Goal: Contribute content: Contribute content

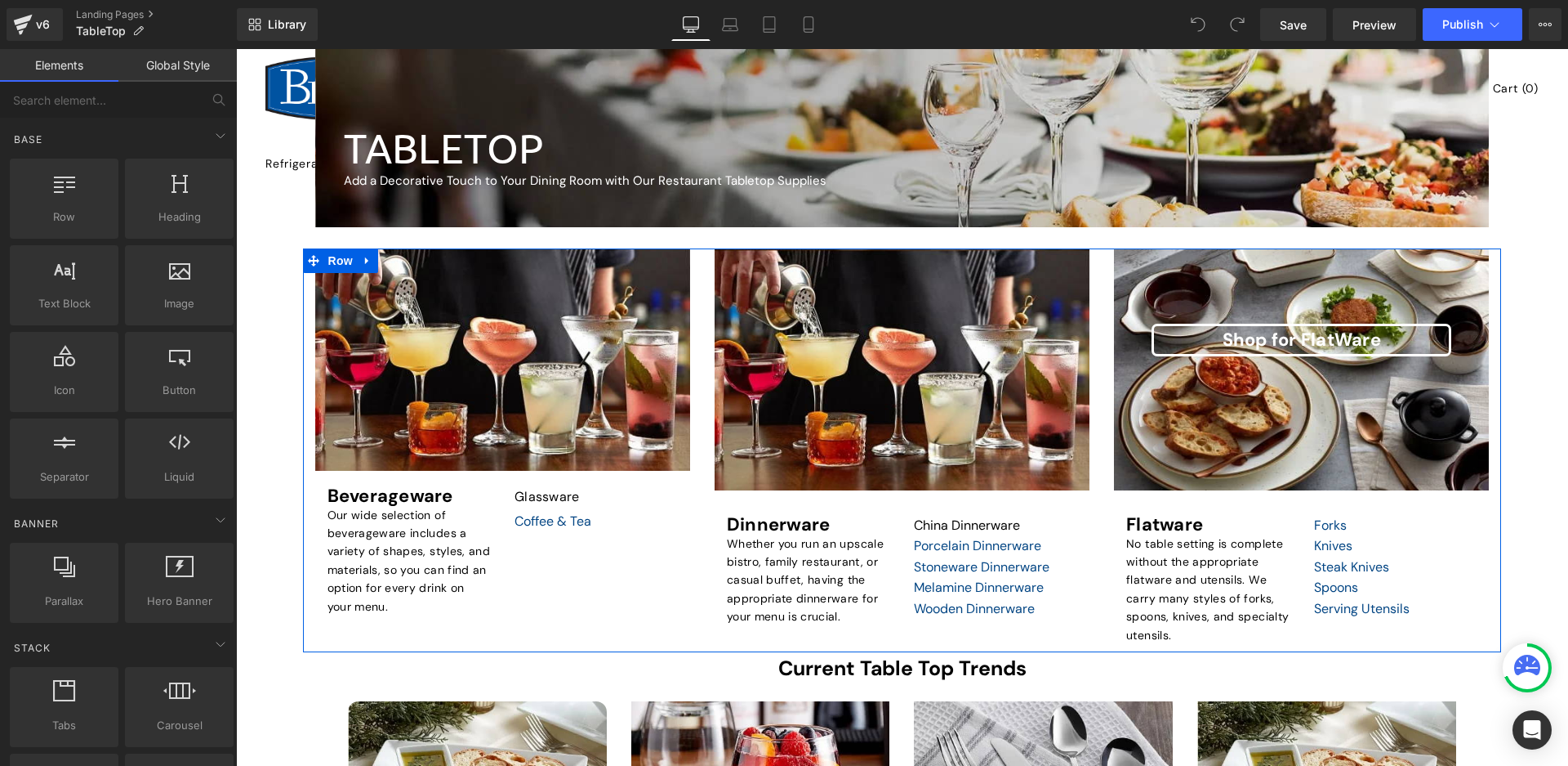
scroll to position [163, 0]
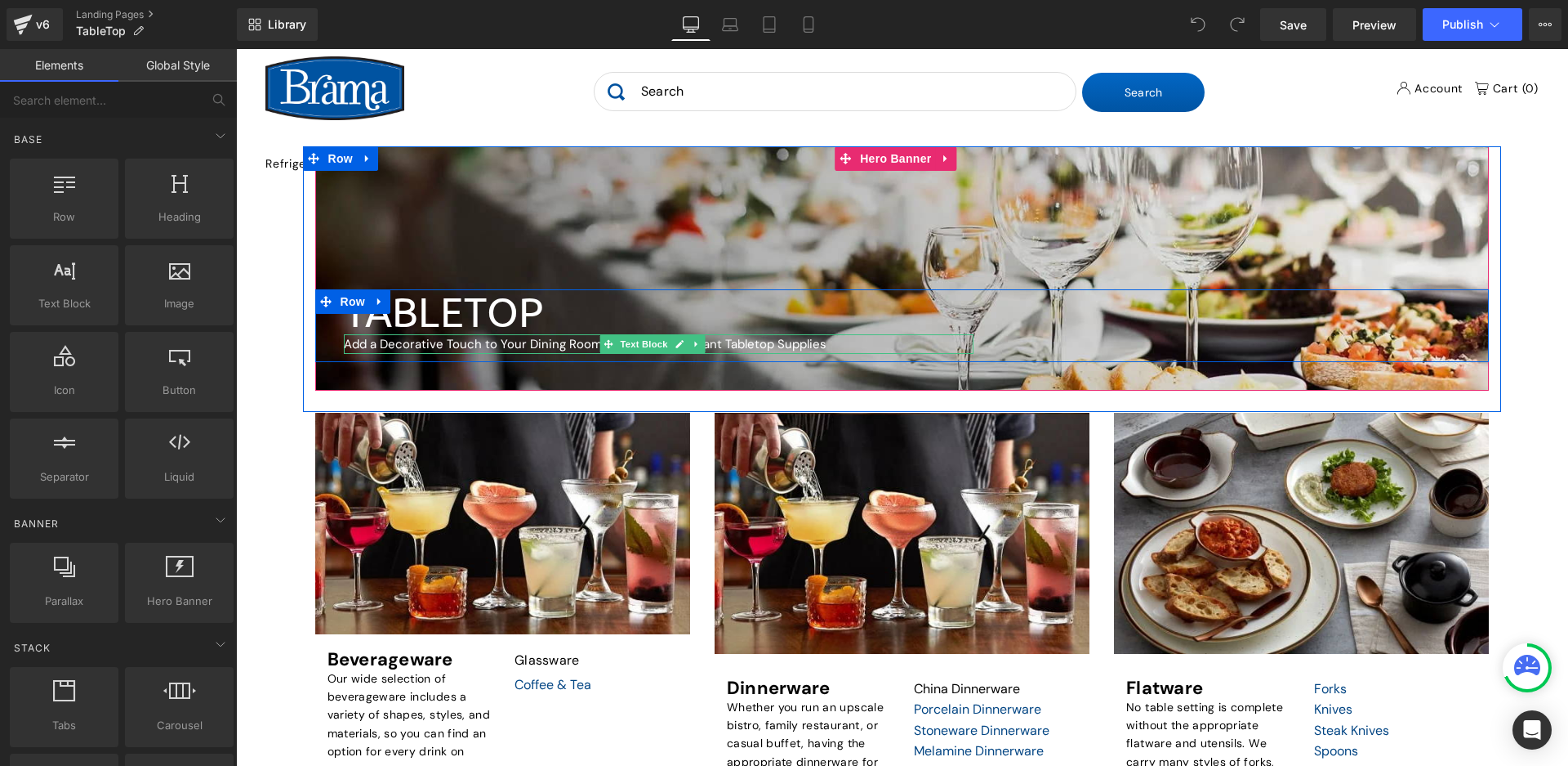
click at [527, 342] on p "Add a Decorative Touch to Your Dining Room with Our Restaurant Tabletop Supplies" at bounding box center [659, 344] width 630 height 20
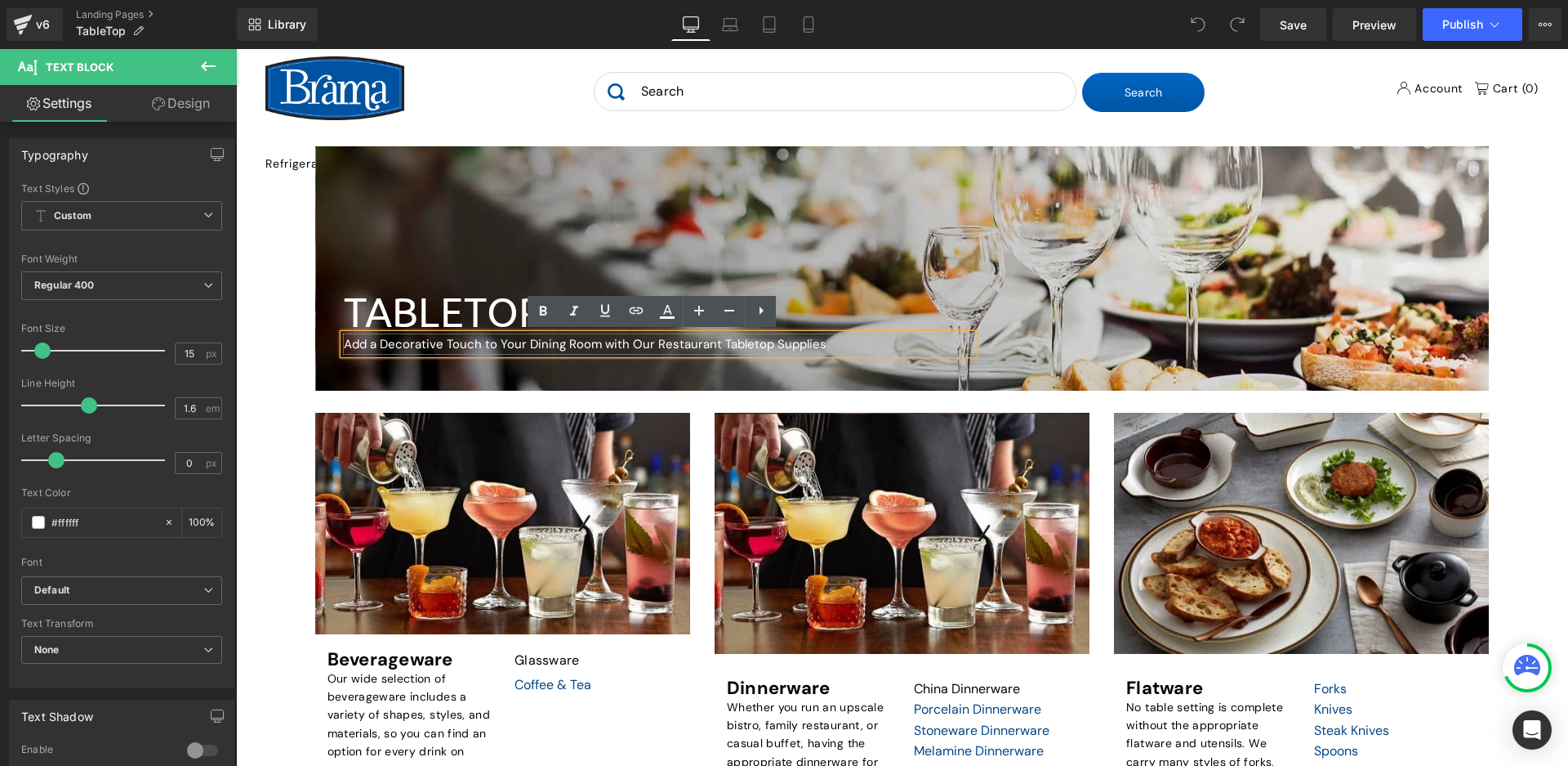
click at [376, 346] on p "Add a Decorative Touch to Your Dining Room with Our Restaurant Tabletop Supplies" at bounding box center [659, 344] width 630 height 20
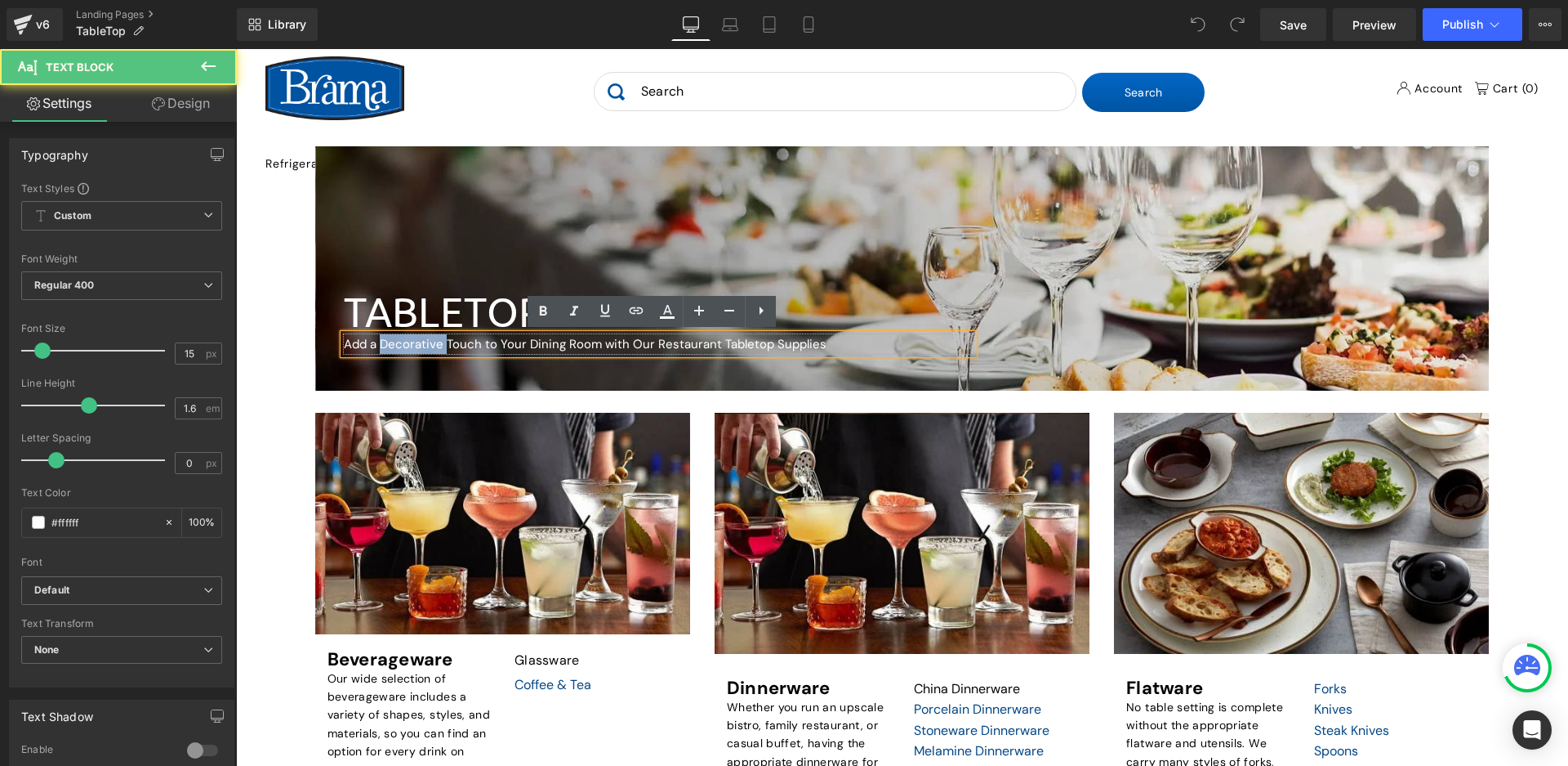
click at [376, 346] on p "Add a Decorative Touch to Your Dining Room with Our Restaurant Tabletop Supplies" at bounding box center [659, 344] width 630 height 20
copy p "Add a Decorative Touch to Your Dining Room with Our Restaurant Tabletop Supplies"
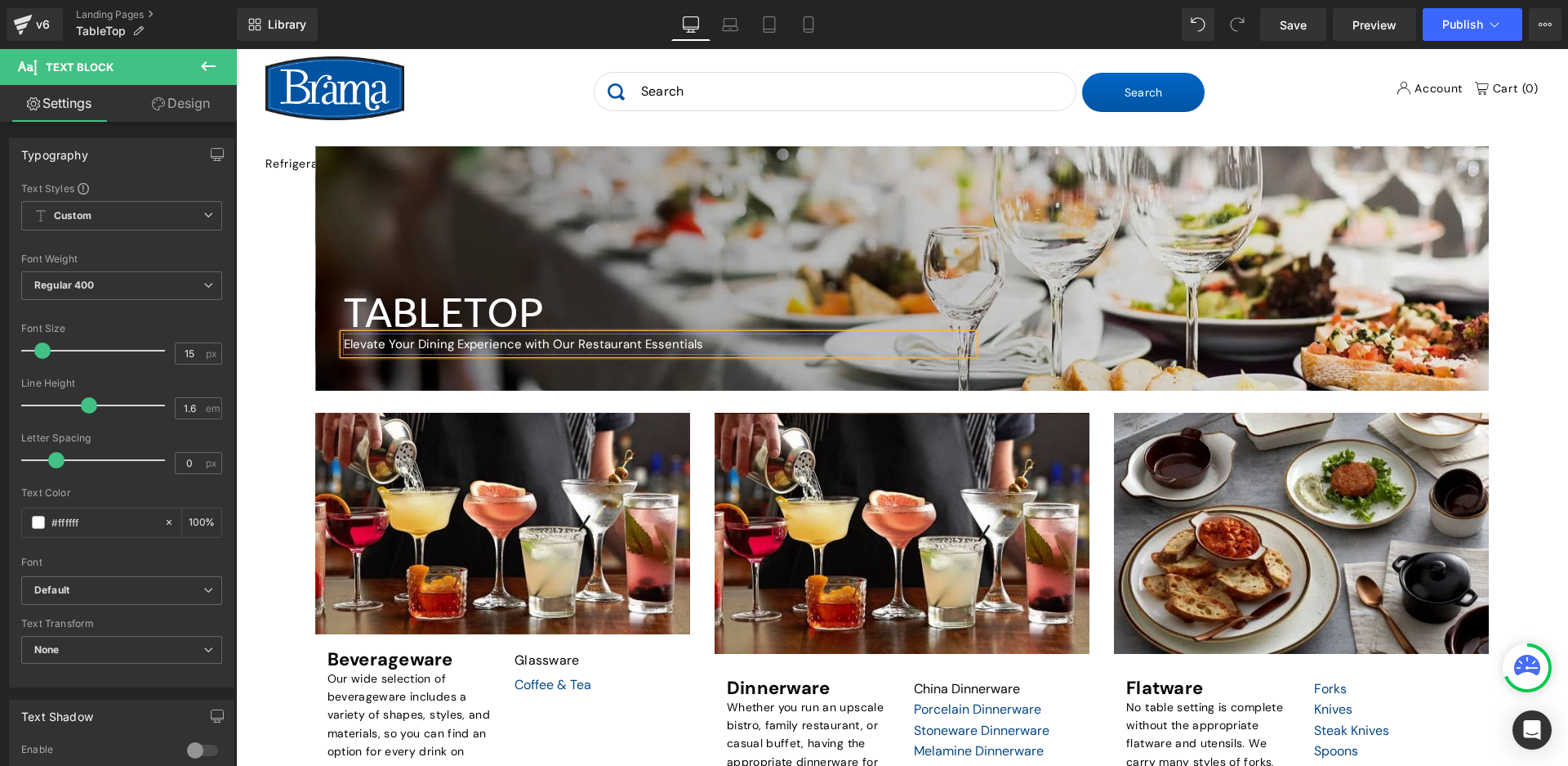
click at [621, 342] on p "Elevate Your Dining Experience with Our Restaurant Essentials" at bounding box center [659, 344] width 630 height 20
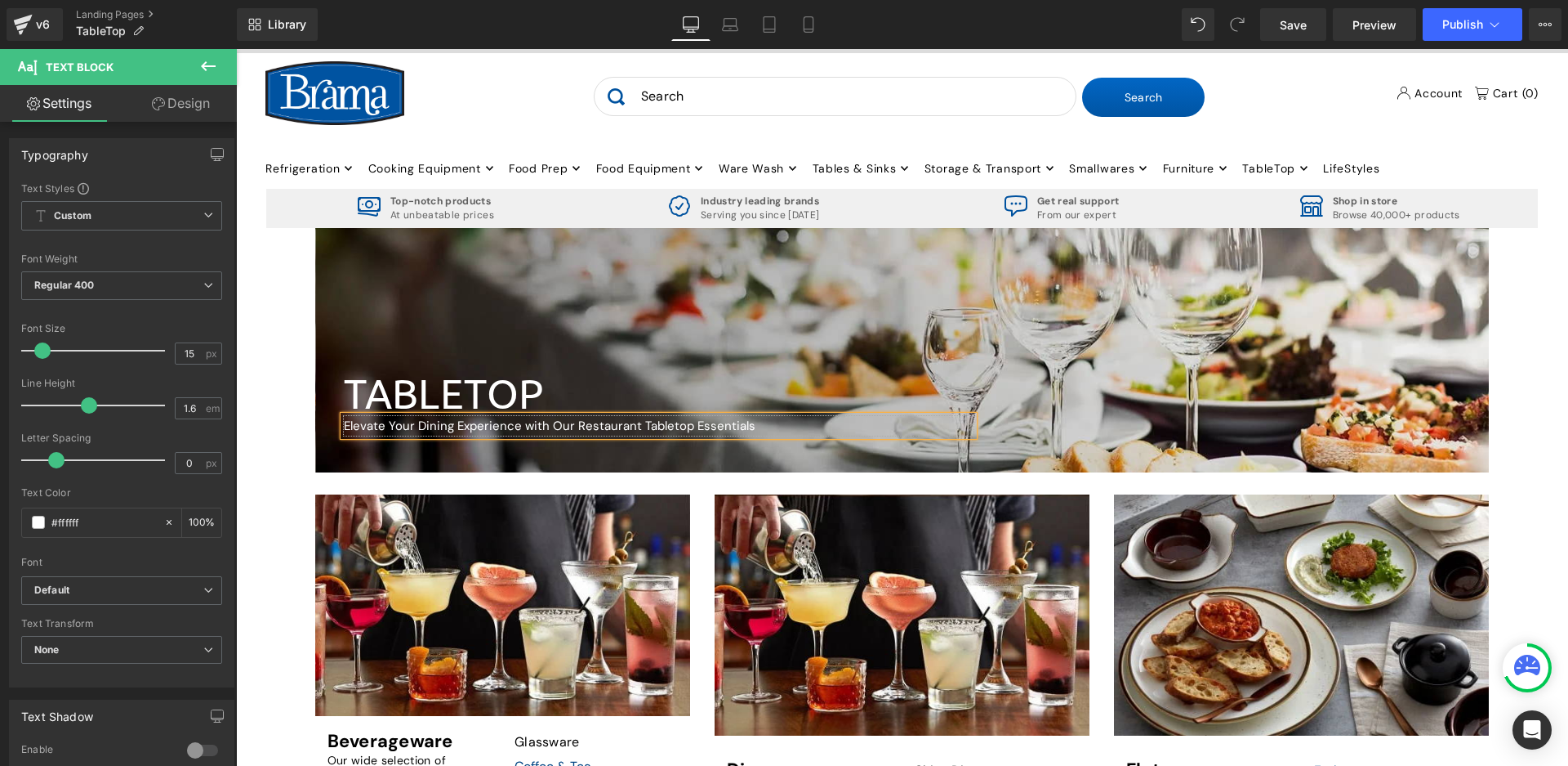
scroll to position [0, 0]
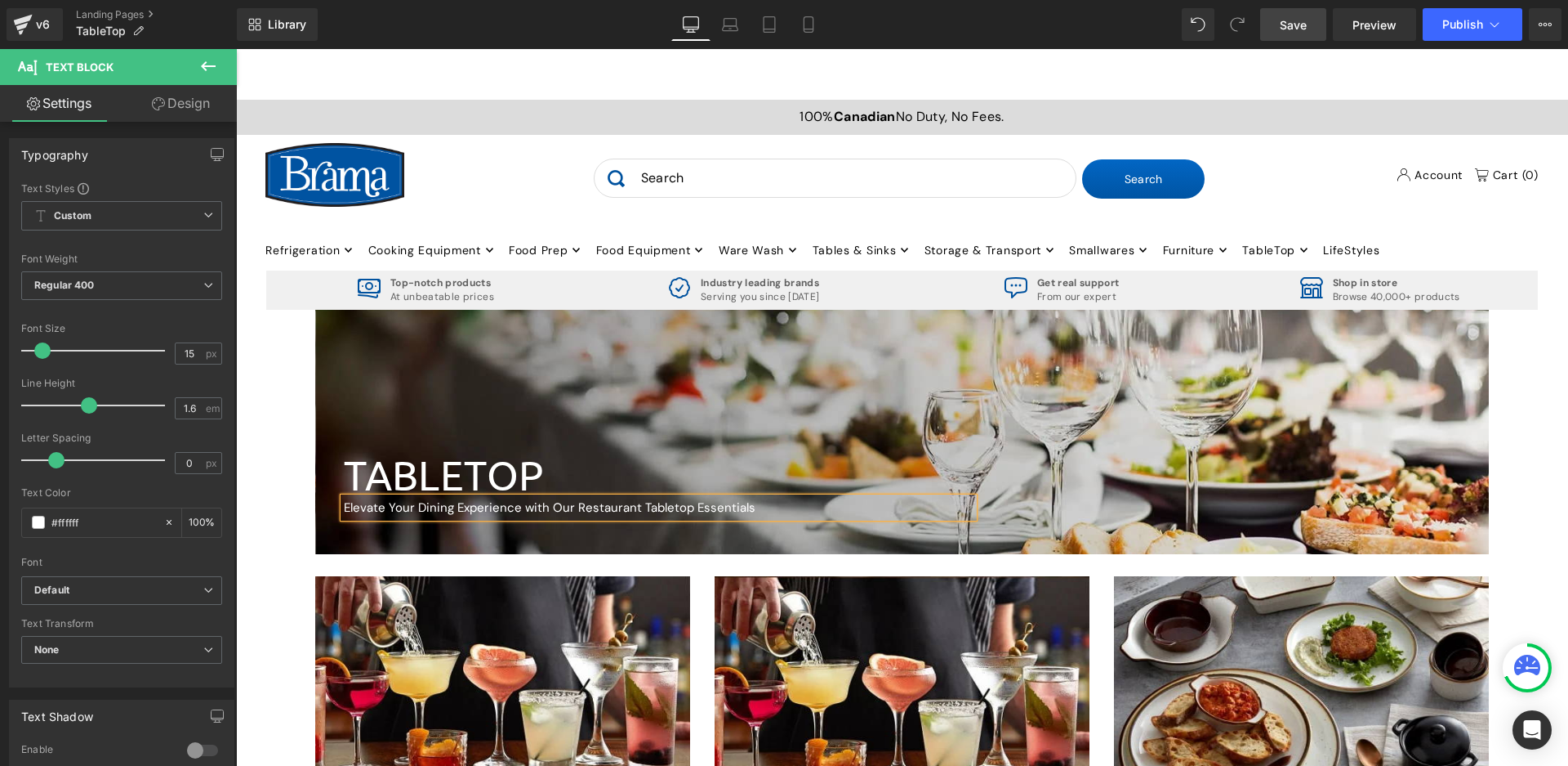
click at [1302, 37] on link "Save" at bounding box center [1292, 24] width 66 height 32
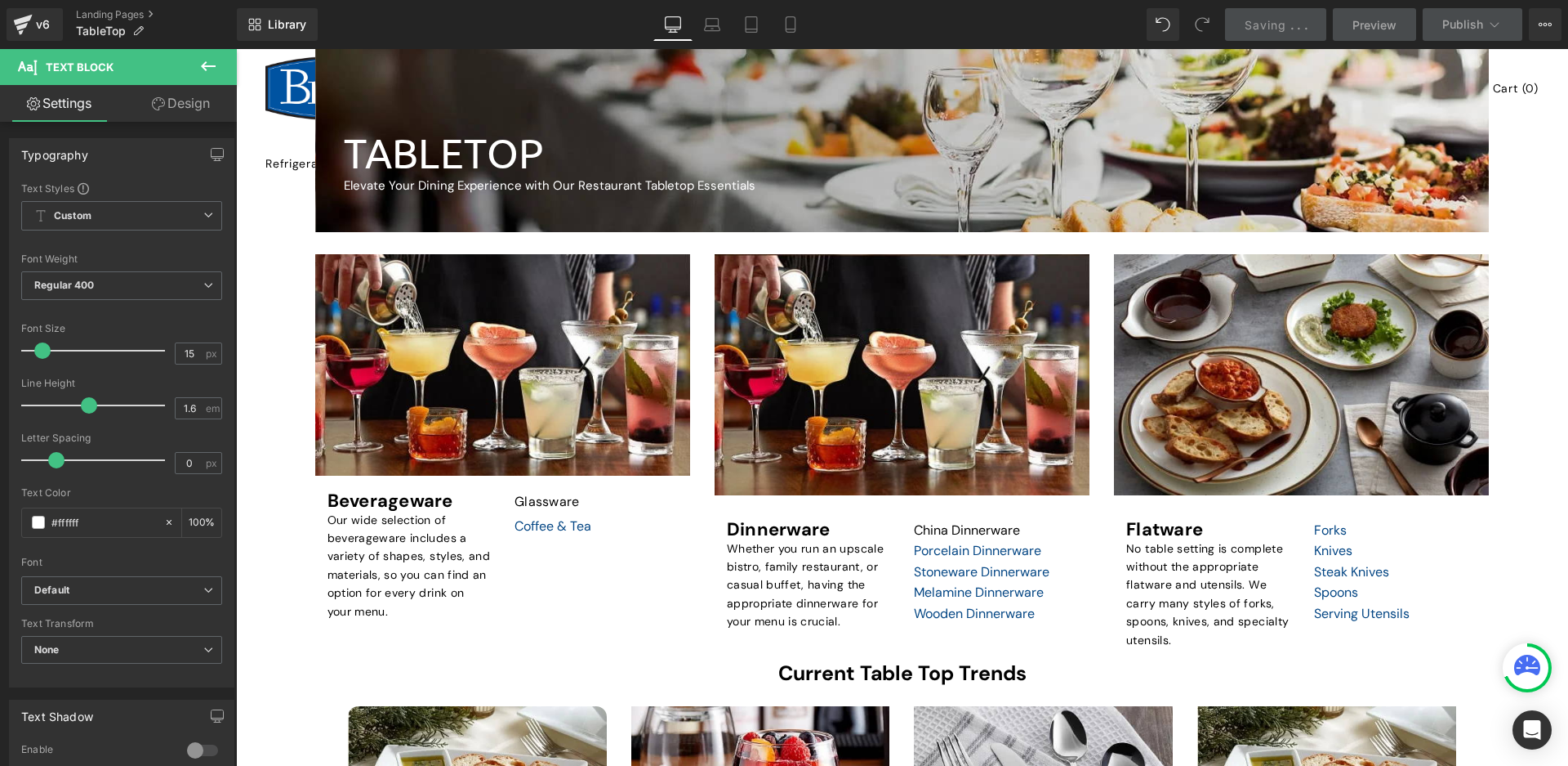
scroll to position [327, 0]
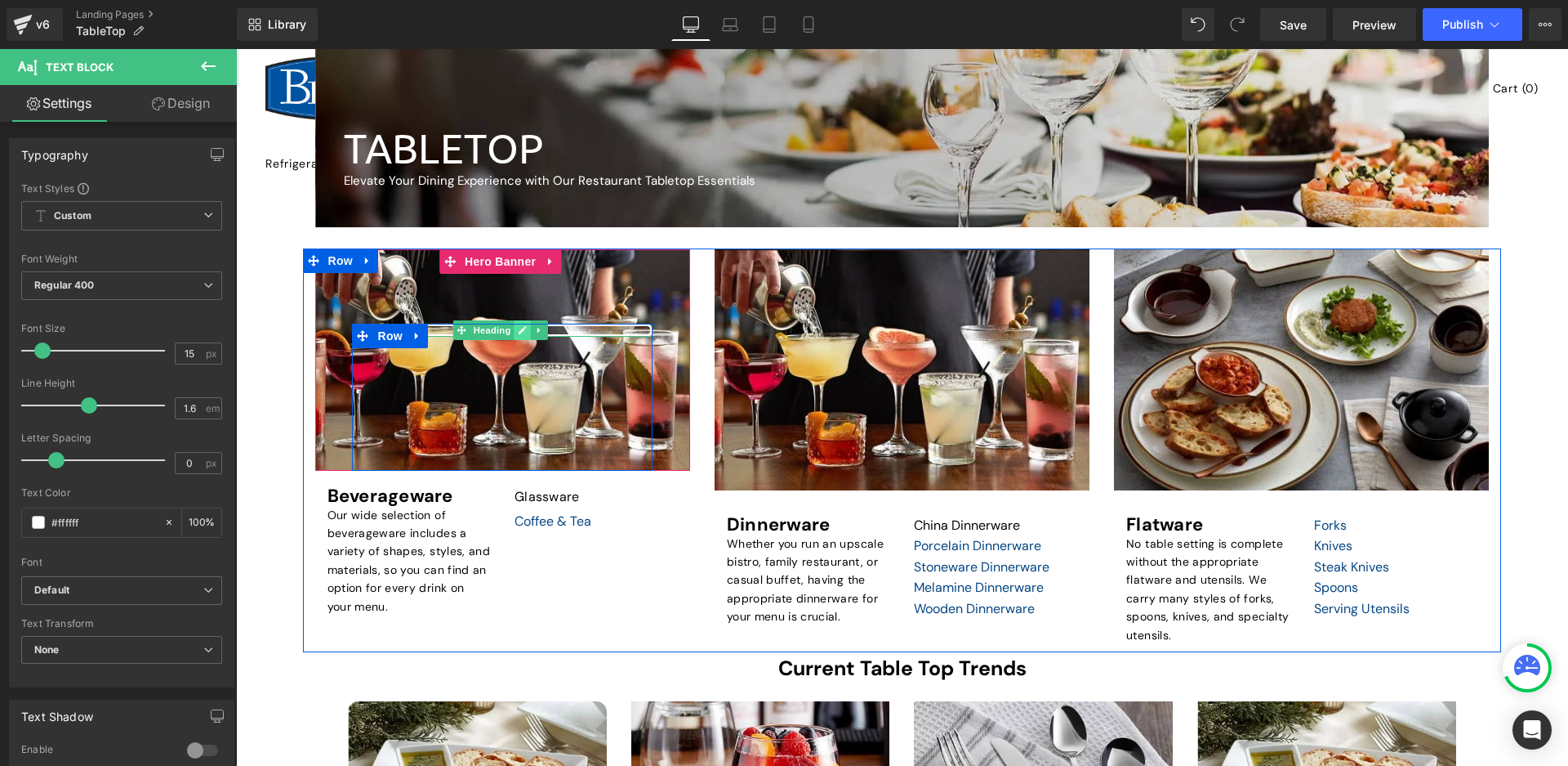
click at [521, 336] on link at bounding box center [522, 330] width 17 height 20
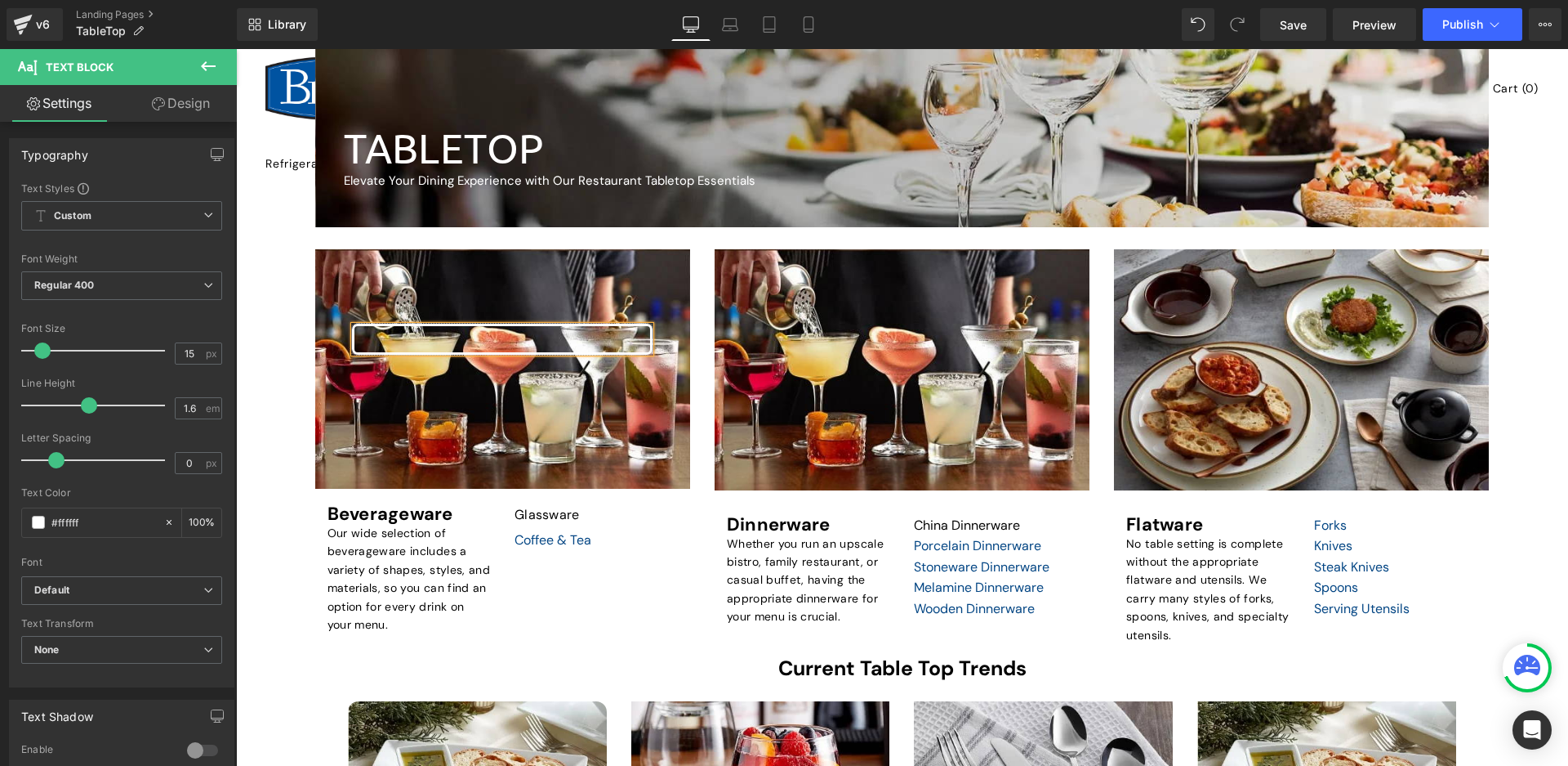
click at [456, 338] on div at bounding box center [502, 339] width 300 height 31
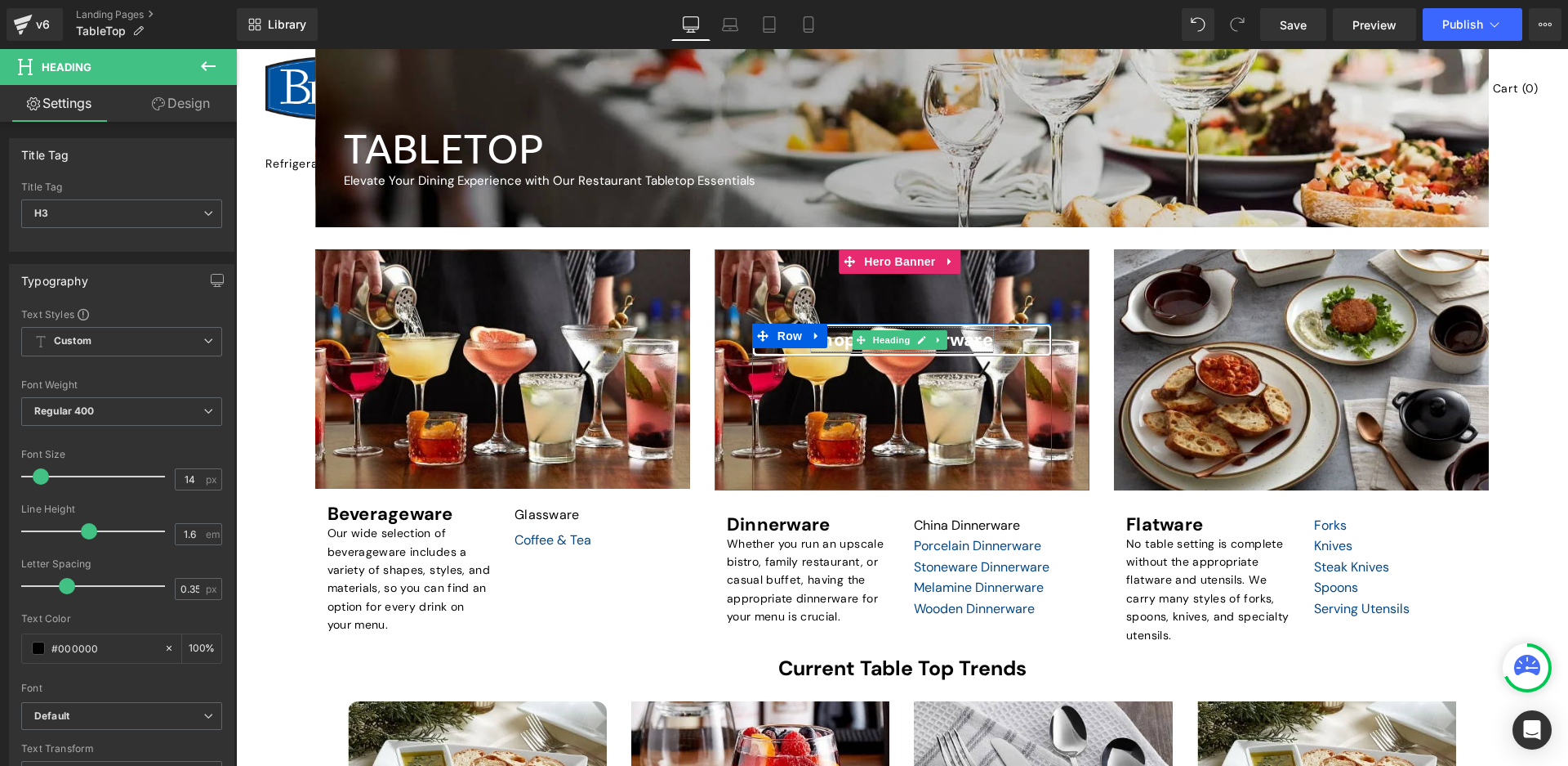
click at [841, 338] on font "Shop for Dinnerware" at bounding box center [902, 340] width 182 height 23
click at [919, 340] on icon at bounding box center [922, 340] width 8 height 8
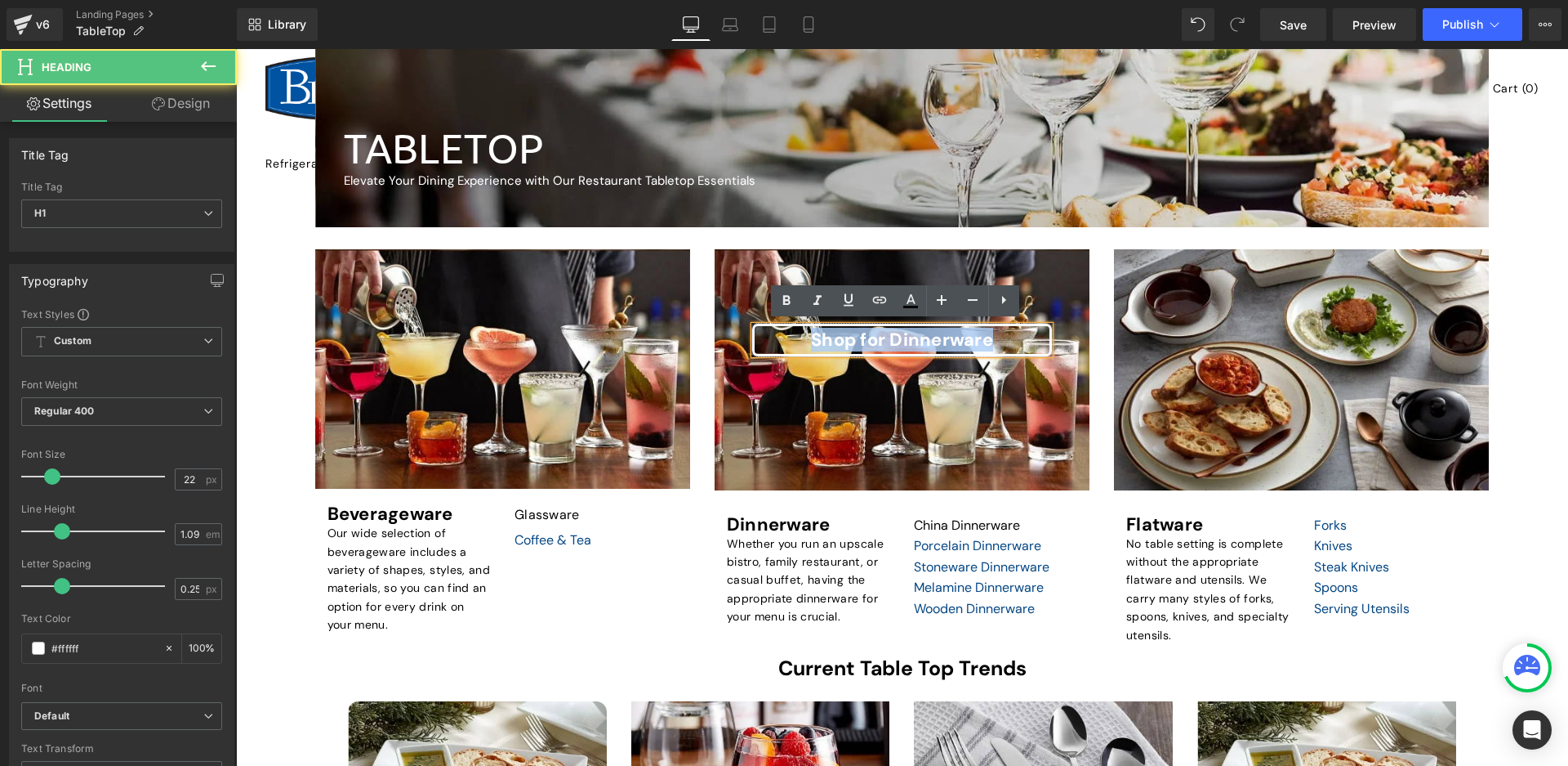
drag, startPoint x: 999, startPoint y: 333, endPoint x: 796, endPoint y: 343, distance: 203.2
click at [796, 343] on h1 "Shop for Dinnerware" at bounding box center [902, 340] width 295 height 20
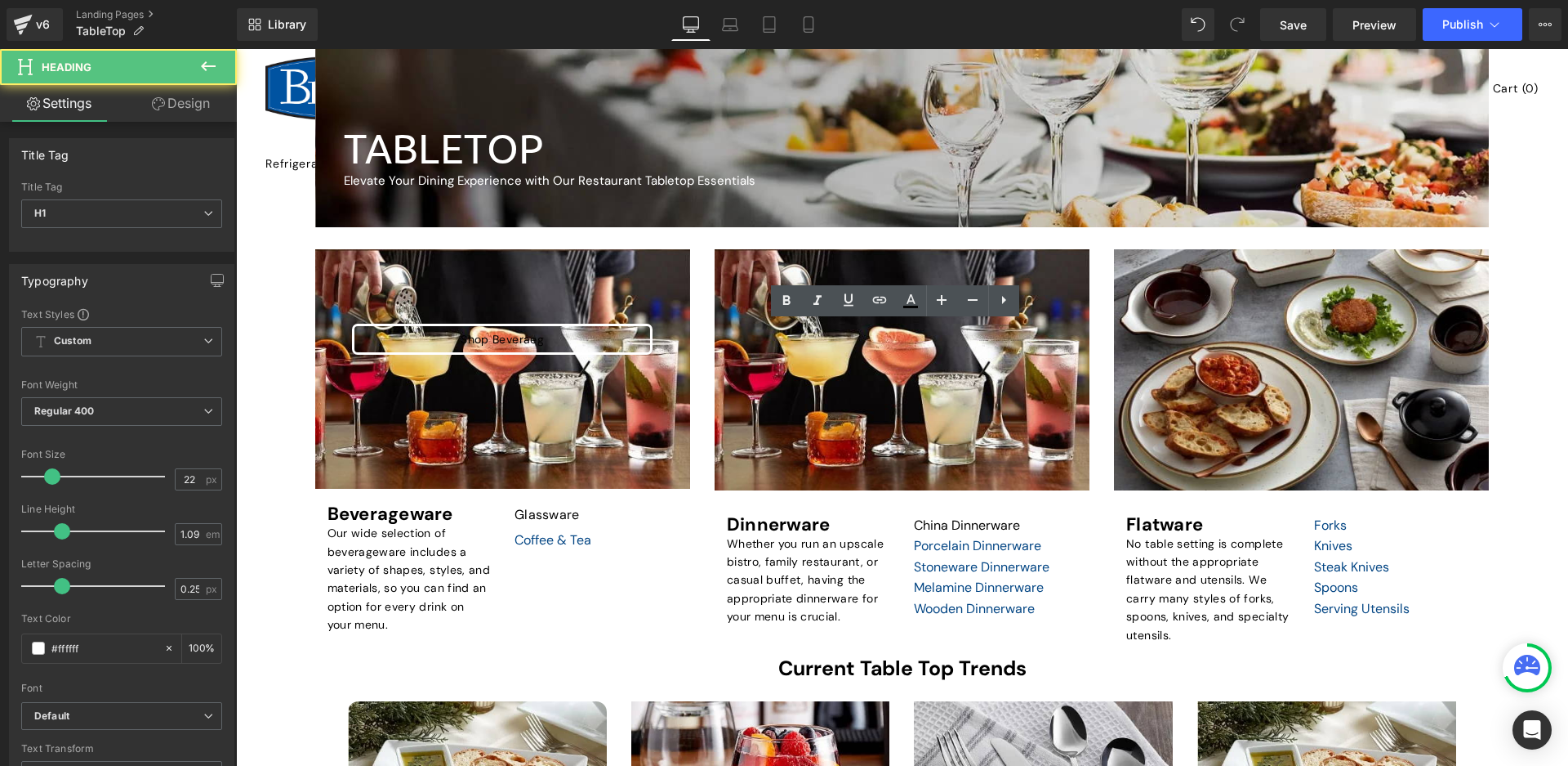
copy font "Shop for Dinnerware"
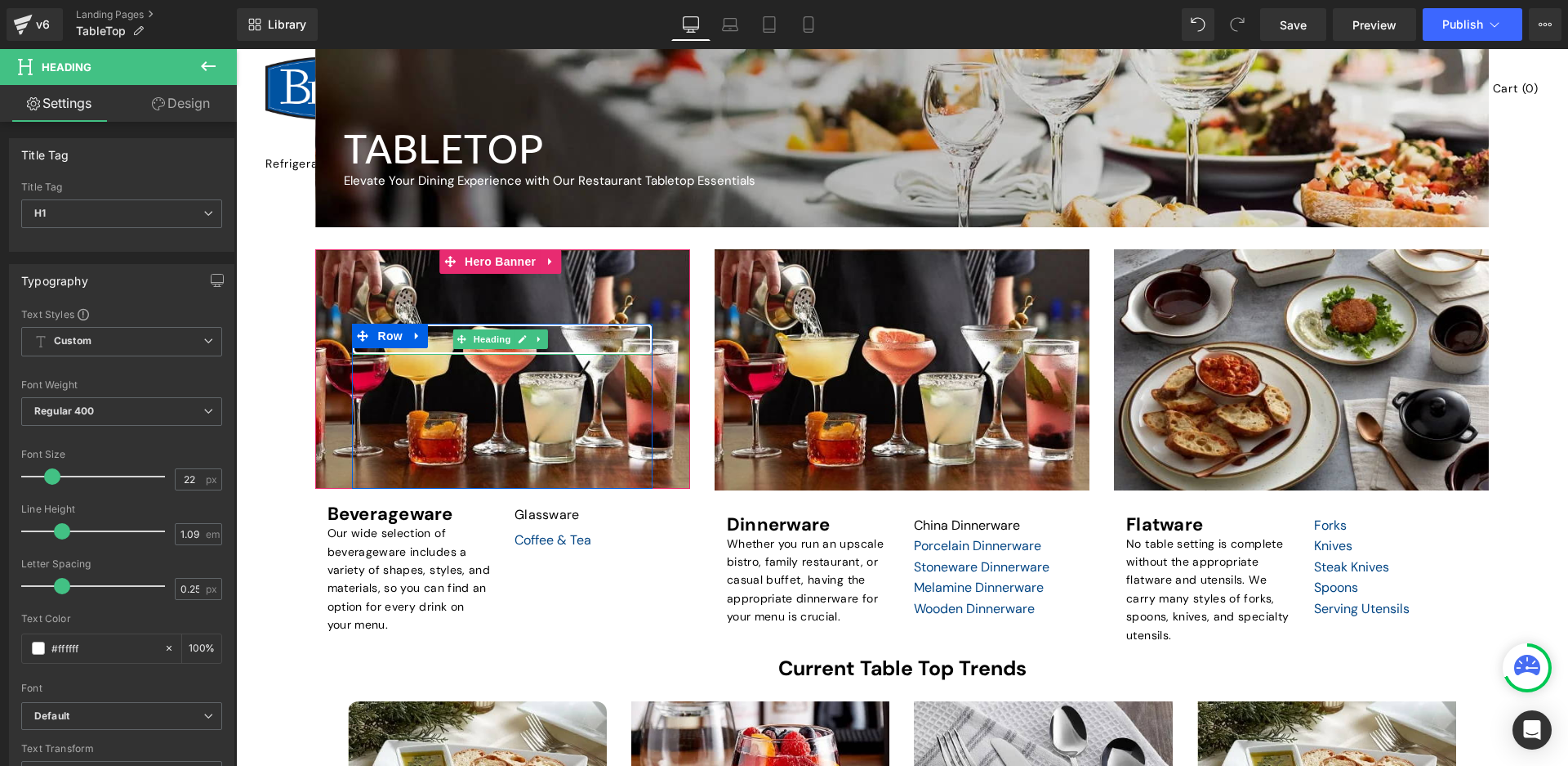
click at [533, 343] on link at bounding box center [539, 339] width 17 height 20
click at [489, 344] on link at bounding box center [496, 339] width 17 height 20
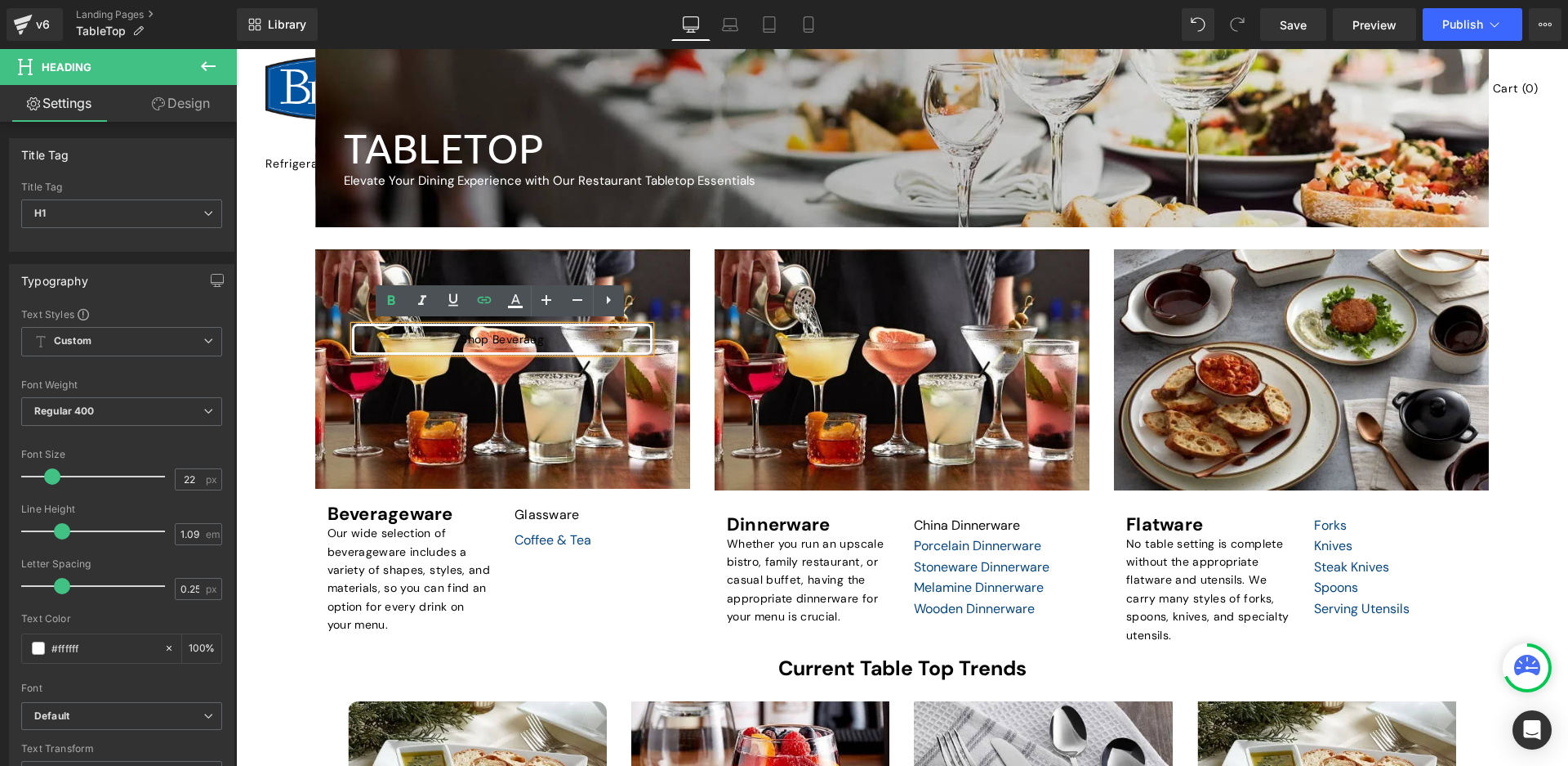
click at [512, 344] on div "Shop Beveraeg" at bounding box center [502, 339] width 300 height 31
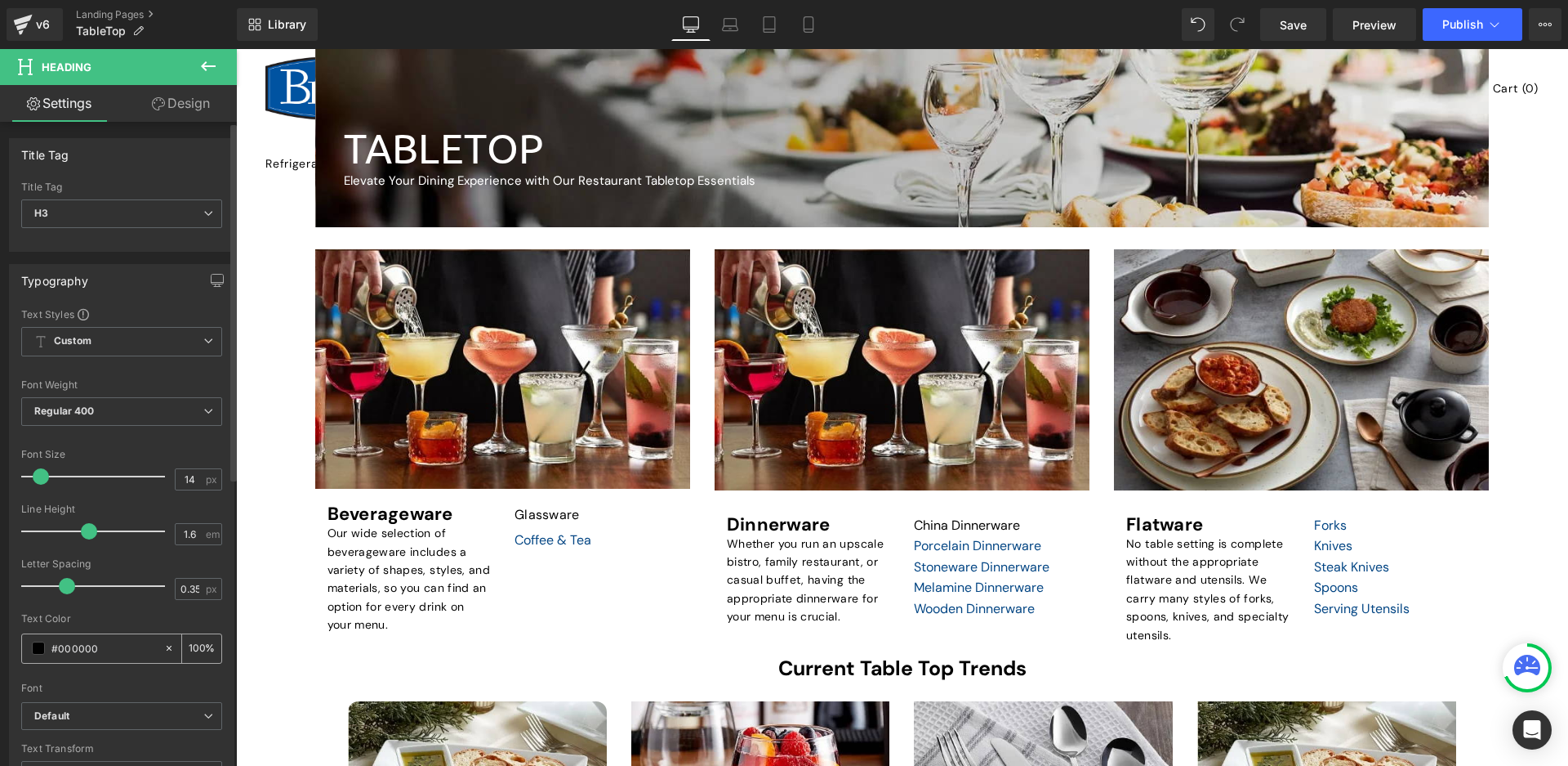
click at [44, 646] on span at bounding box center [38, 648] width 14 height 14
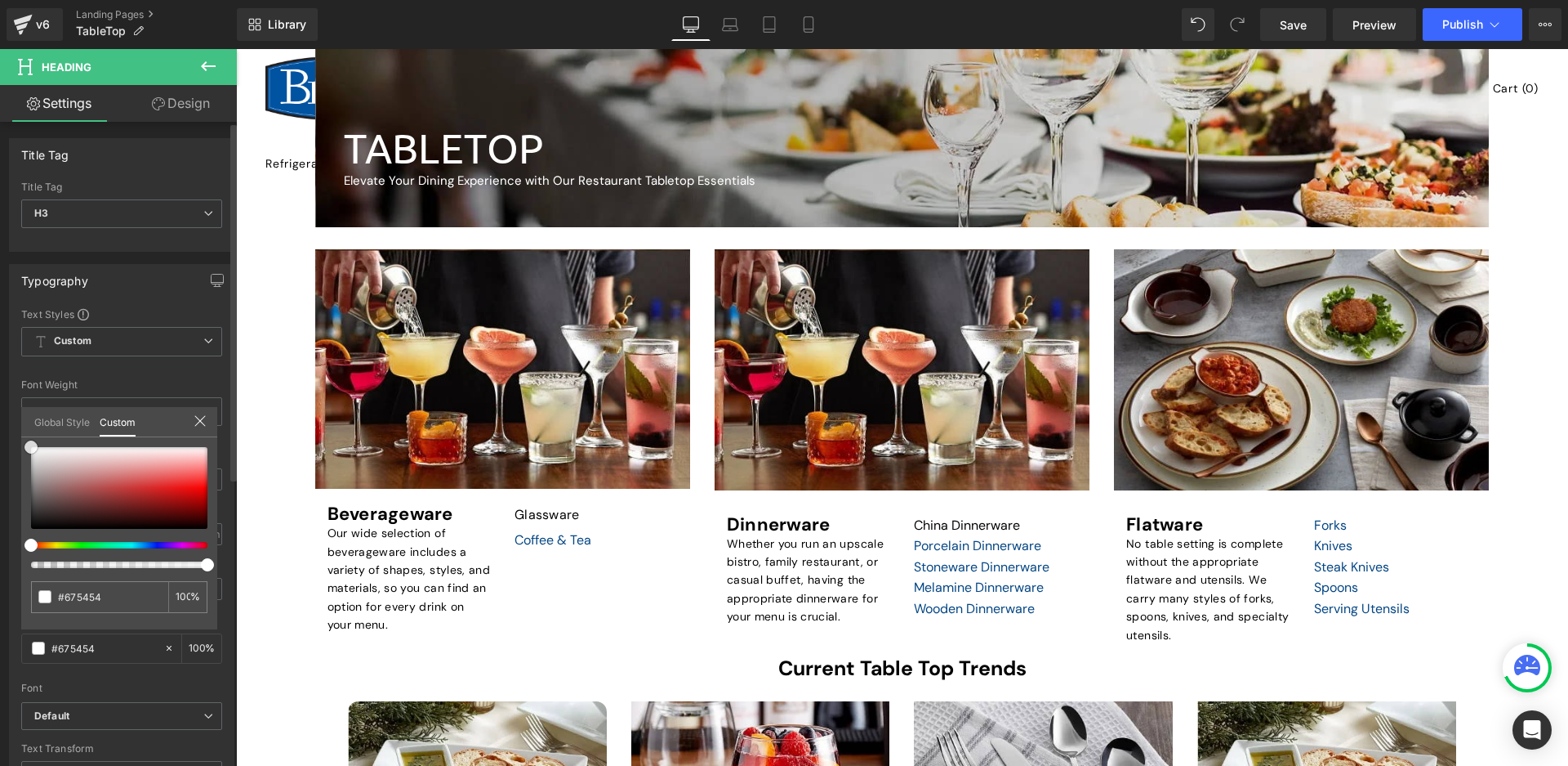
click at [0, 397] on div "Typography Text Styles Custom Custom Setup Global Style Custom Setup Global Sty…" at bounding box center [122, 532] width 244 height 561
click at [530, 376] on body "Translation missing: en.accessibility.skip_to_text Search Refrigeration .c-acco…" at bounding box center [902, 406] width 1332 height 716
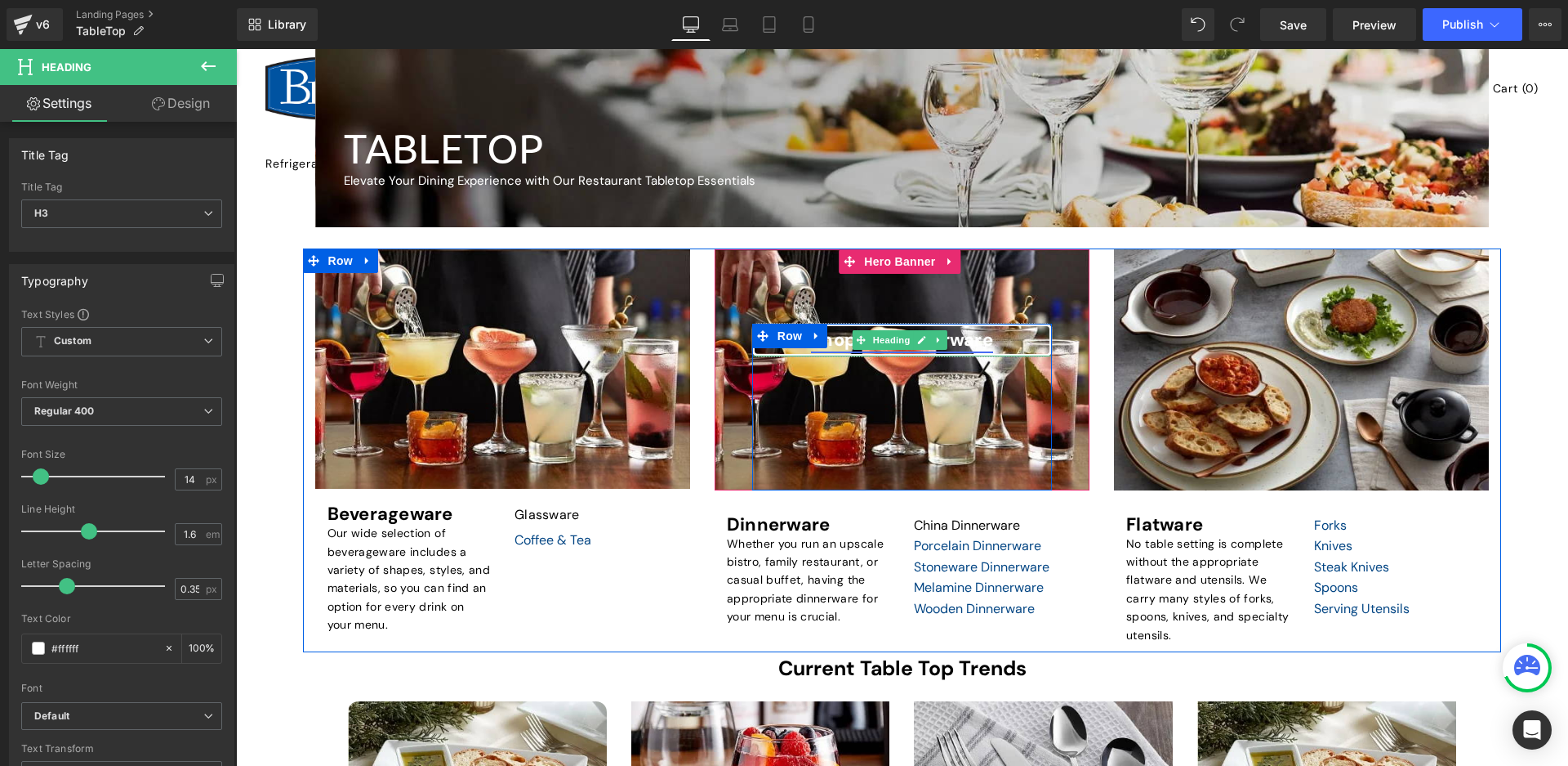
click at [968, 329] on font "Shop for Dinnerware" at bounding box center [902, 340] width 182 height 23
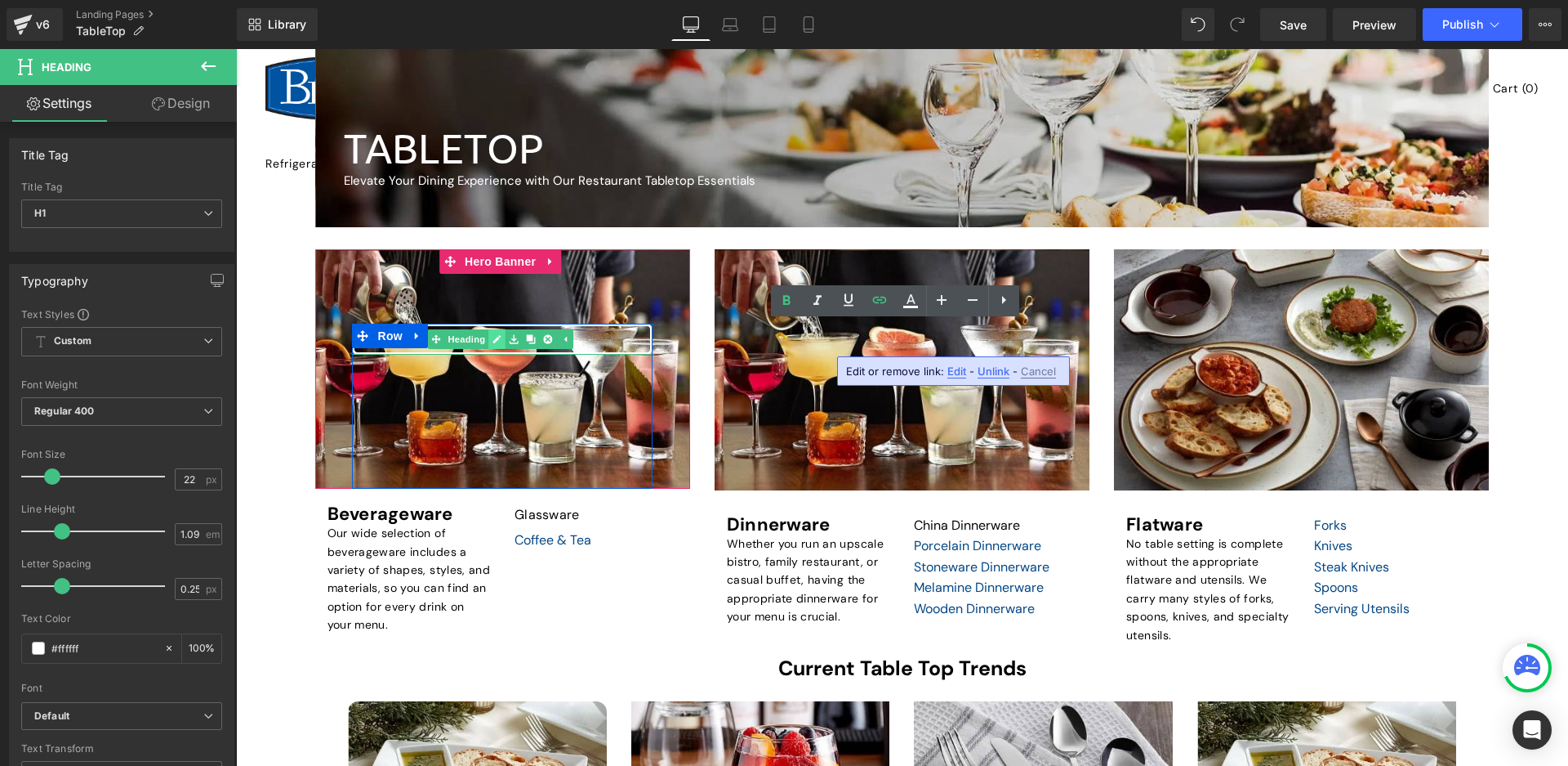
click at [495, 344] on link at bounding box center [496, 339] width 17 height 20
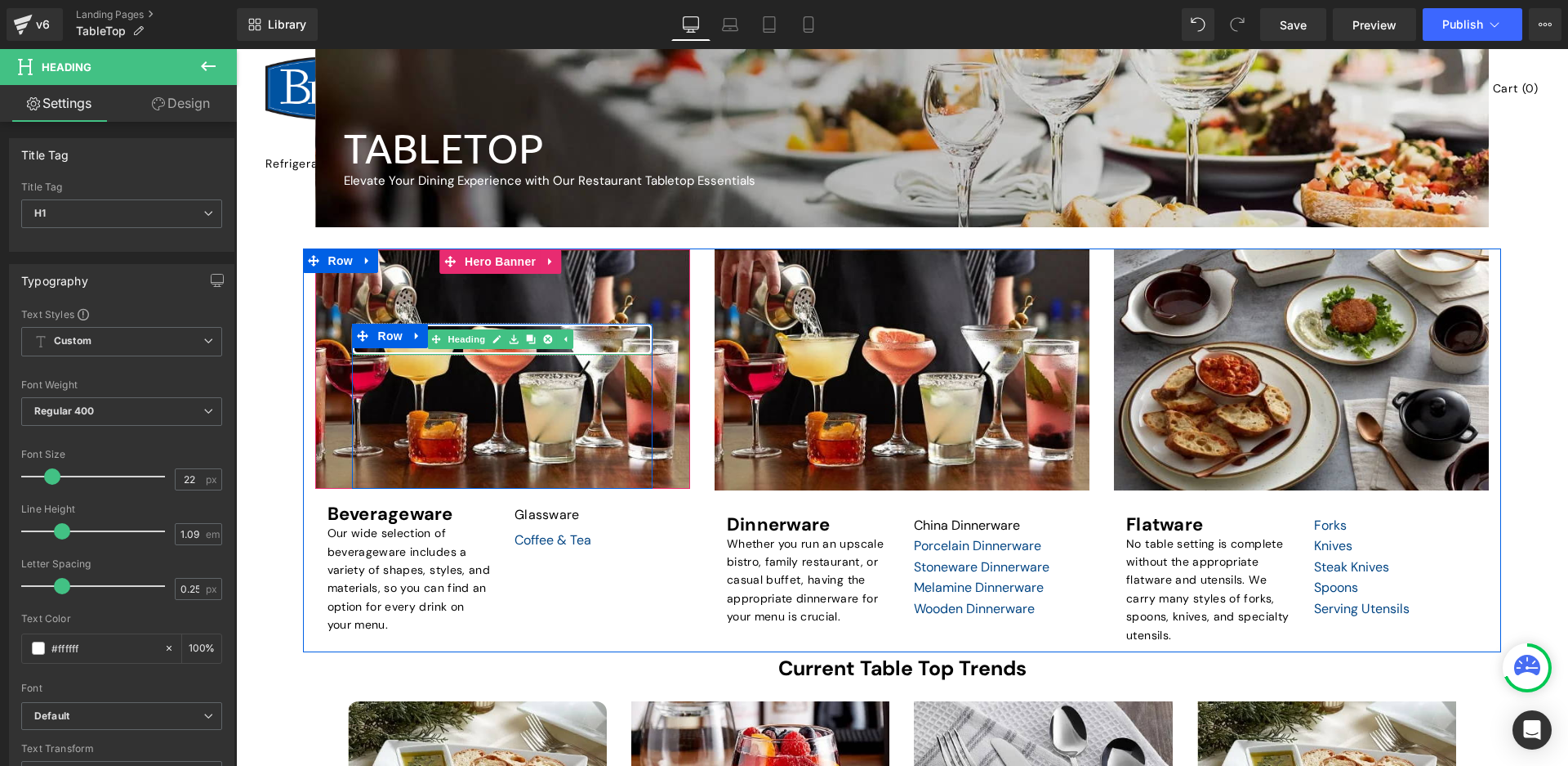
click at [585, 339] on div "Shop for Dinnerware" at bounding box center [502, 339] width 300 height 31
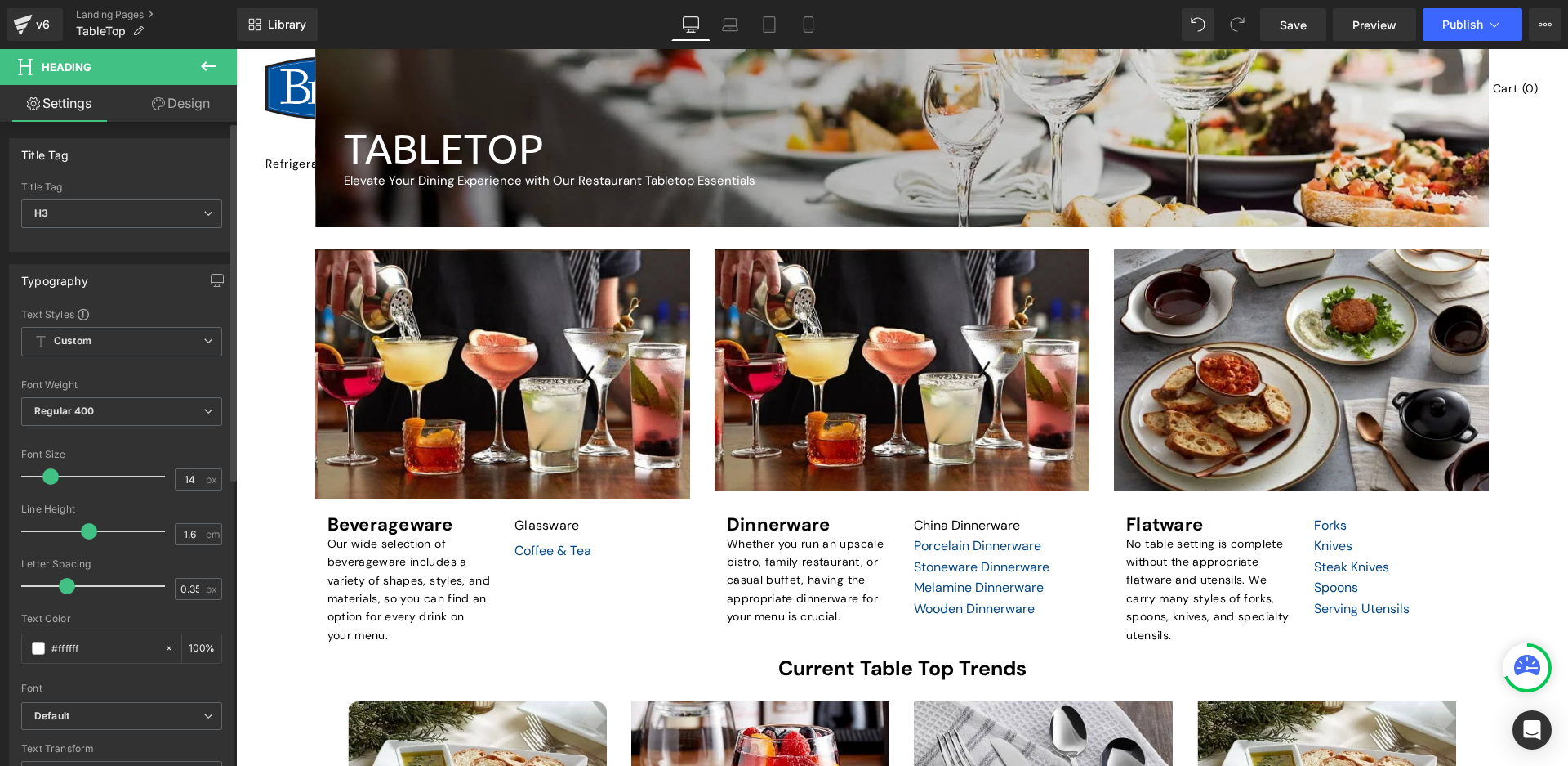
drag, startPoint x: 64, startPoint y: 475, endPoint x: 54, endPoint y: 476, distance: 10.0
click at [54, 476] on span at bounding box center [50, 477] width 16 height 16
click at [56, 477] on span at bounding box center [52, 477] width 16 height 16
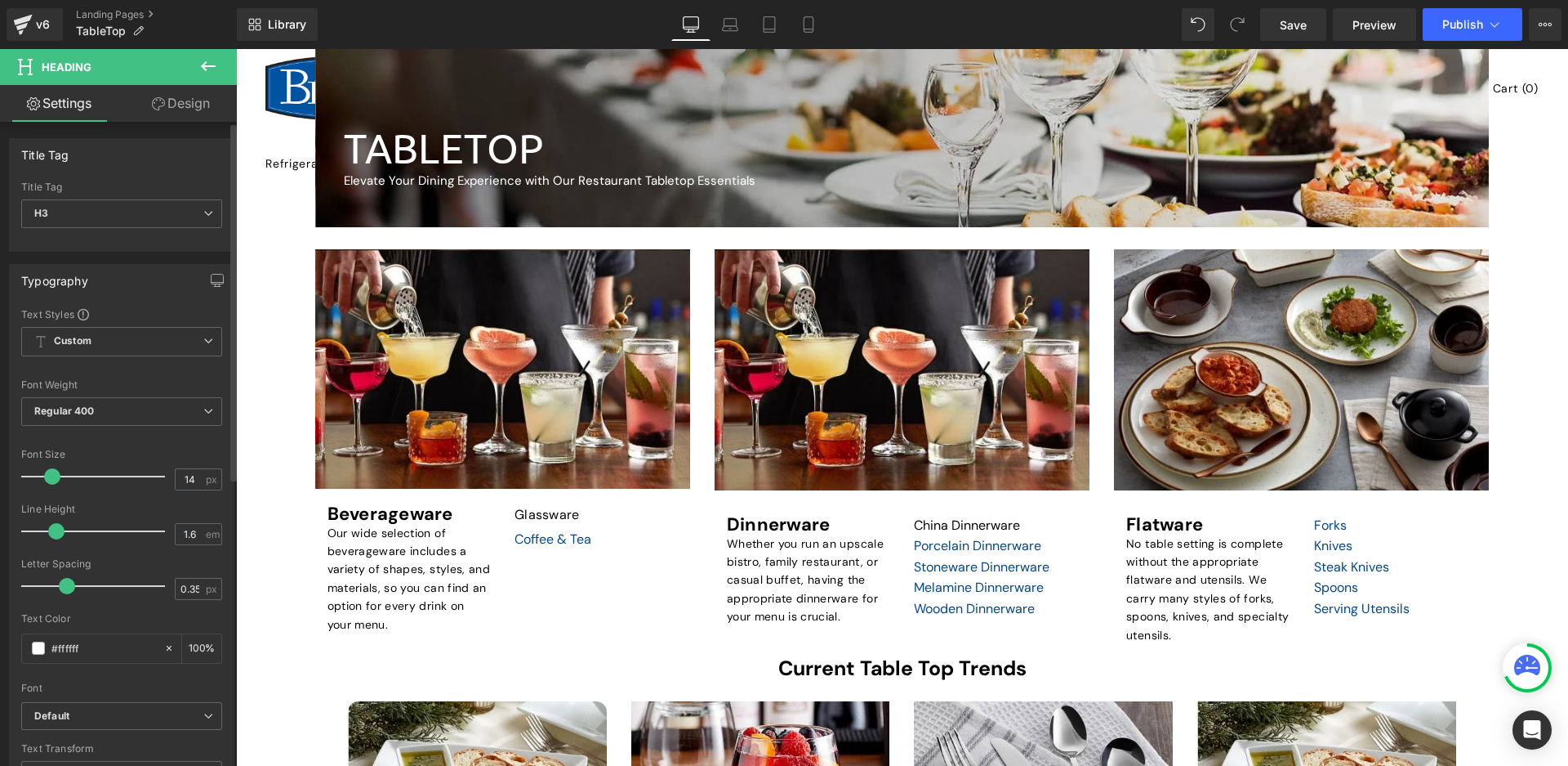
drag, startPoint x: 90, startPoint y: 530, endPoint x: 66, endPoint y: 530, distance: 24.0
click at [65, 530] on span at bounding box center [56, 531] width 16 height 16
click at [184, 534] on input "1.6" at bounding box center [190, 533] width 29 height 21
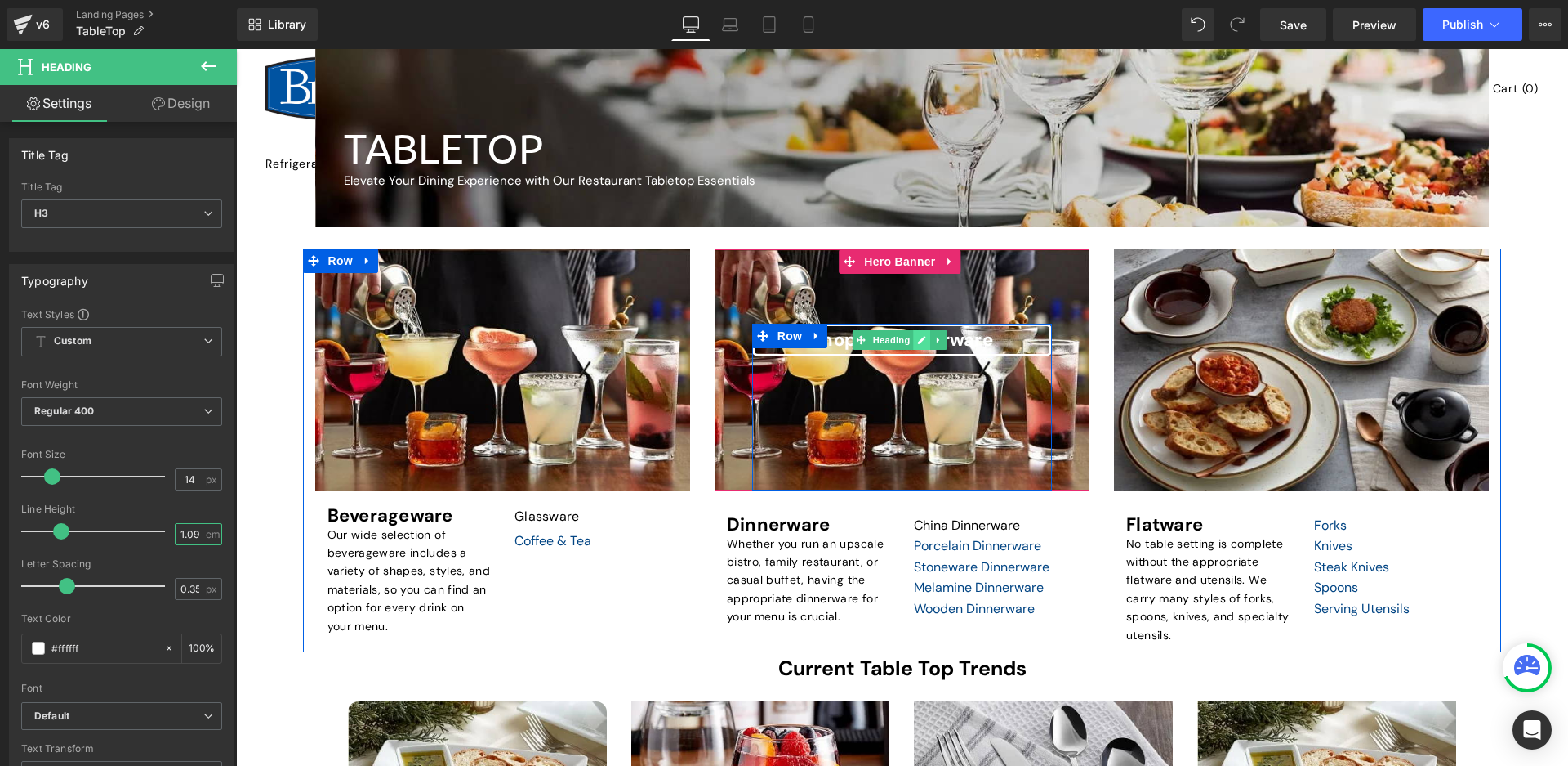
type input "1.09"
click at [919, 339] on icon at bounding box center [922, 340] width 8 height 8
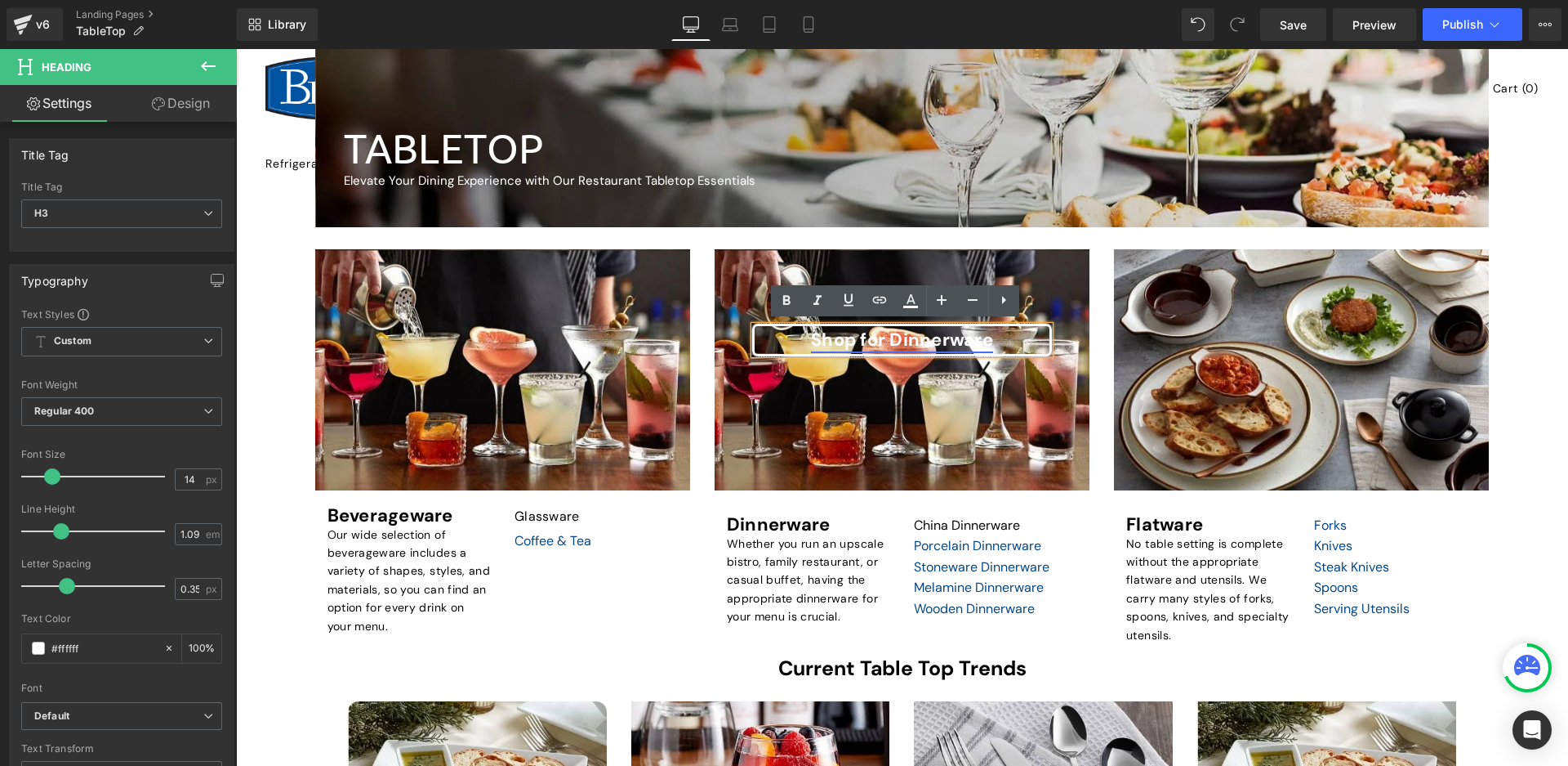
click at [857, 346] on font "Shop for Dinnerware" at bounding box center [902, 340] width 182 height 23
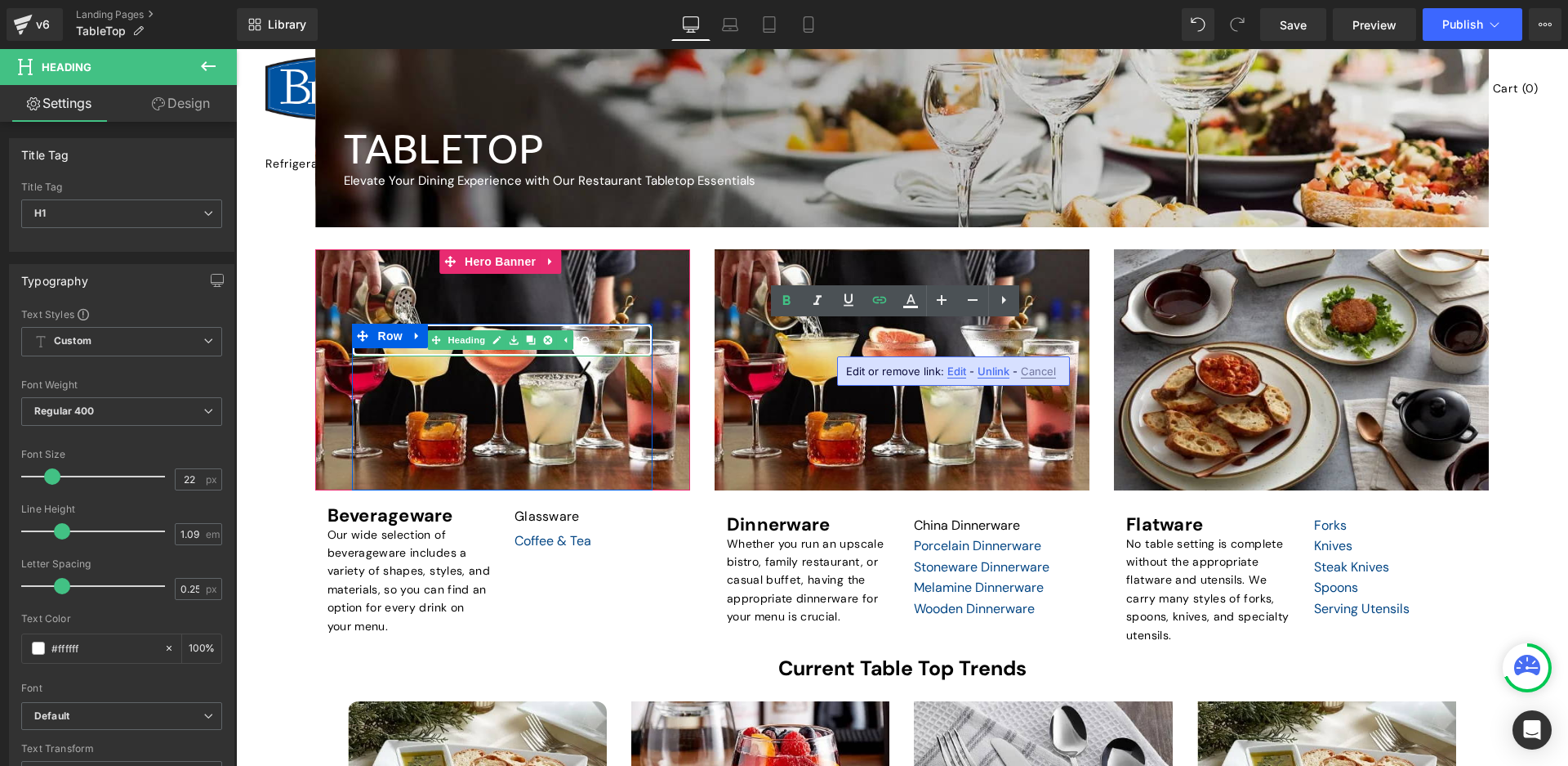
click at [512, 337] on icon at bounding box center [514, 340] width 9 height 10
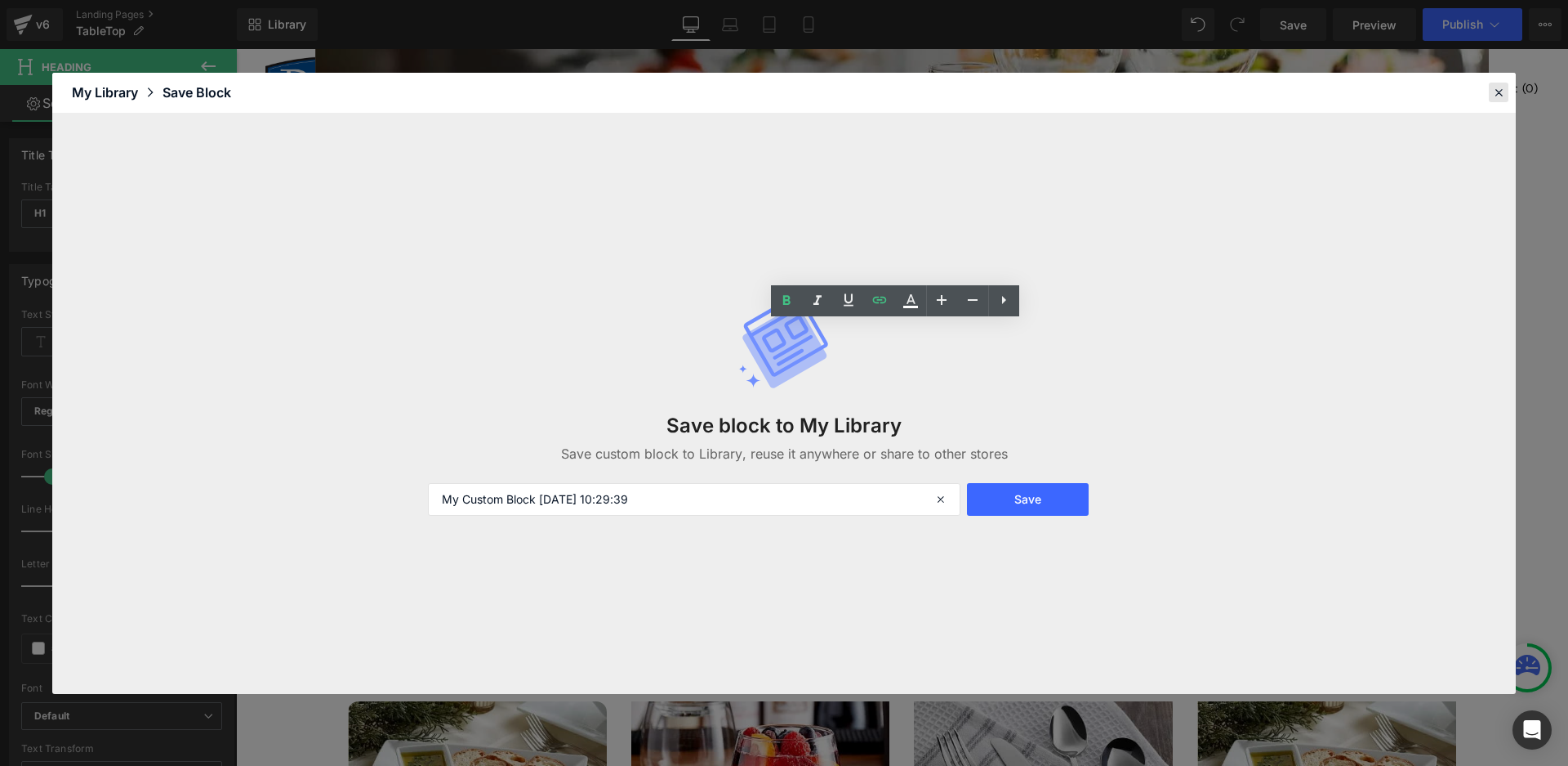
click at [1501, 92] on icon at bounding box center [1499, 92] width 14 height 14
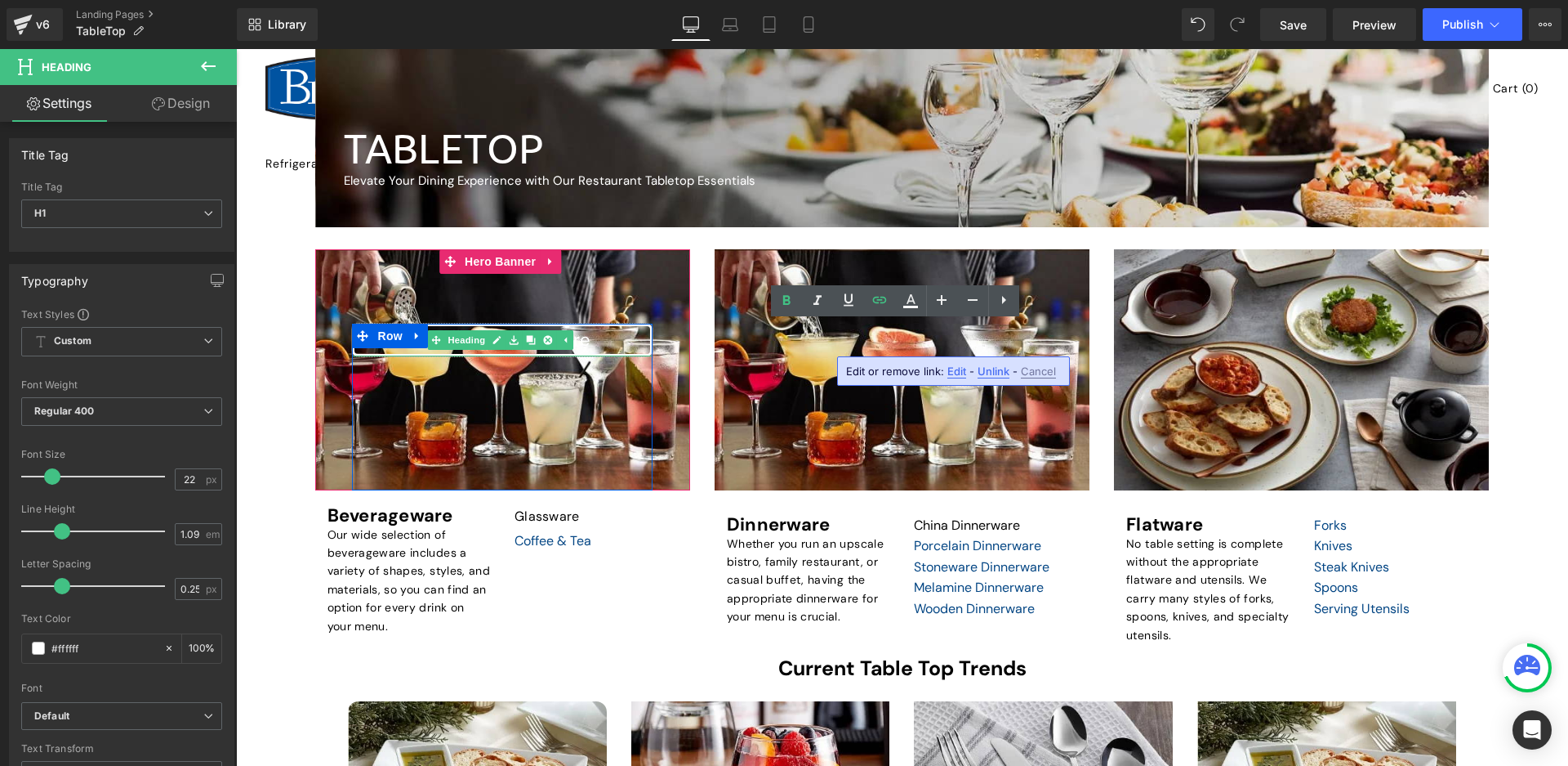
click at [617, 346] on div "Shop for Dinnerware" at bounding box center [502, 340] width 300 height 32
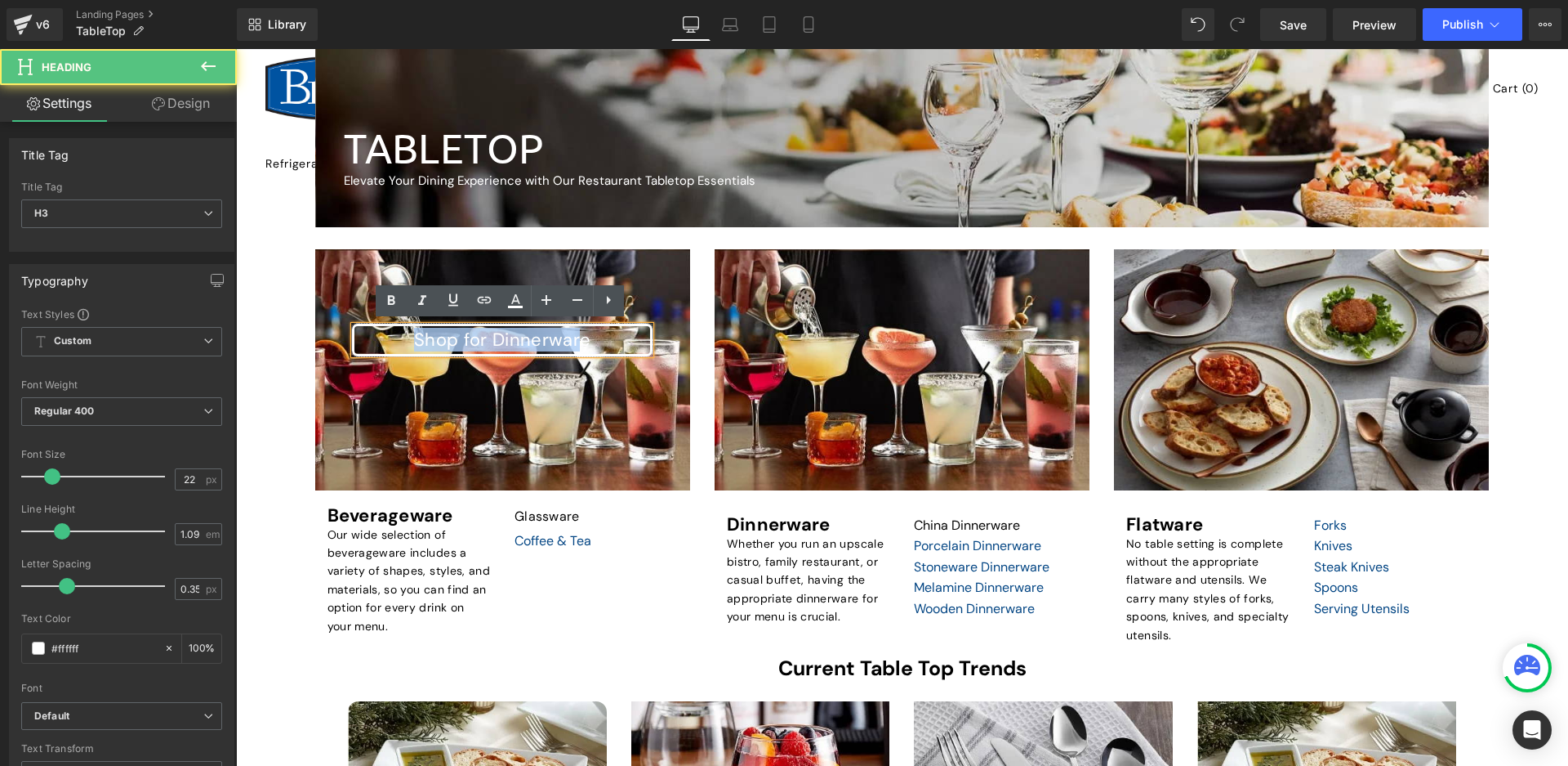
drag, startPoint x: 569, startPoint y: 346, endPoint x: 409, endPoint y: 342, distance: 160.0
click at [409, 342] on div "Shop for Dinnerware" at bounding box center [502, 340] width 300 height 32
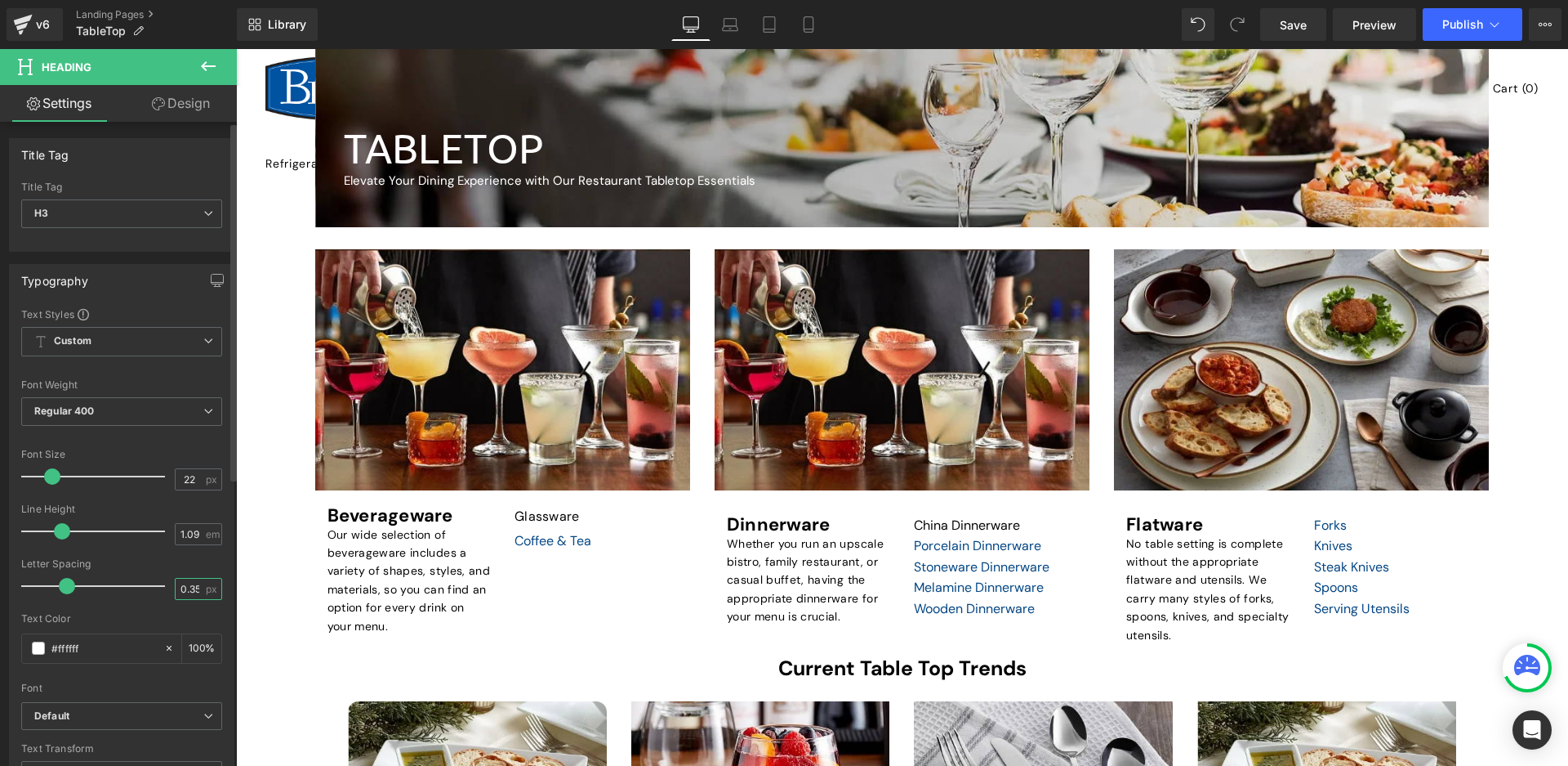
click at [197, 590] on input "0.35" at bounding box center [190, 588] width 29 height 21
click at [188, 591] on input "0.35" at bounding box center [190, 588] width 29 height 21
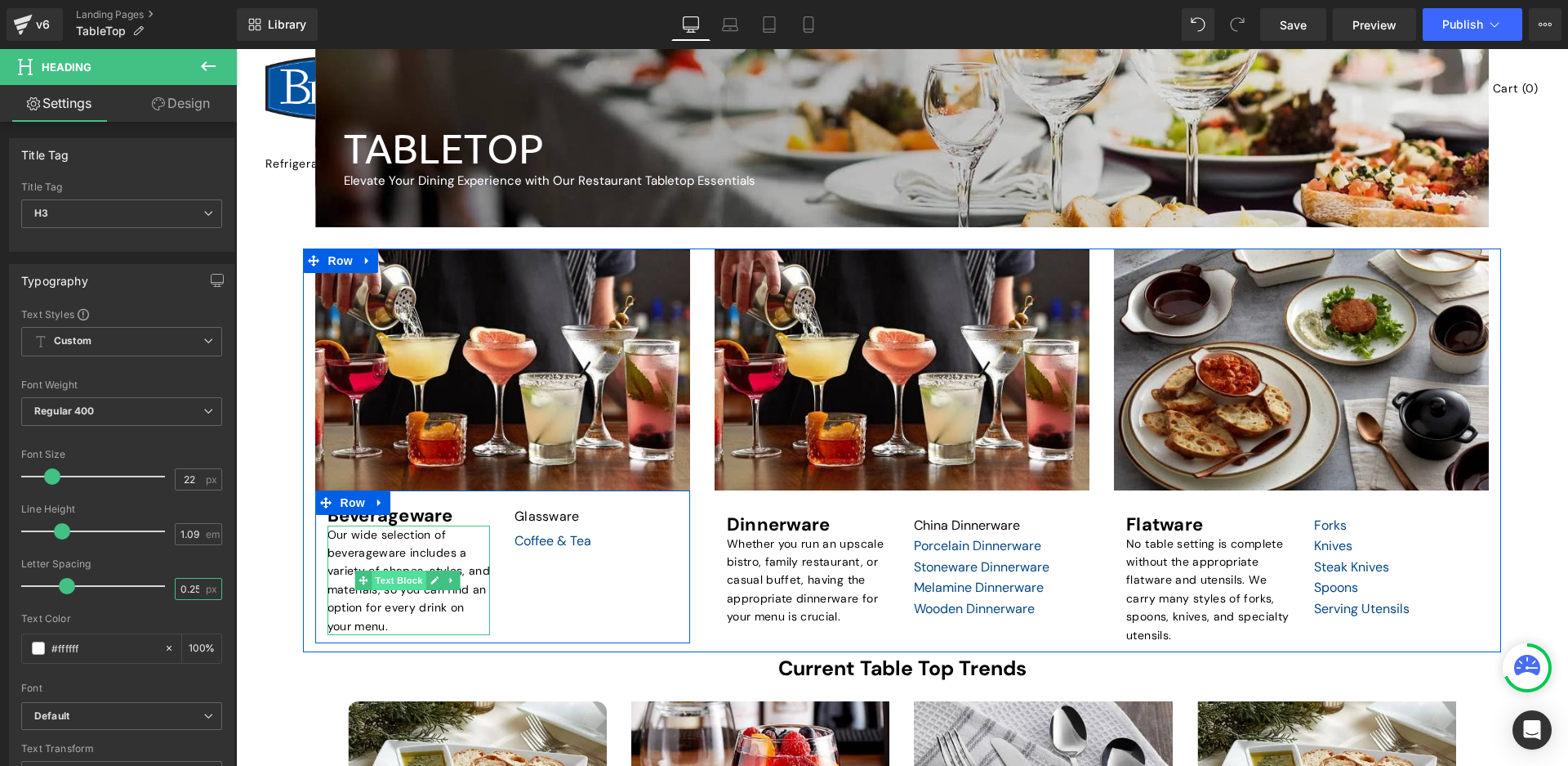
scroll to position [0, 2]
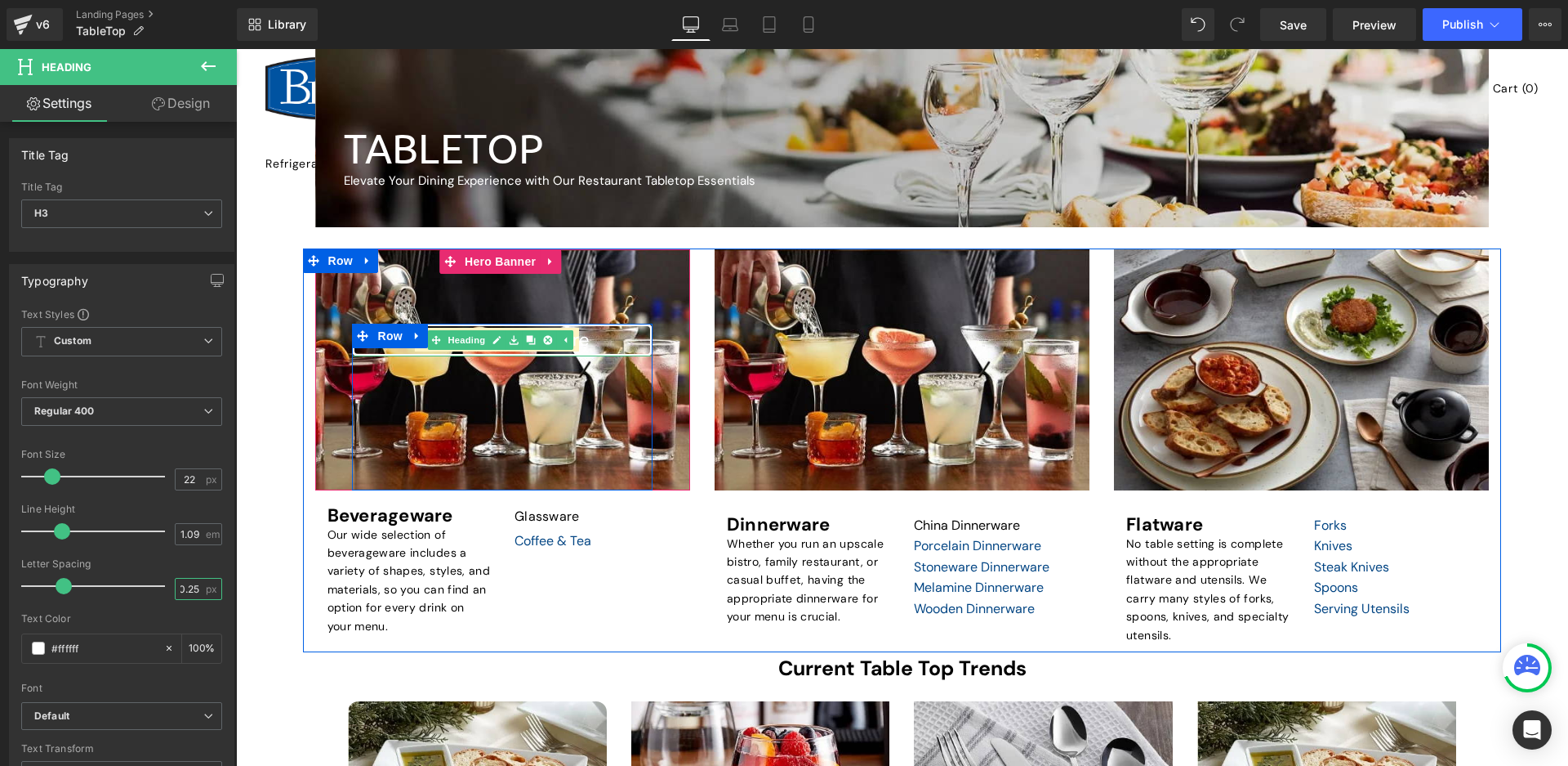
type input "0.25"
click at [598, 343] on div "Shop for Dinnerware" at bounding box center [502, 340] width 300 height 32
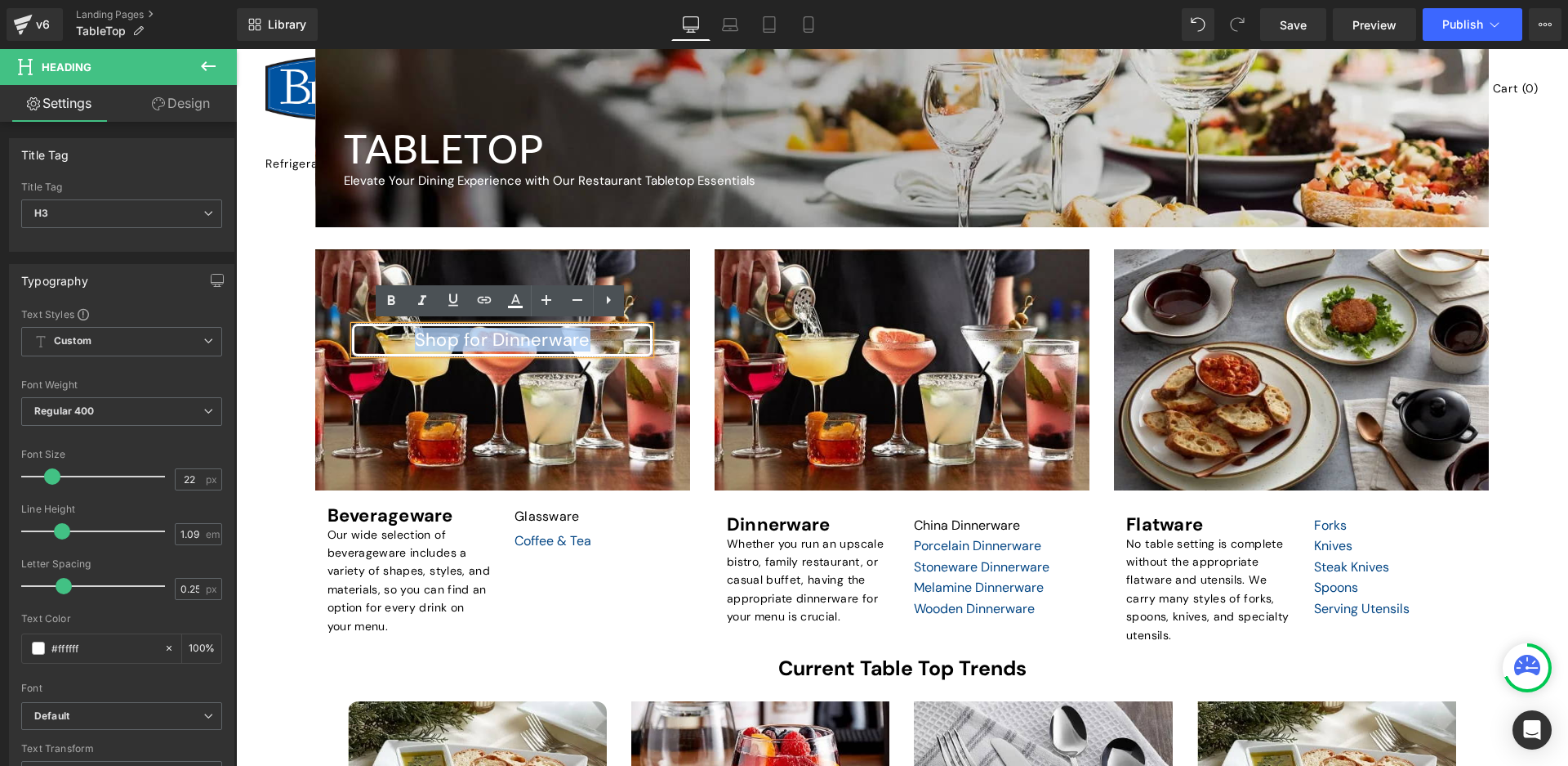
drag, startPoint x: 617, startPoint y: 342, endPoint x: 389, endPoint y: 344, distance: 228.0
click at [394, 349] on div "Shop for Dinnerware" at bounding box center [502, 340] width 300 height 32
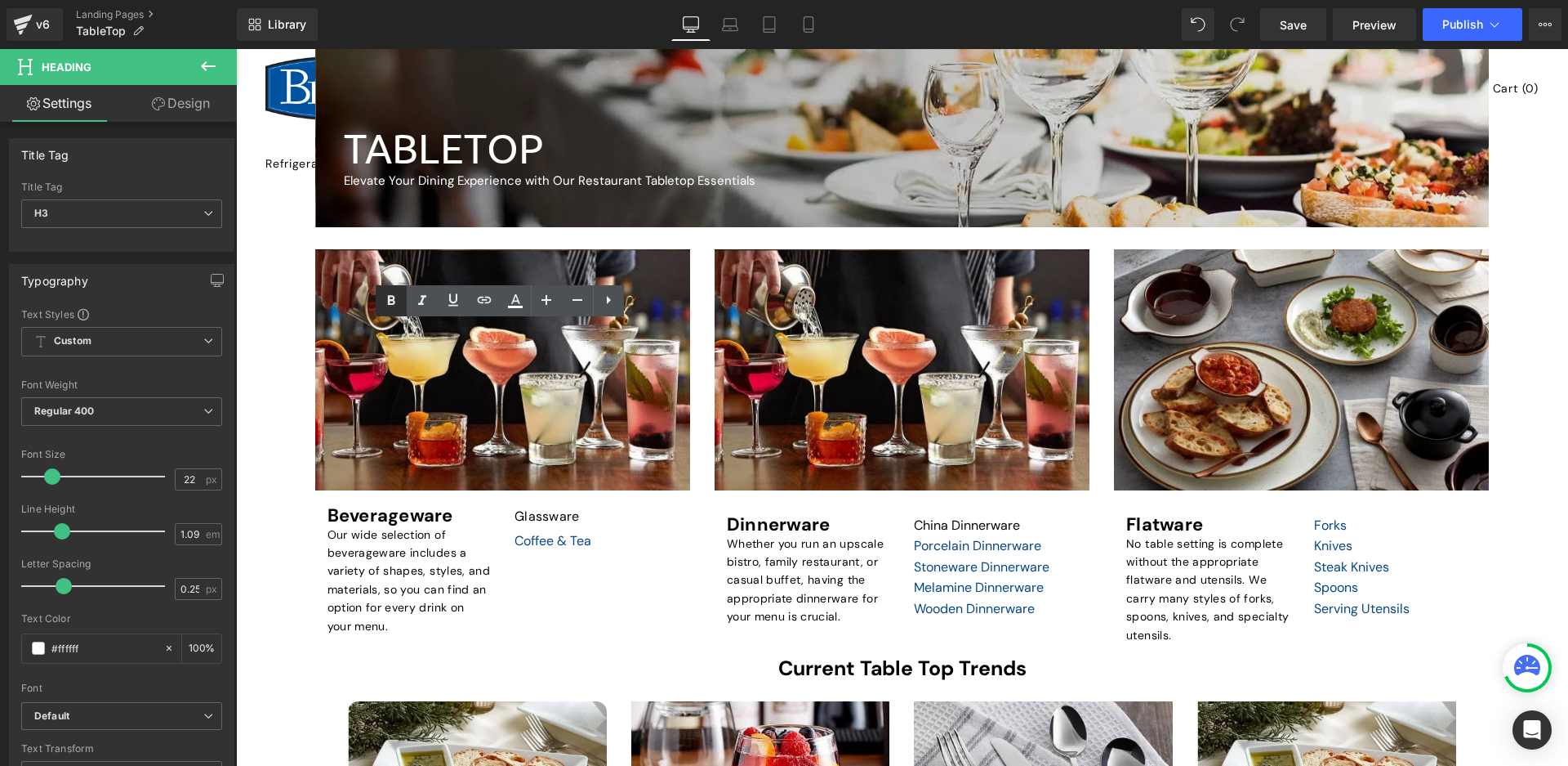
click at [384, 297] on icon at bounding box center [391, 301] width 20 height 20
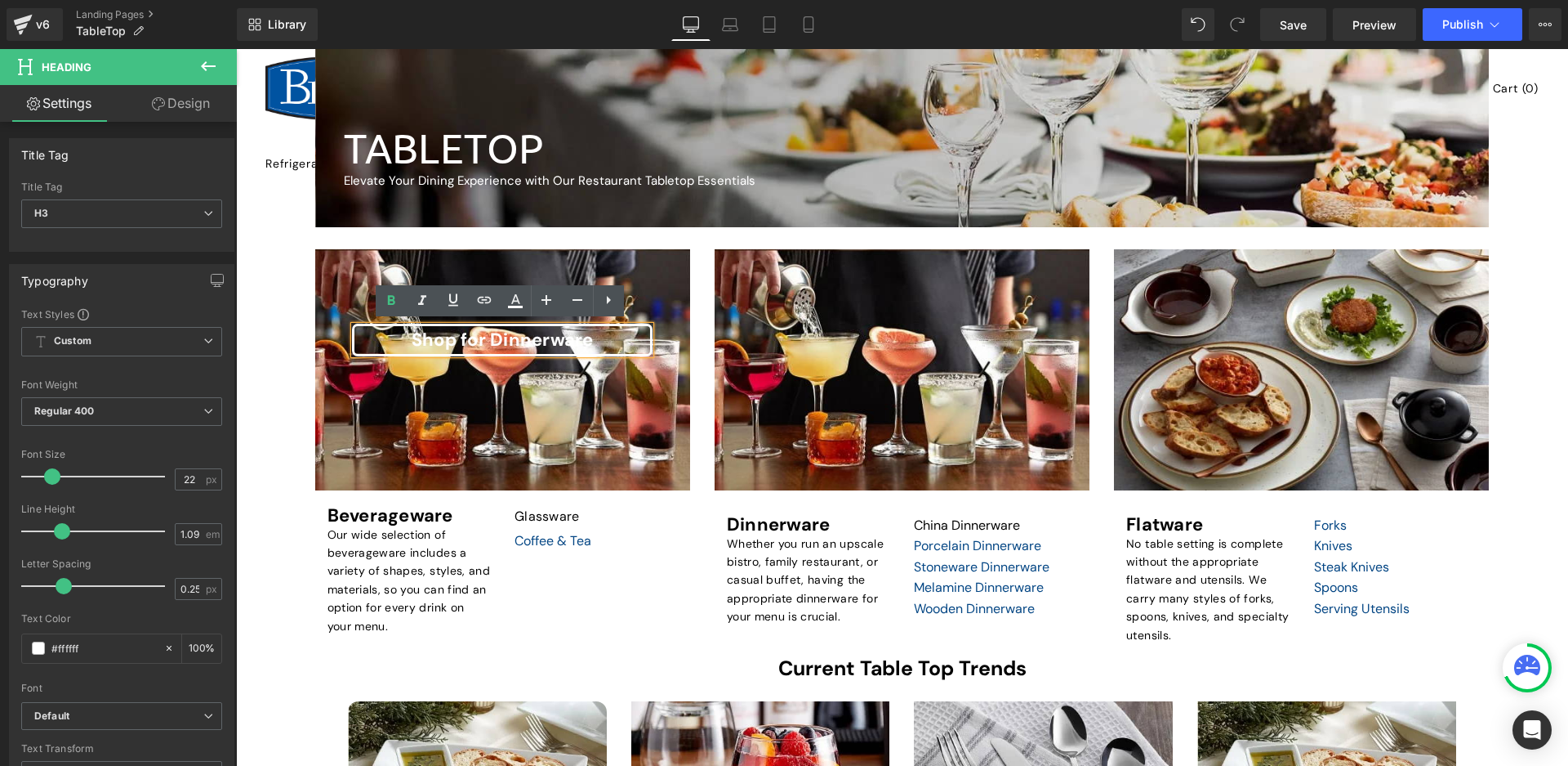
click at [652, 420] on span "Shop for Dinnerware Heading Row" at bounding box center [503, 406] width 375 height 167
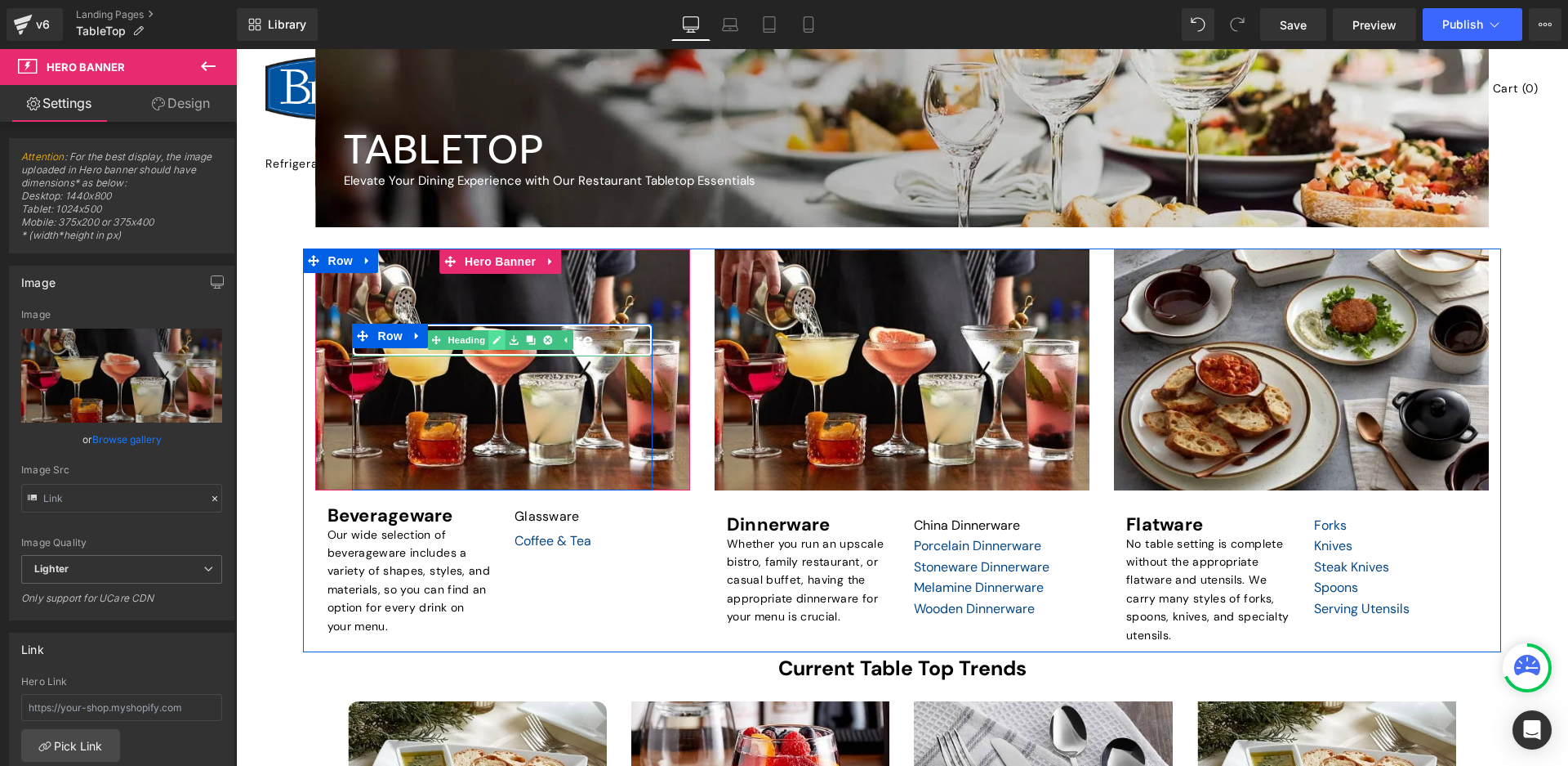
click at [501, 337] on icon at bounding box center [497, 340] width 8 height 8
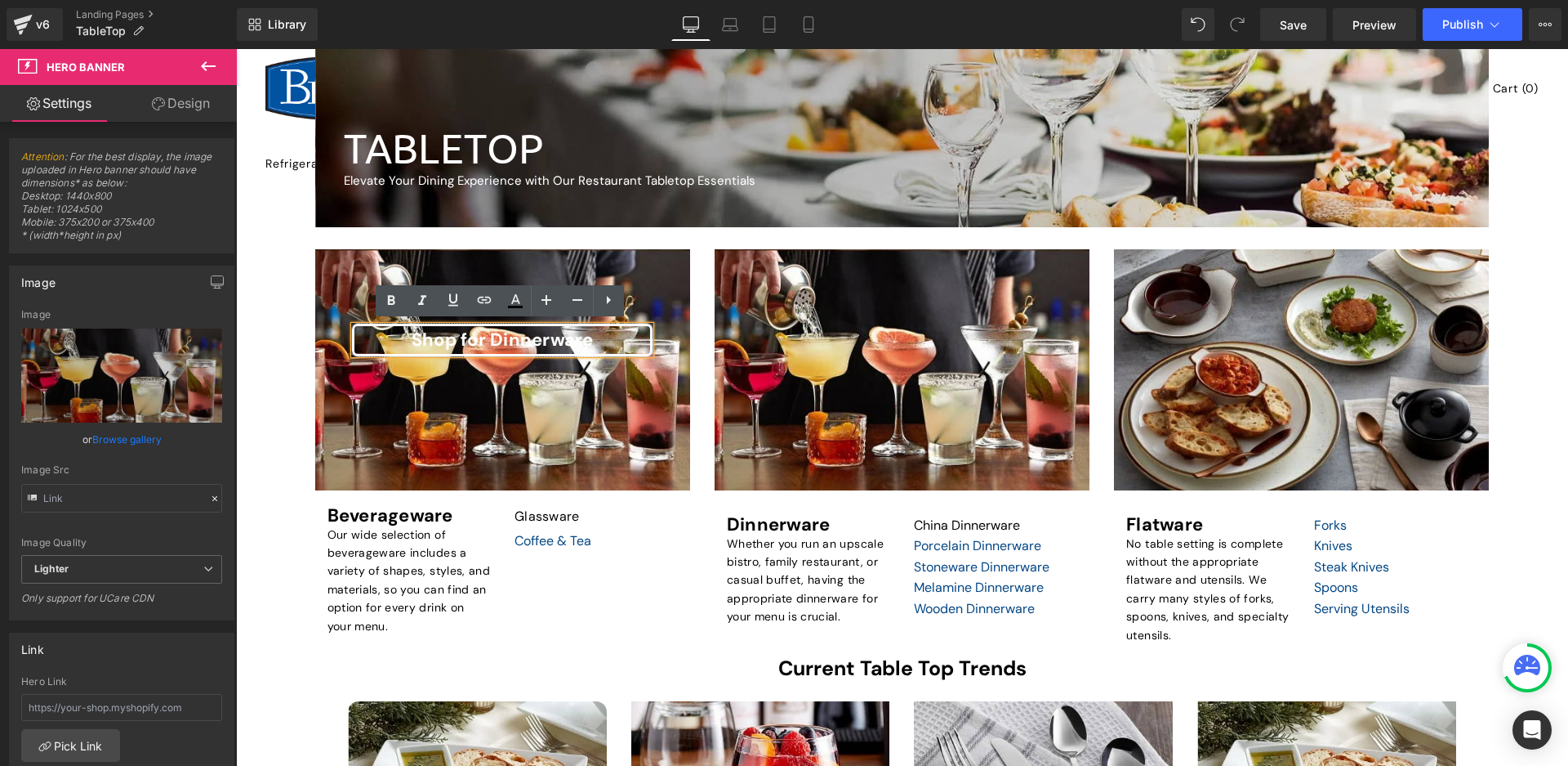
click at [611, 341] on div "Shop for Dinnerware" at bounding box center [502, 340] width 300 height 32
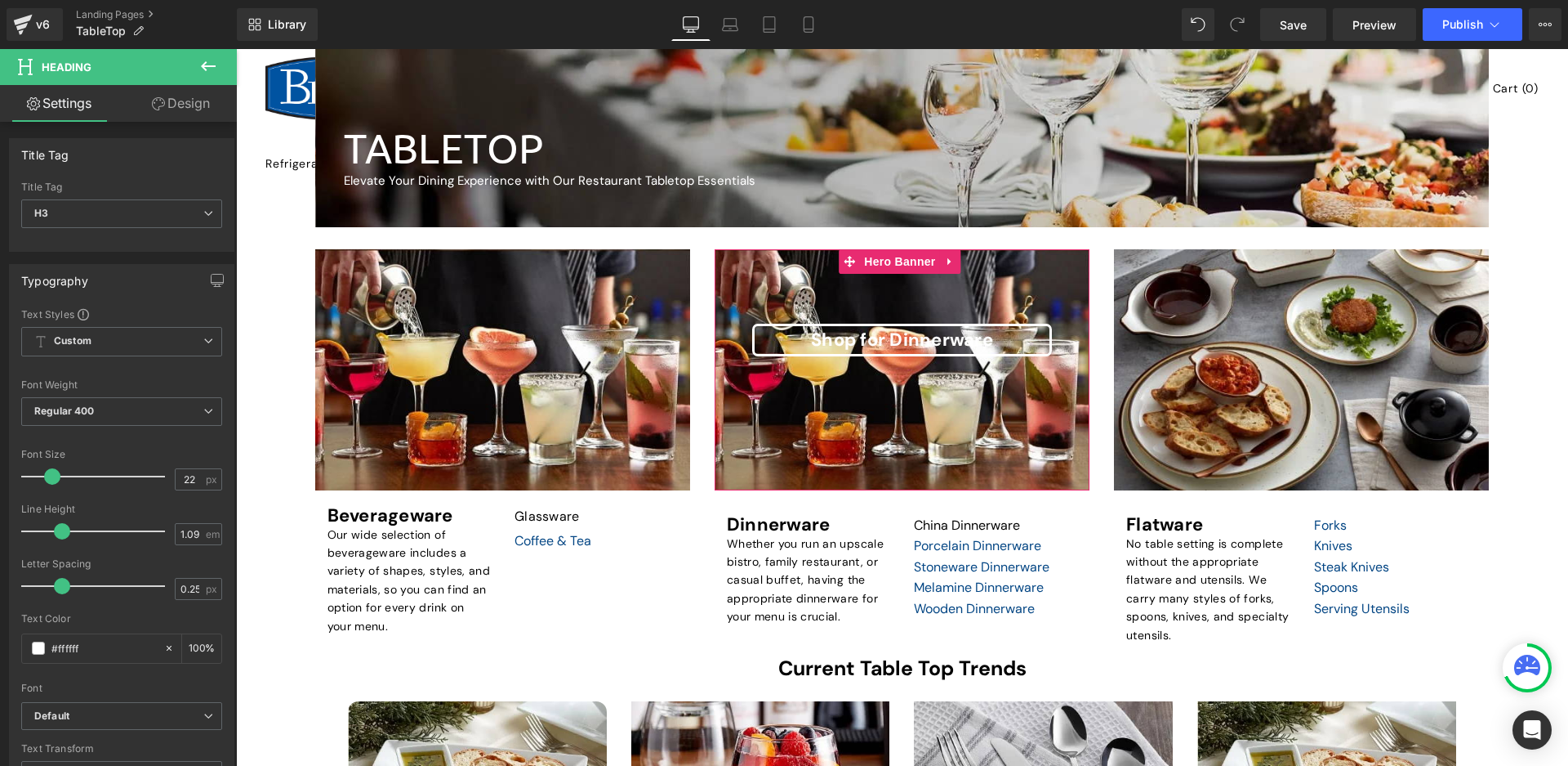
click at [1012, 278] on div at bounding box center [902, 369] width 375 height 241
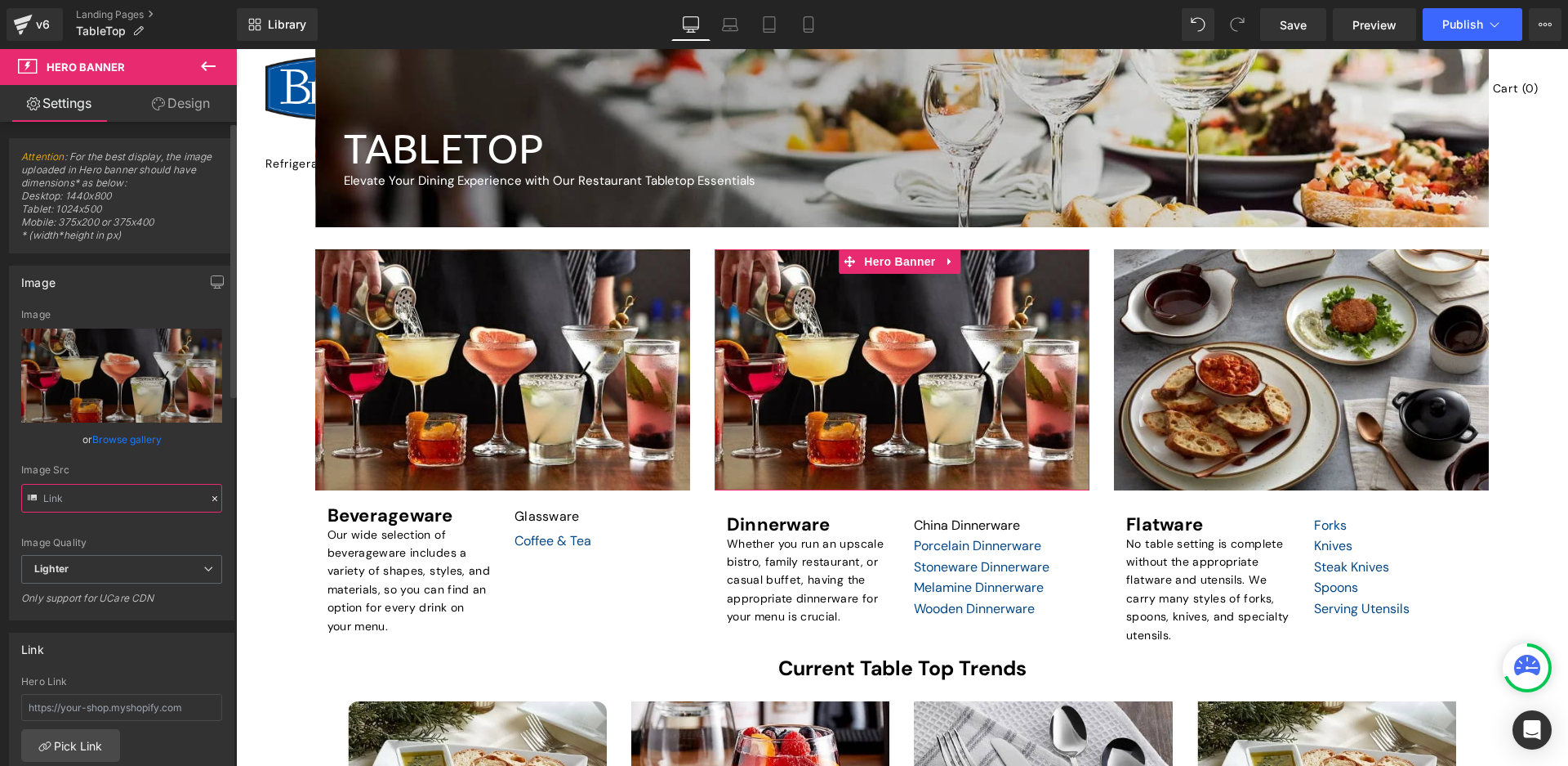
click at [103, 494] on input "text" at bounding box center [122, 498] width 201 height 29
click at [134, 497] on input "text" at bounding box center [122, 498] width 201 height 29
paste input "i.ebayimg.com/images/g/by0AAOSwe-FU8etN/s-l1200.jpg"
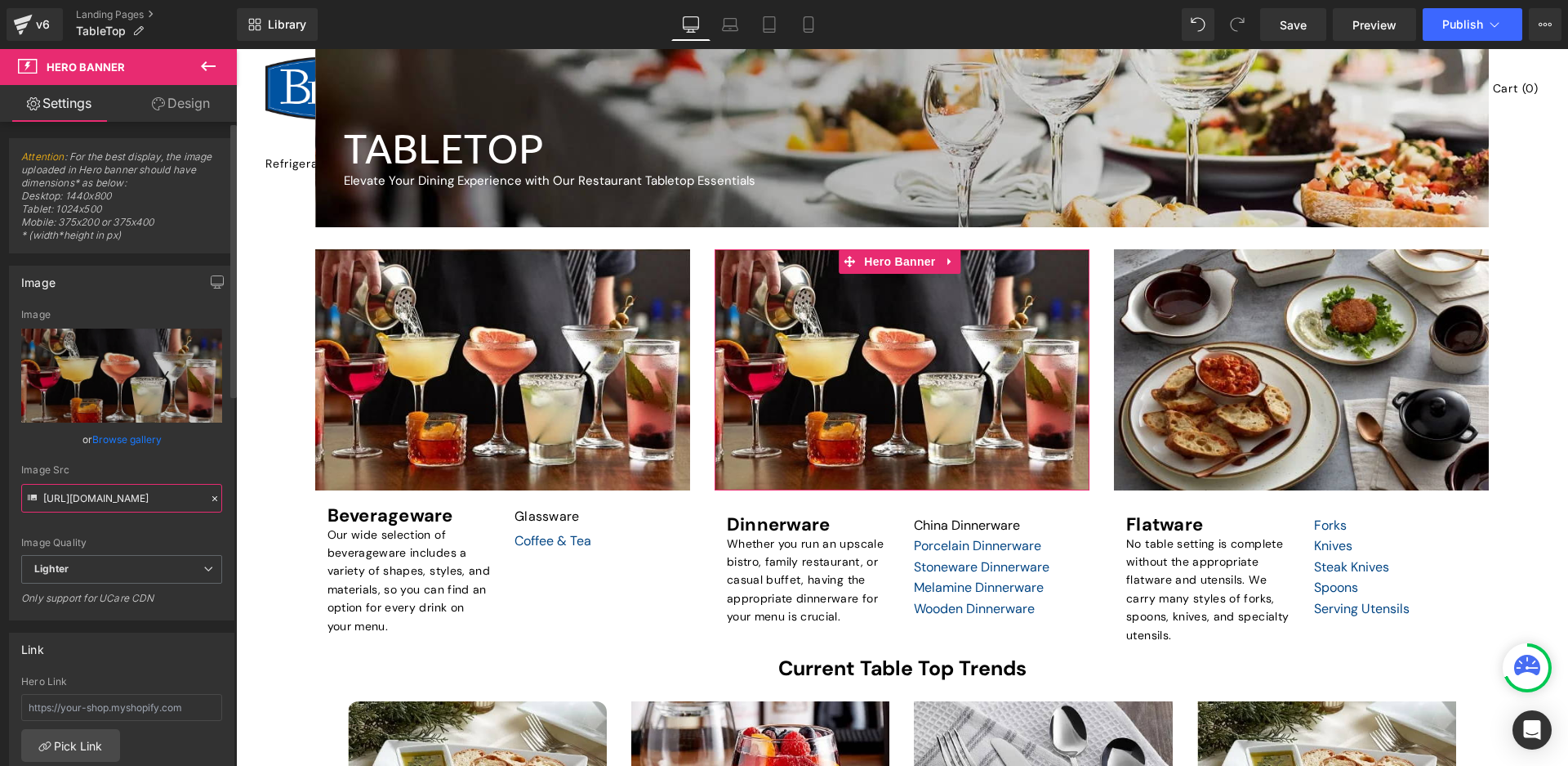
type input "https://i.ebayimg.com/images/g/by0AAOSwe-FU8etN/s-l1200.jpg"
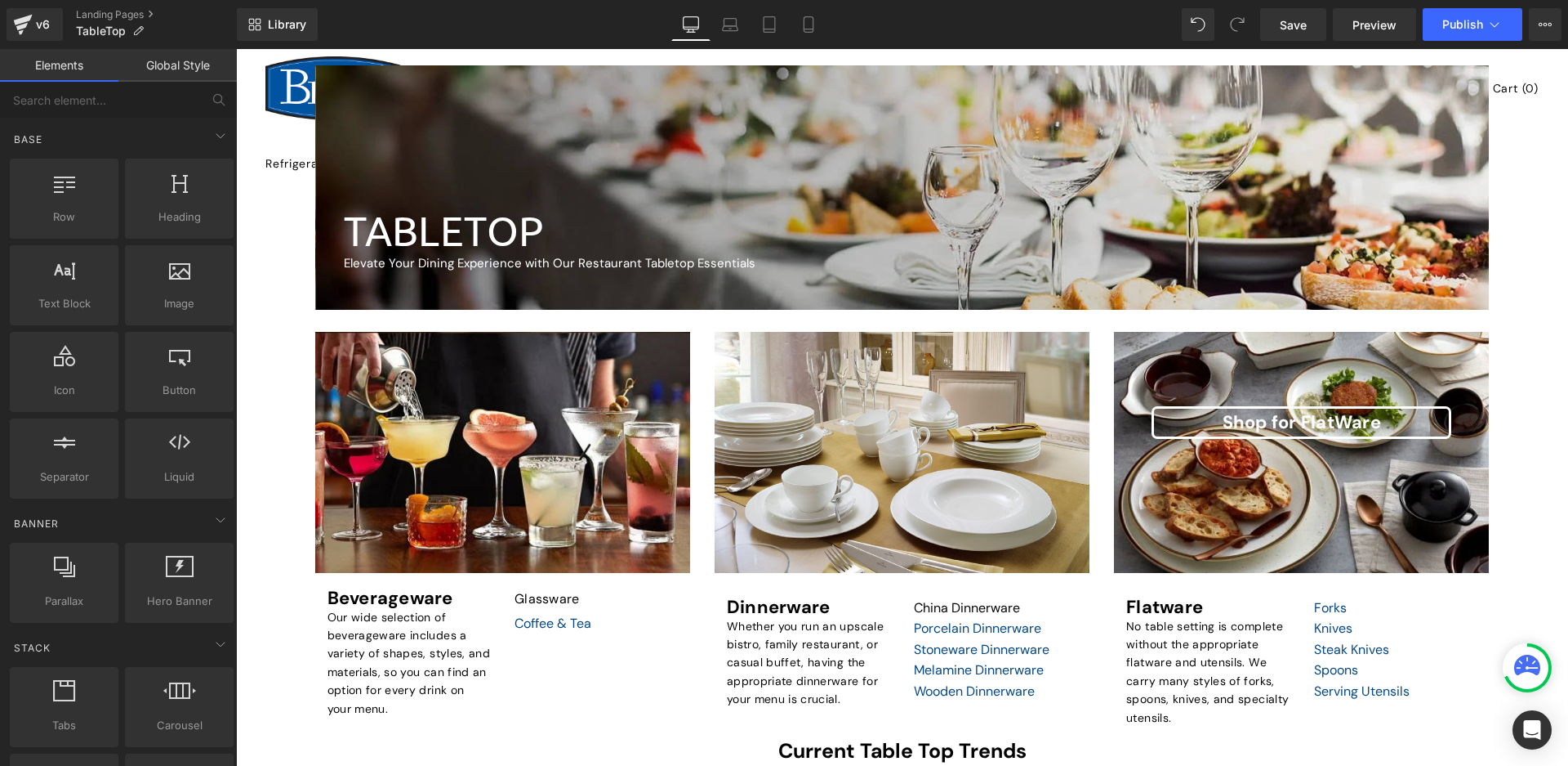
scroll to position [245, 0]
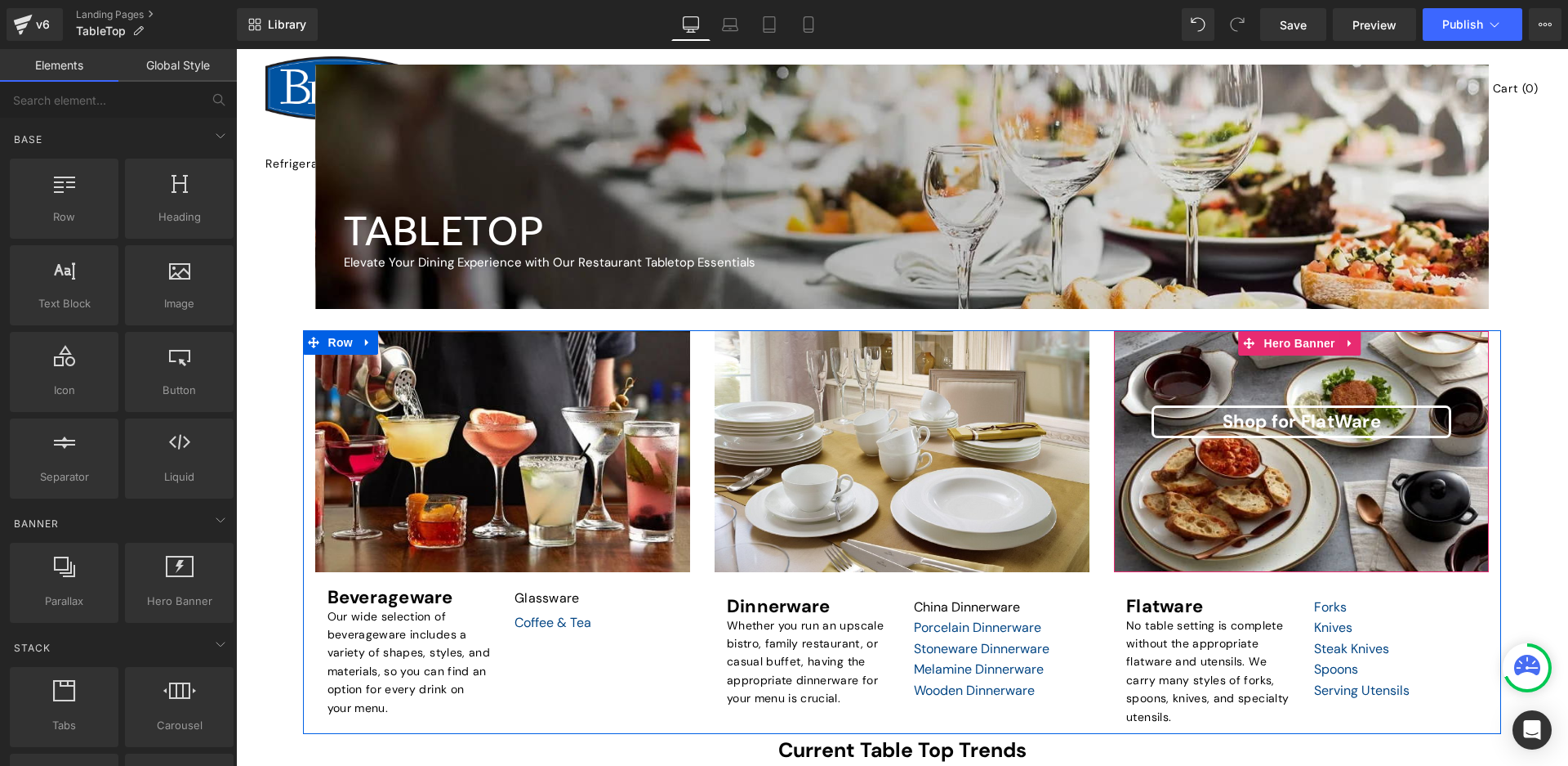
click at [1353, 378] on div at bounding box center [1301, 451] width 375 height 241
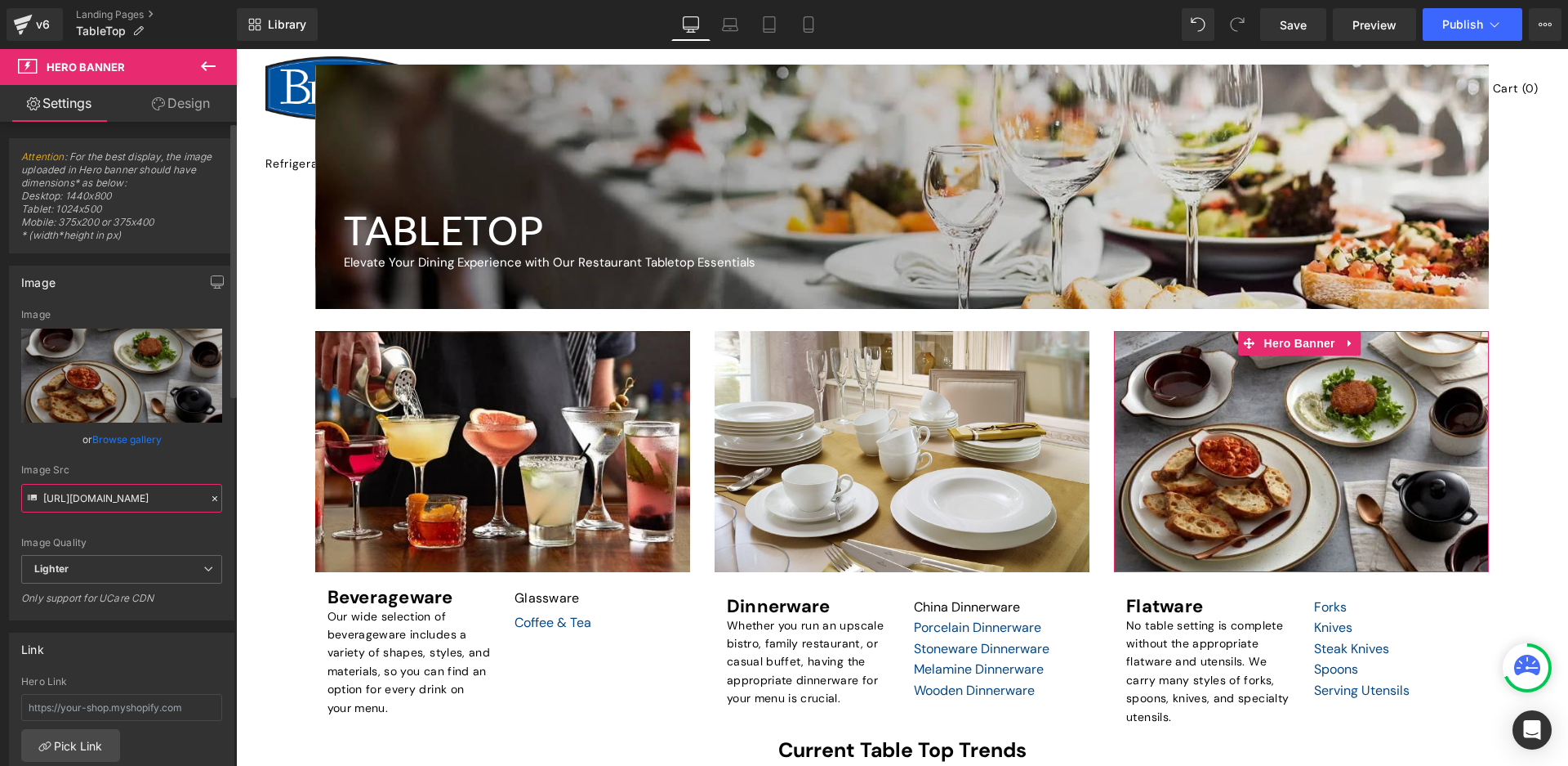
click at [152, 491] on input "https://ucarecdn.com/9e69c77b-946f-4eb9-bfc0-518300f88ee9/-/format/auto/-/previ…" at bounding box center [122, 498] width 201 height 29
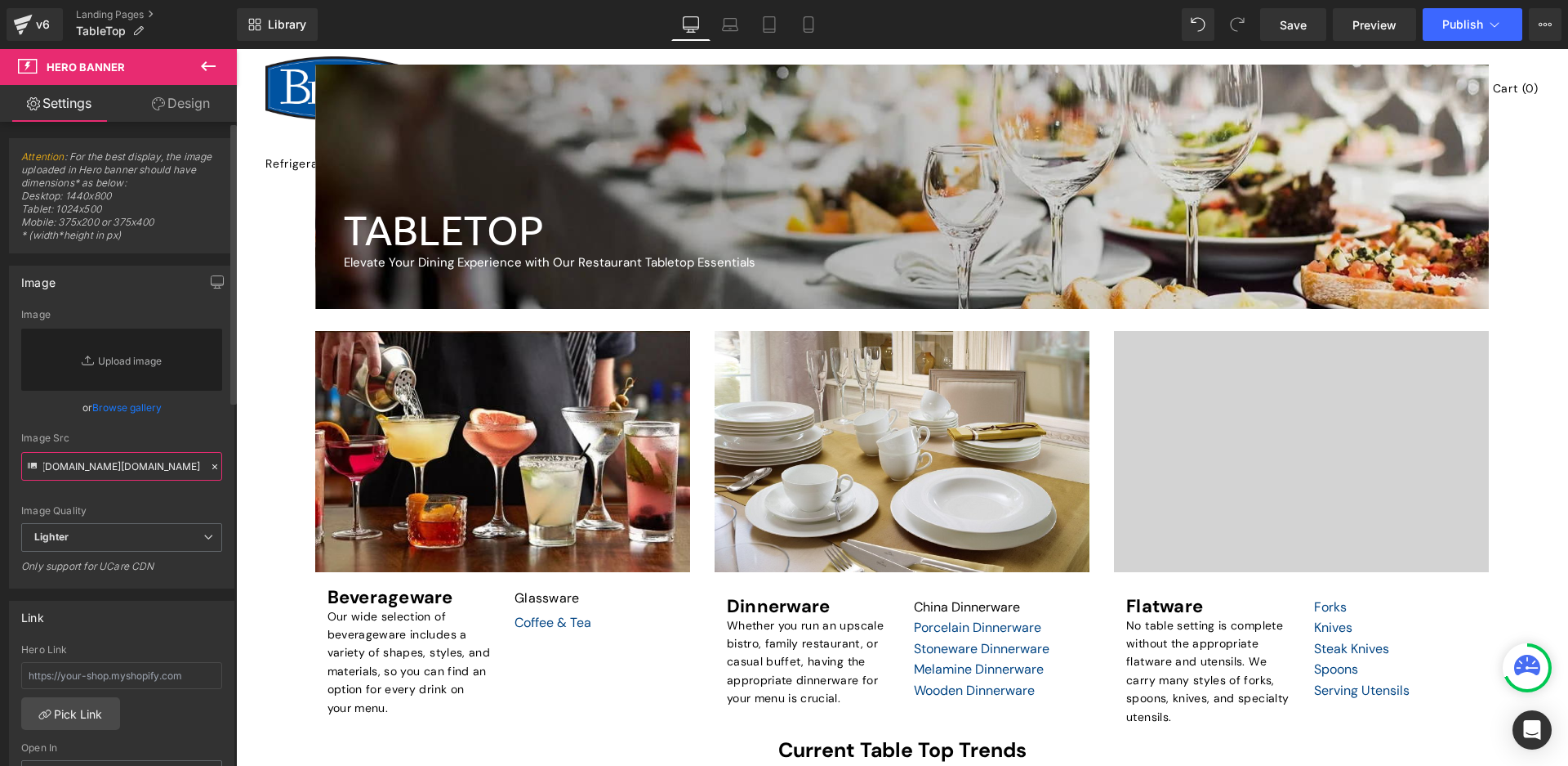
scroll to position [0, 584]
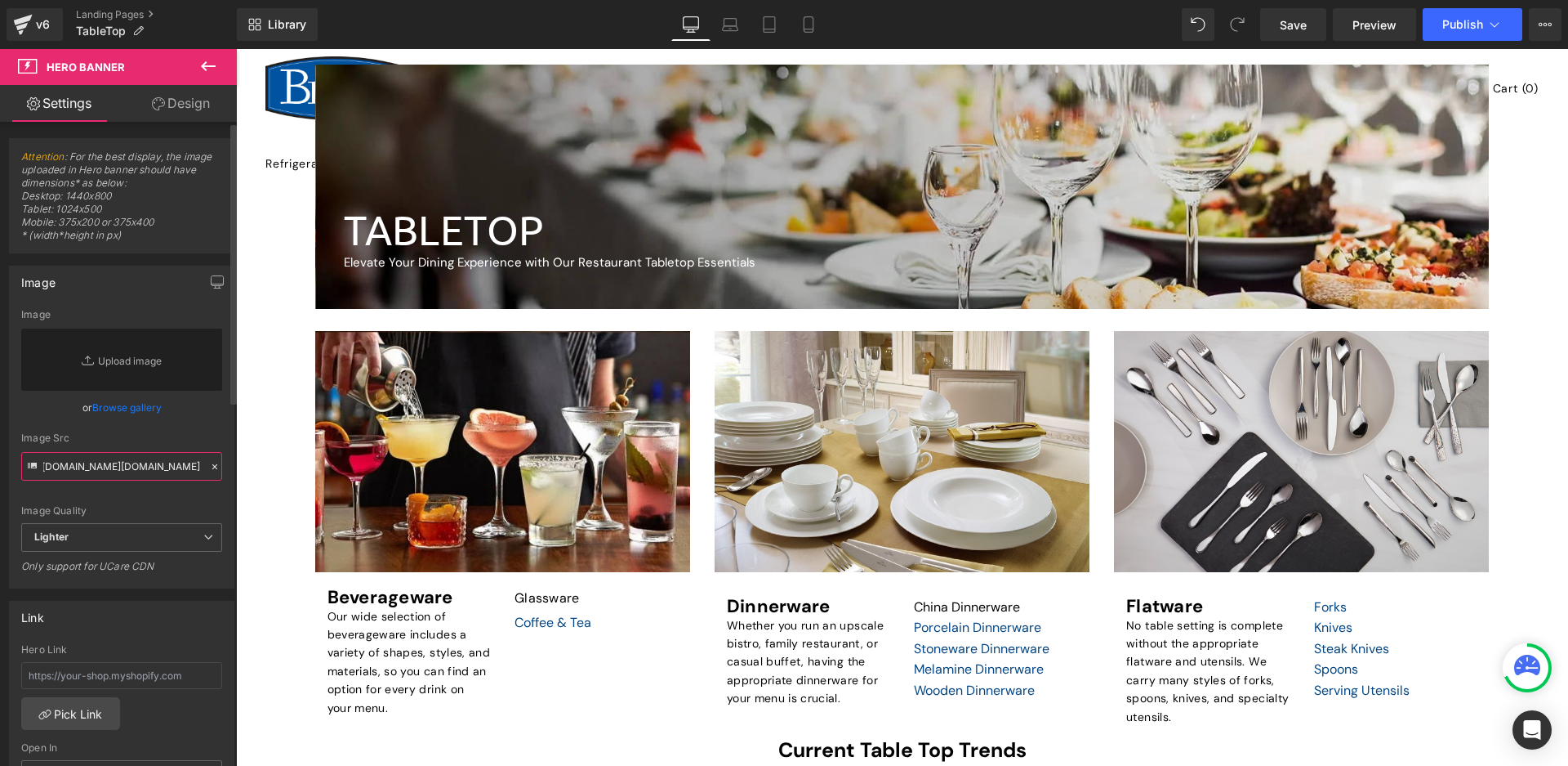
type input "https://www.nambe.com/on/demandware.static/-/Sites-master/default/dwf18503db/pr…"
click at [223, 432] on div "https://ucarecdn.com/9e69c77b-946f-4eb9-bfc0-518300f88ee9/-/format/auto/-/previ…" at bounding box center [122, 448] width 223 height 278
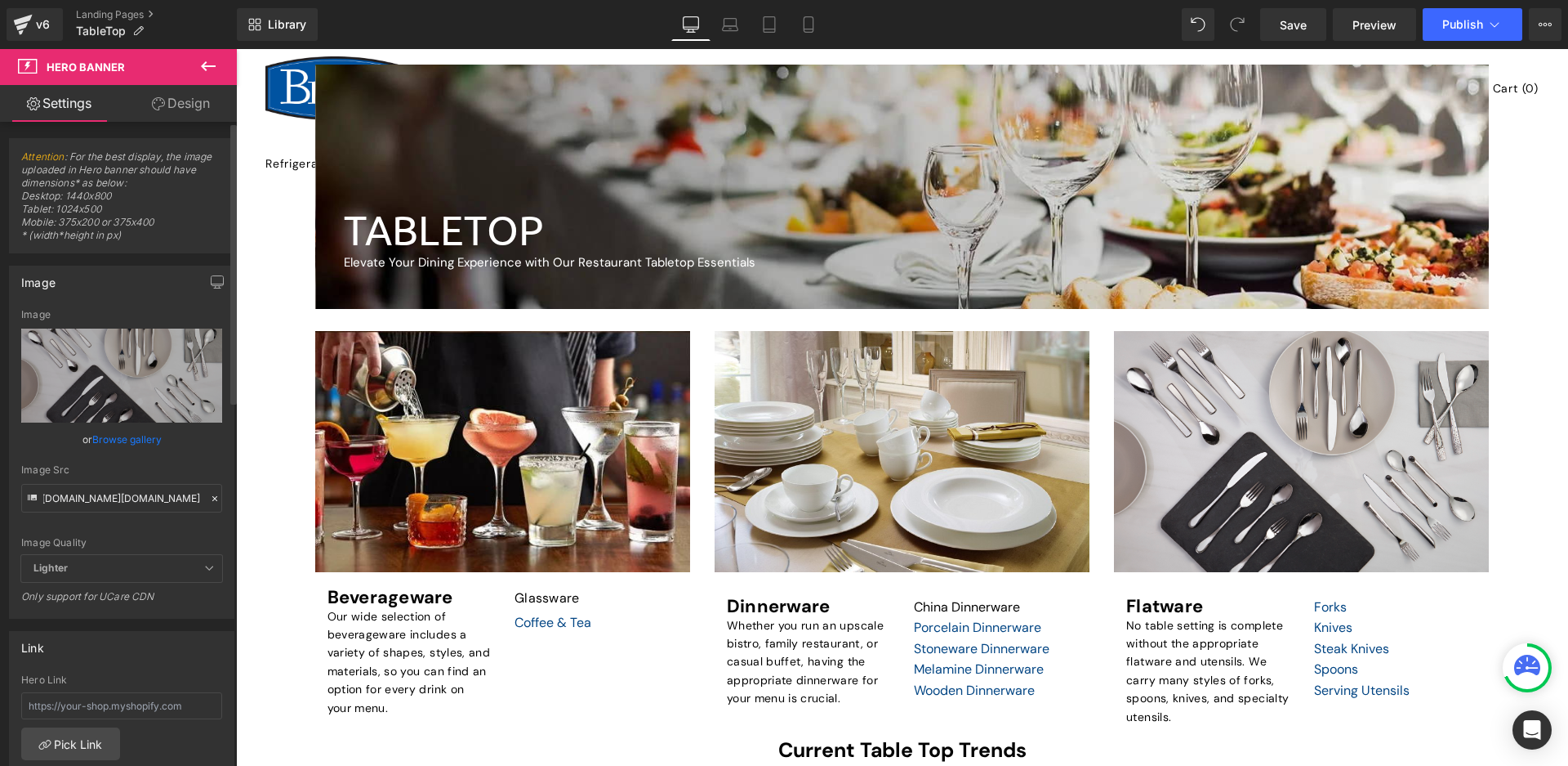
scroll to position [0, 0]
click at [1287, 33] on link "Save" at bounding box center [1292, 24] width 66 height 32
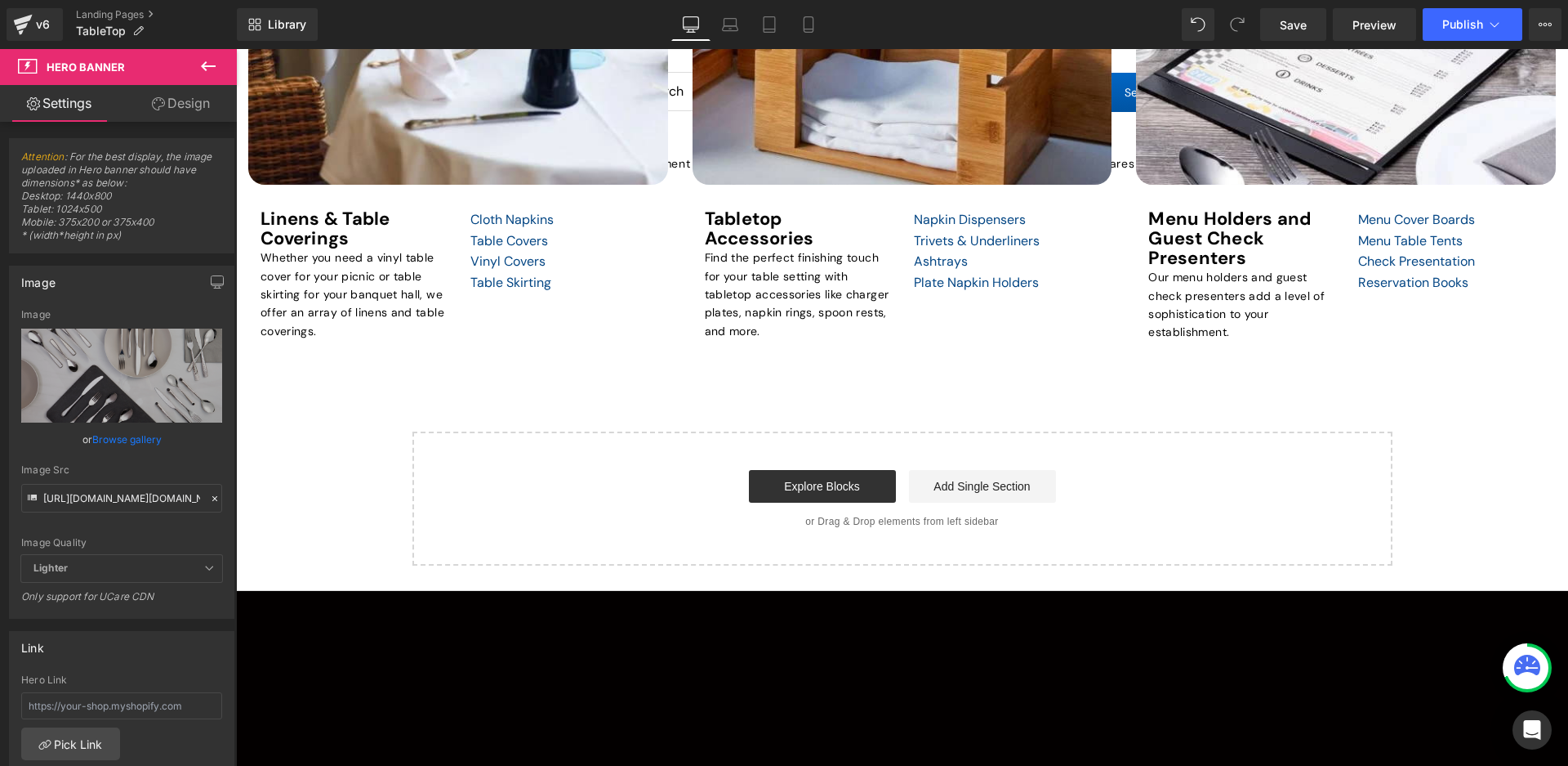
scroll to position [1961, 0]
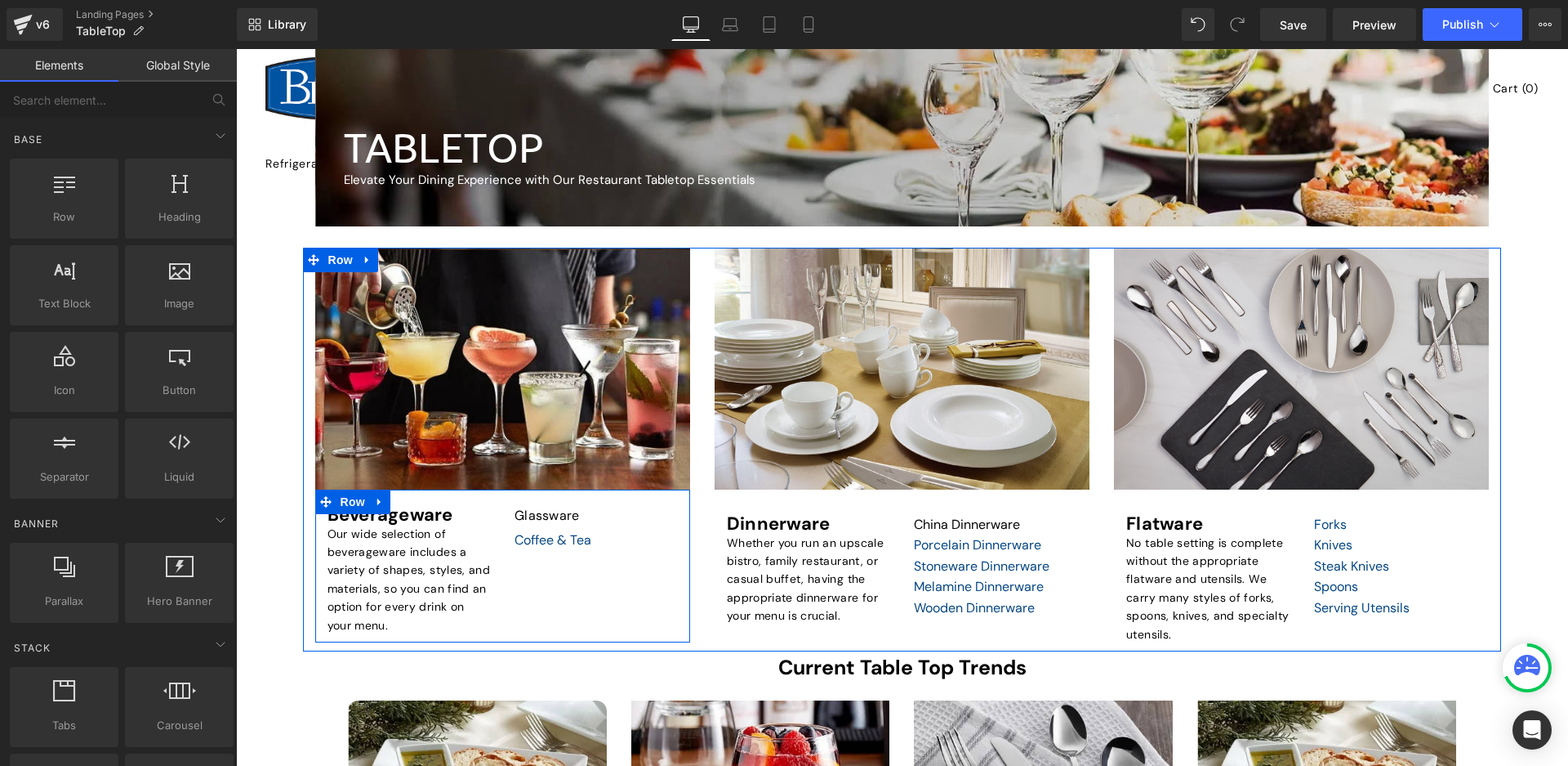
scroll to position [327, 0]
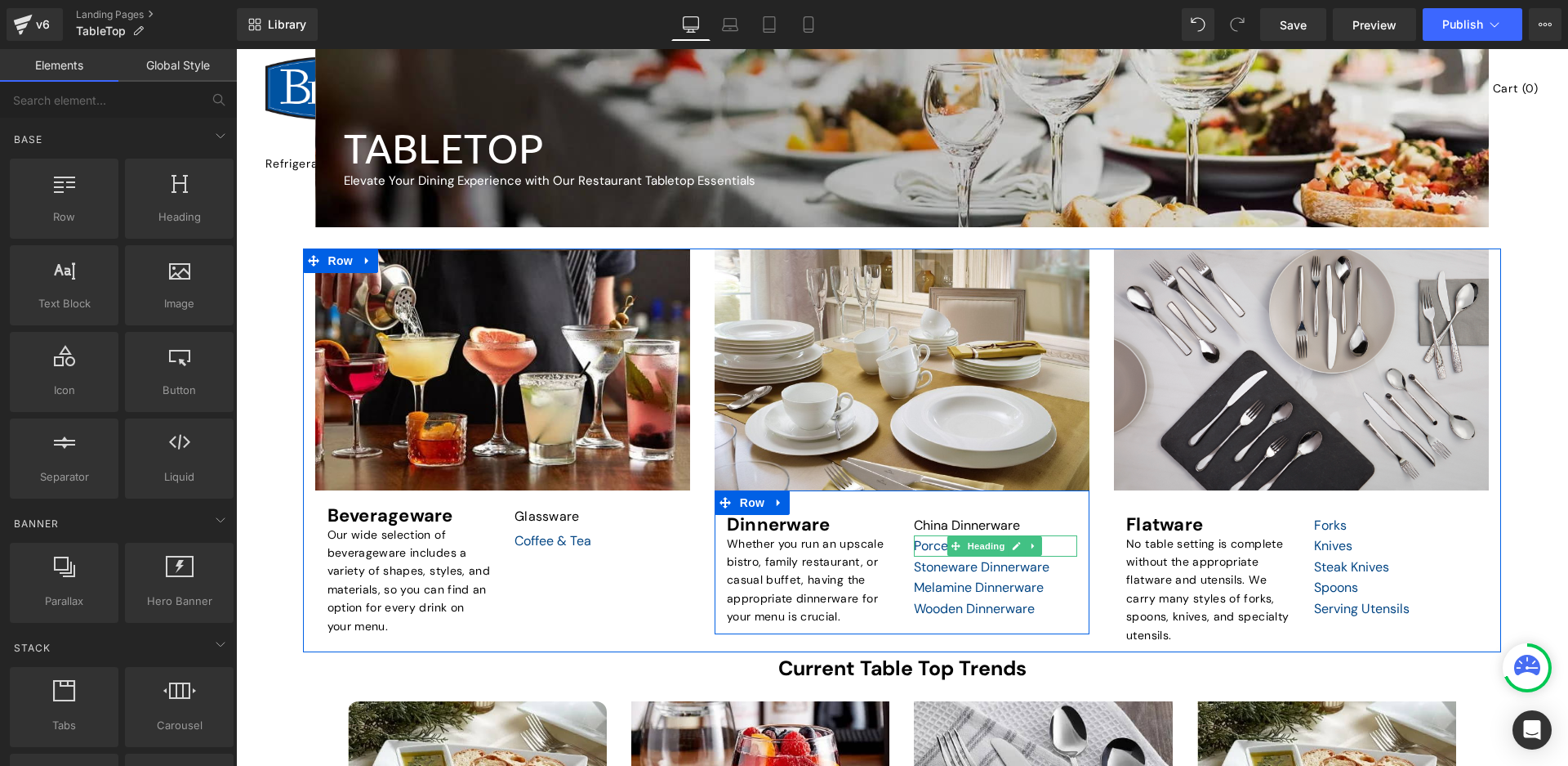
click at [1054, 543] on div "Porcelain Dinnerware" at bounding box center [995, 546] width 163 height 22
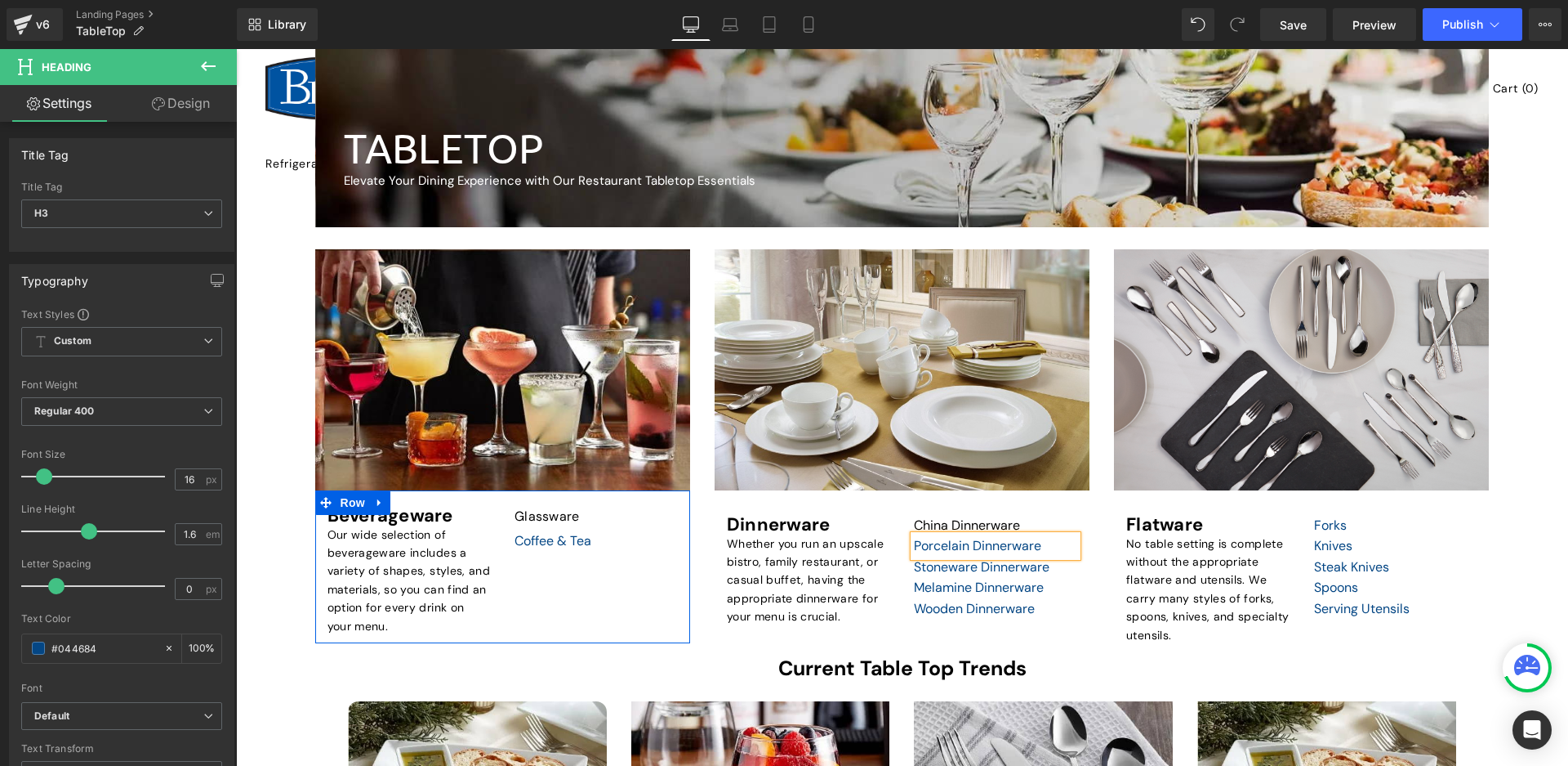
click at [631, 557] on div "Beverageware Heading Our wide selection of beverageware includes a variety of s…" at bounding box center [503, 567] width 375 height 153
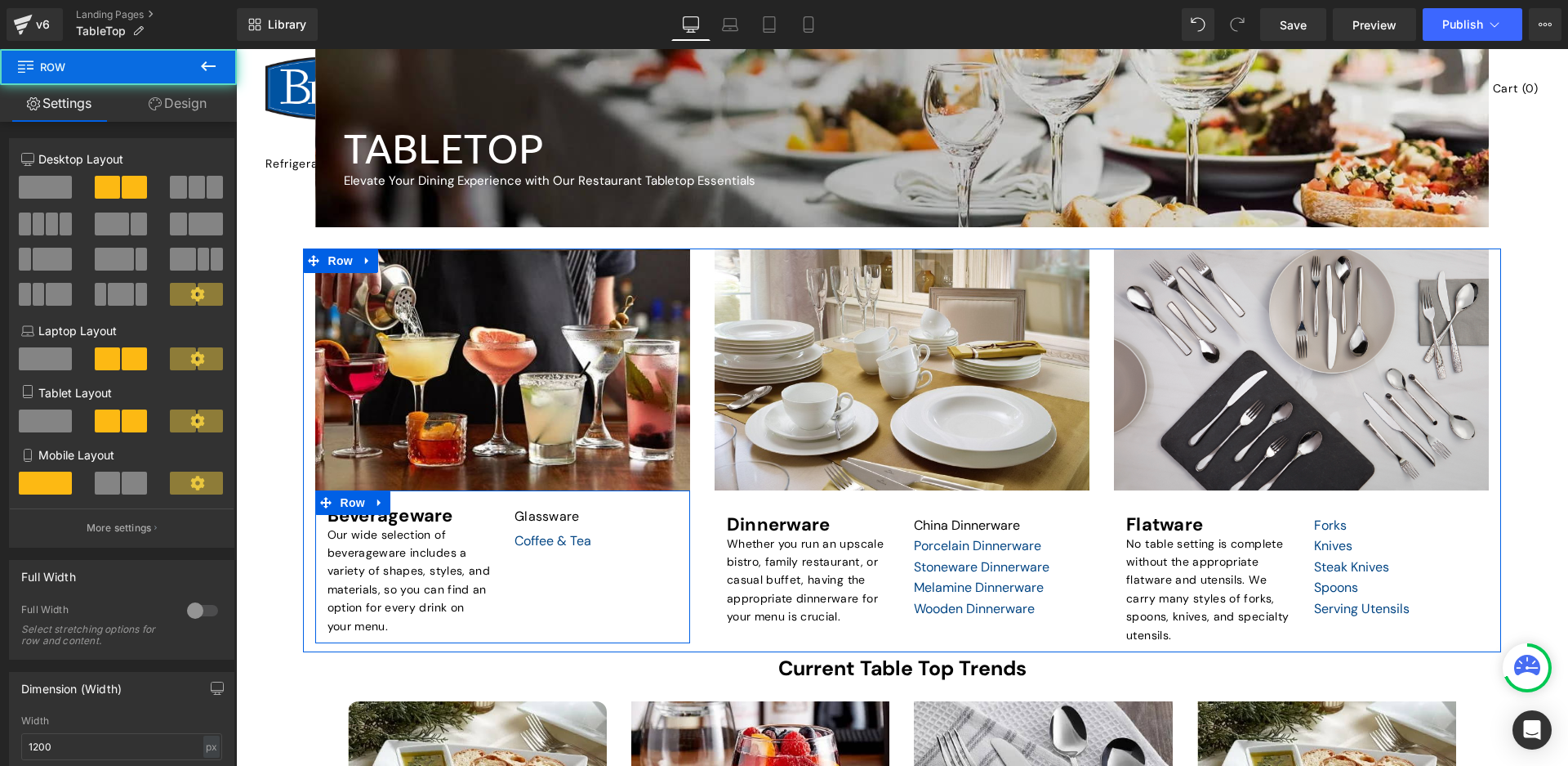
click at [553, 564] on div "Beverageware Heading Our wide selection of beverageware includes a variety of s…" at bounding box center [503, 567] width 375 height 153
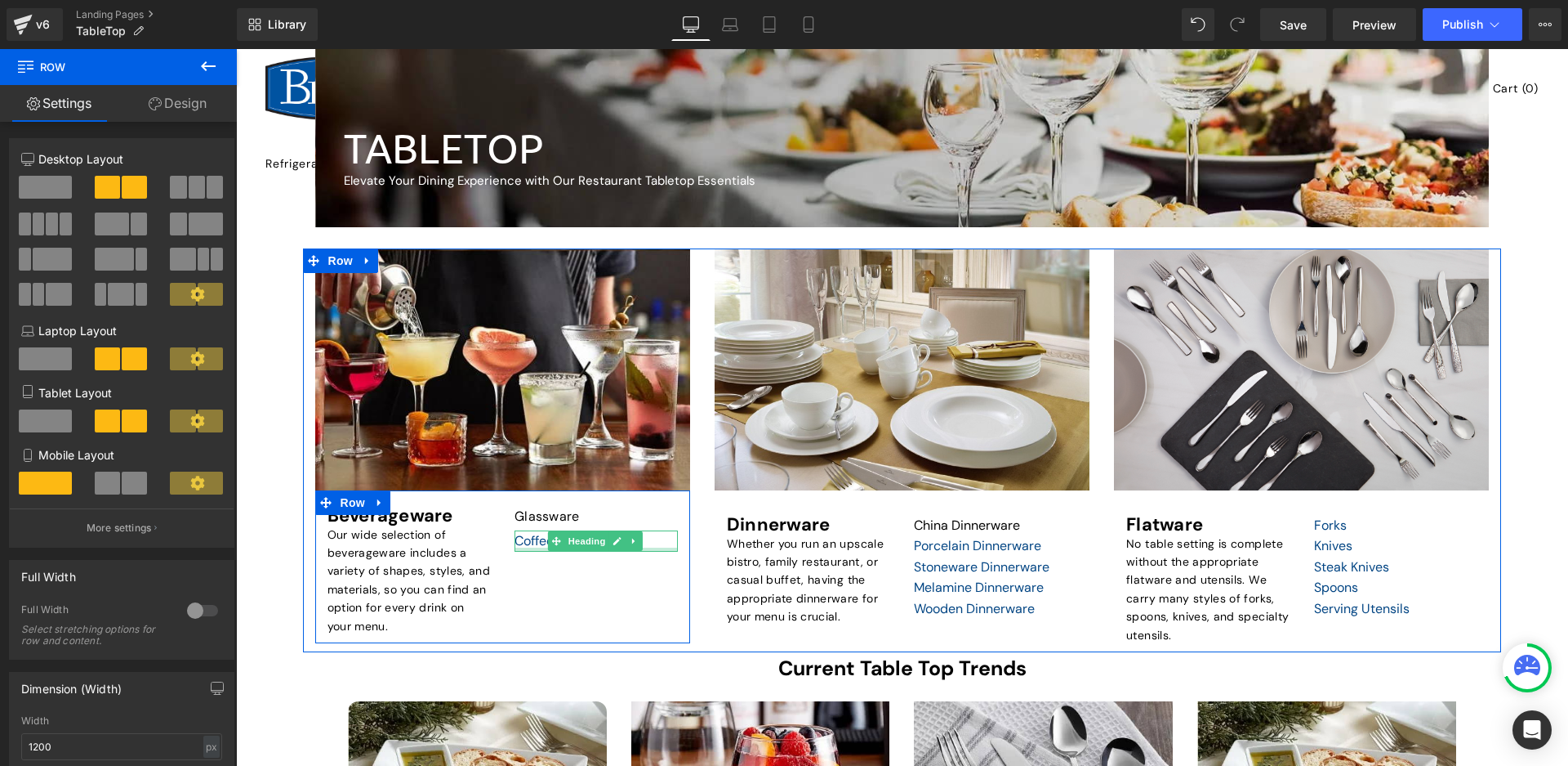
click at [651, 543] on div "Coffee & Tea" at bounding box center [595, 541] width 163 height 22
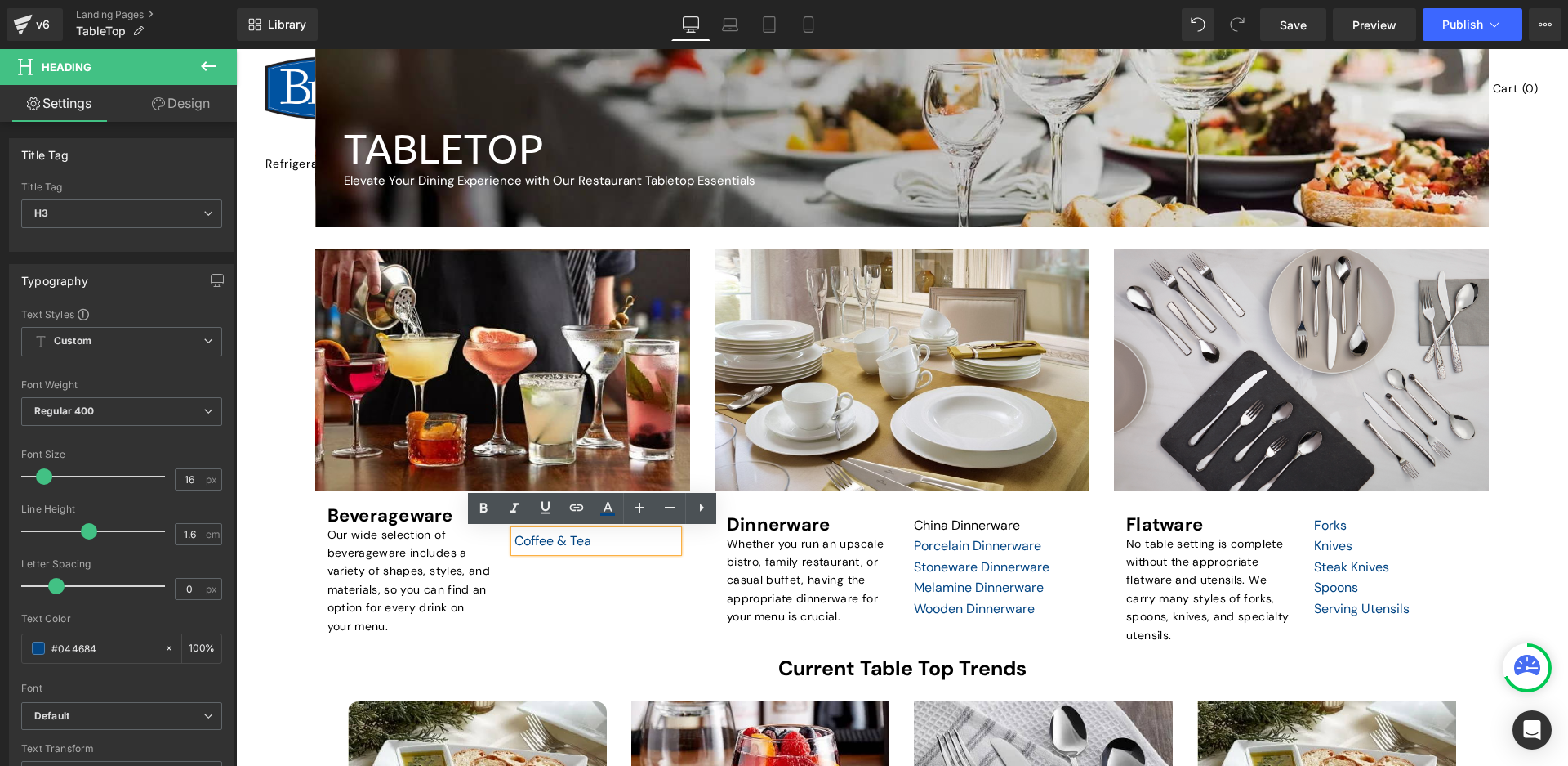
click at [566, 601] on div "Beverageware Heading Our wide selection of beverageware includes a variety of s…" at bounding box center [503, 567] width 375 height 153
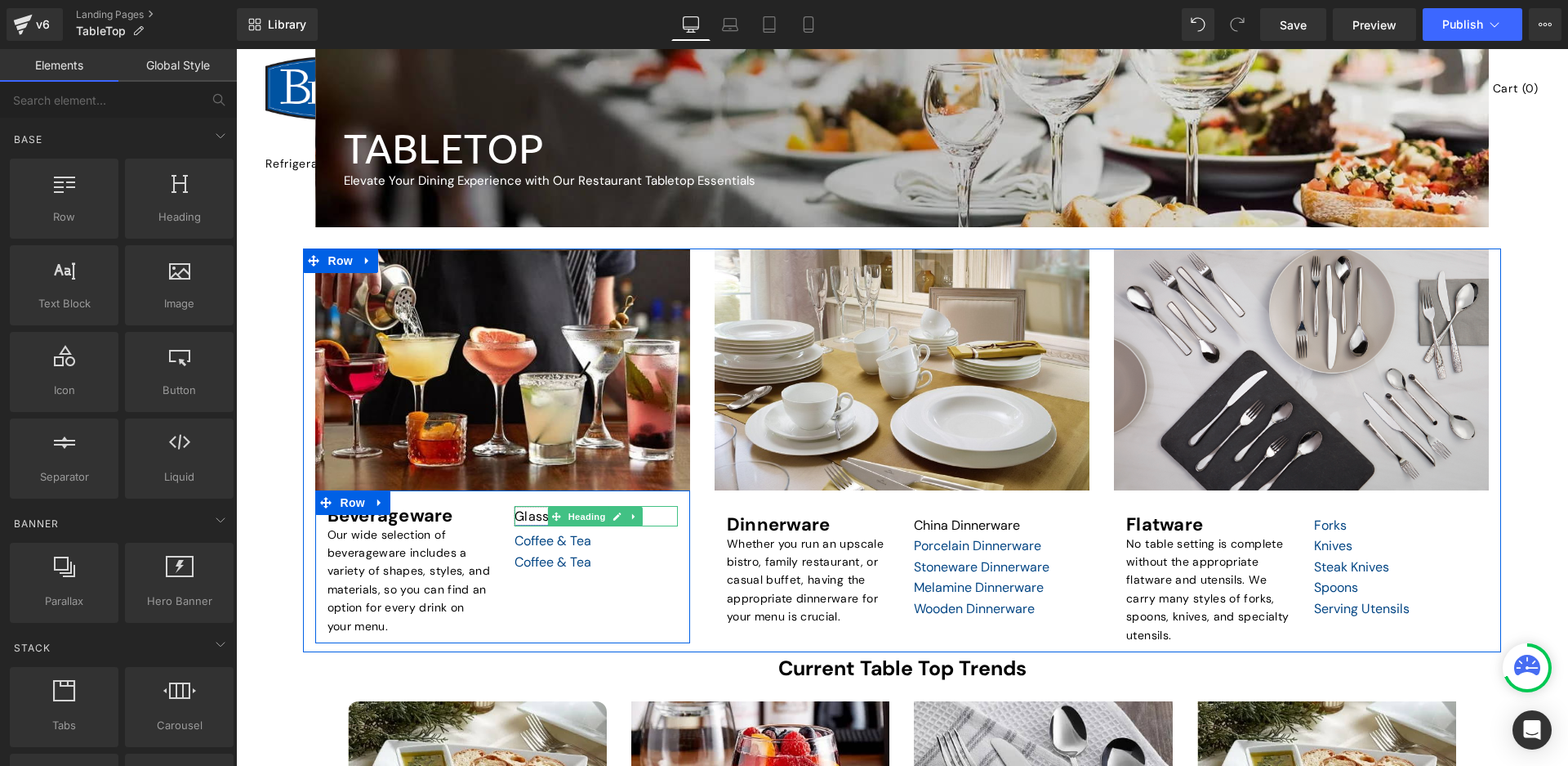
click at [521, 516] on link "Glassware" at bounding box center [547, 515] width 65 height 17
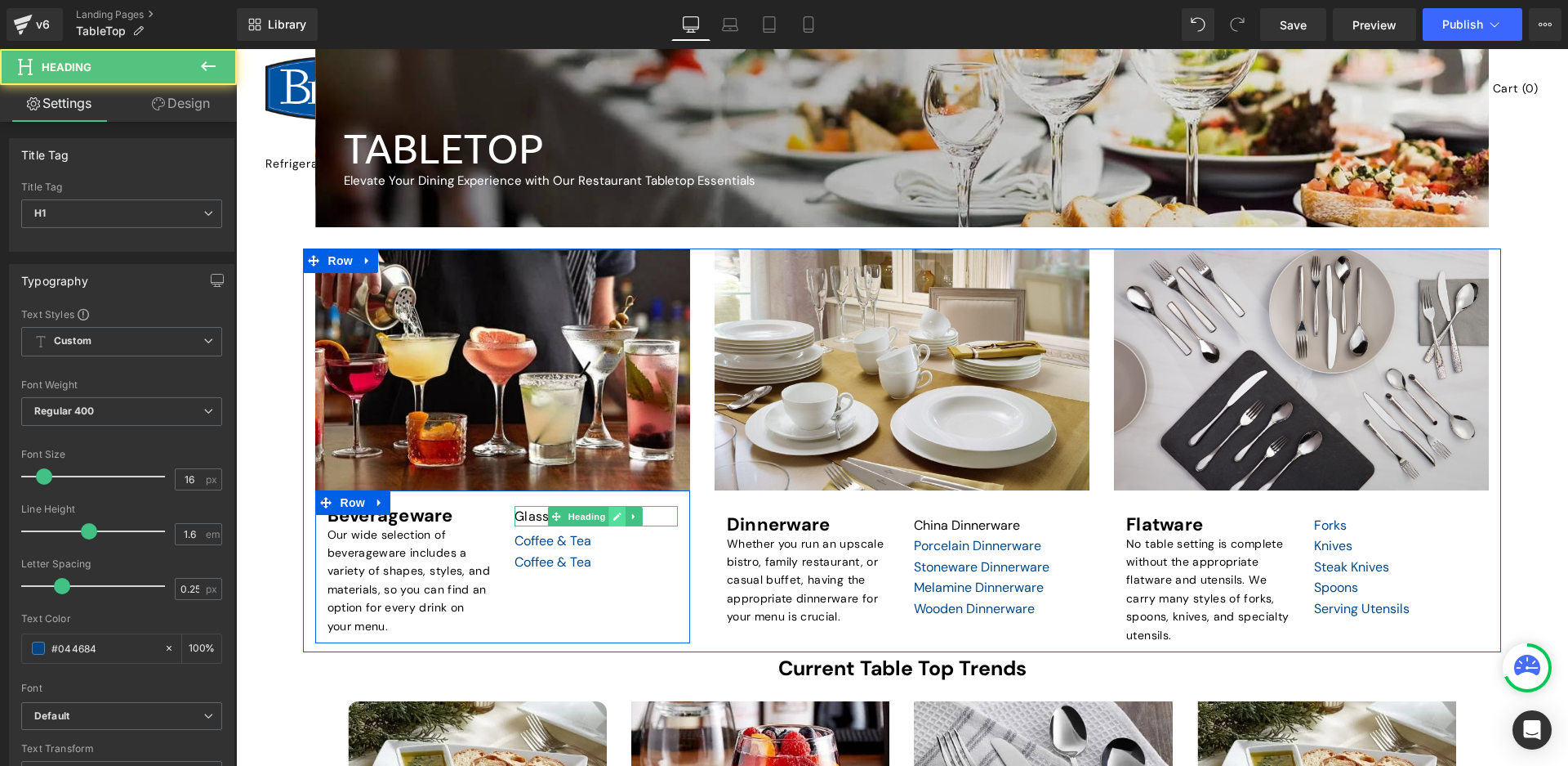
click at [614, 518] on icon at bounding box center [617, 515] width 8 height 8
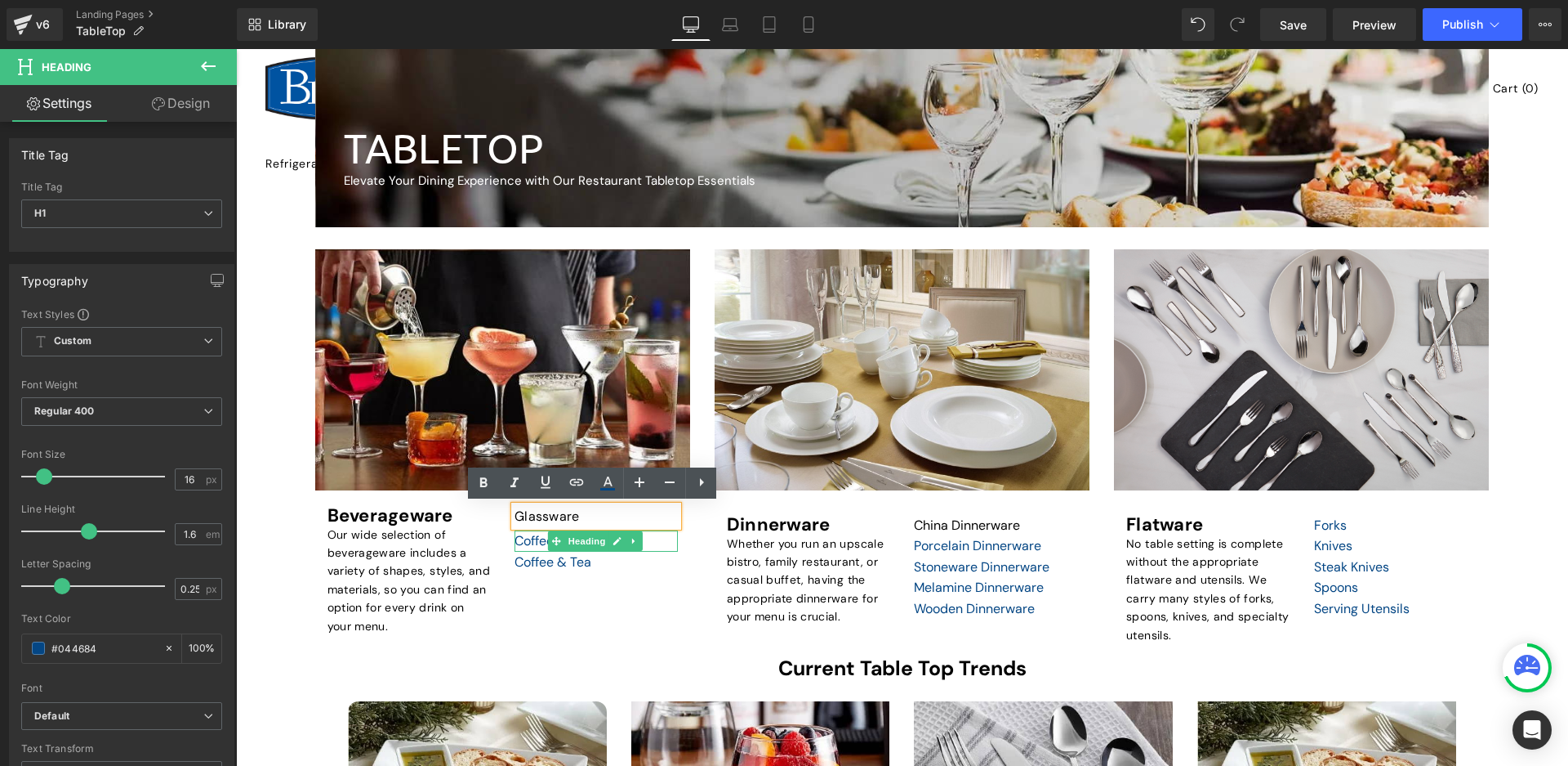
click at [635, 548] on link at bounding box center [633, 541] width 17 height 20
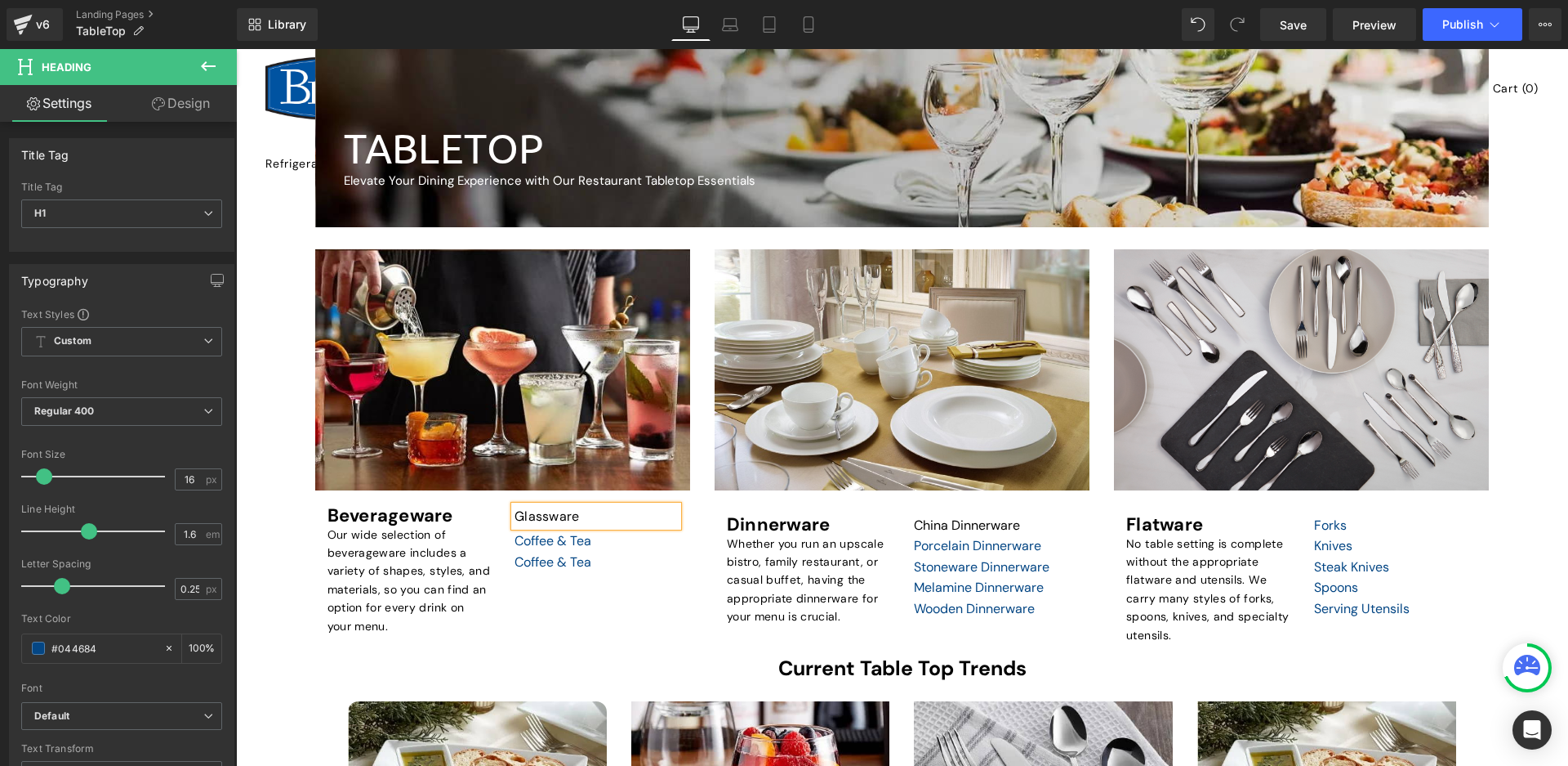
click at [685, 516] on div "Shop for Beverageware Heading Row Hero Banner Beverageware Heading Our wide sel…" at bounding box center [502, 446] width 399 height 394
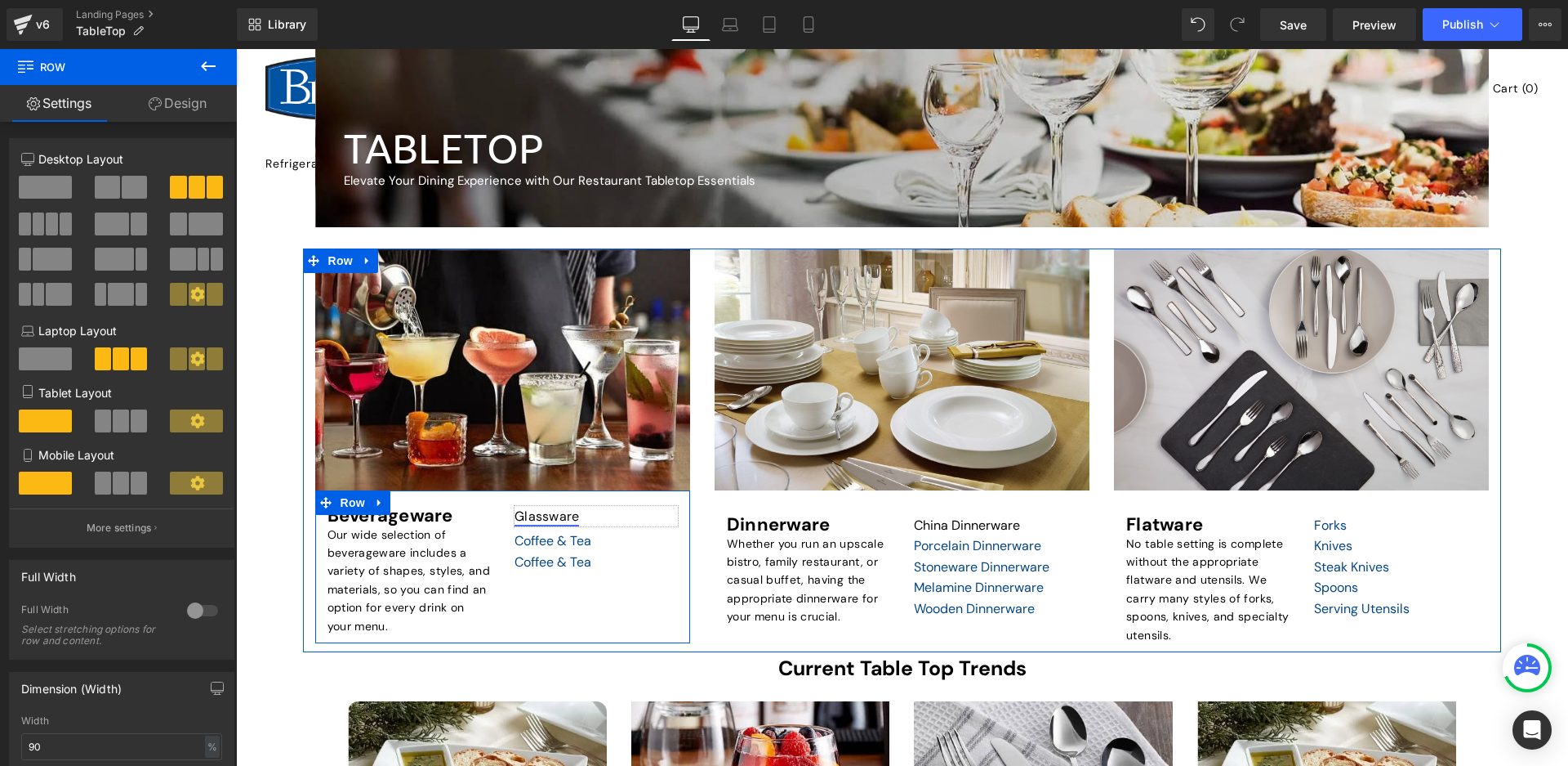
click at [530, 513] on link "Glassware" at bounding box center [547, 515] width 65 height 17
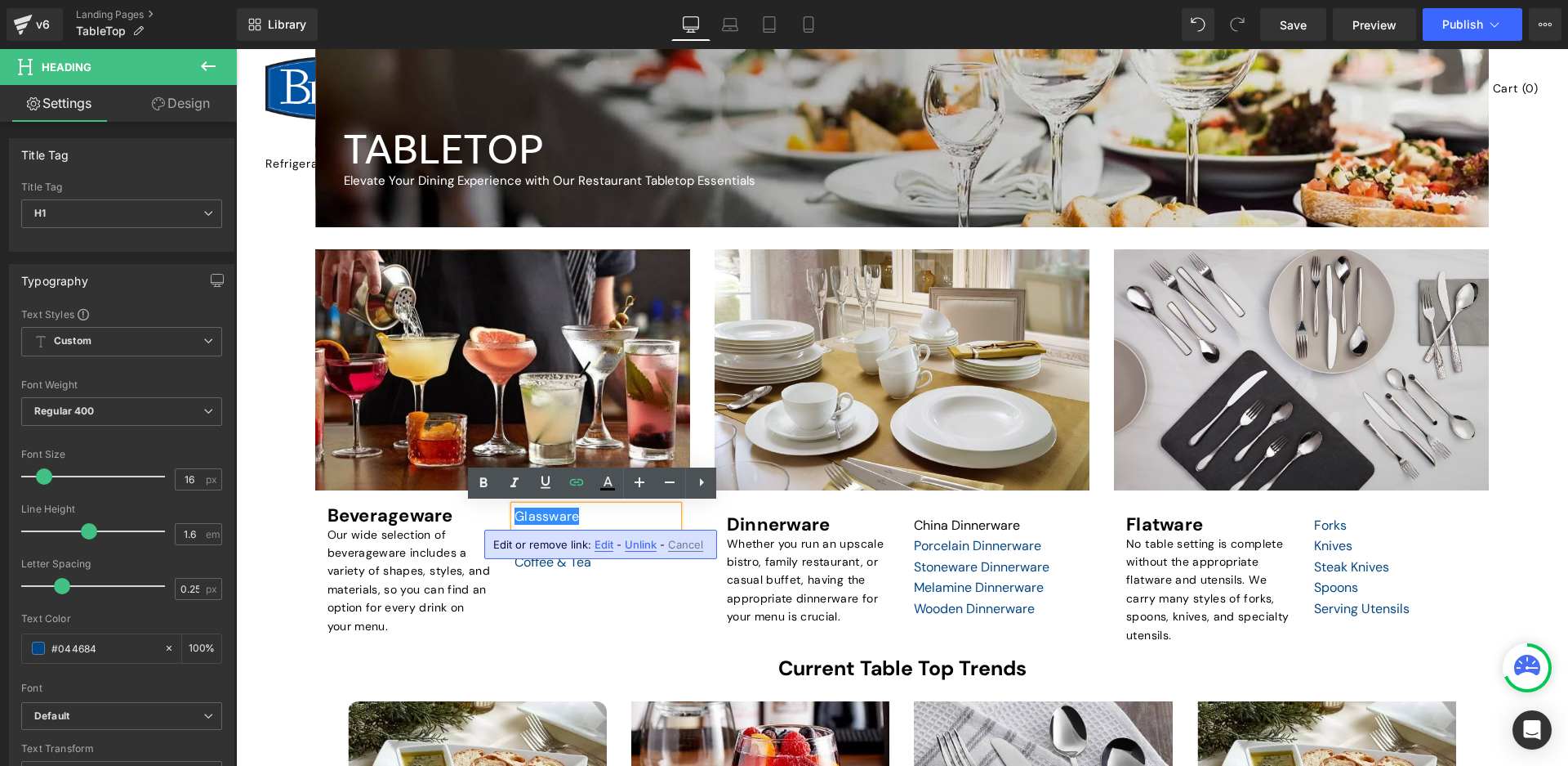
click at [593, 574] on div "Beverageware Heading Our wide selection of beverageware includes a variety of s…" at bounding box center [503, 567] width 375 height 153
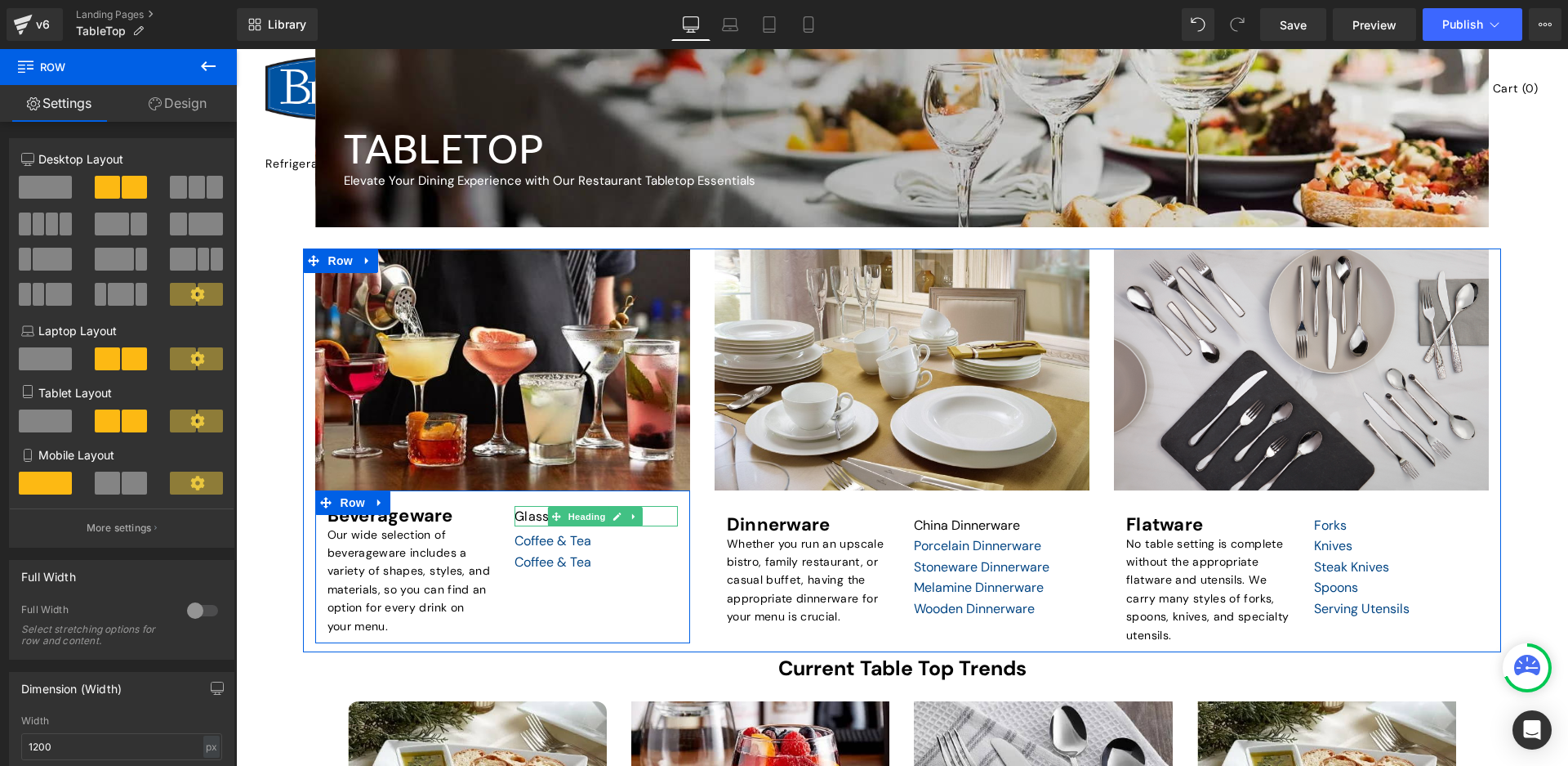
click at [634, 512] on icon at bounding box center [634, 516] width 9 height 10
click at [637, 521] on link at bounding box center [642, 516] width 17 height 20
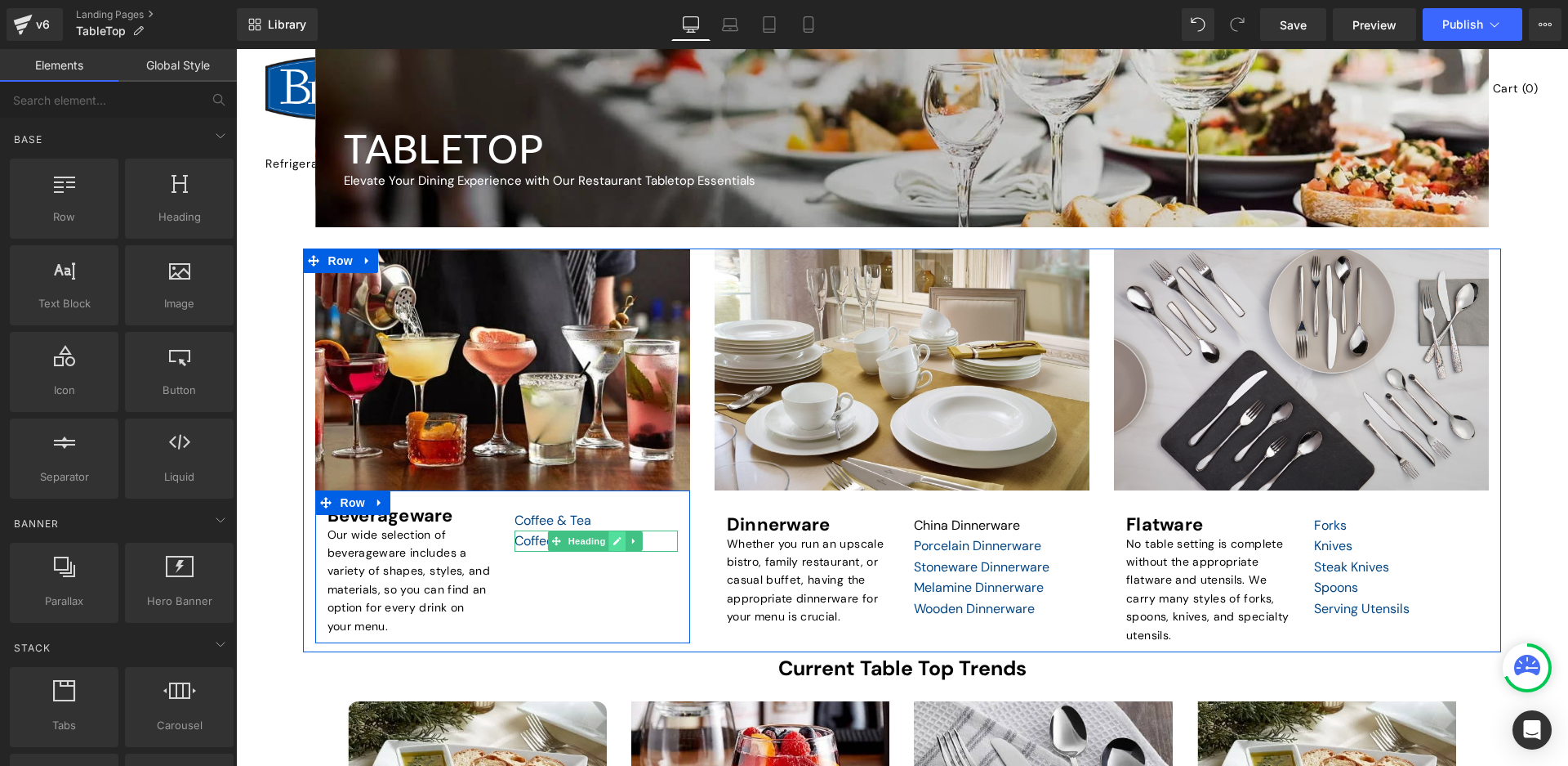
click at [621, 543] on link at bounding box center [616, 541] width 17 height 20
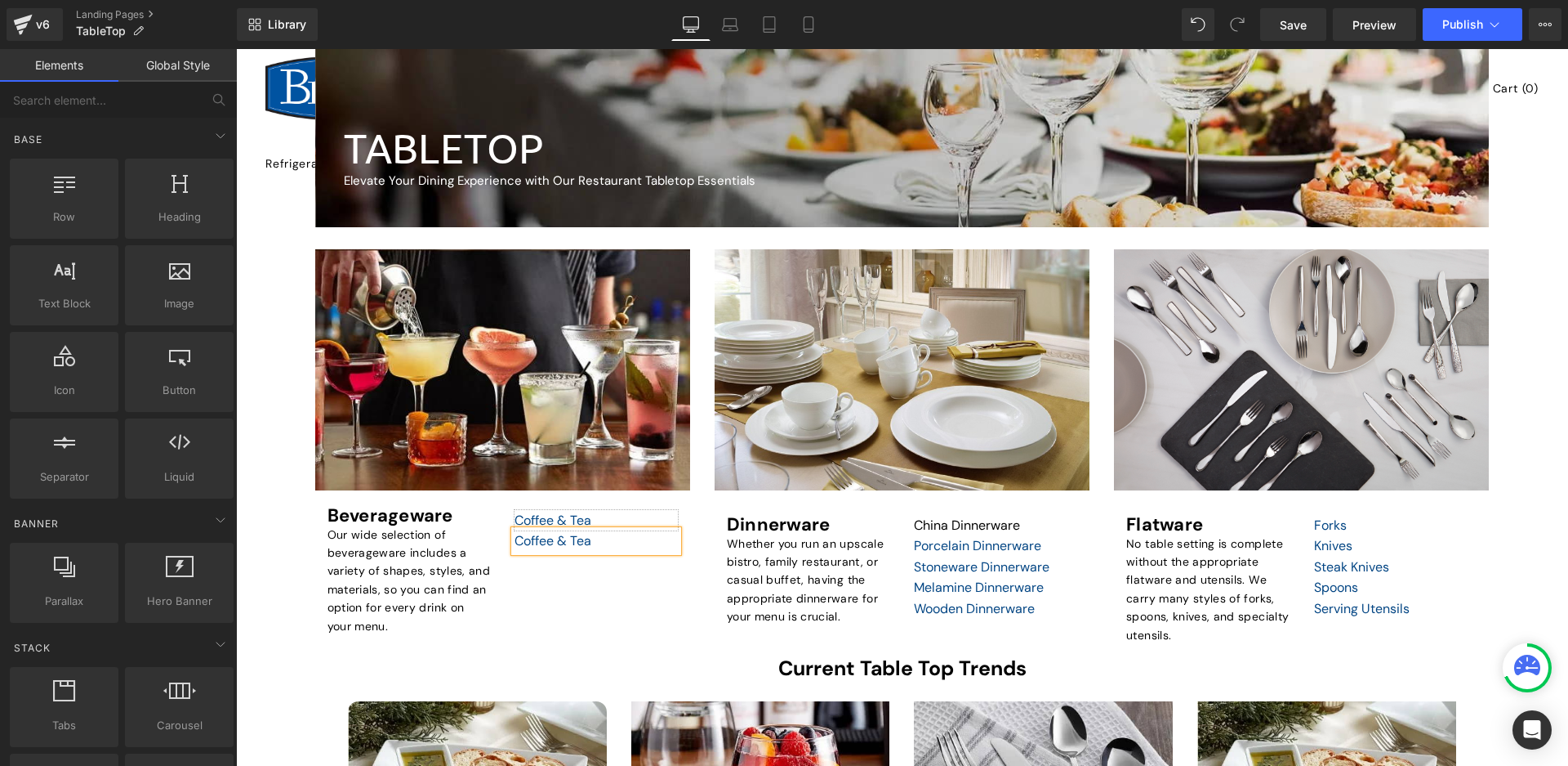
click at [666, 524] on div "Coffee & Tea Heading" at bounding box center [595, 521] width 163 height 22
click at [660, 515] on div "Coffee & Tea" at bounding box center [595, 521] width 163 height 22
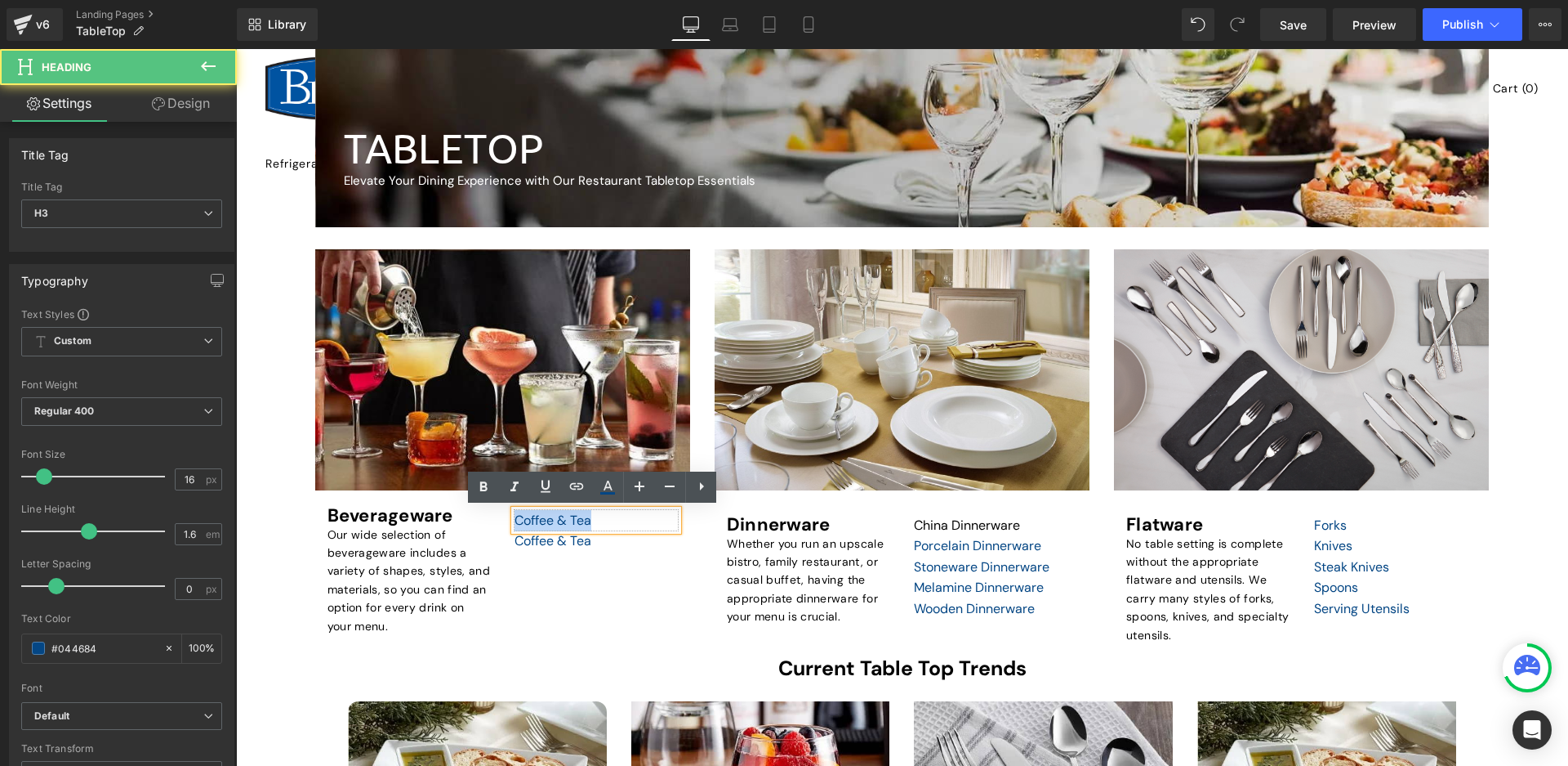
drag, startPoint x: 549, startPoint y: 512, endPoint x: 474, endPoint y: 512, distance: 75.0
click at [474, 512] on div "Beverageware Heading Our wide selection of beverageware includes a variety of s…" at bounding box center [503, 567] width 375 height 153
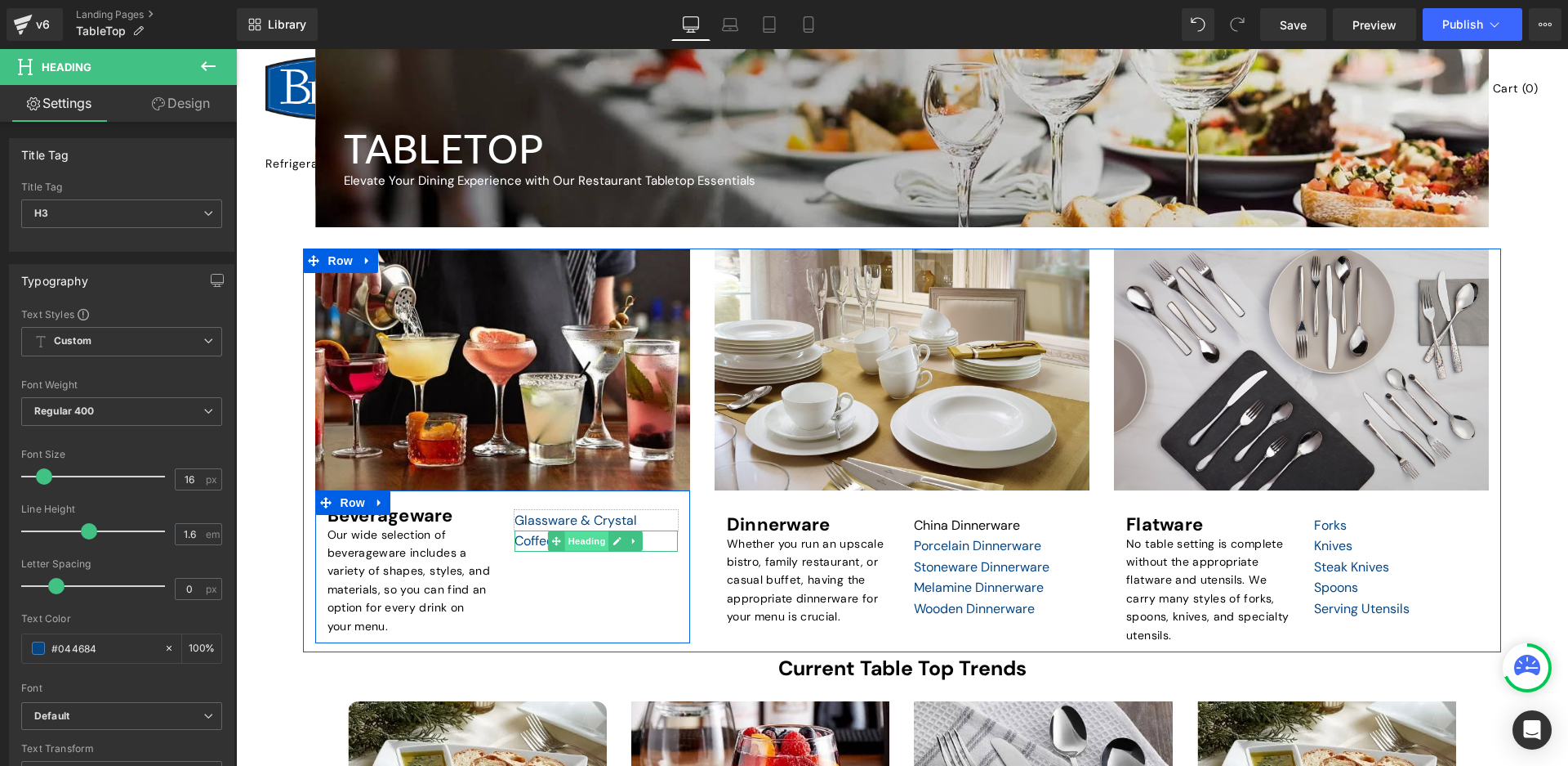
click at [602, 547] on span "Heading" at bounding box center [585, 541] width 44 height 20
click at [613, 543] on icon at bounding box center [617, 541] width 8 height 8
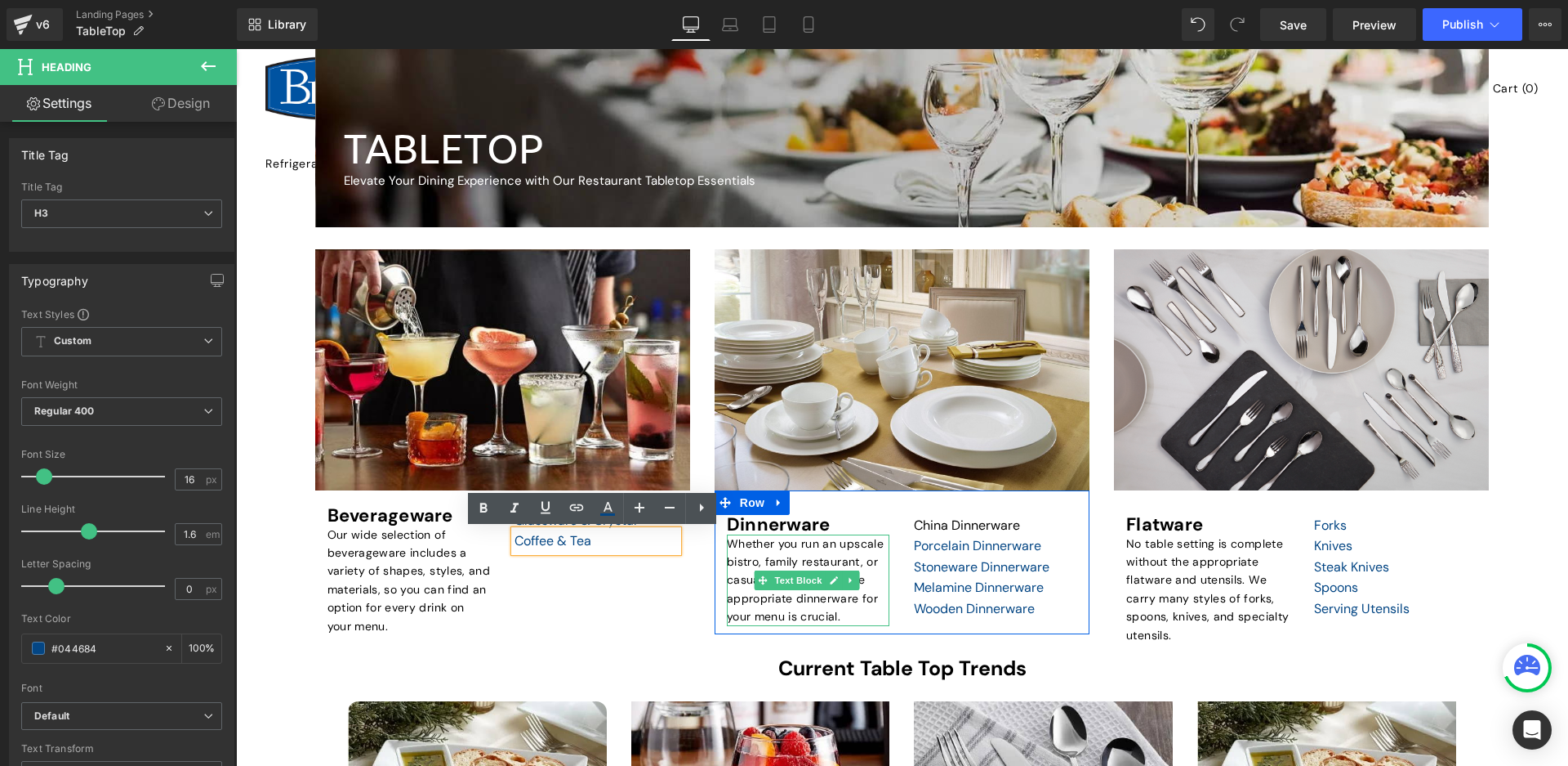
click at [767, 547] on p "Whether you run an upscale bistro, family restaurant, or casual buffet, having …" at bounding box center [808, 580] width 163 height 92
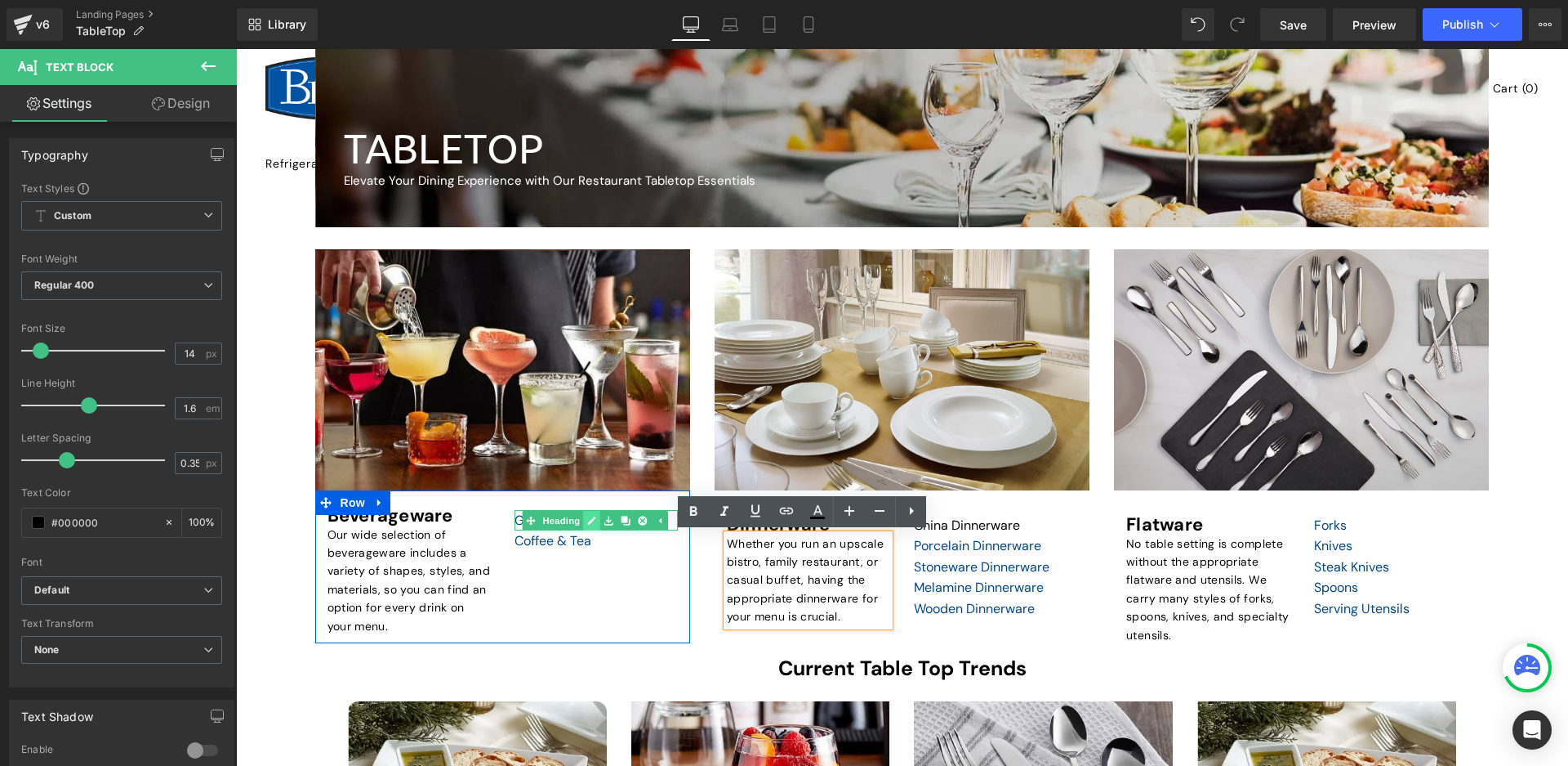
click at [591, 515] on icon at bounding box center [592, 520] width 9 height 10
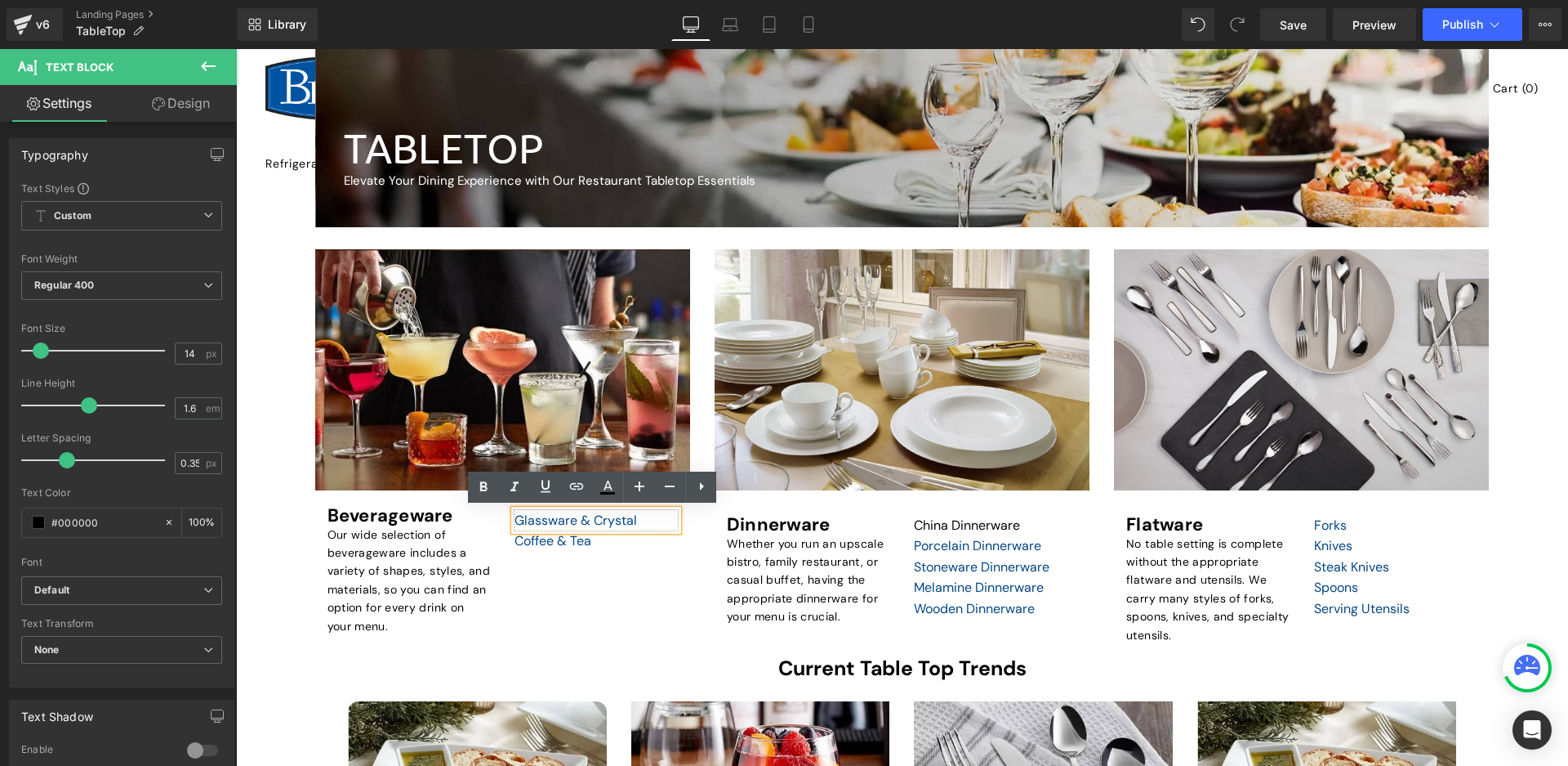
click at [591, 515] on div "Glassware & Crystal" at bounding box center [595, 521] width 163 height 22
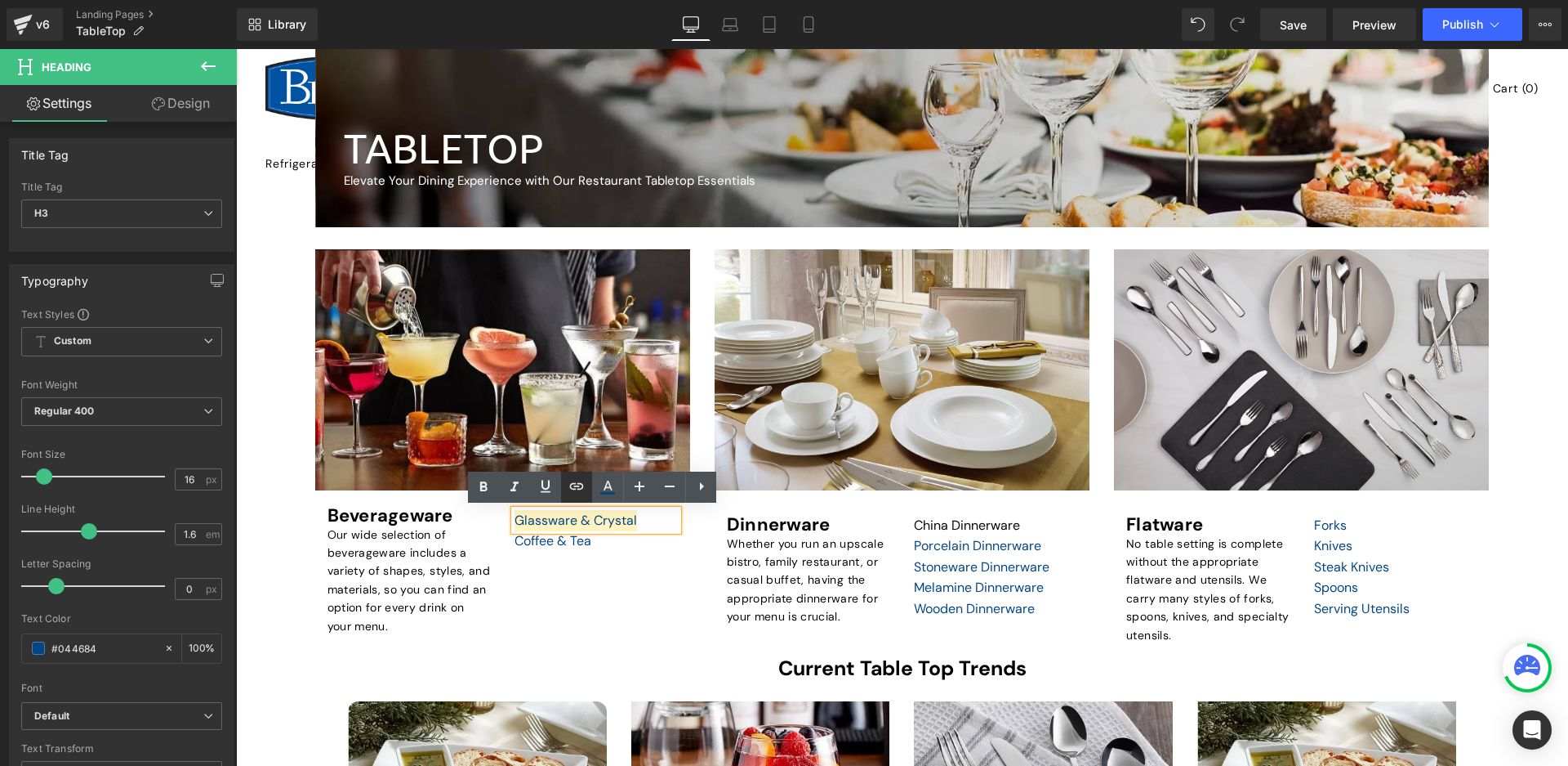
click at [579, 486] on icon at bounding box center [576, 486] width 14 height 6
click at [621, 556] on input "text" at bounding box center [630, 553] width 251 height 41
click at [811, 0] on div "Text Color Highlight Color #333333 Edit or remove link: Edit - Unlink - Cancel" at bounding box center [784, 0] width 1568 height 0
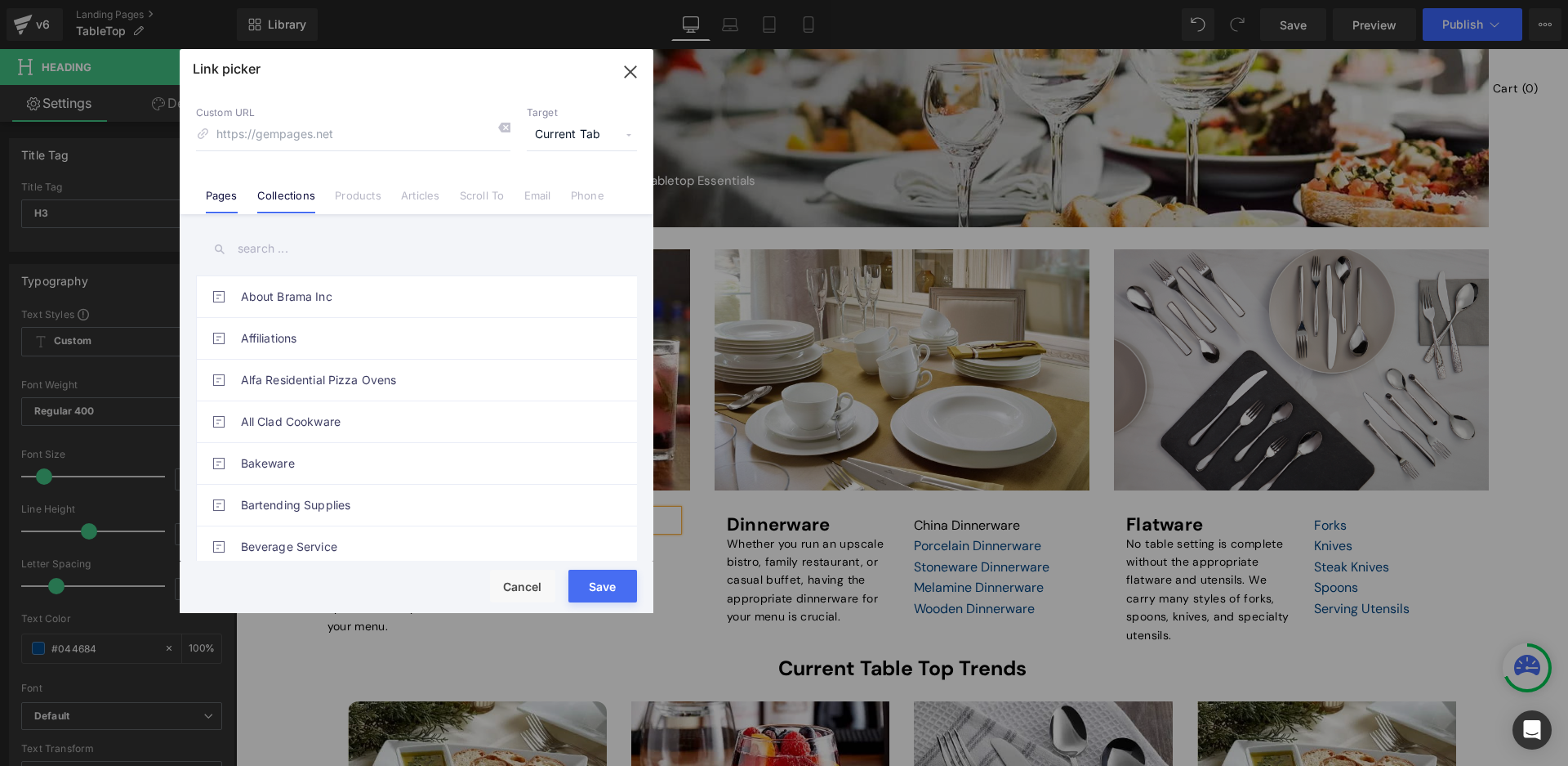
click at [303, 210] on link "Collections" at bounding box center [286, 200] width 58 height 24
click at [339, 256] on input "text" at bounding box center [417, 249] width 441 height 37
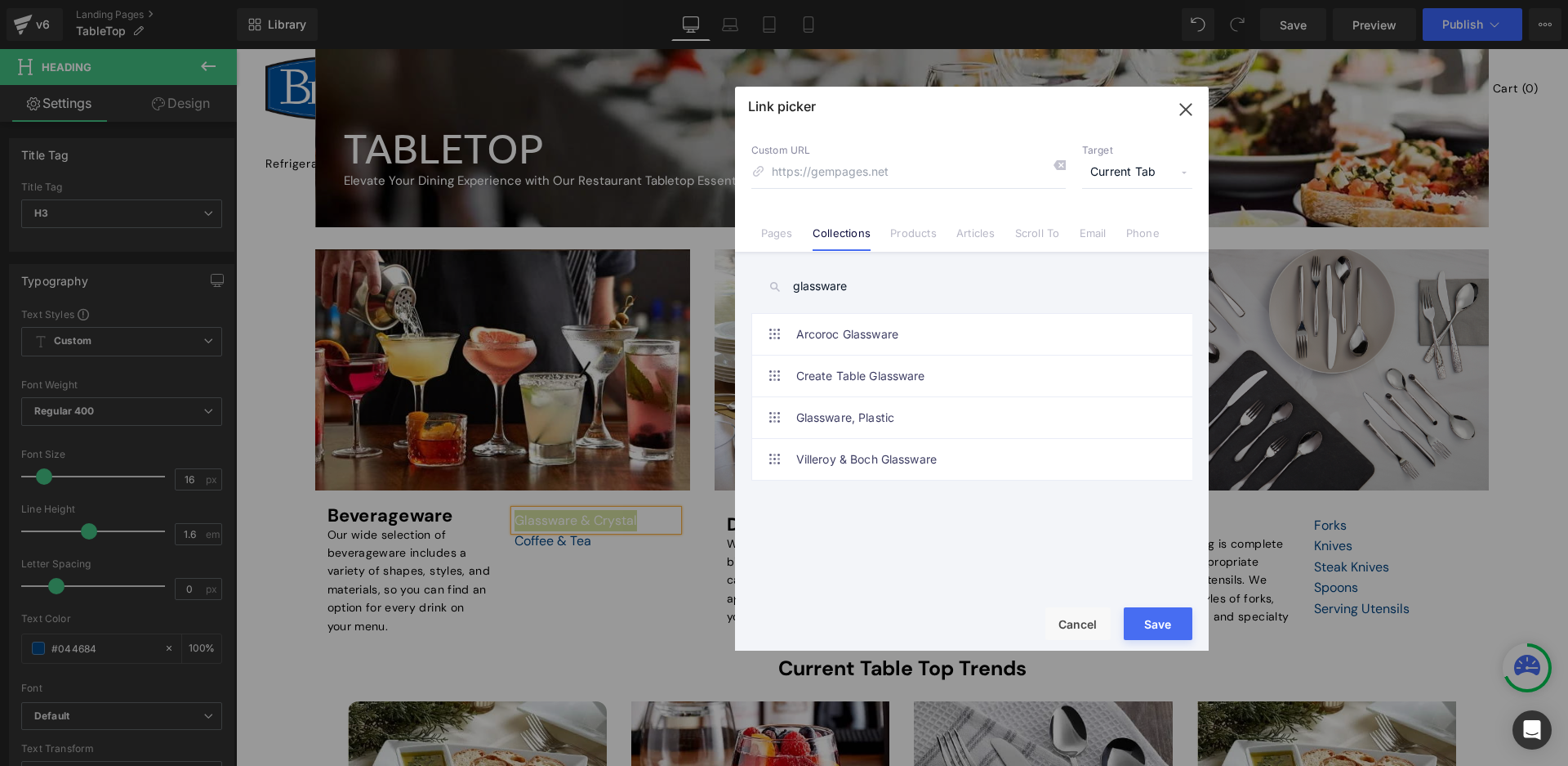
drag, startPoint x: 403, startPoint y: 92, endPoint x: 840, endPoint y: 106, distance: 437.2
click at [840, 106] on div at bounding box center [972, 98] width 474 height 23
type input "glassware"
click at [791, 238] on link "Pages" at bounding box center [776, 238] width 32 height 24
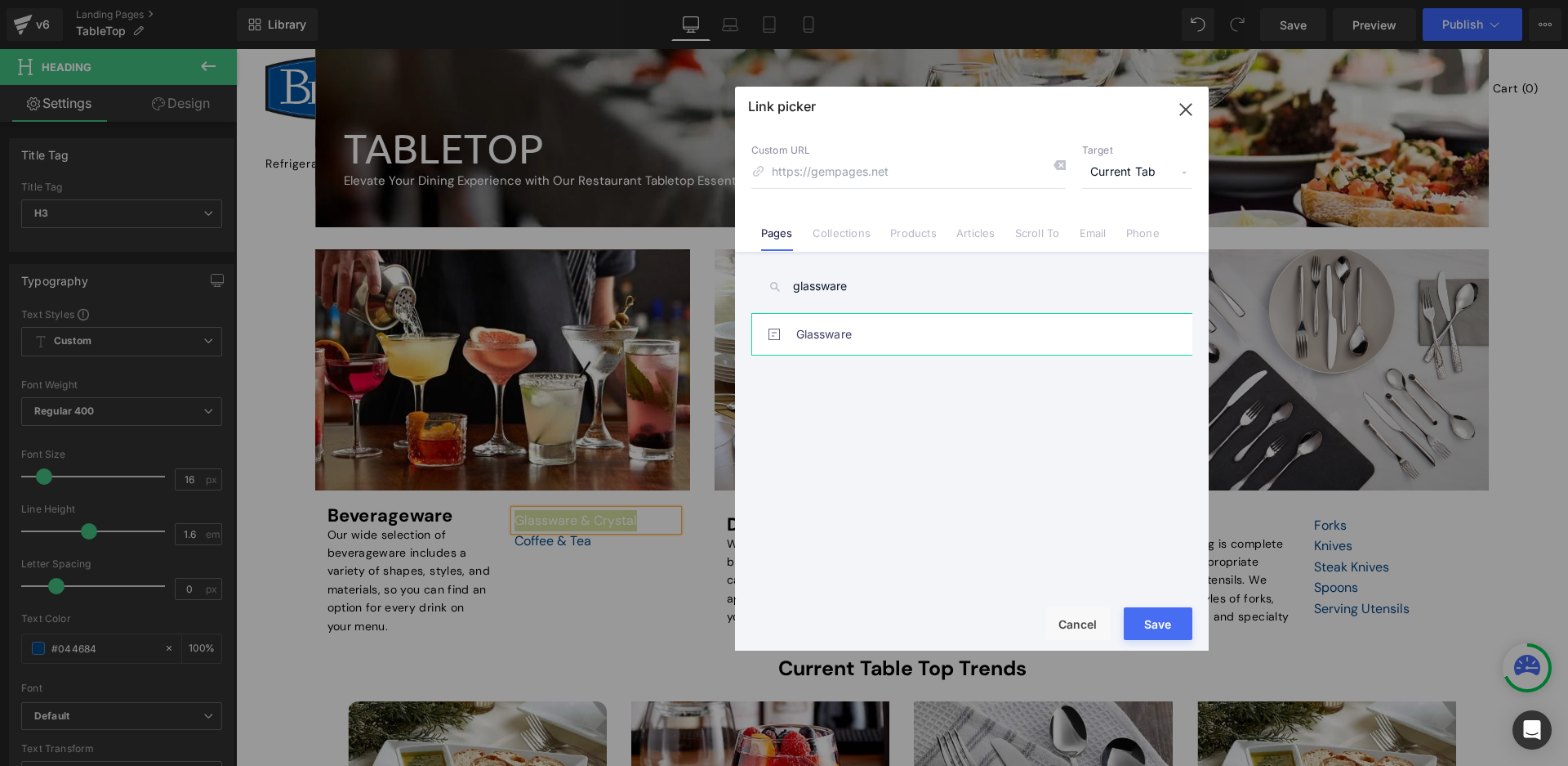
click at [861, 332] on link "Glassware" at bounding box center [975, 333] width 359 height 41
click at [1144, 623] on button "Save" at bounding box center [1158, 624] width 68 height 32
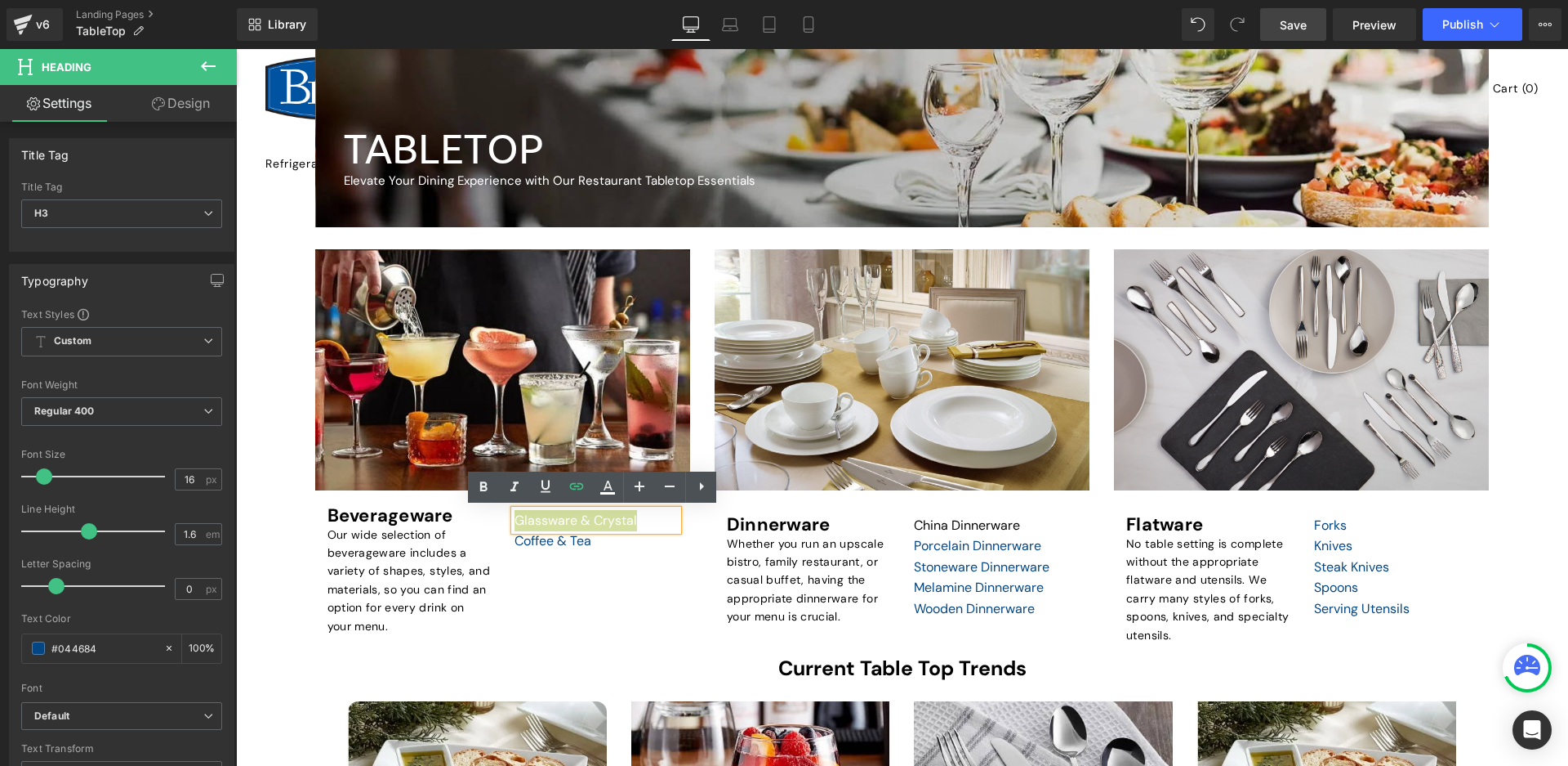
click at [1289, 23] on span "Save" at bounding box center [1293, 24] width 27 height 17
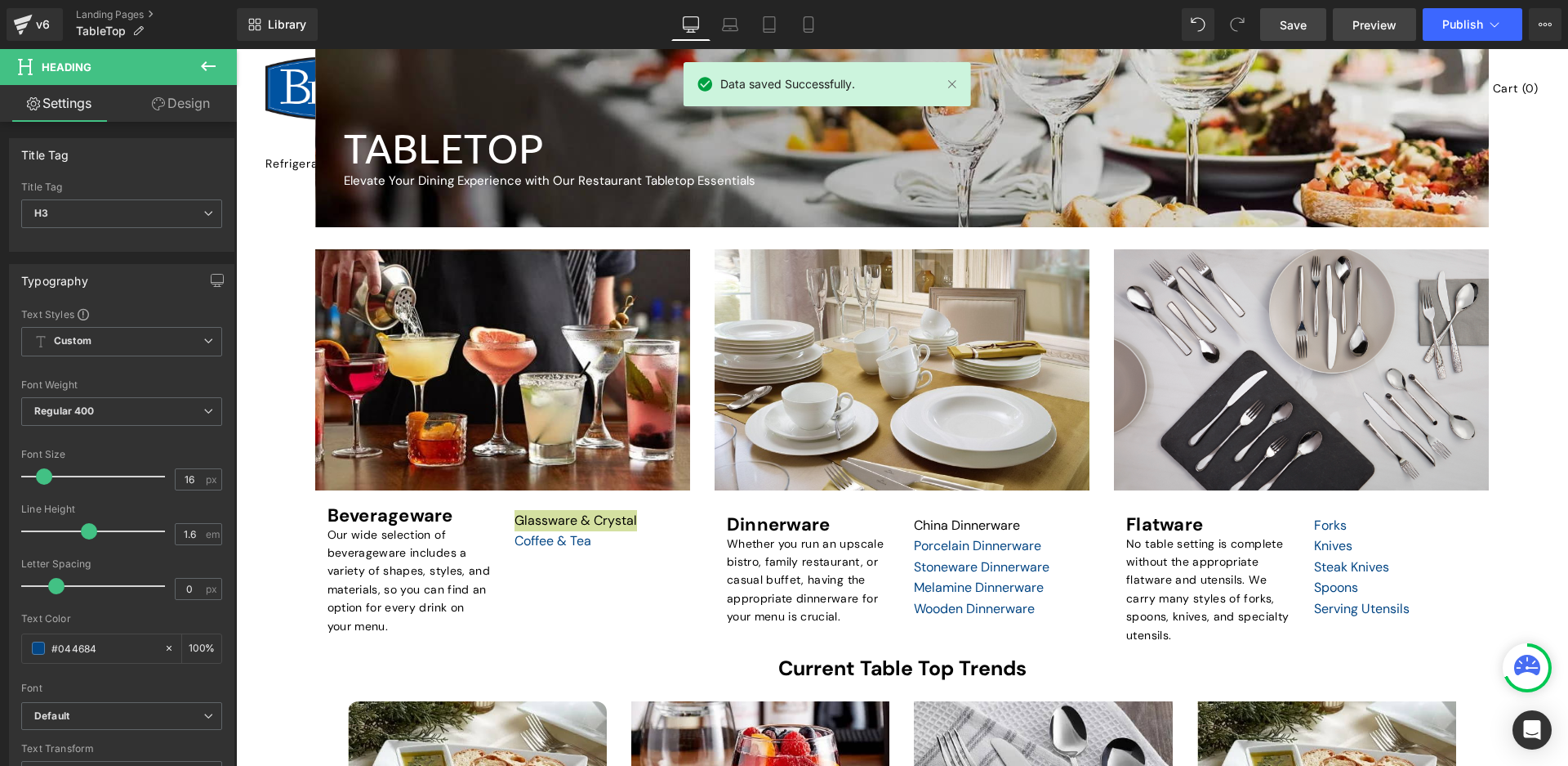
click at [1353, 14] on link "Preview" at bounding box center [1374, 24] width 83 height 32
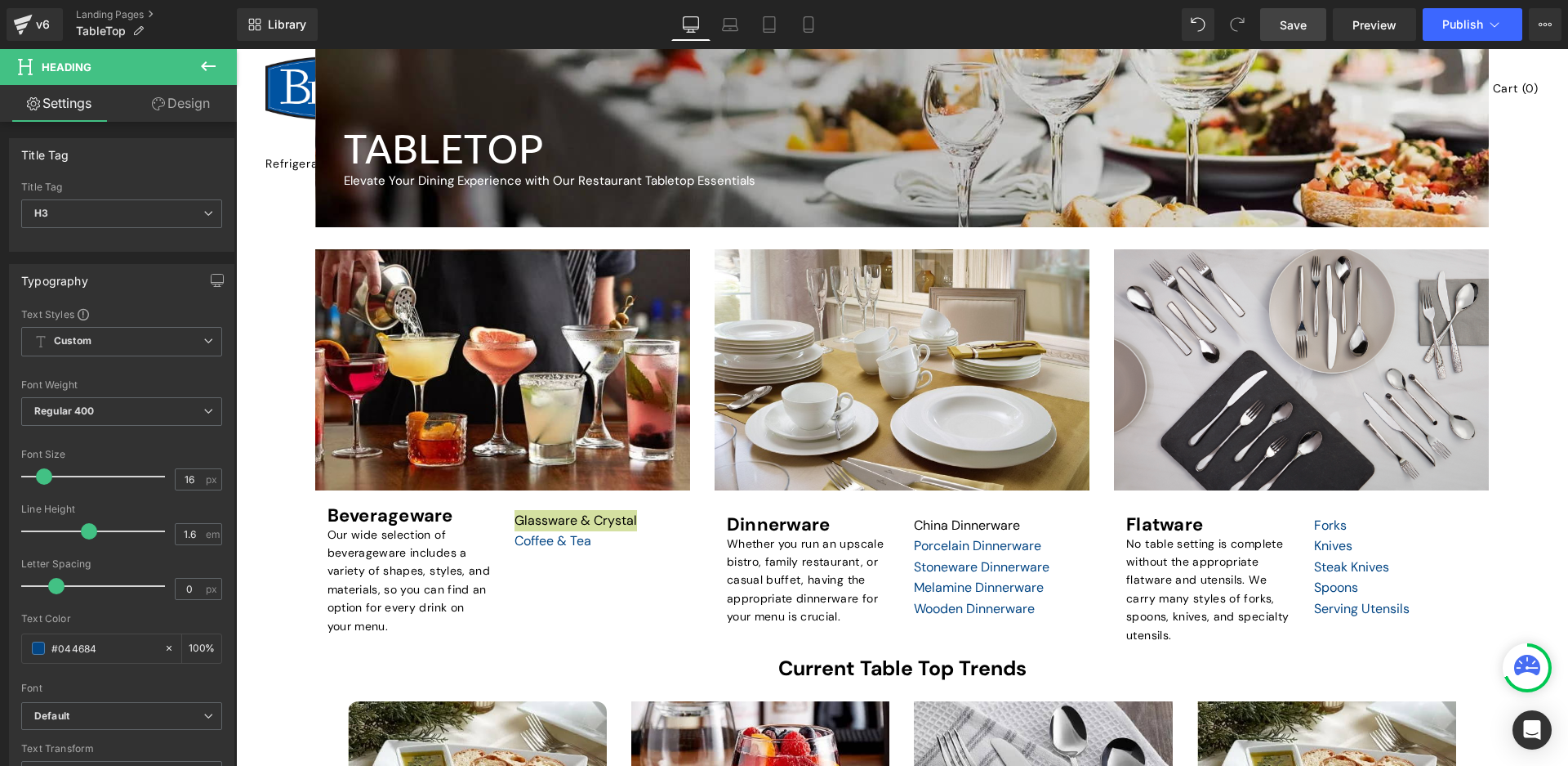
scroll to position [163, 0]
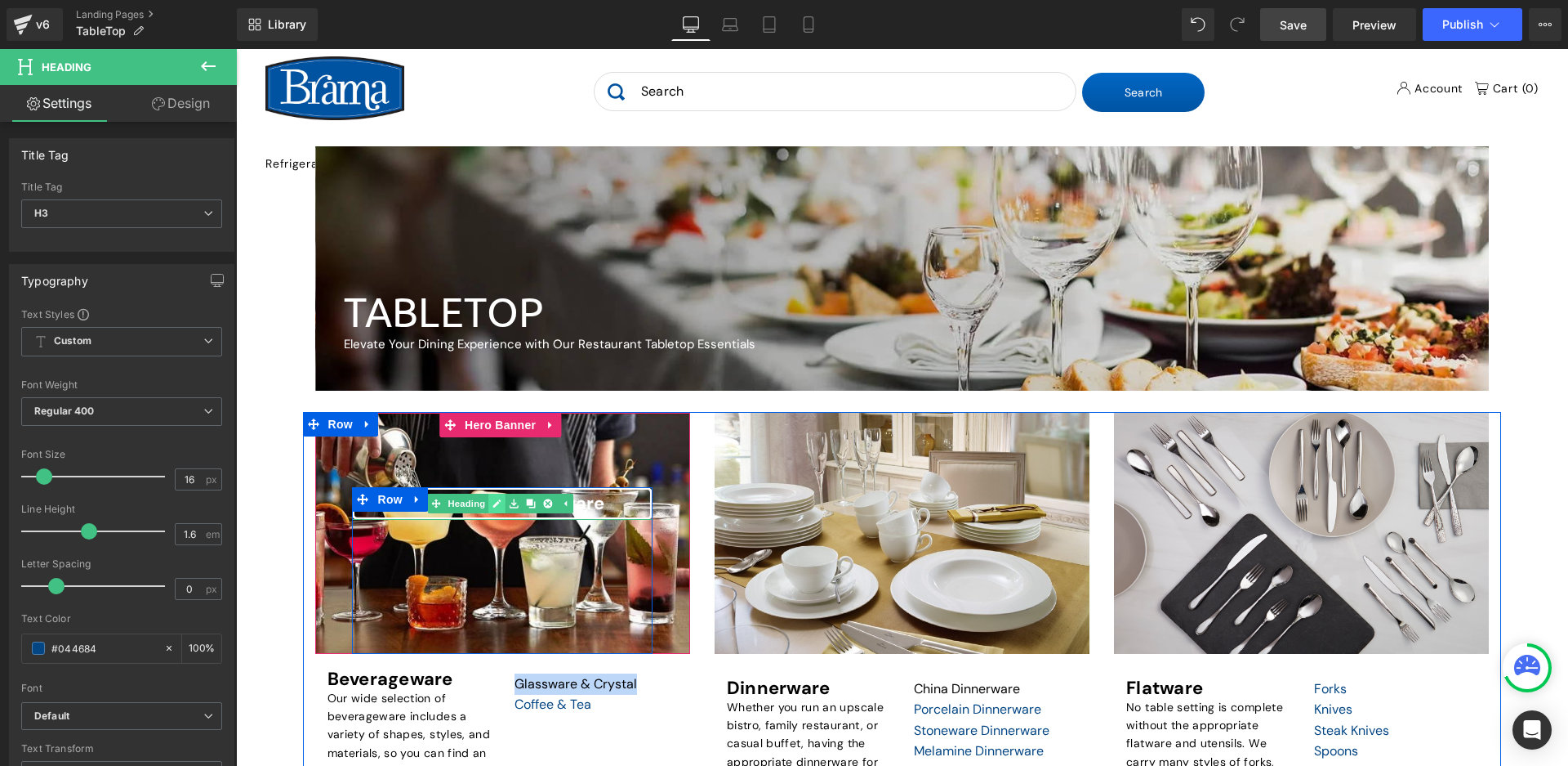
click at [498, 511] on link at bounding box center [496, 504] width 17 height 20
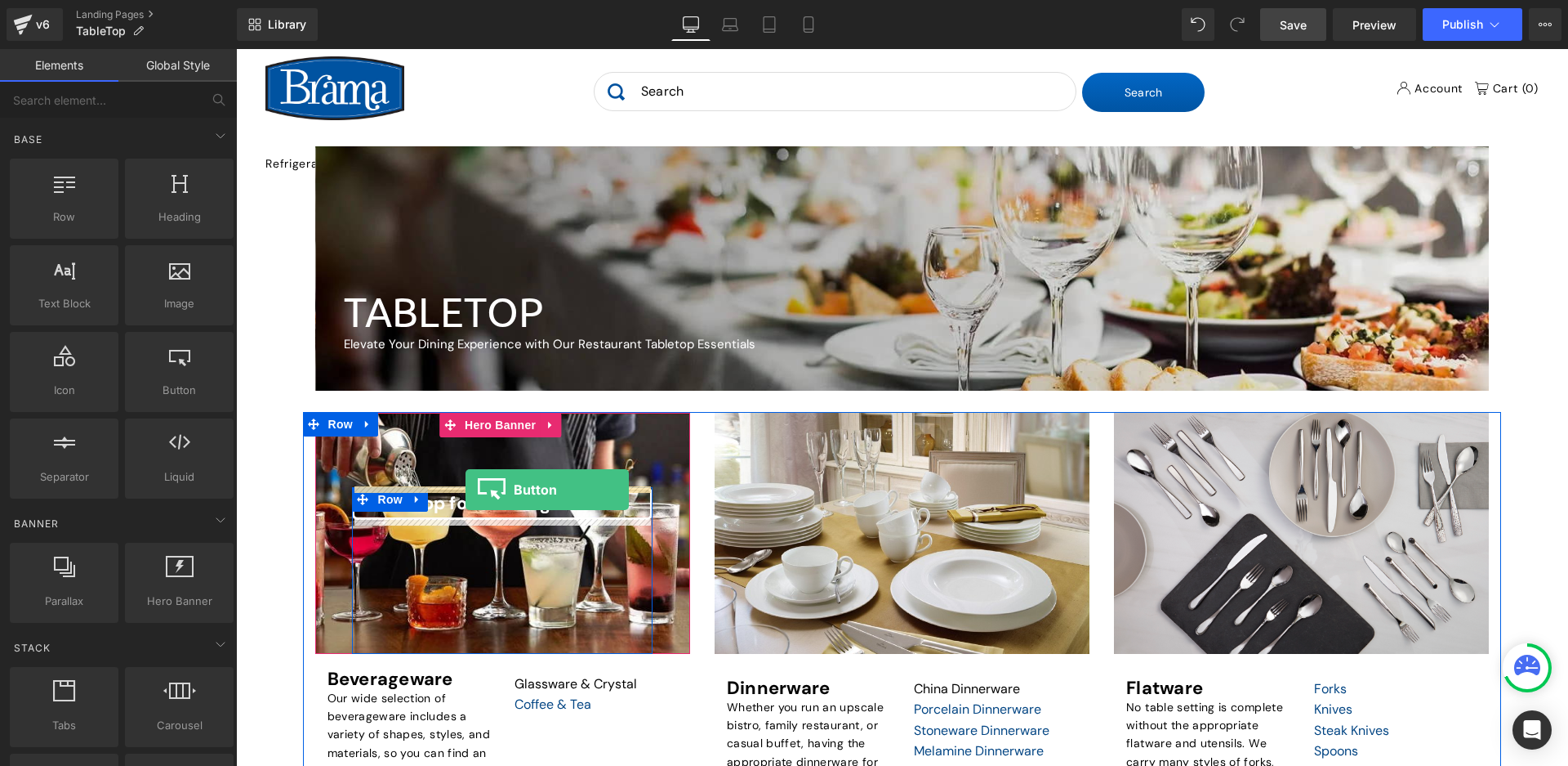
drag, startPoint x: 406, startPoint y: 423, endPoint x: 466, endPoint y: 489, distance: 89.2
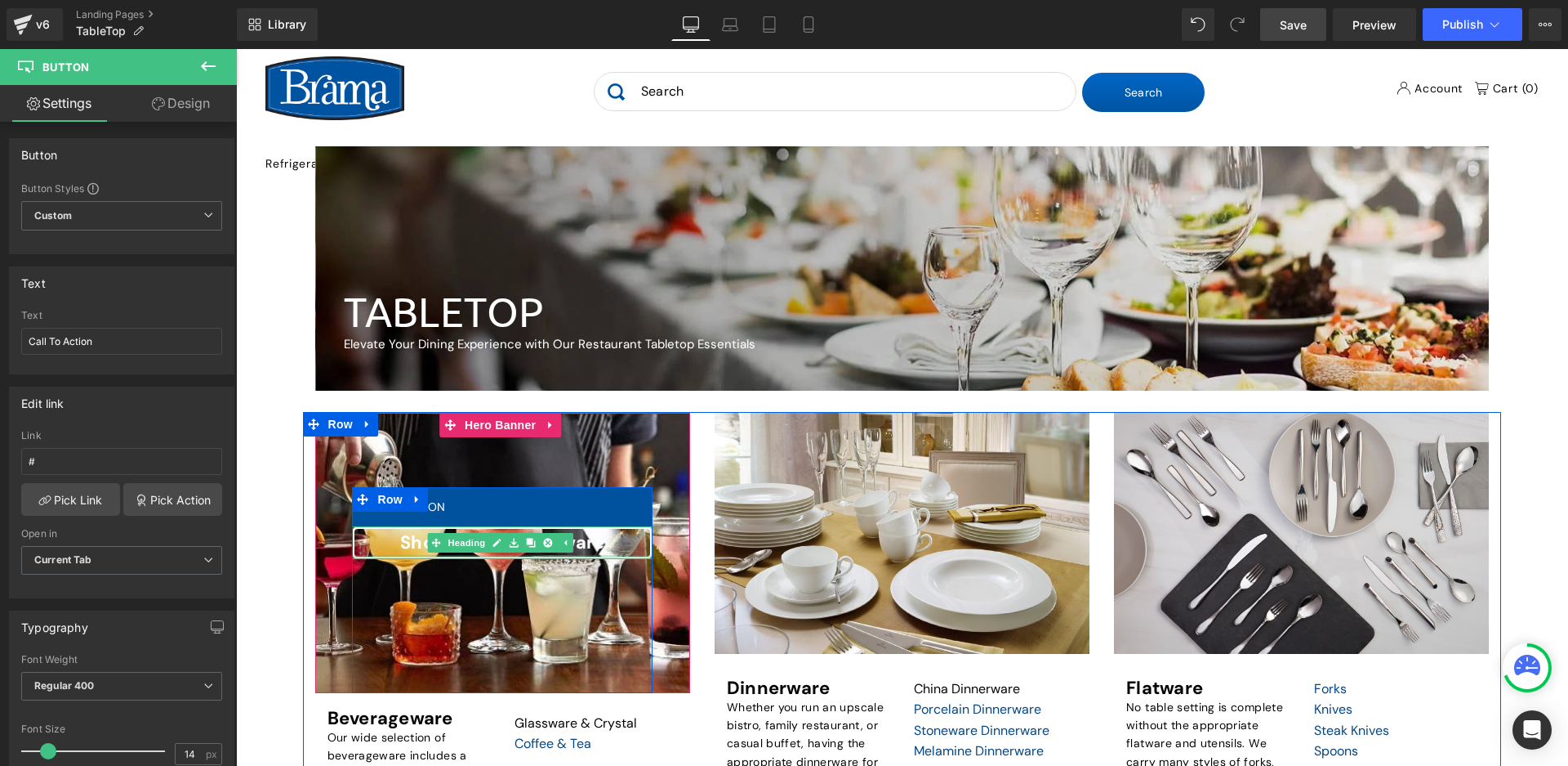
click at [620, 555] on div at bounding box center [502, 557] width 300 height 5
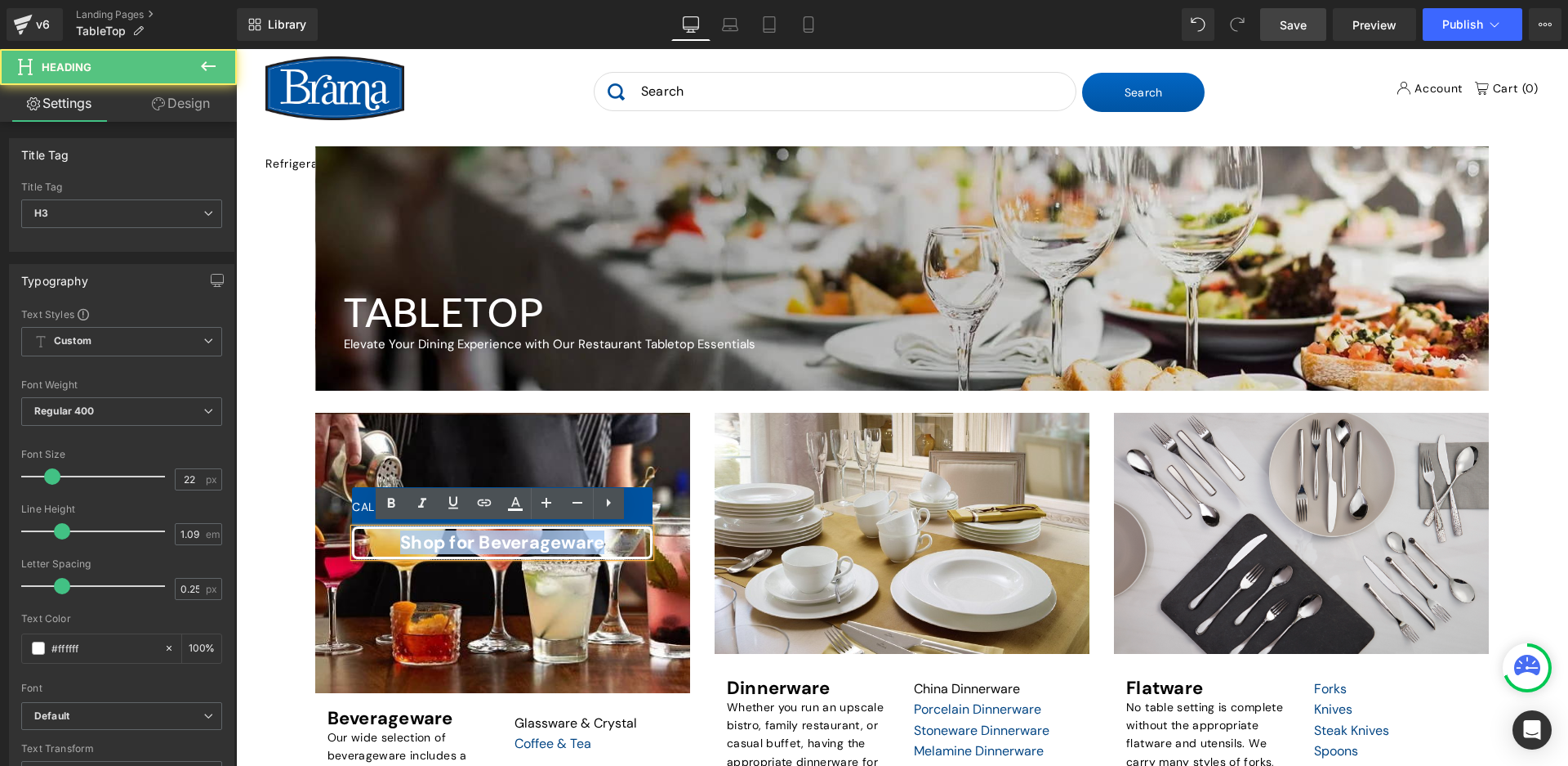
drag, startPoint x: 613, startPoint y: 537, endPoint x: 346, endPoint y: 532, distance: 267.0
click at [346, 532] on span "Call To Action Button Shop for Beverageware Heading Row" at bounding box center [503, 589] width 375 height 205
click at [357, 544] on div "Shop for Beverageware" at bounding box center [502, 543] width 300 height 32
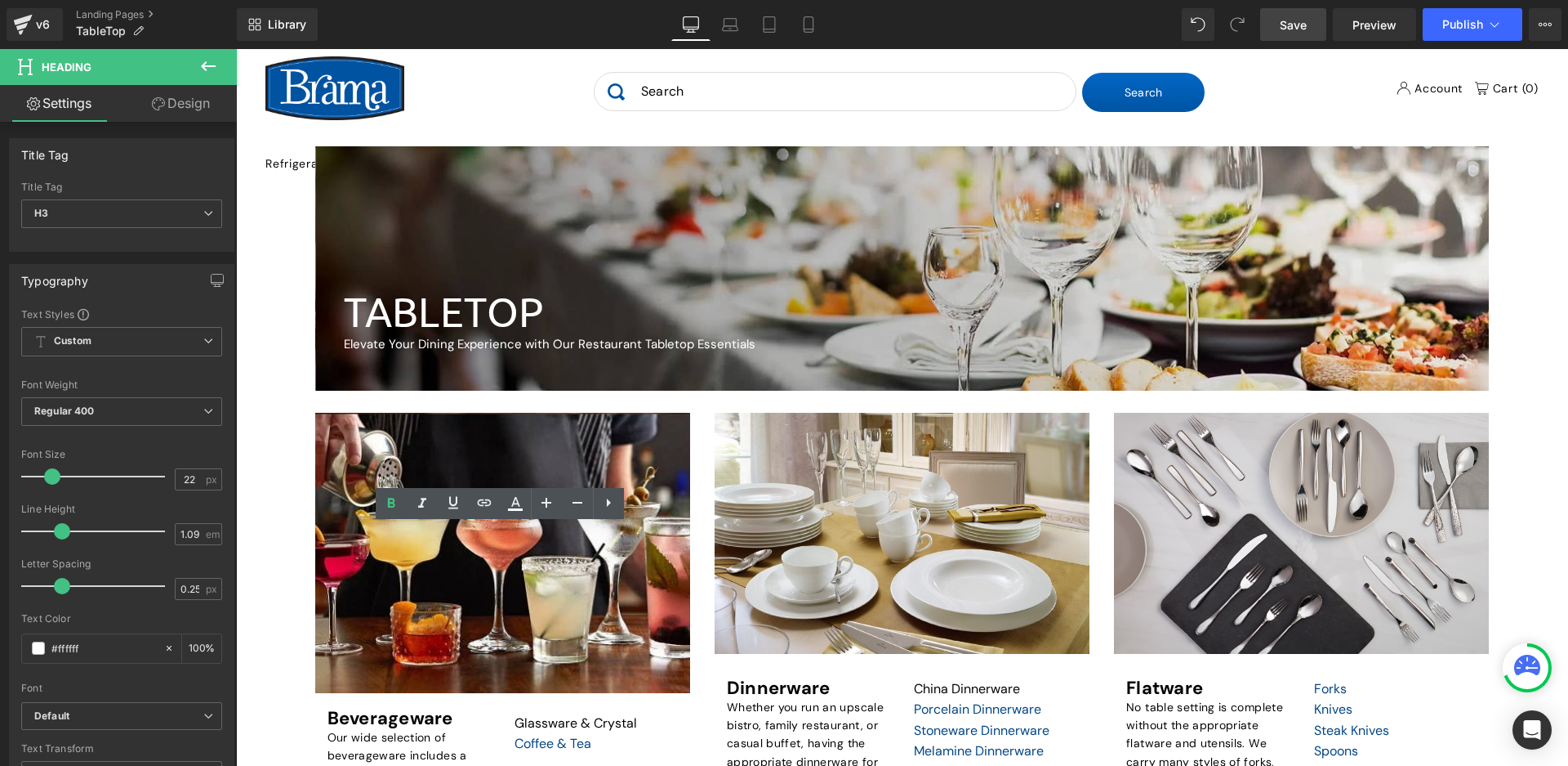
click at [695, 543] on div "Call To Action Button Shop for Beverageware Heading Row Hero Banner Beveragewar…" at bounding box center [502, 629] width 399 height 433
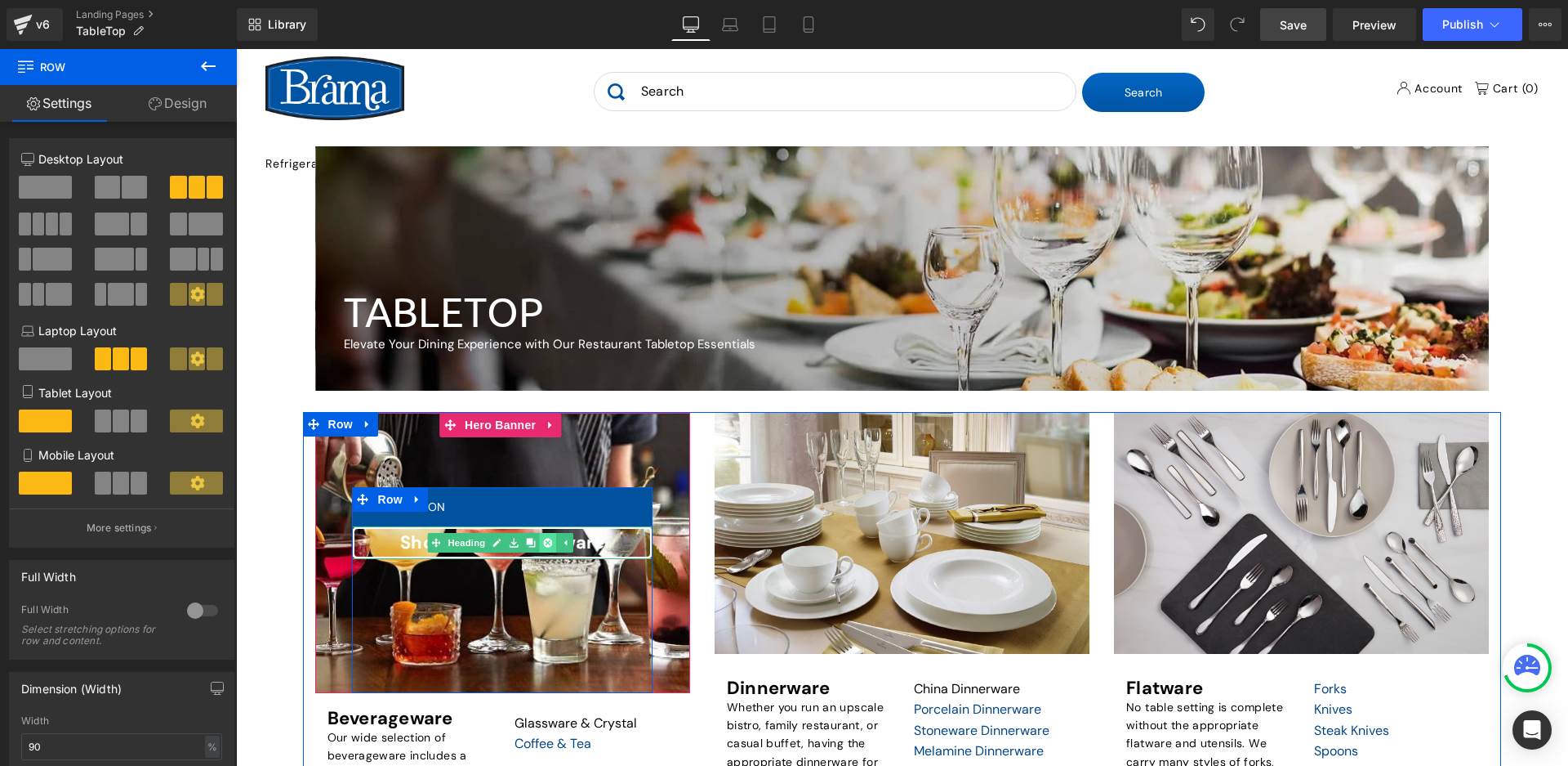
click at [544, 542] on icon at bounding box center [548, 543] width 9 height 9
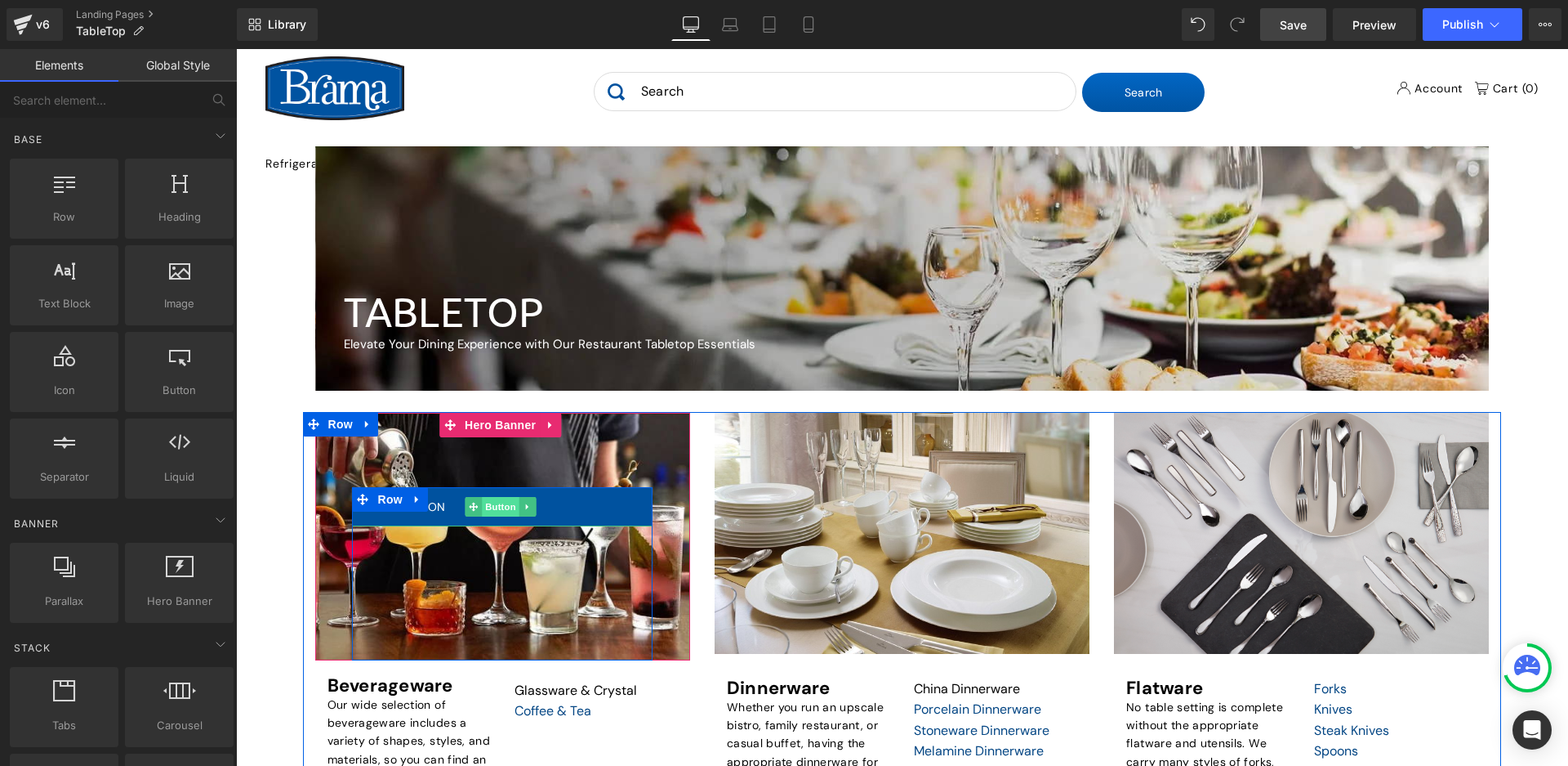
click at [484, 504] on span "Button" at bounding box center [501, 506] width 38 height 20
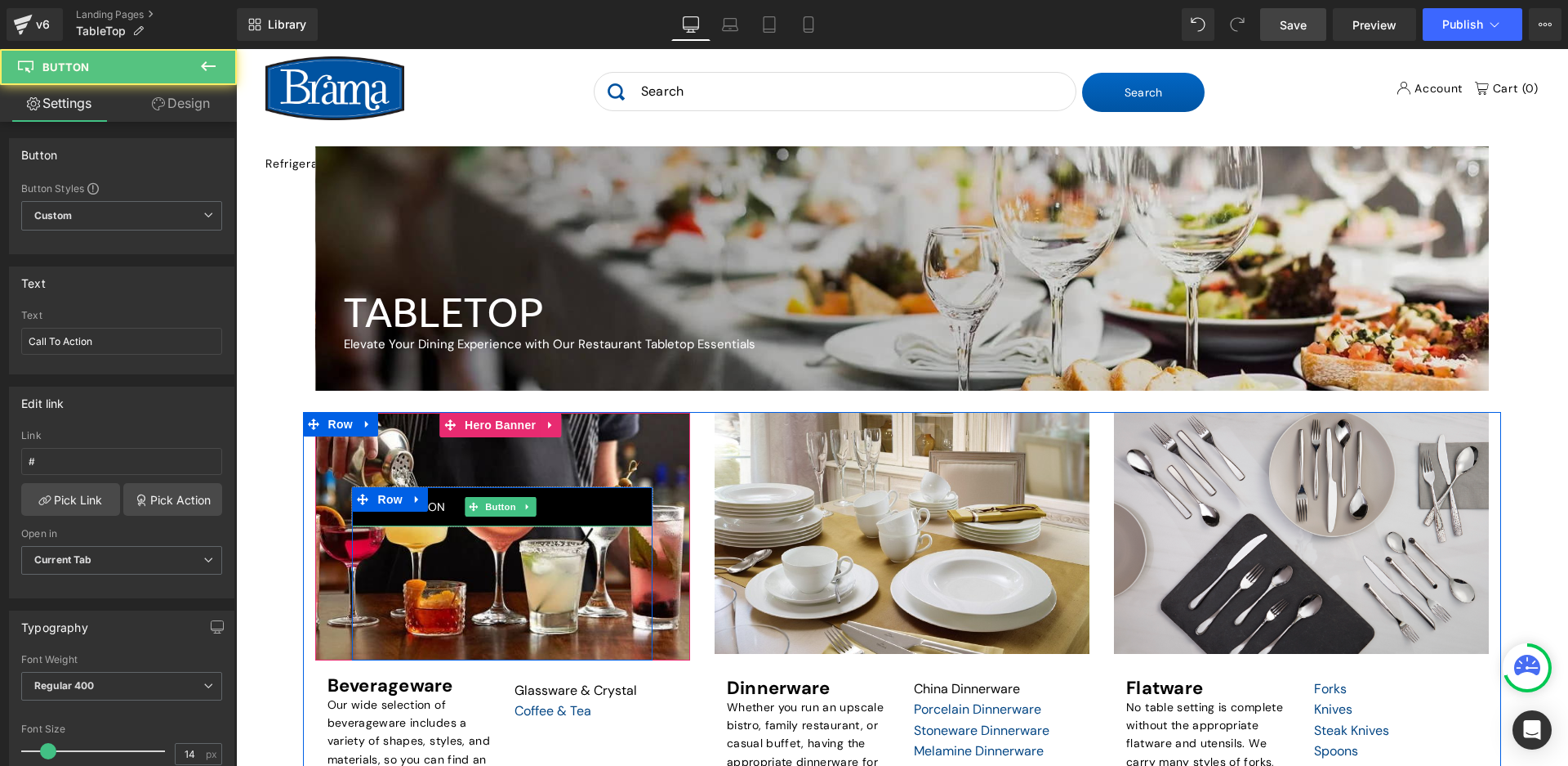
click at [567, 512] on link "Call To Action" at bounding box center [502, 506] width 300 height 40
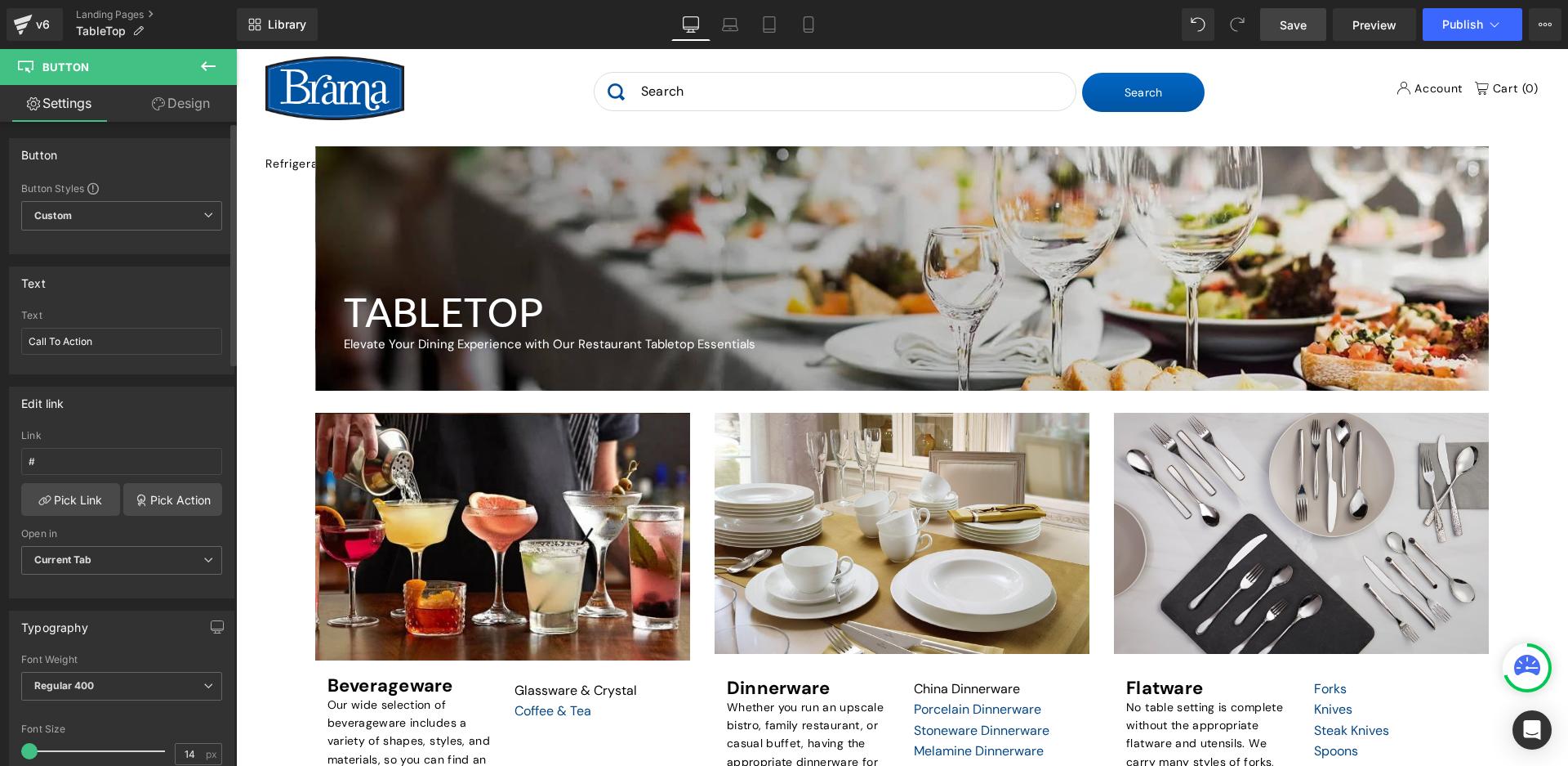
drag, startPoint x: 48, startPoint y: 745, endPoint x: 27, endPoint y: 750, distance: 21.6
click at [27, 750] on span at bounding box center [30, 751] width 16 height 16
drag, startPoint x: 31, startPoint y: 749, endPoint x: 44, endPoint y: 751, distance: 13.2
click at [44, 751] on span at bounding box center [43, 751] width 16 height 16
click at [180, 751] on input "14" at bounding box center [190, 753] width 29 height 21
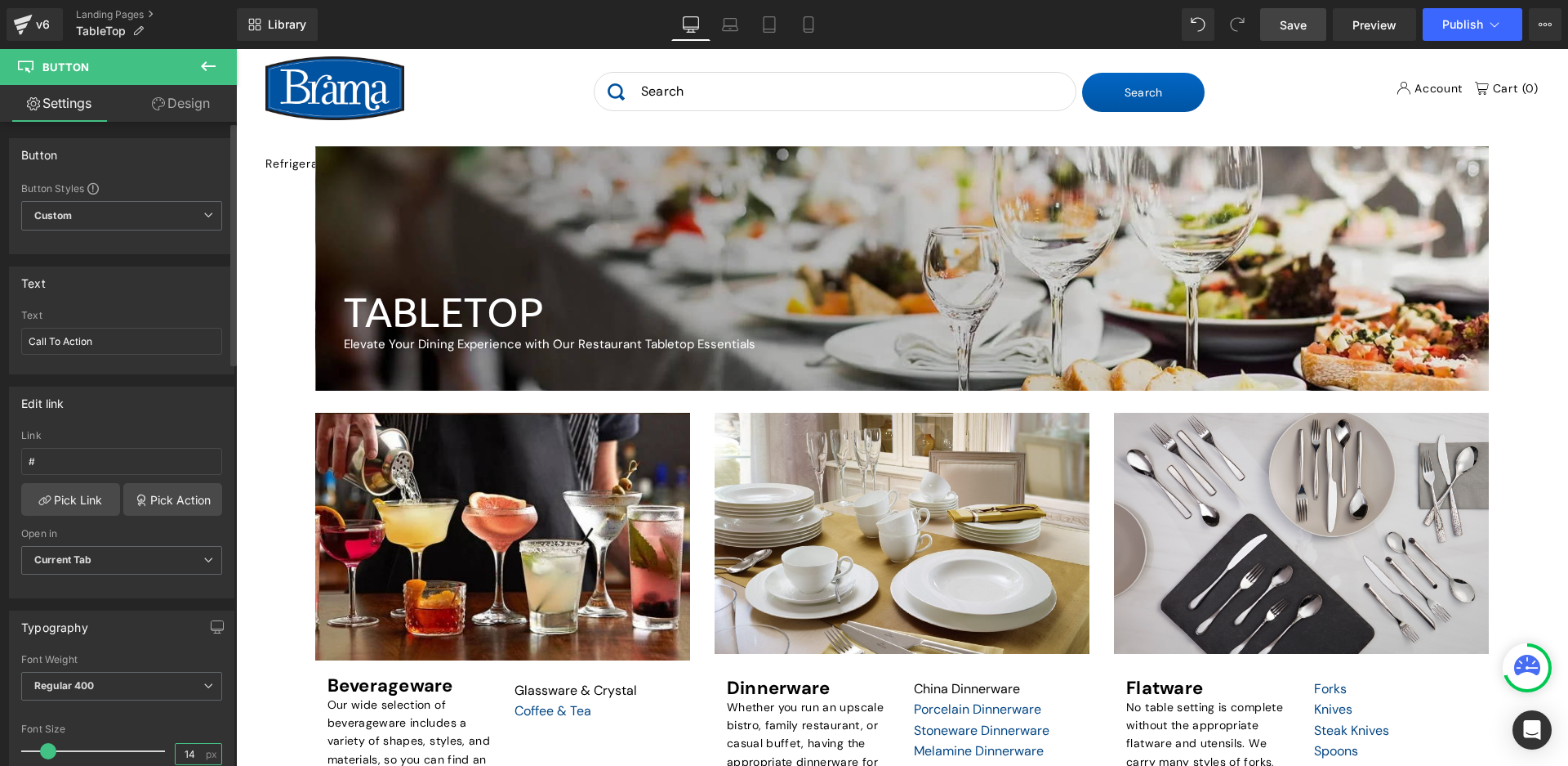
type input "14"
click at [188, 717] on div at bounding box center [122, 714] width 201 height 11
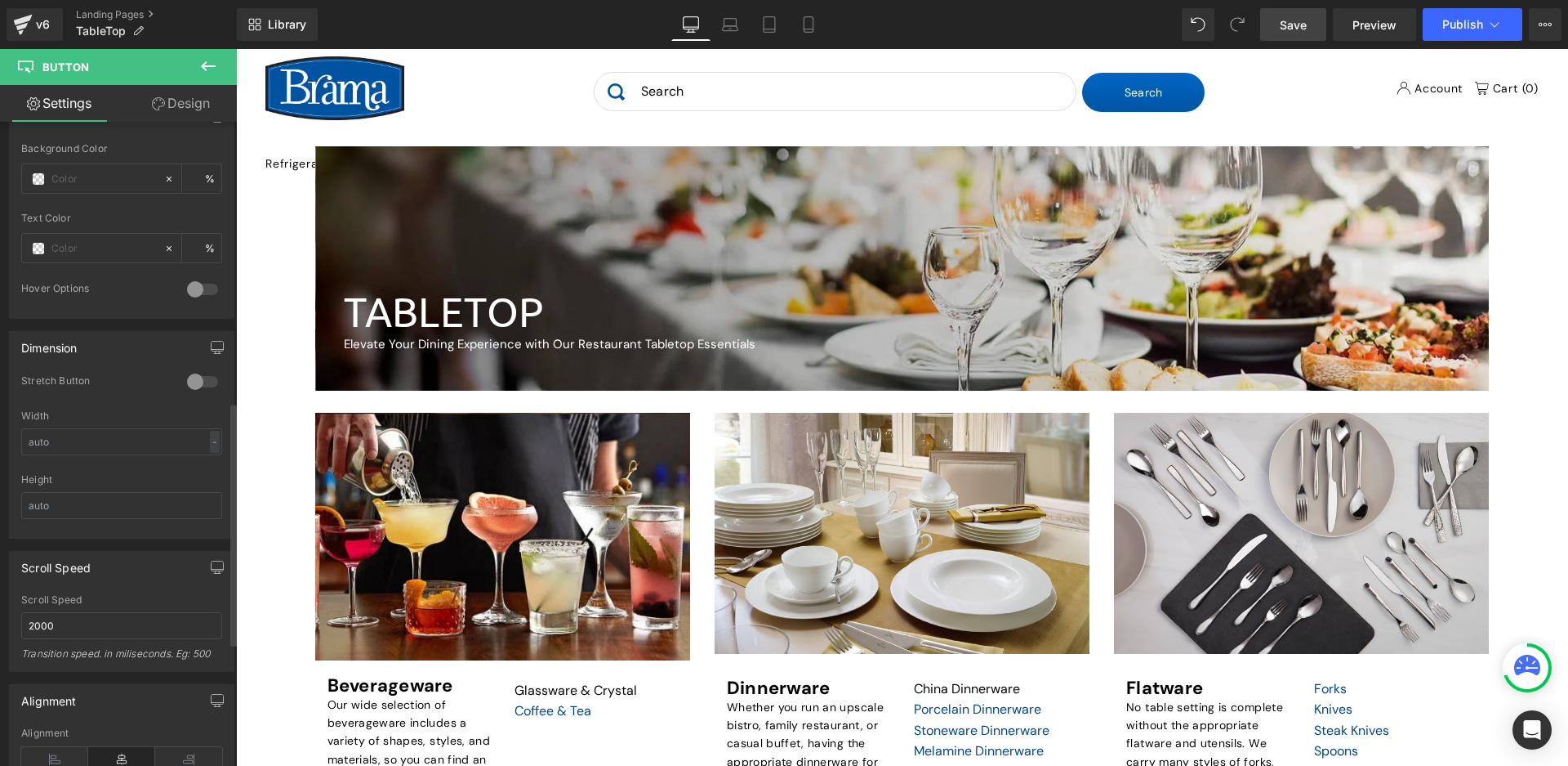
scroll to position [658, 0]
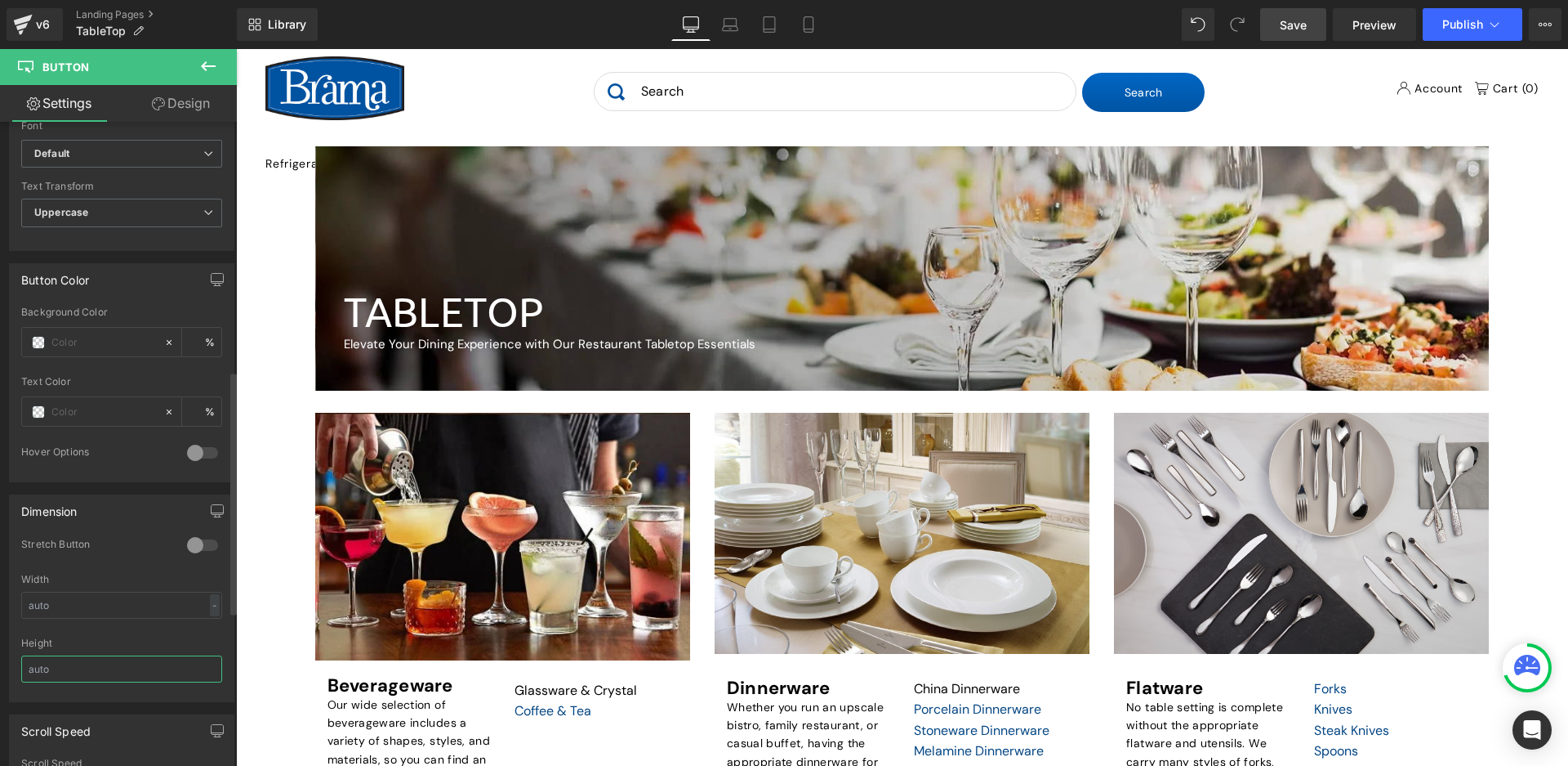
click at [122, 661] on input "text" at bounding box center [122, 669] width 201 height 27
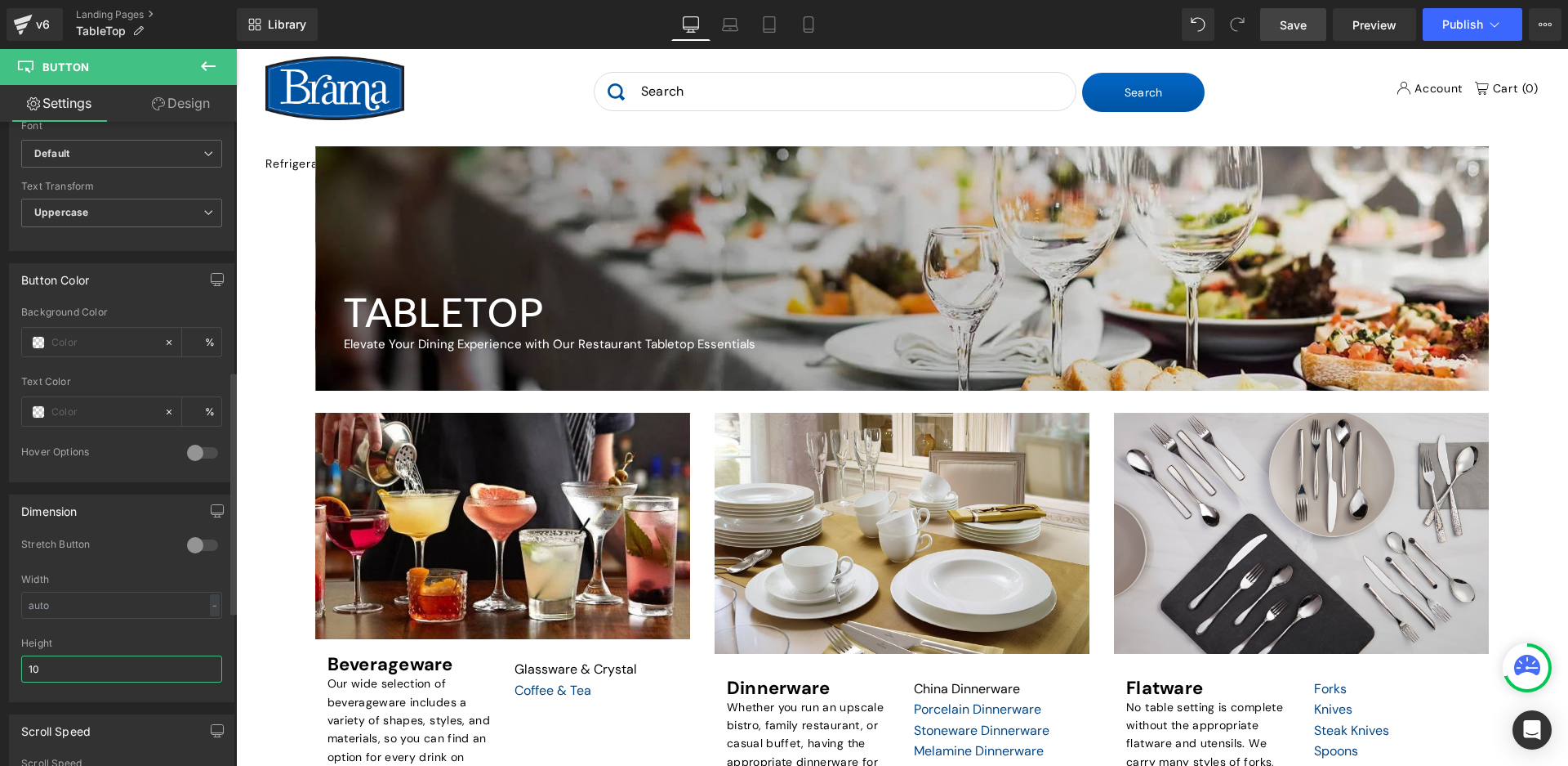
type input "1"
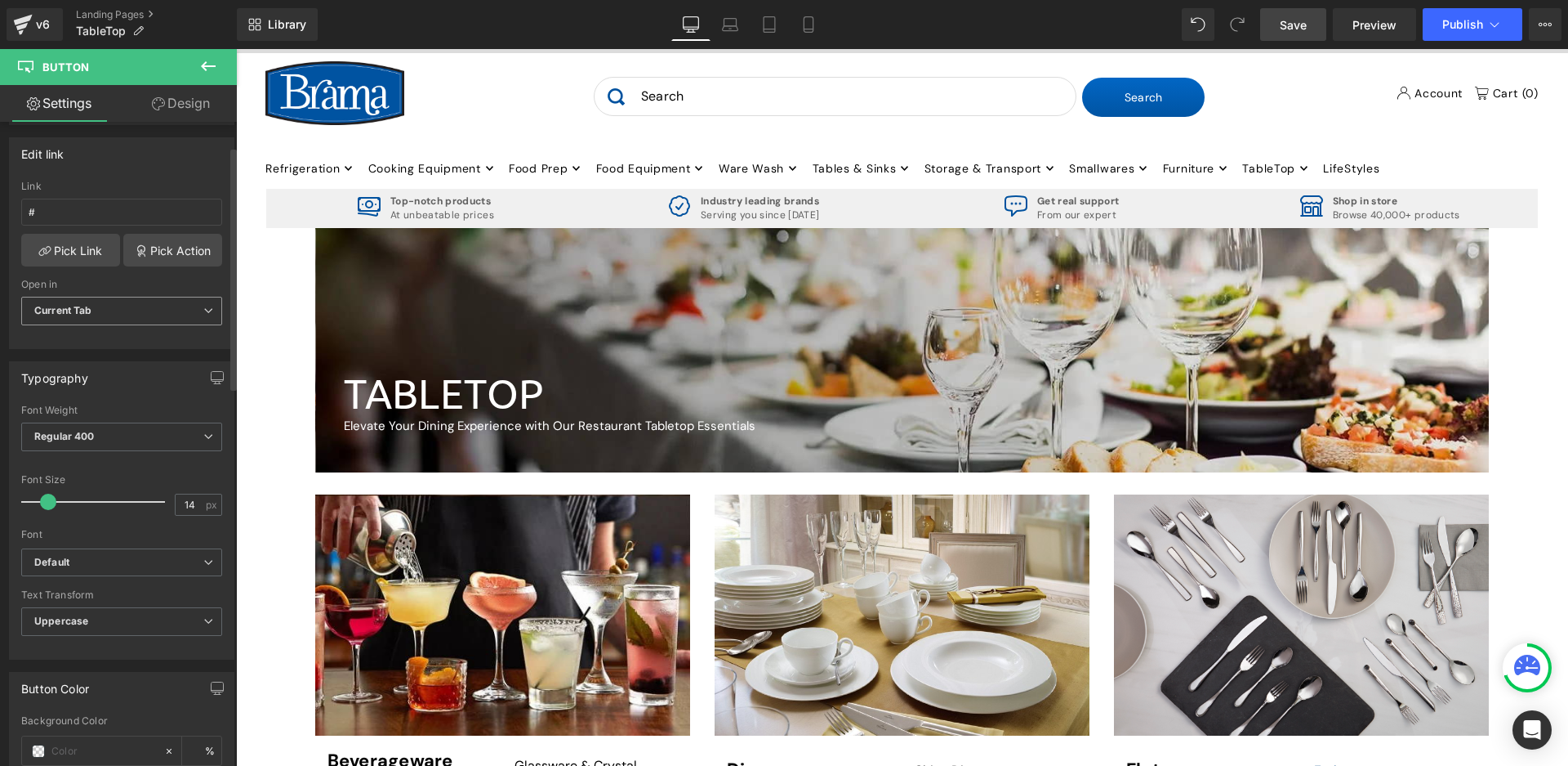
scroll to position [0, 0]
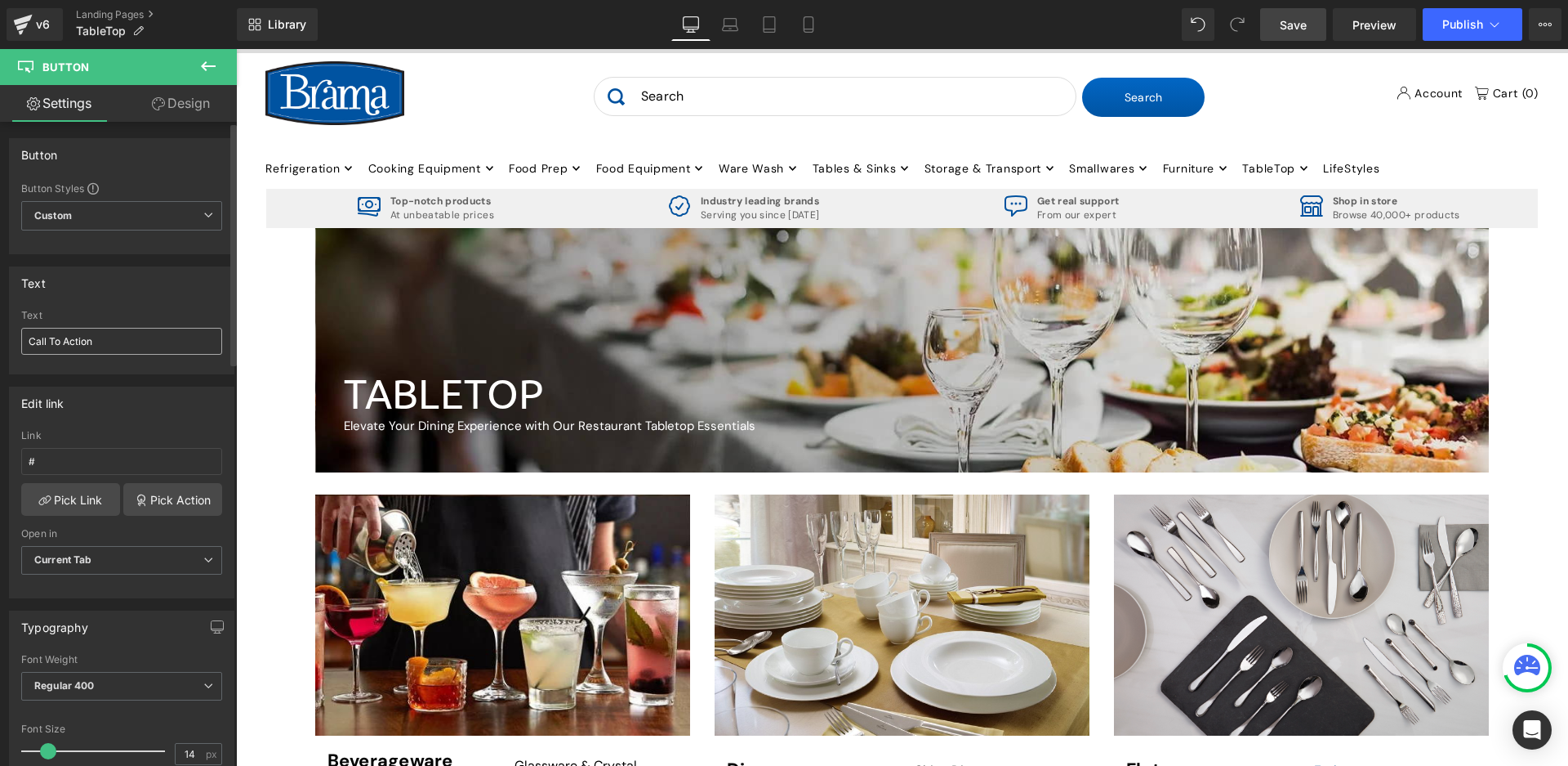
type input "40"
drag, startPoint x: 106, startPoint y: 345, endPoint x: 131, endPoint y: 370, distance: 35.4
click at [0, 343] on div "Text Call To Action Text Call To Action" at bounding box center [122, 314] width 244 height 120
type input "Shop for Beverageware"
click at [183, 205] on span "Custom Setup Global Style" at bounding box center [122, 215] width 201 height 30
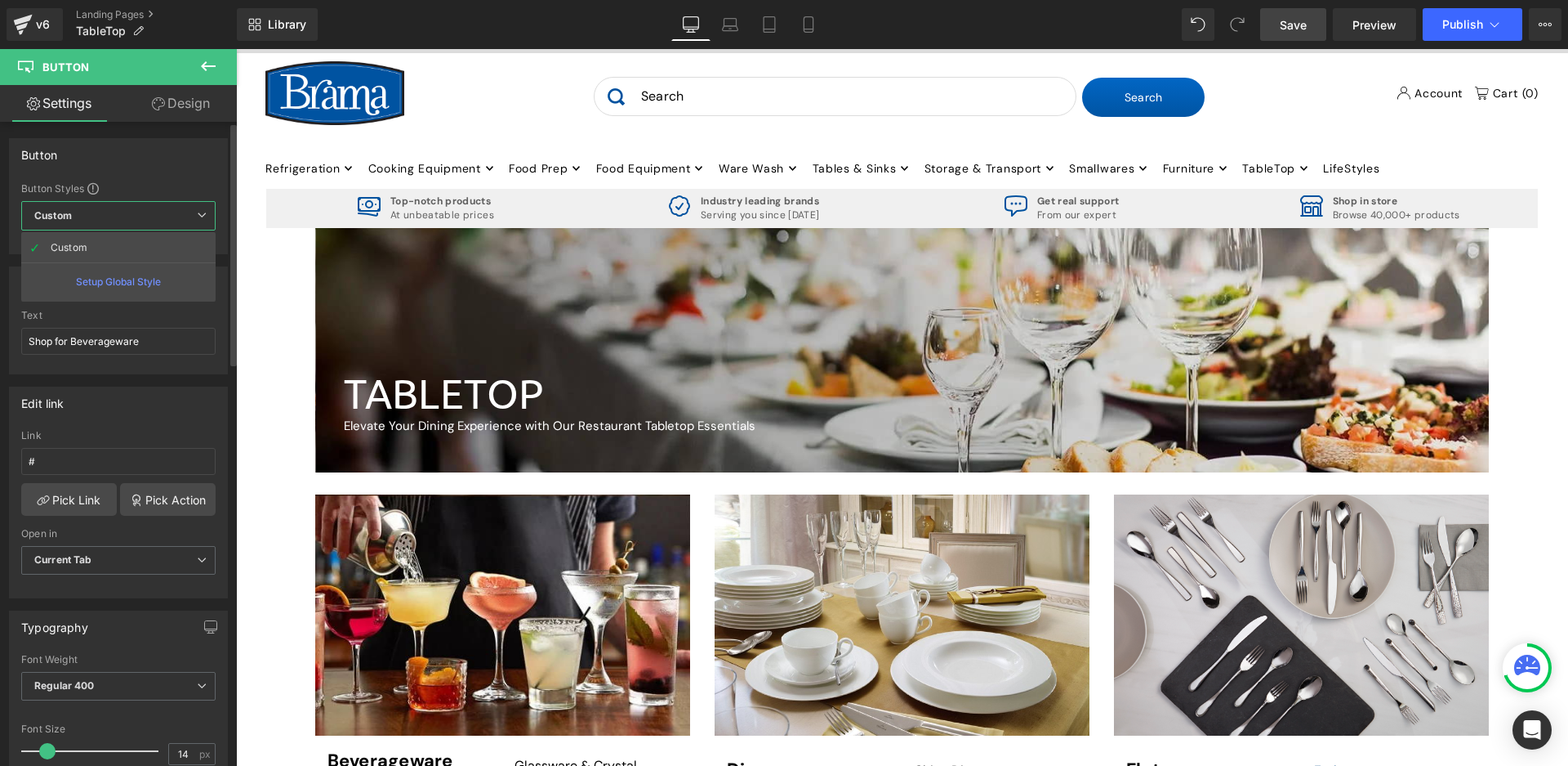
click at [142, 285] on div "Setup Global Style" at bounding box center [119, 281] width 195 height 39
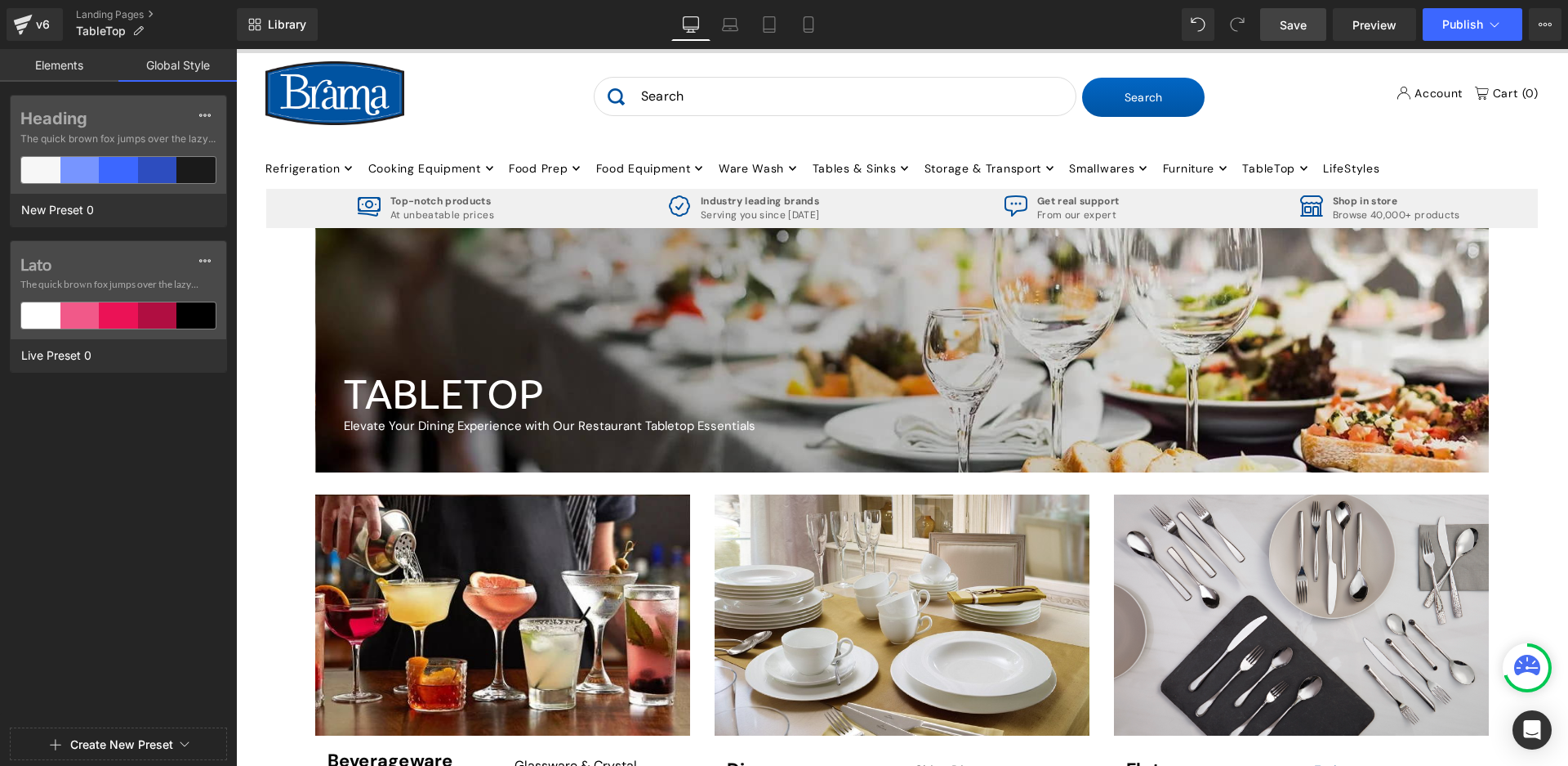
click at [68, 68] on link "Elements" at bounding box center [59, 65] width 118 height 32
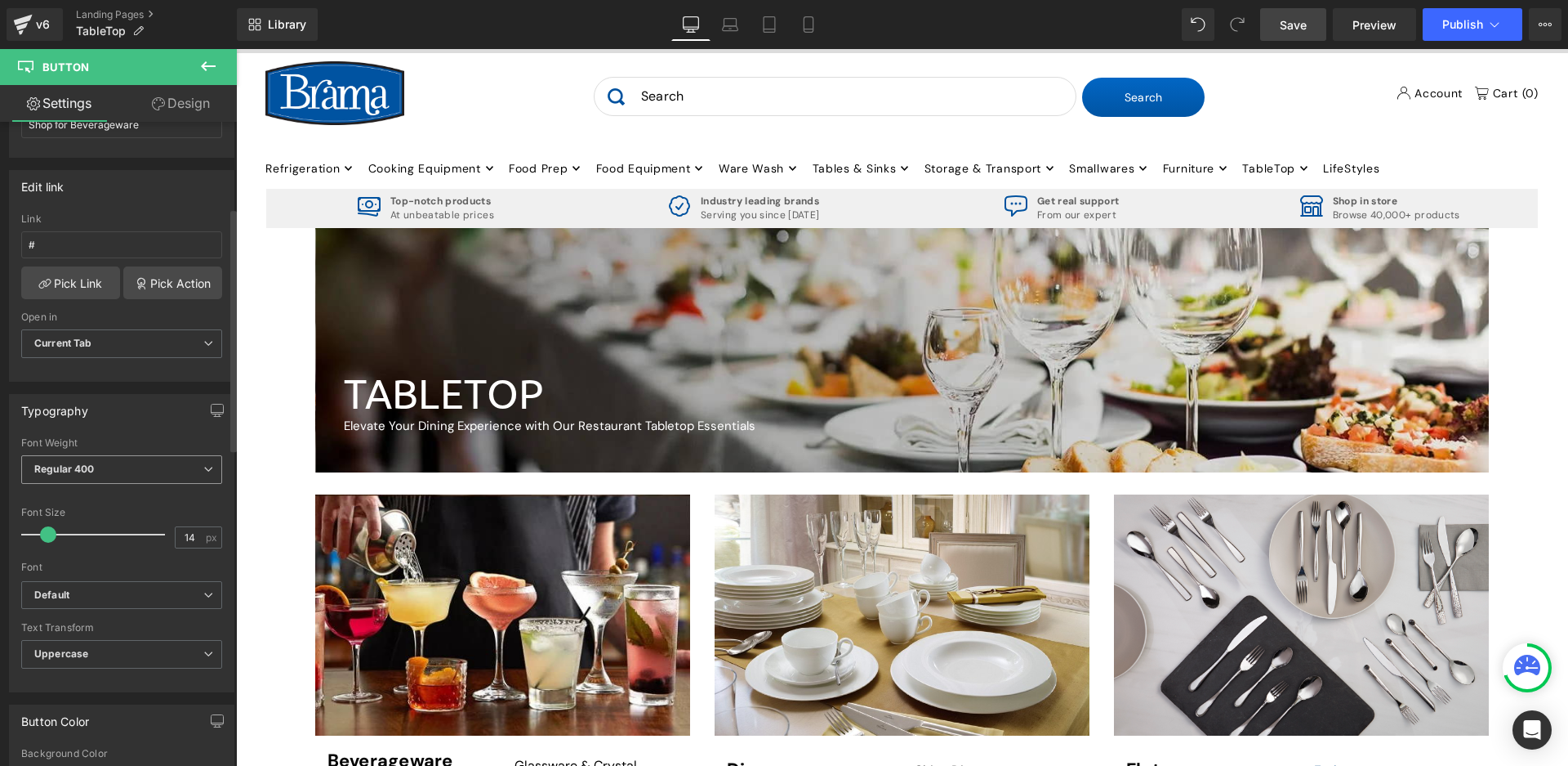
scroll to position [245, 0]
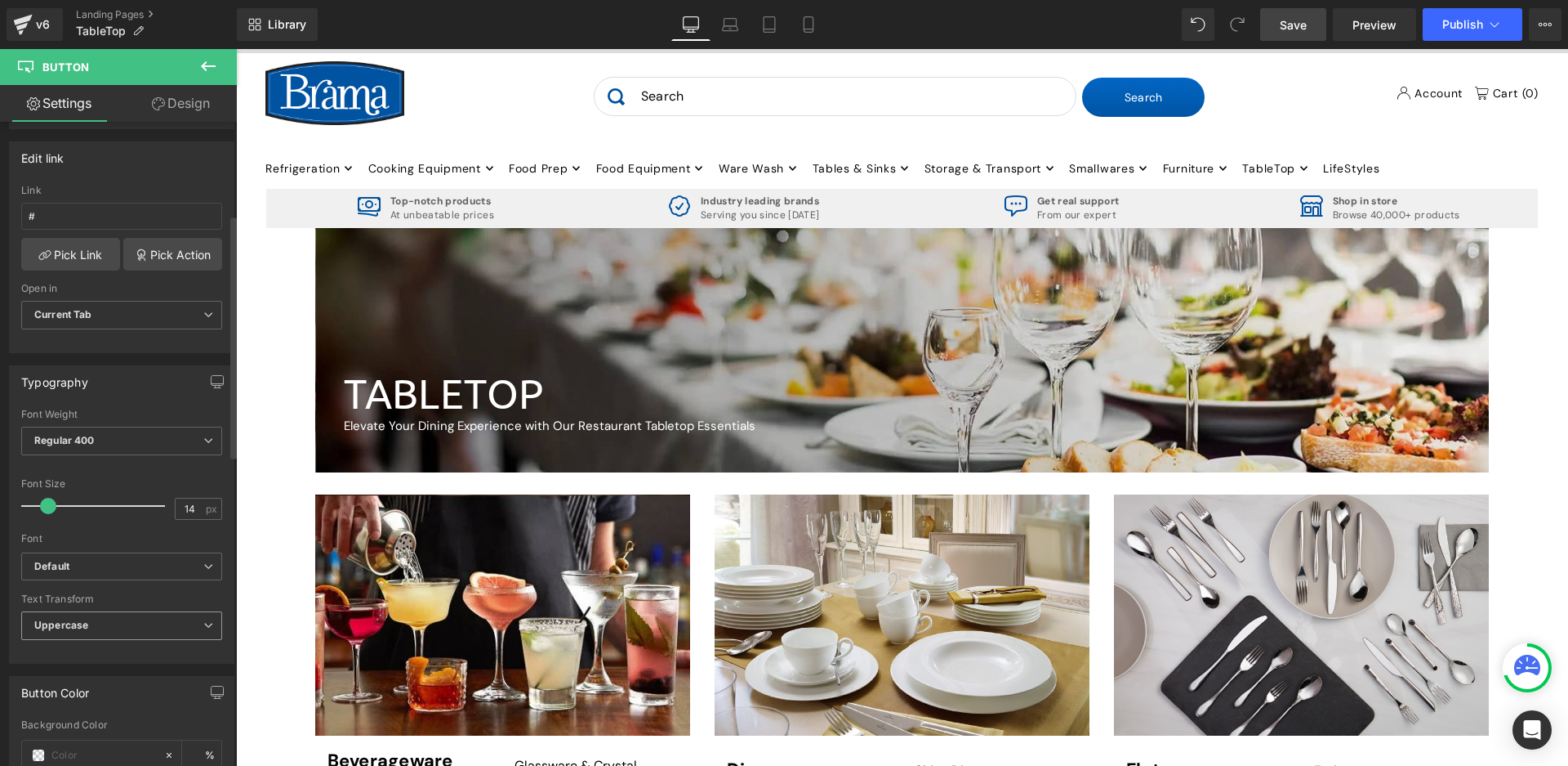
click at [131, 617] on span "Uppercase" at bounding box center [122, 625] width 201 height 29
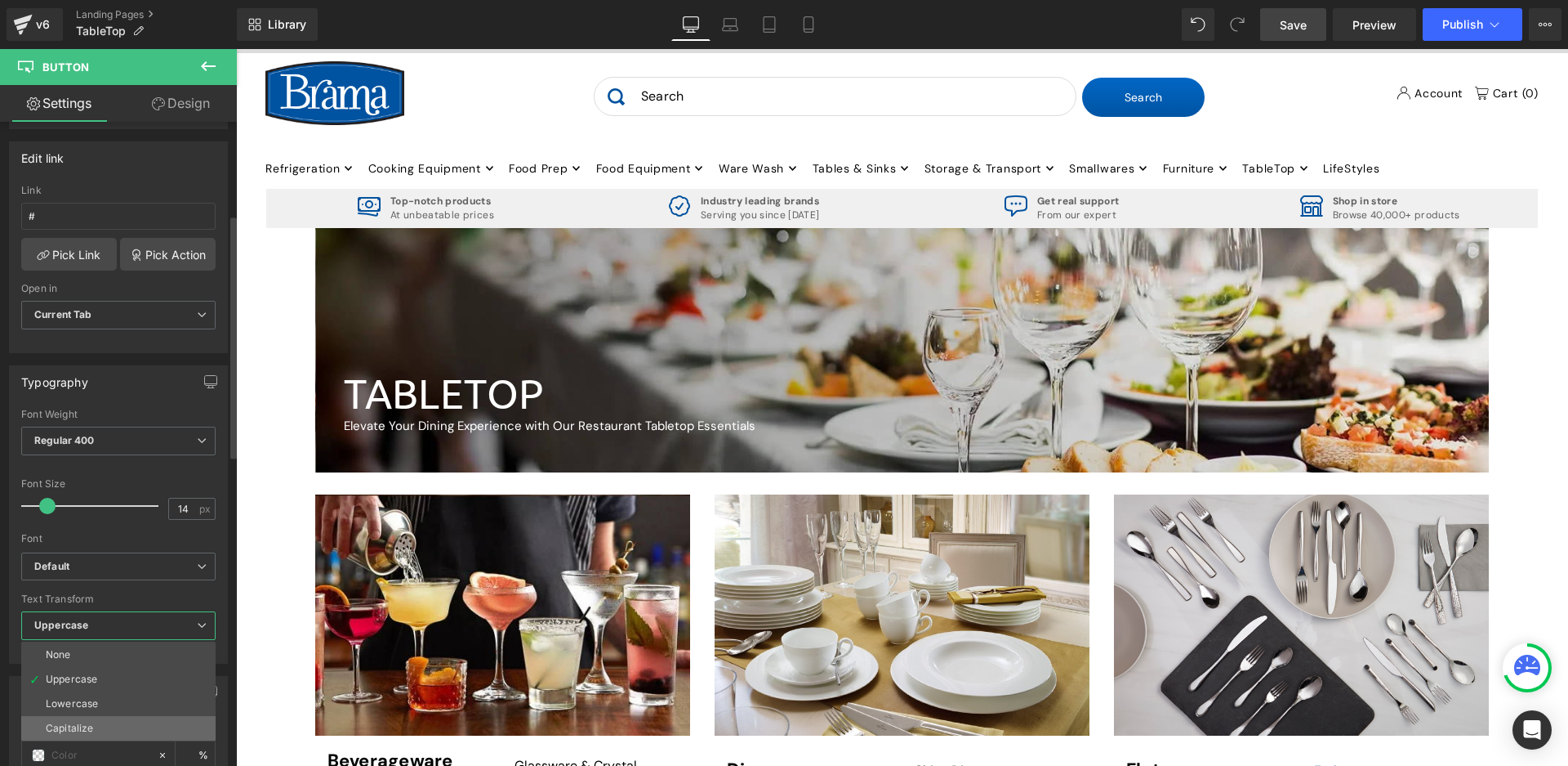
click at [95, 720] on li "Capitalize" at bounding box center [119, 727] width 195 height 24
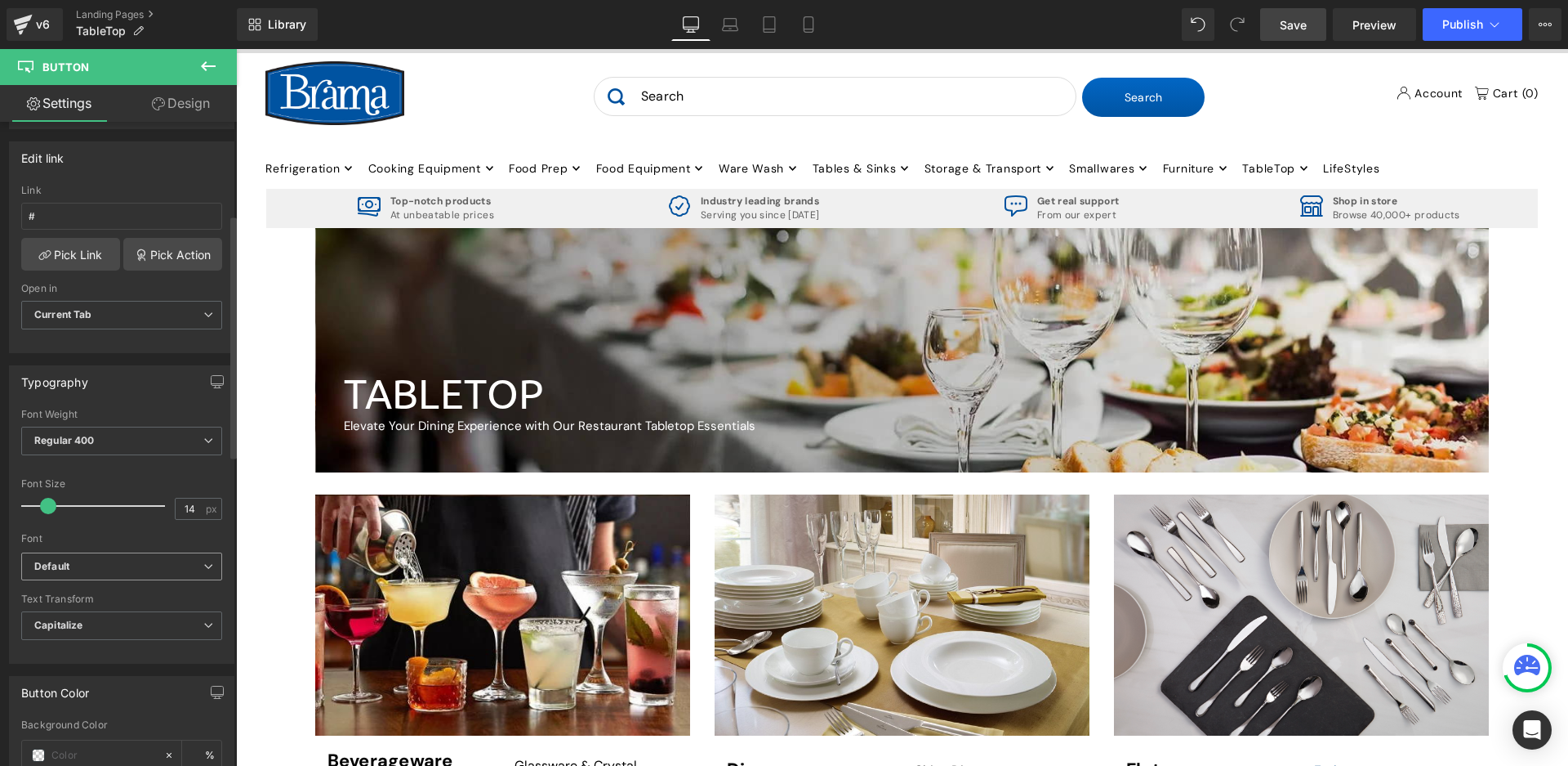
click at [142, 572] on b "Default" at bounding box center [119, 566] width 169 height 14
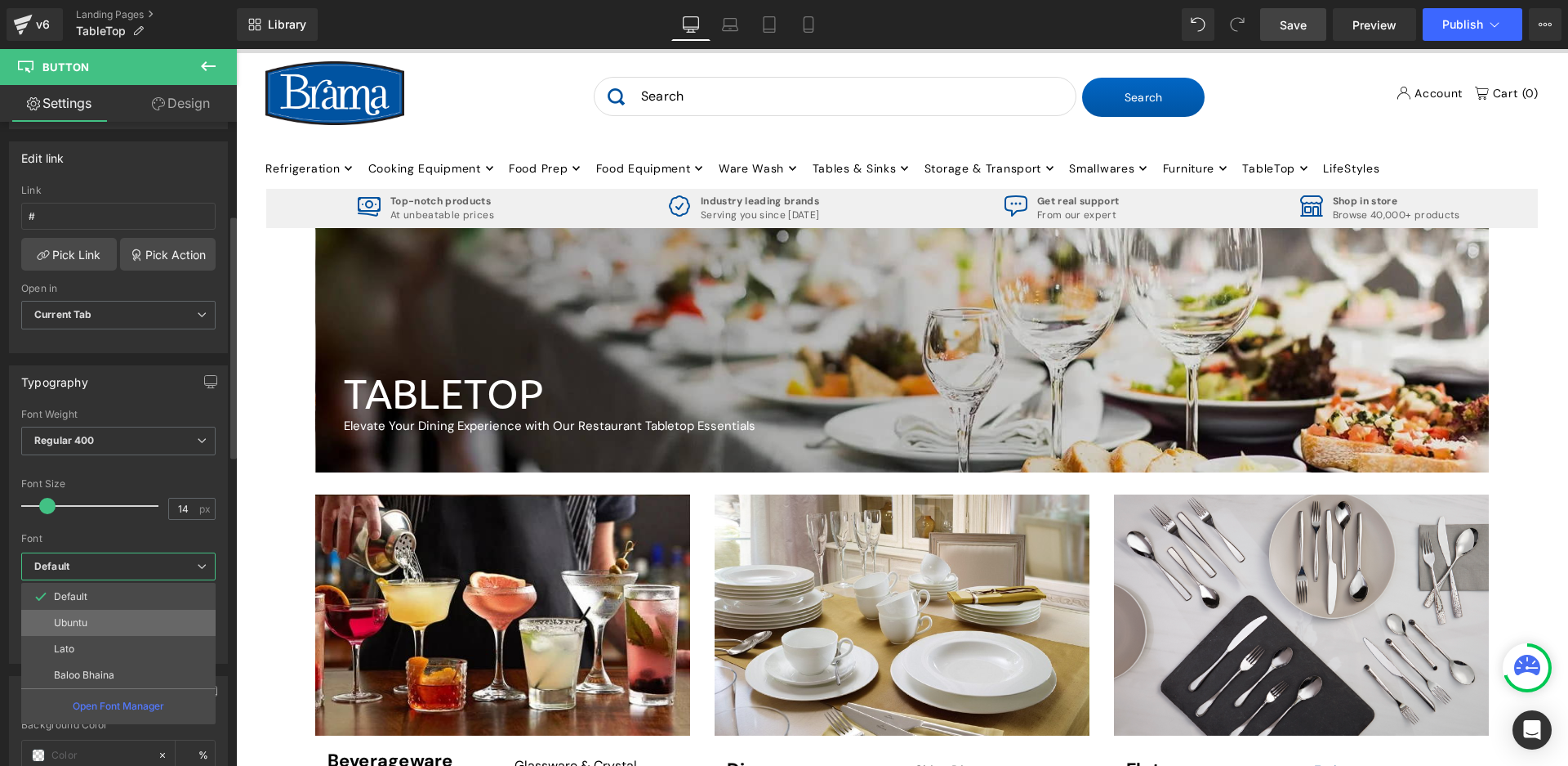
click at [118, 620] on li "Ubuntu" at bounding box center [119, 622] width 195 height 26
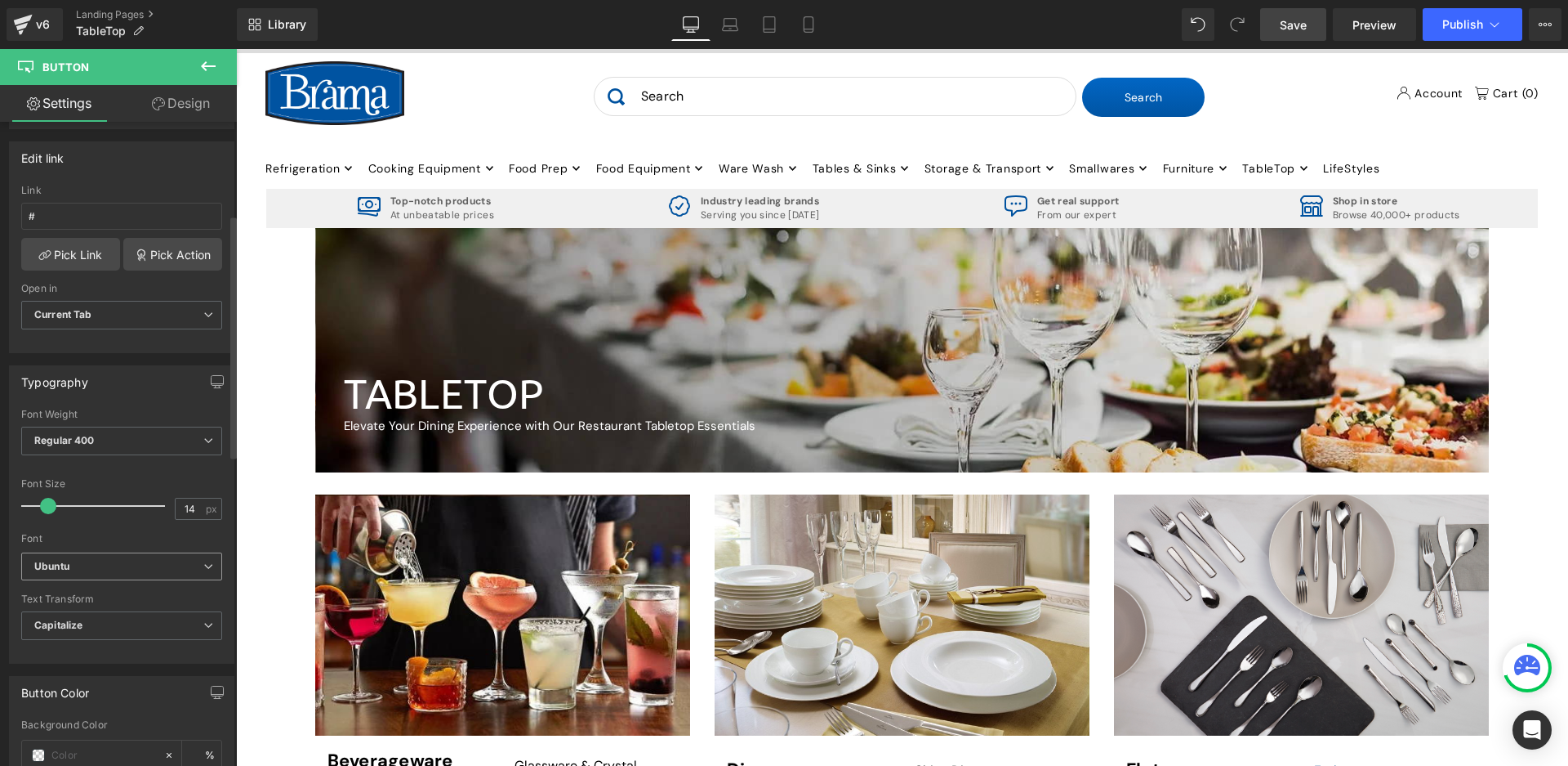
click at [73, 569] on b "Ubuntu" at bounding box center [119, 566] width 169 height 14
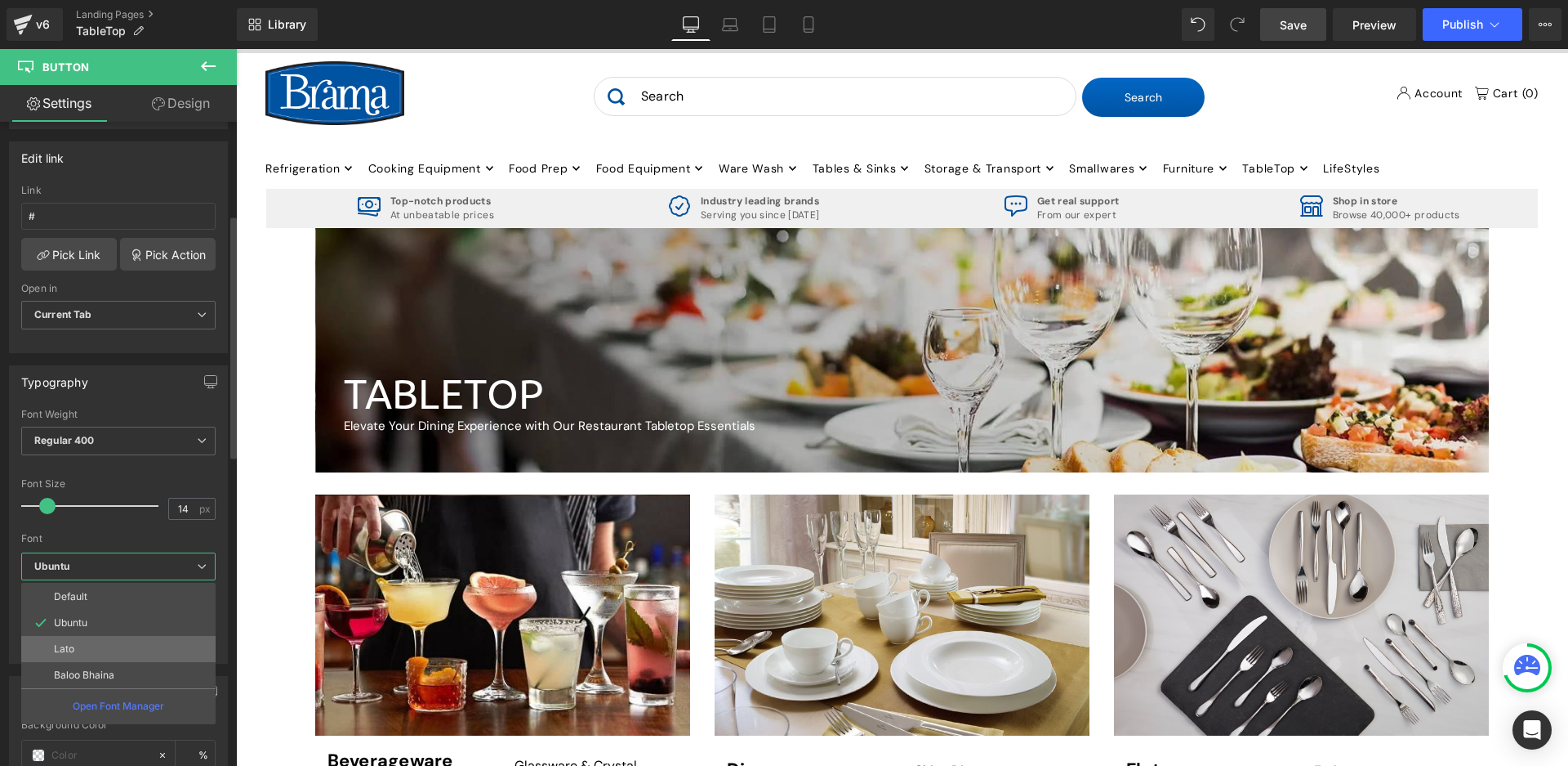
click at [91, 640] on li "Lato" at bounding box center [119, 648] width 195 height 26
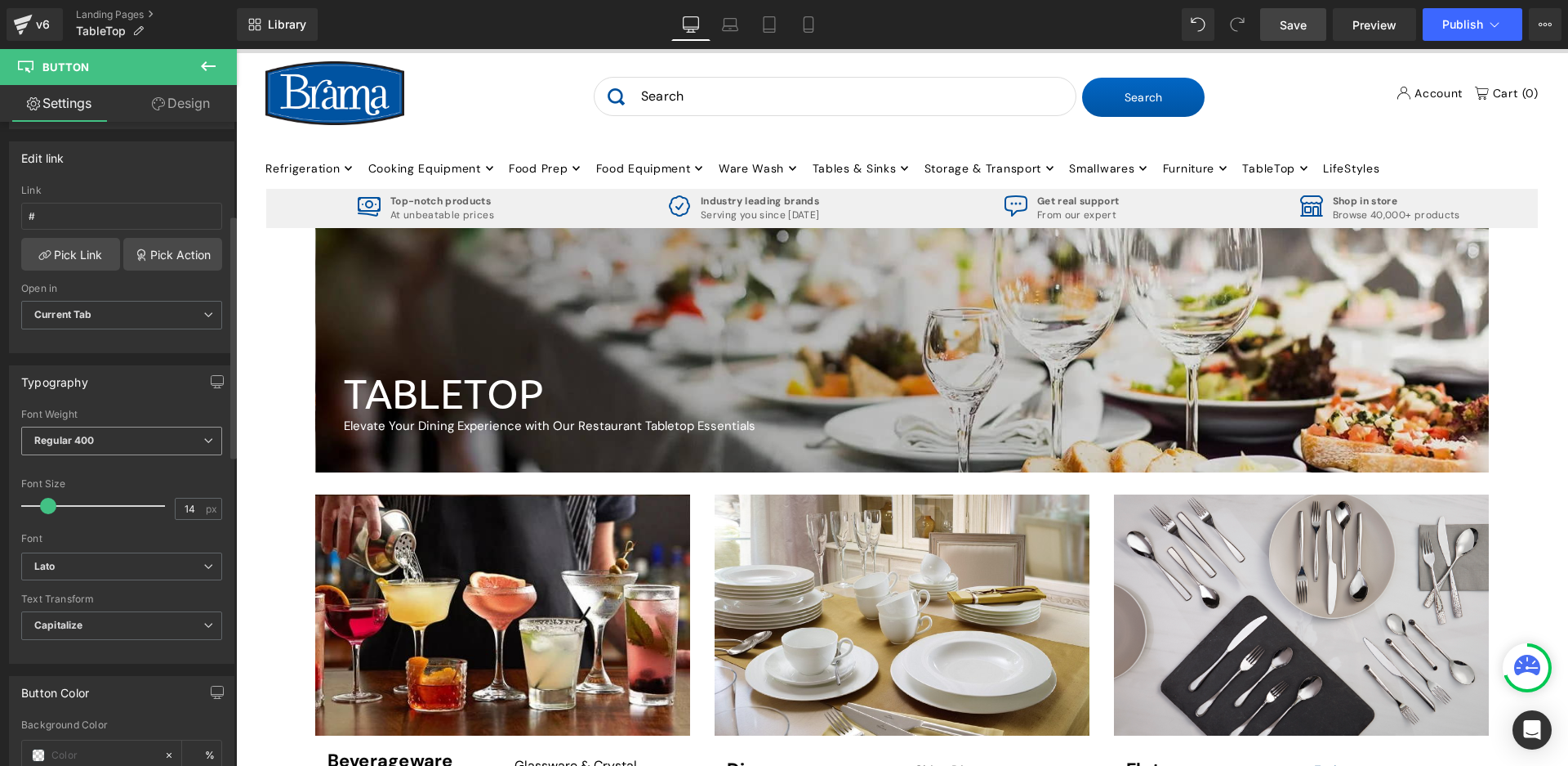
click at [117, 426] on span "Regular 400" at bounding box center [122, 441] width 201 height 29
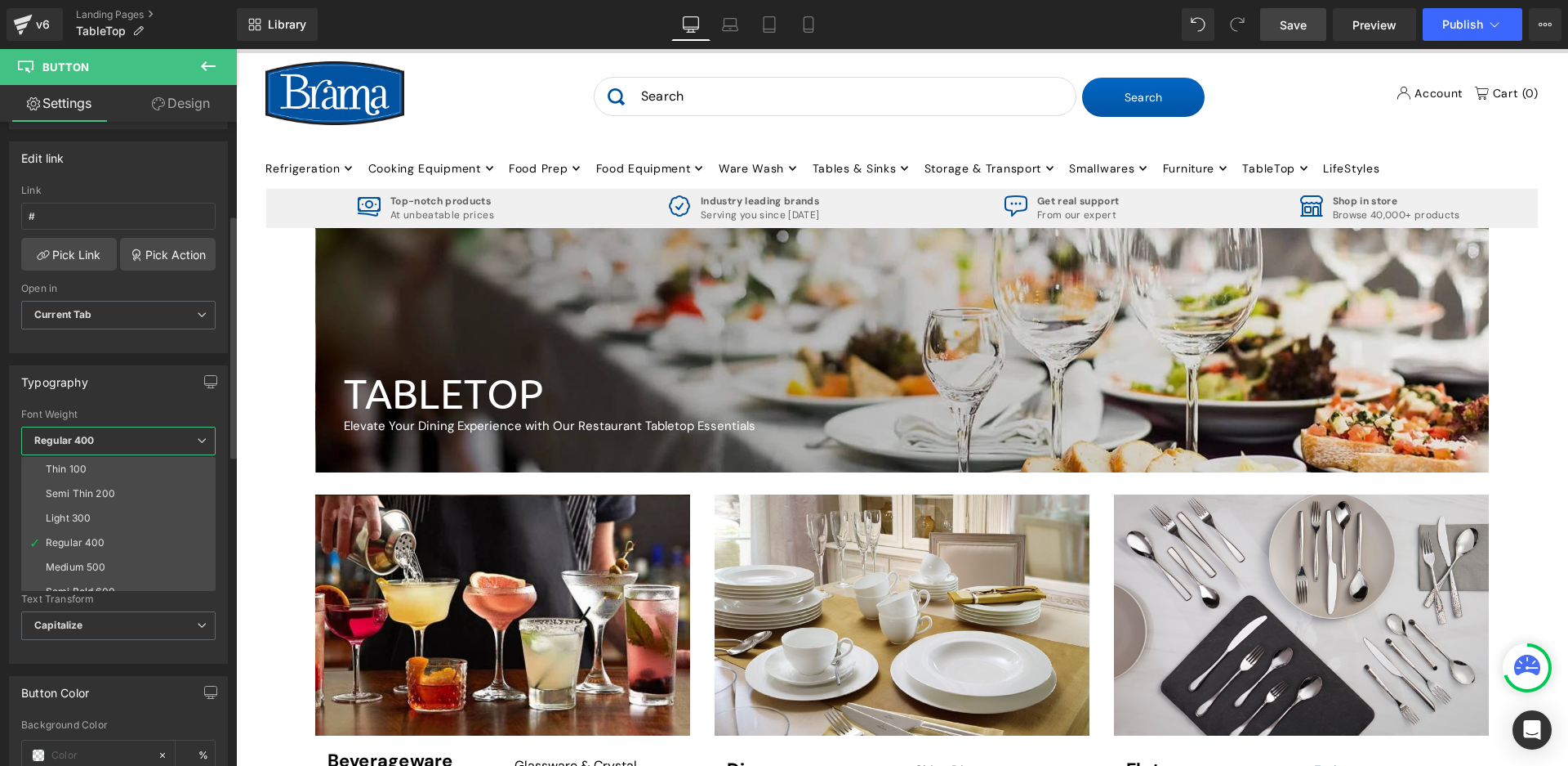
click at [117, 430] on span "Regular 400" at bounding box center [119, 441] width 195 height 29
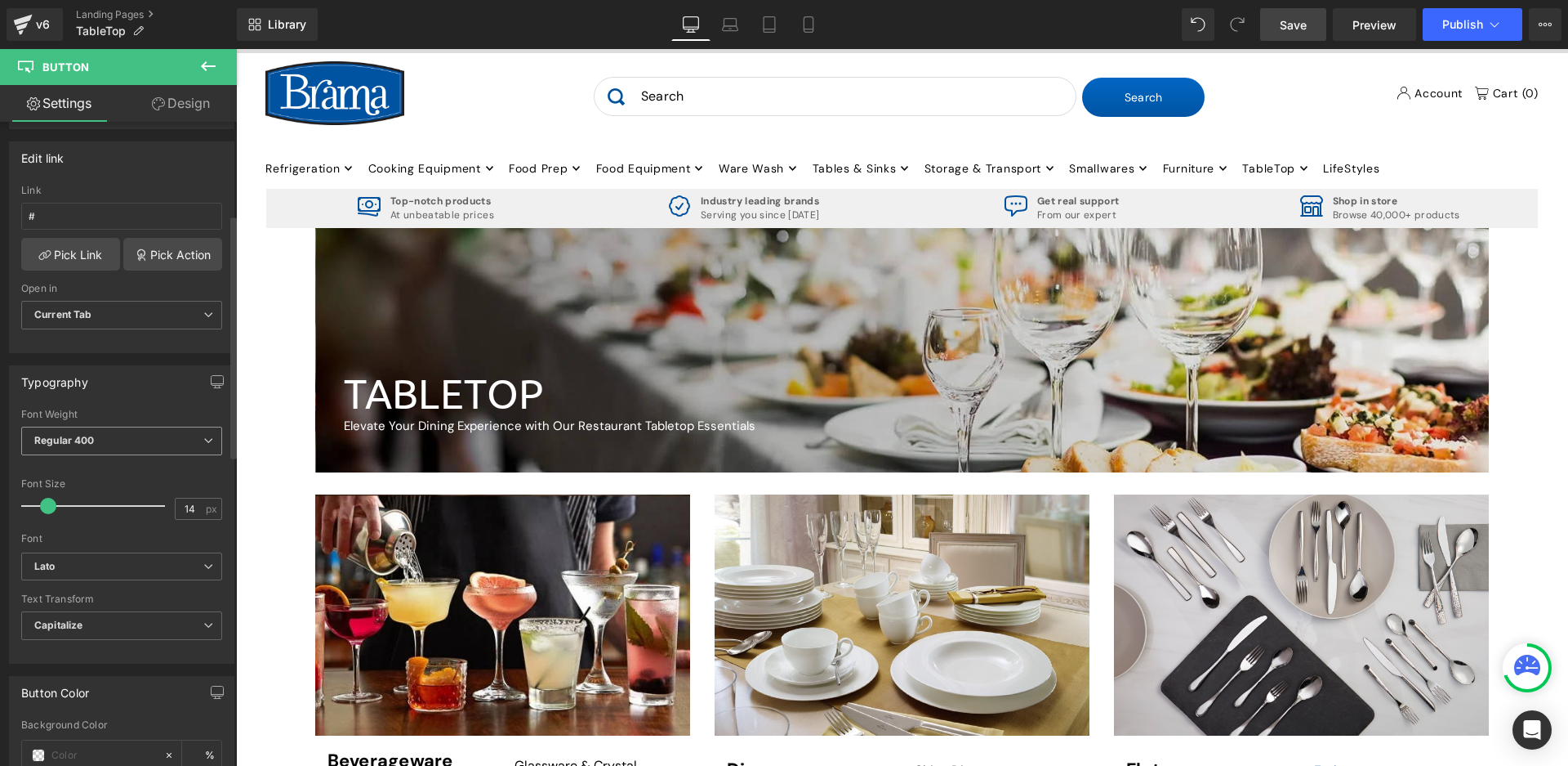
click at [61, 426] on span "Regular 400" at bounding box center [122, 441] width 201 height 29
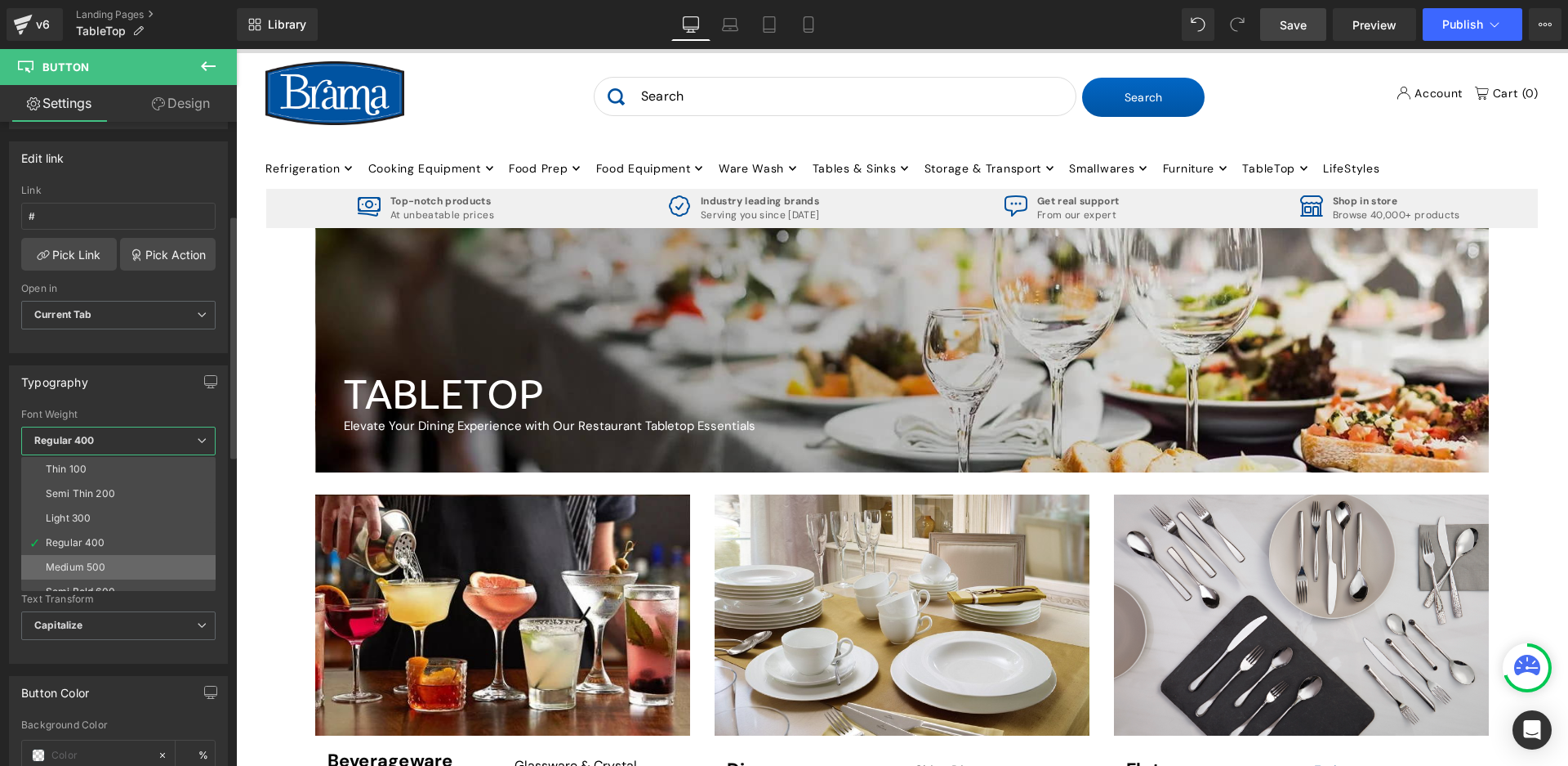
click at [90, 559] on li "Medium 500" at bounding box center [122, 567] width 202 height 24
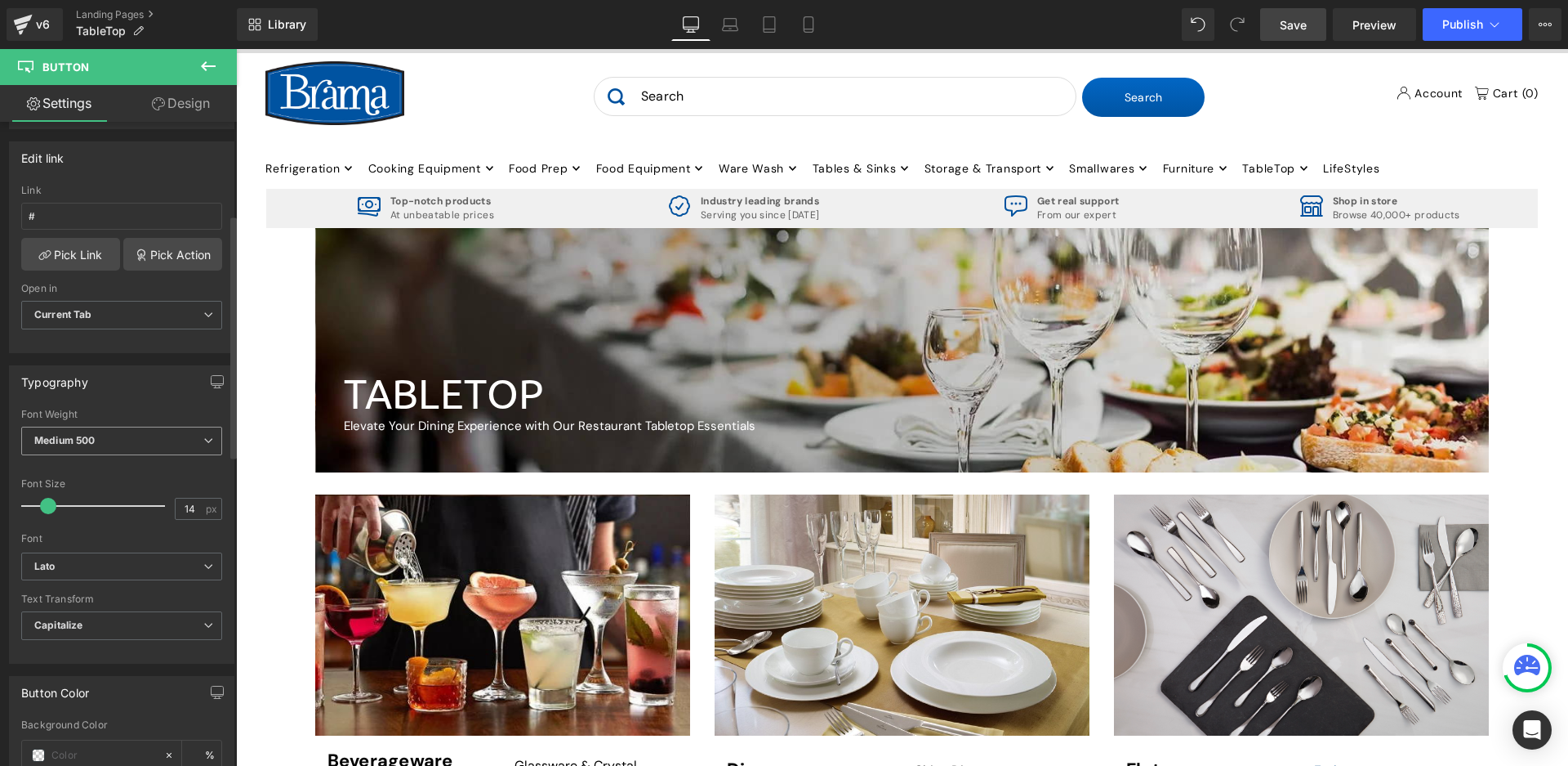
click at [76, 444] on b "Medium 500" at bounding box center [64, 440] width 60 height 13
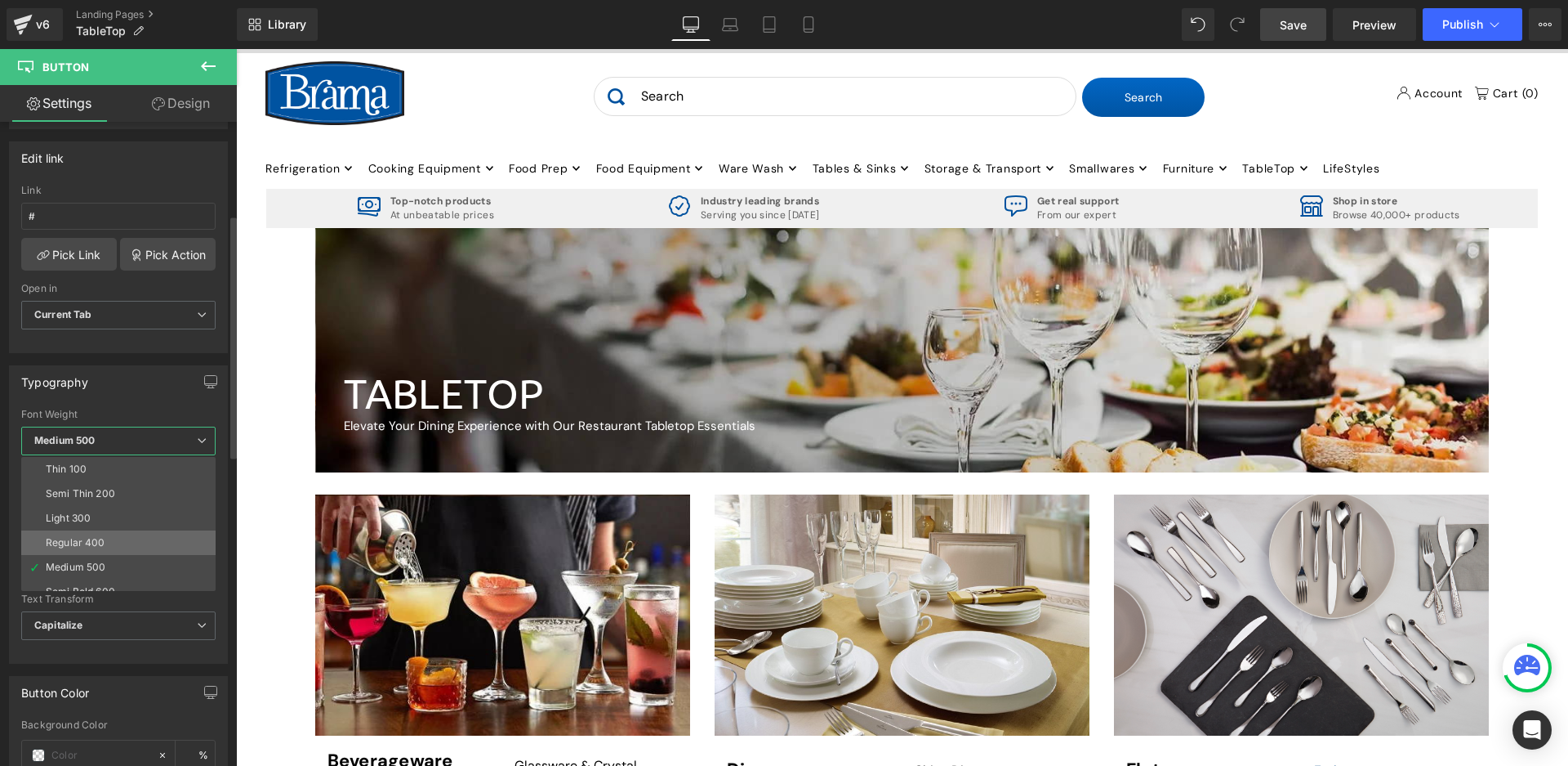
scroll to position [82, 0]
click at [109, 530] on div "Super Bold 800" at bounding box center [83, 534] width 74 height 12
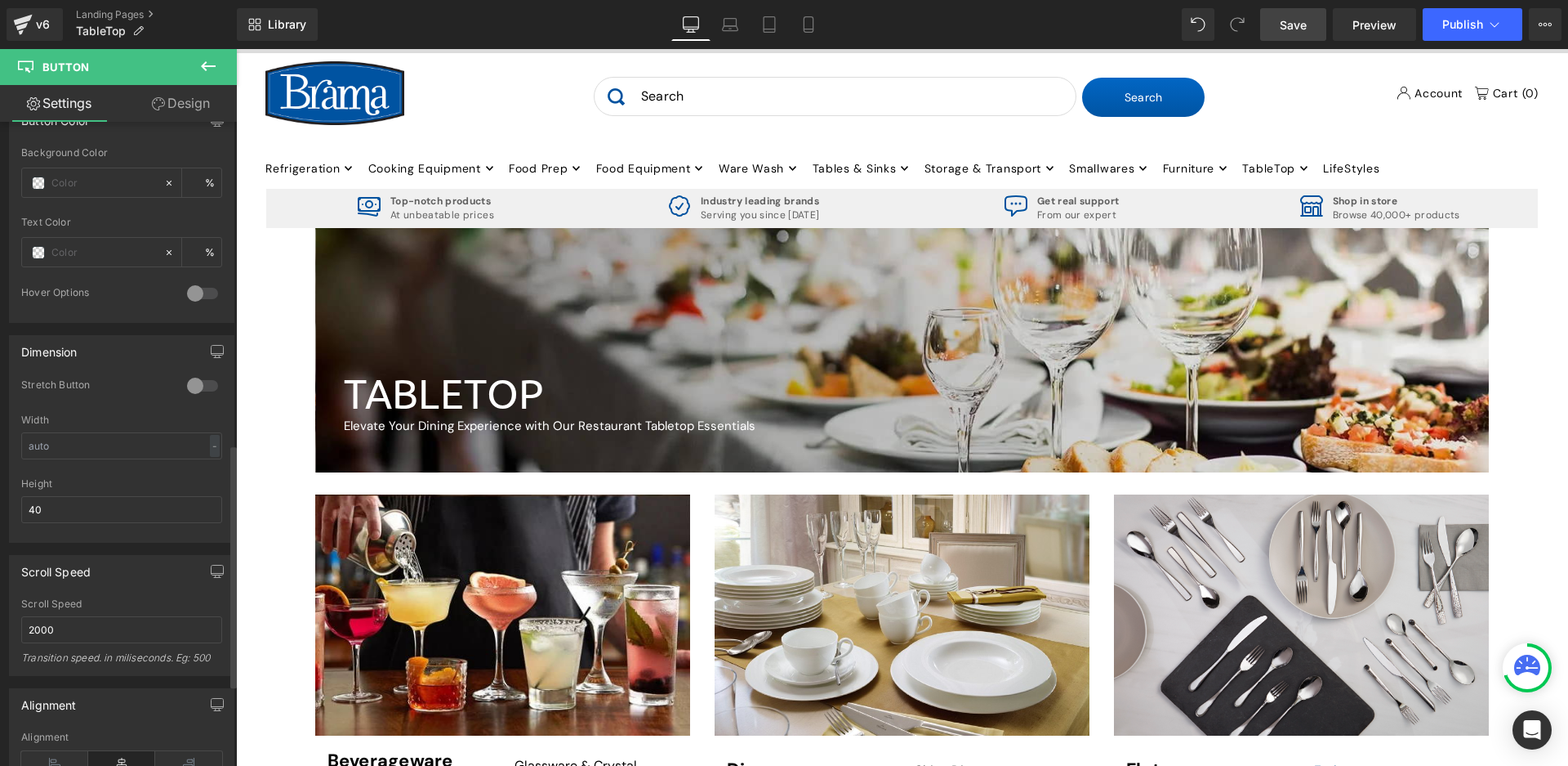
scroll to position [1062, 0]
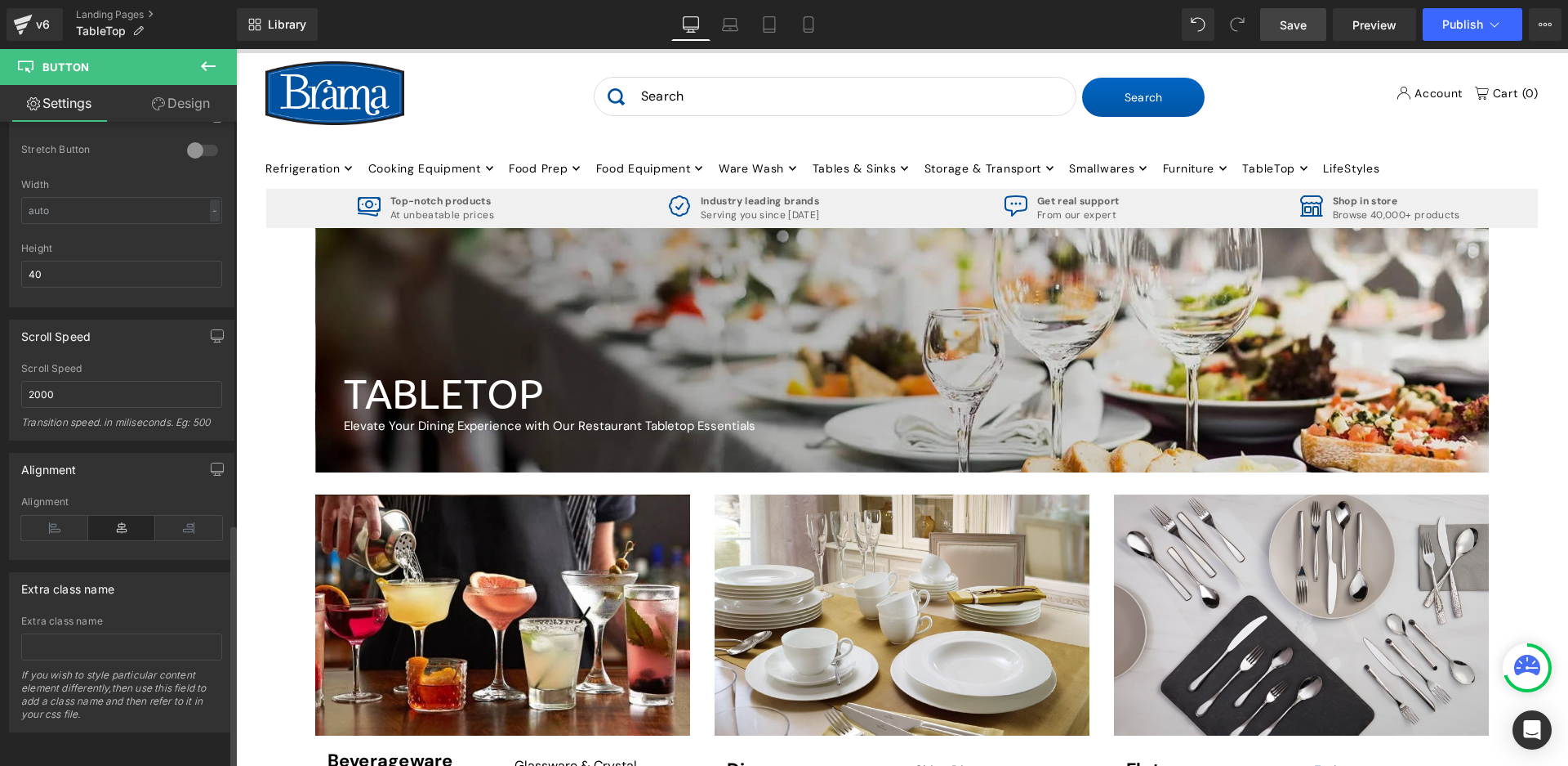
click at [137, 516] on icon at bounding box center [122, 527] width 67 height 24
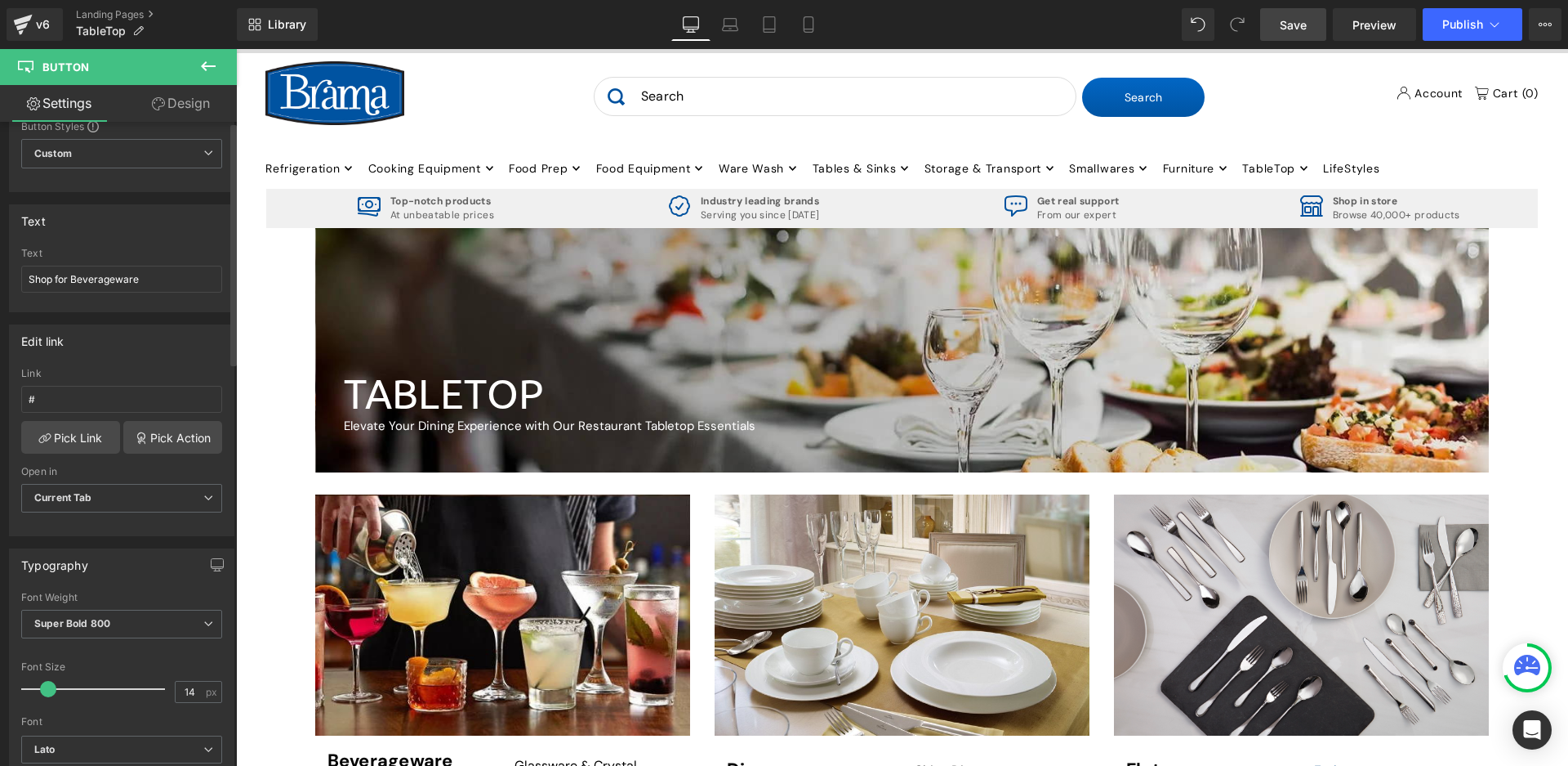
scroll to position [0, 0]
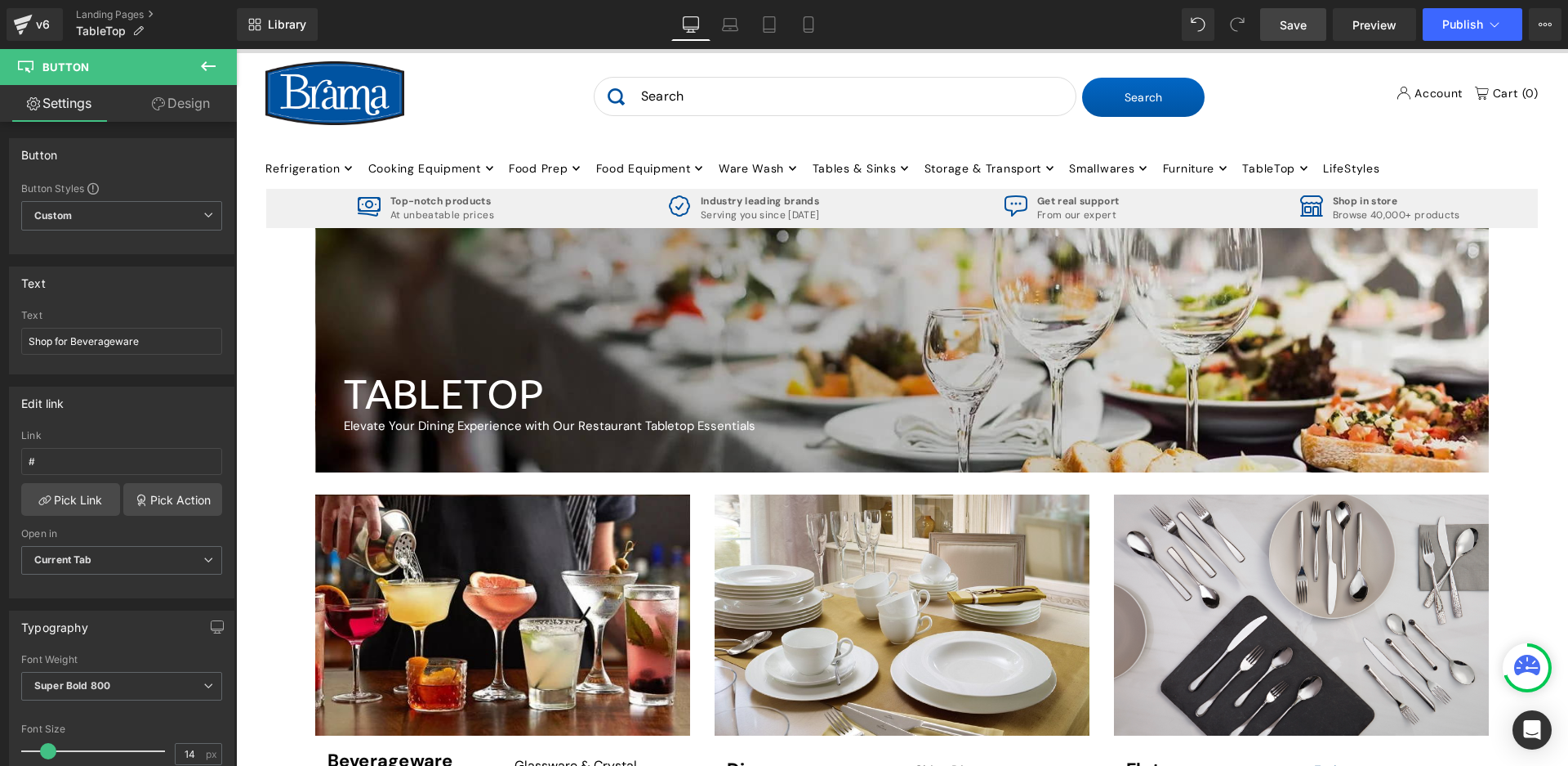
click at [168, 108] on link "Design" at bounding box center [180, 103] width 118 height 37
click at [75, 118] on link "Settings" at bounding box center [59, 103] width 118 height 37
click at [63, 101] on link "Settings" at bounding box center [59, 103] width 118 height 37
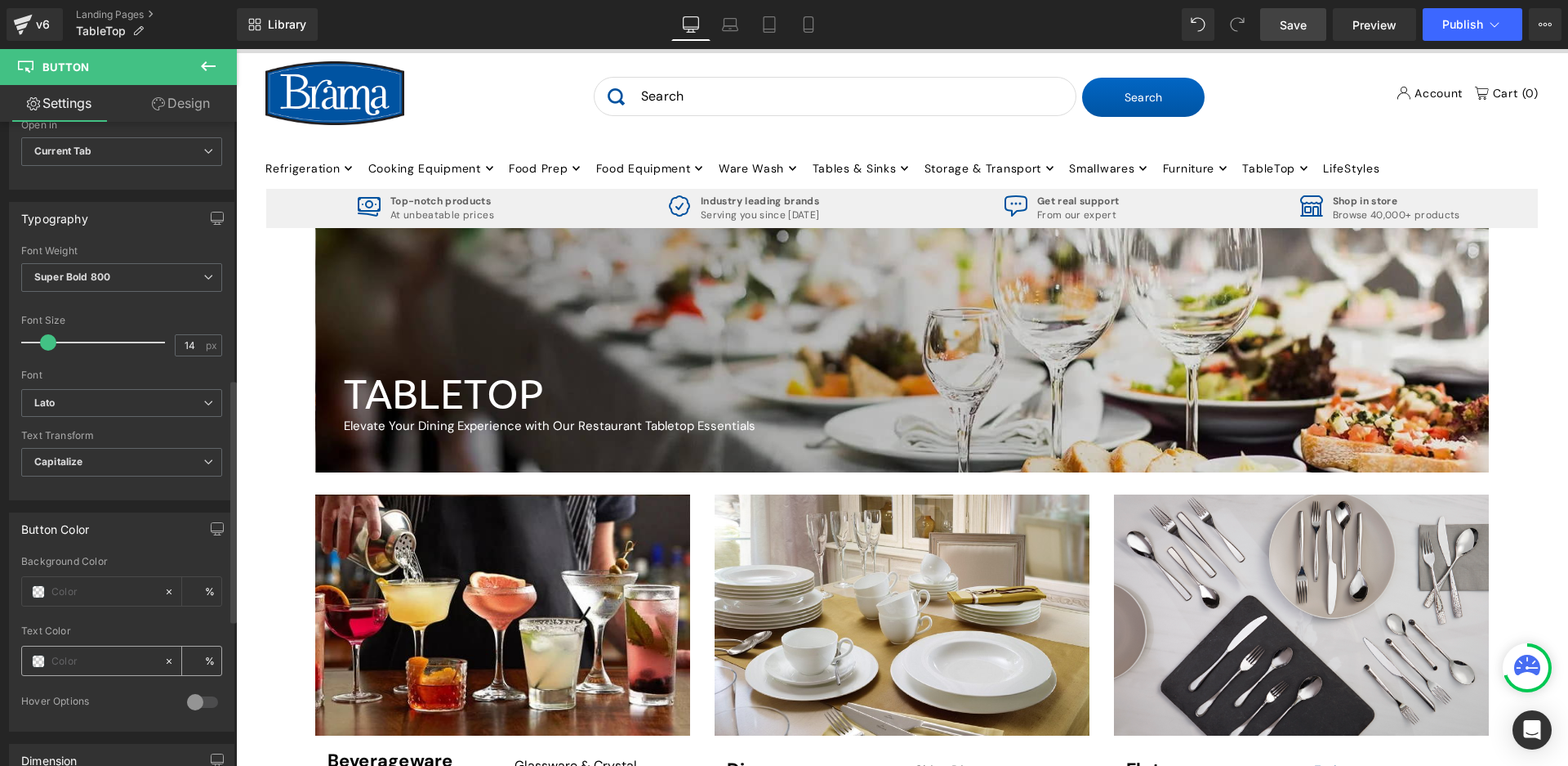
scroll to position [735, 0]
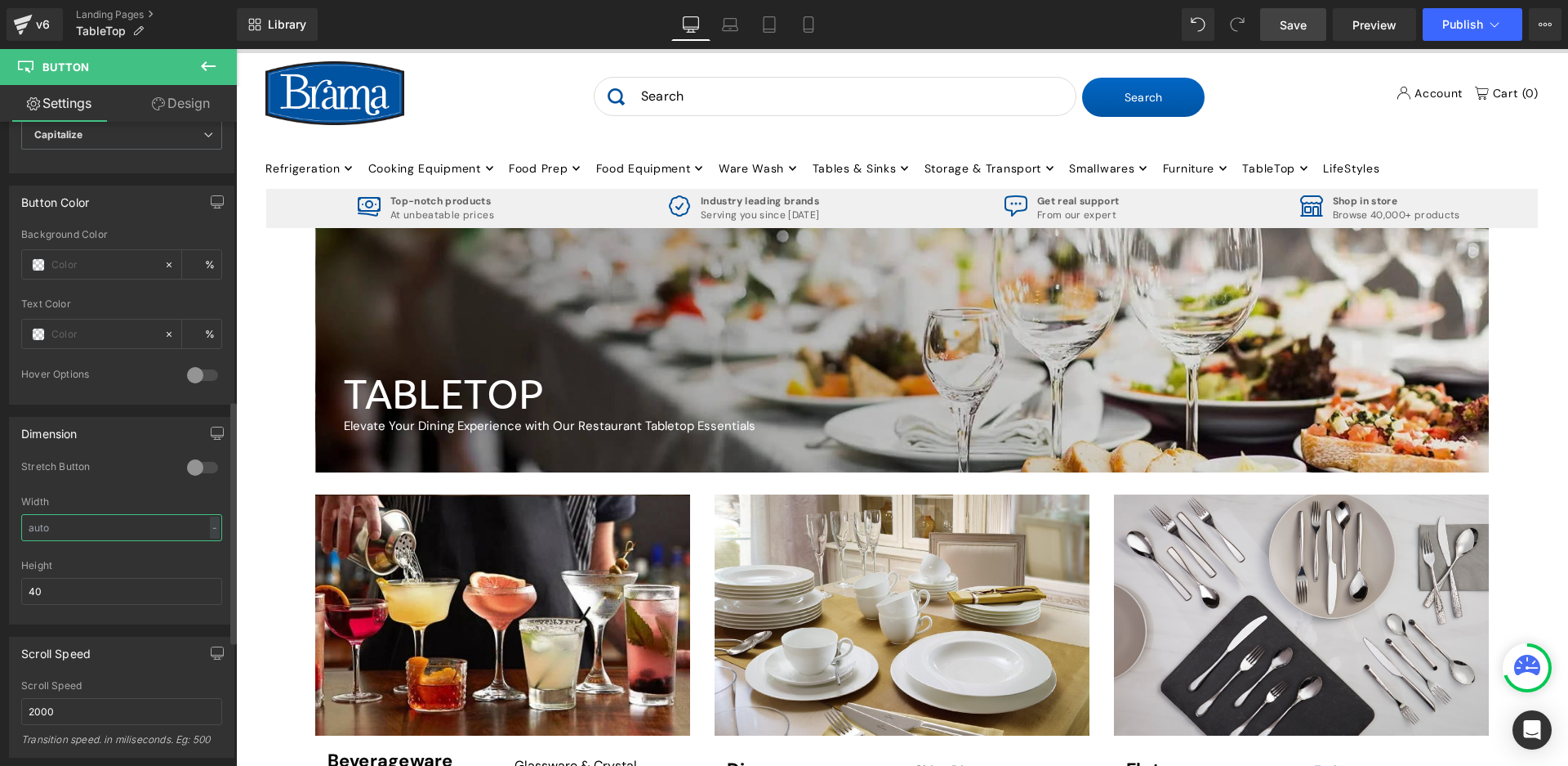
click at [66, 521] on input "text" at bounding box center [122, 527] width 201 height 27
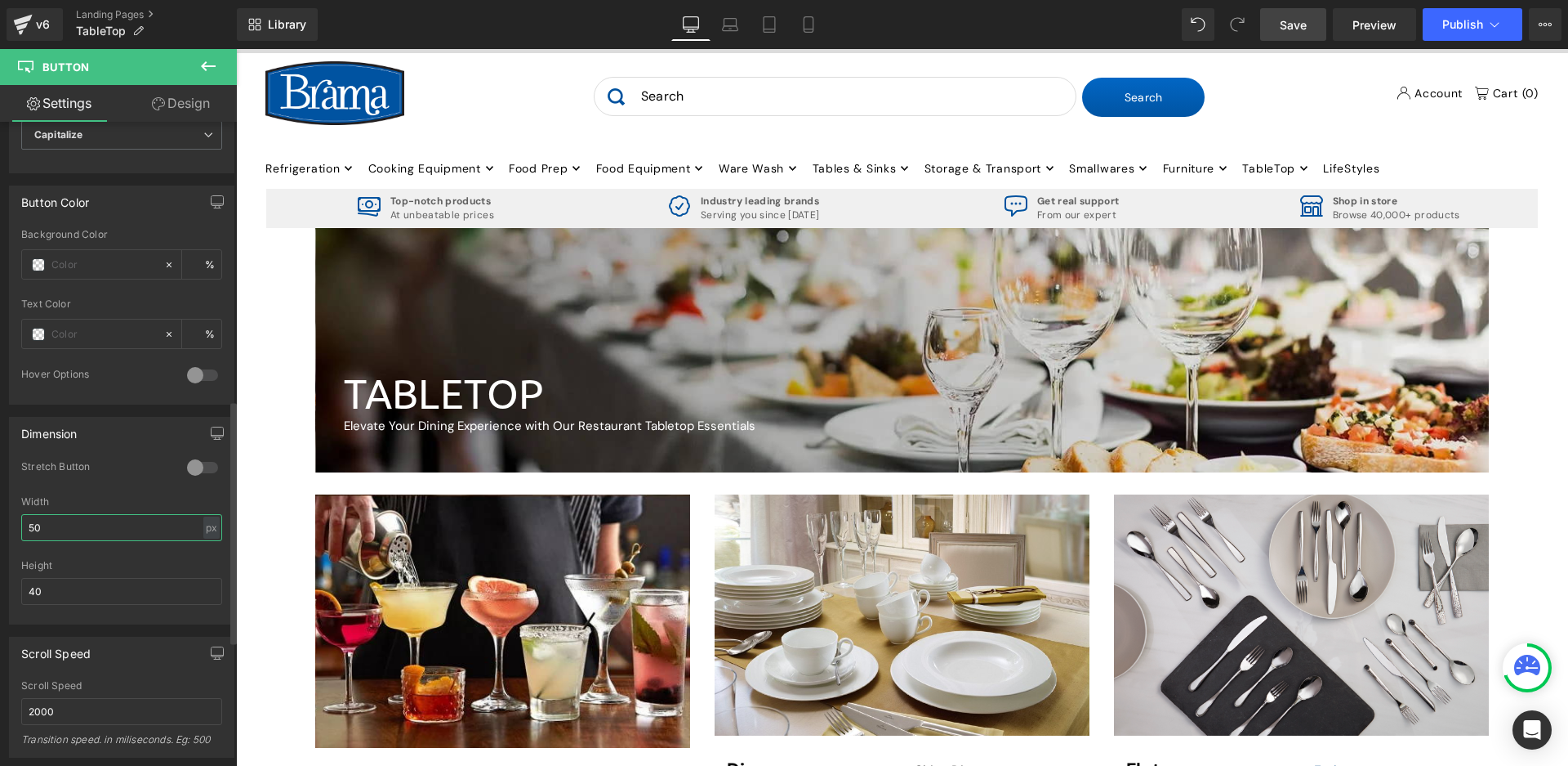
drag, startPoint x: 75, startPoint y: 527, endPoint x: 13, endPoint y: 523, distance: 62.1
click at [14, 524] on div "0 Stretch Button Width 50 px % px Height 40" at bounding box center [122, 541] width 223 height 163
click at [0, 519] on div "Dimension 0 Stretch Button Width 30 px % px Height 40" at bounding box center [122, 515] width 244 height 220
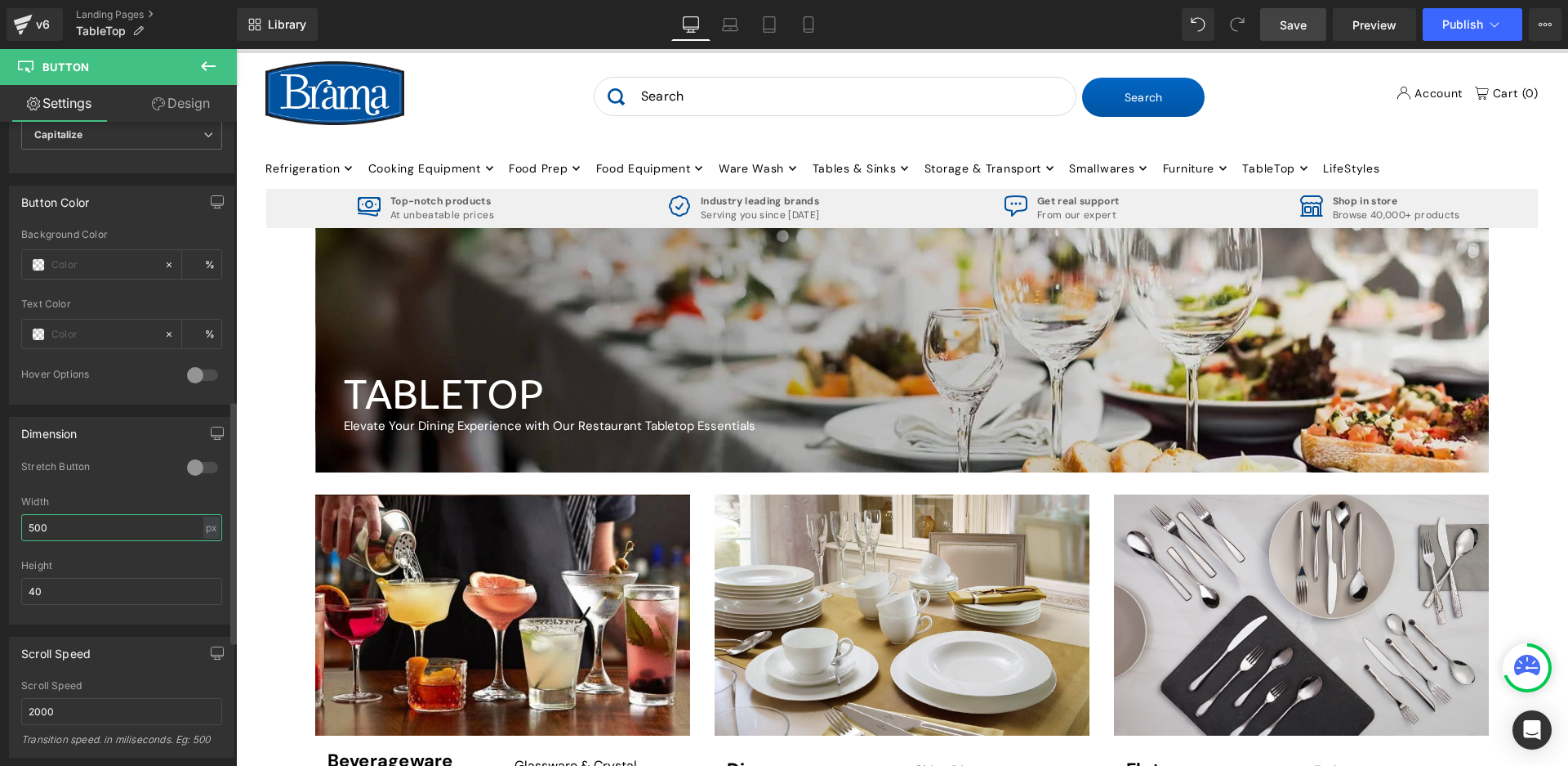
drag, startPoint x: 120, startPoint y: 521, endPoint x: 41, endPoint y: 516, distance: 79.2
click at [48, 516] on input "500" at bounding box center [122, 527] width 201 height 27
type input "5"
click at [1203, 25] on icon at bounding box center [1198, 24] width 14 height 14
click at [1179, 23] on div "Library Desktop Desktop Laptop Tablet Mobile Save Preview Publish Scheduled Vie…" at bounding box center [902, 24] width 1331 height 32
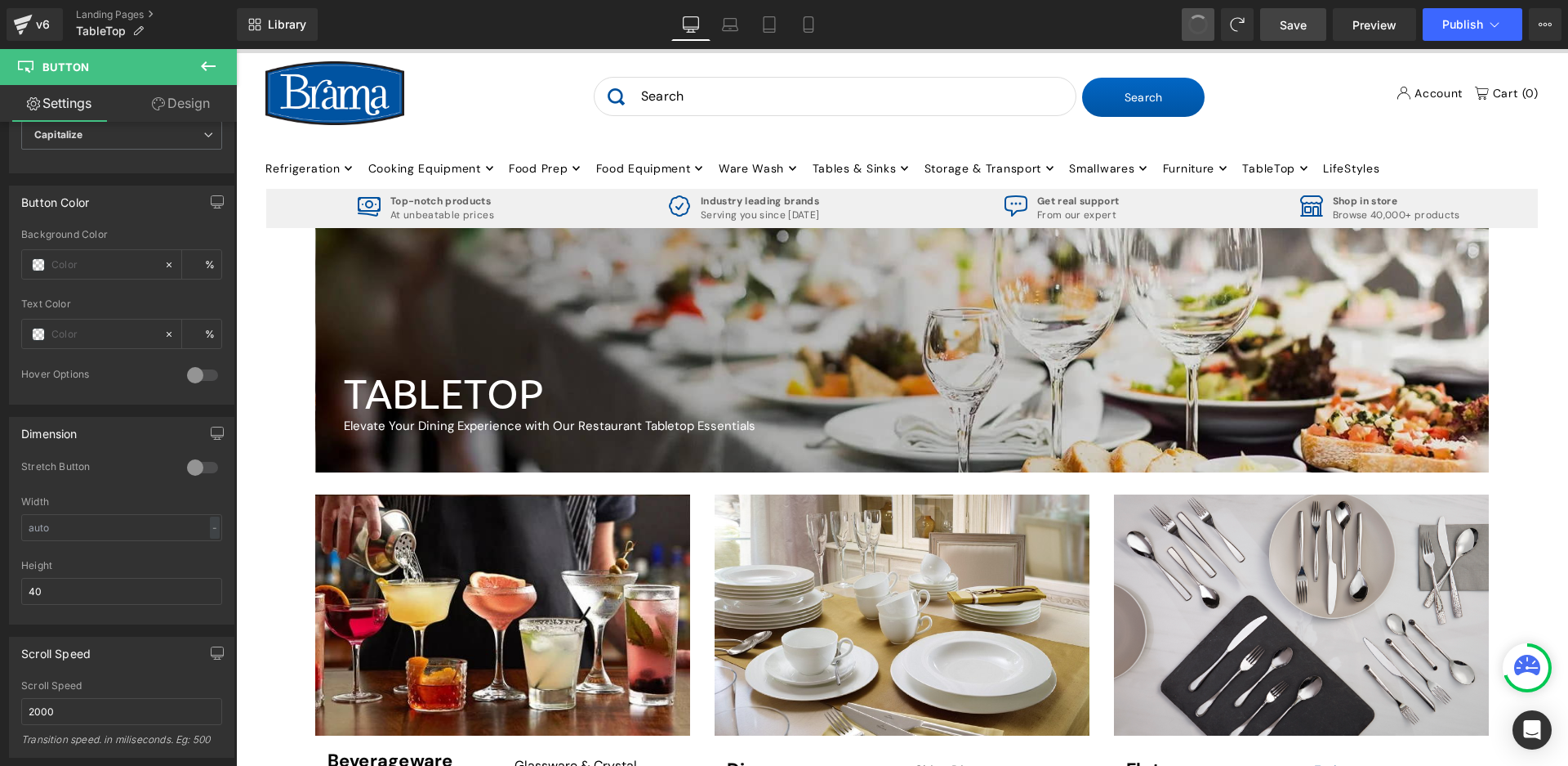
click at [1185, 23] on button at bounding box center [1198, 24] width 32 height 32
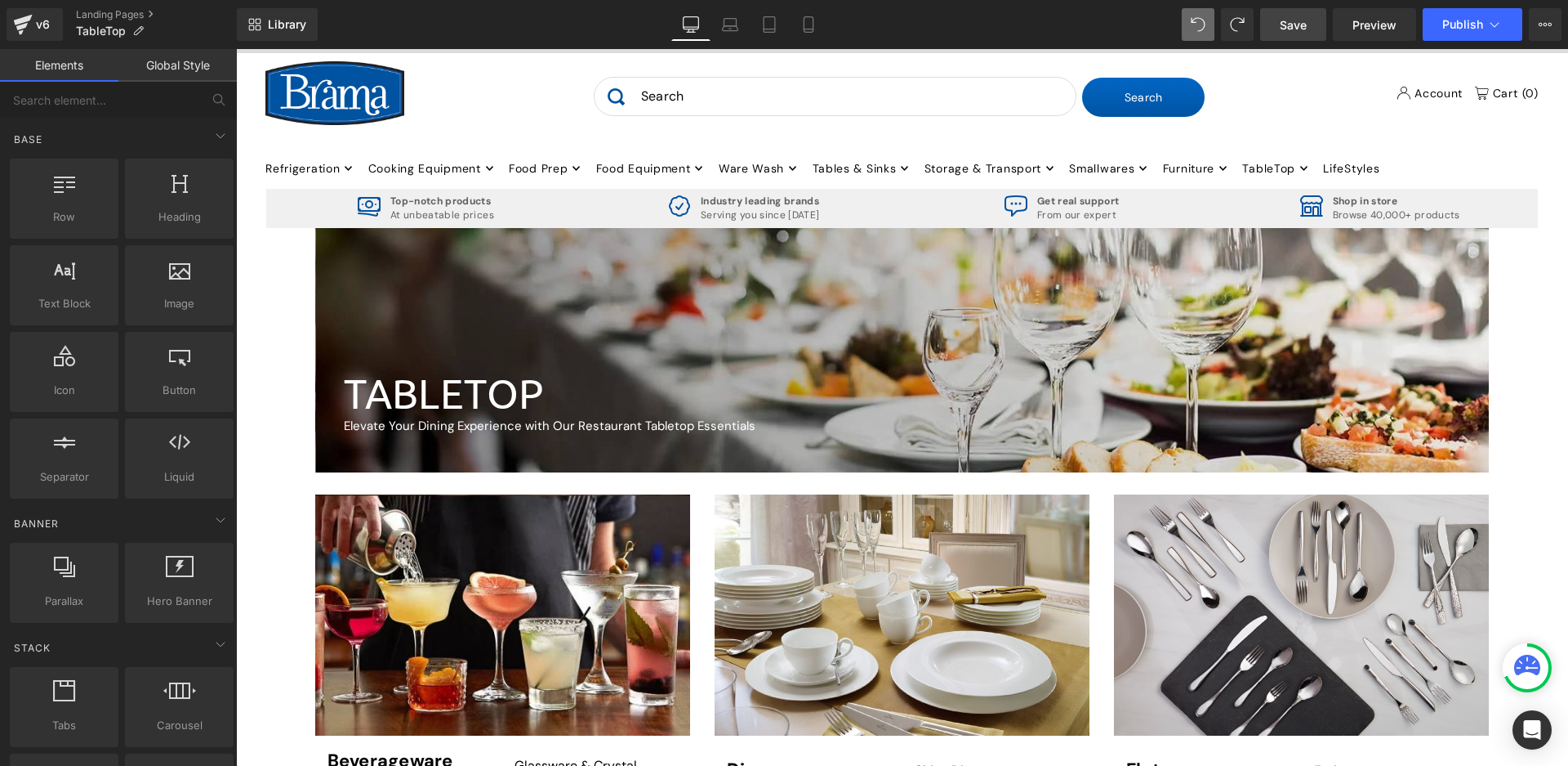
drag, startPoint x: 1287, startPoint y: 16, endPoint x: 1018, endPoint y: 105, distance: 283.3
click at [1287, 16] on span "Save" at bounding box center [1293, 24] width 27 height 17
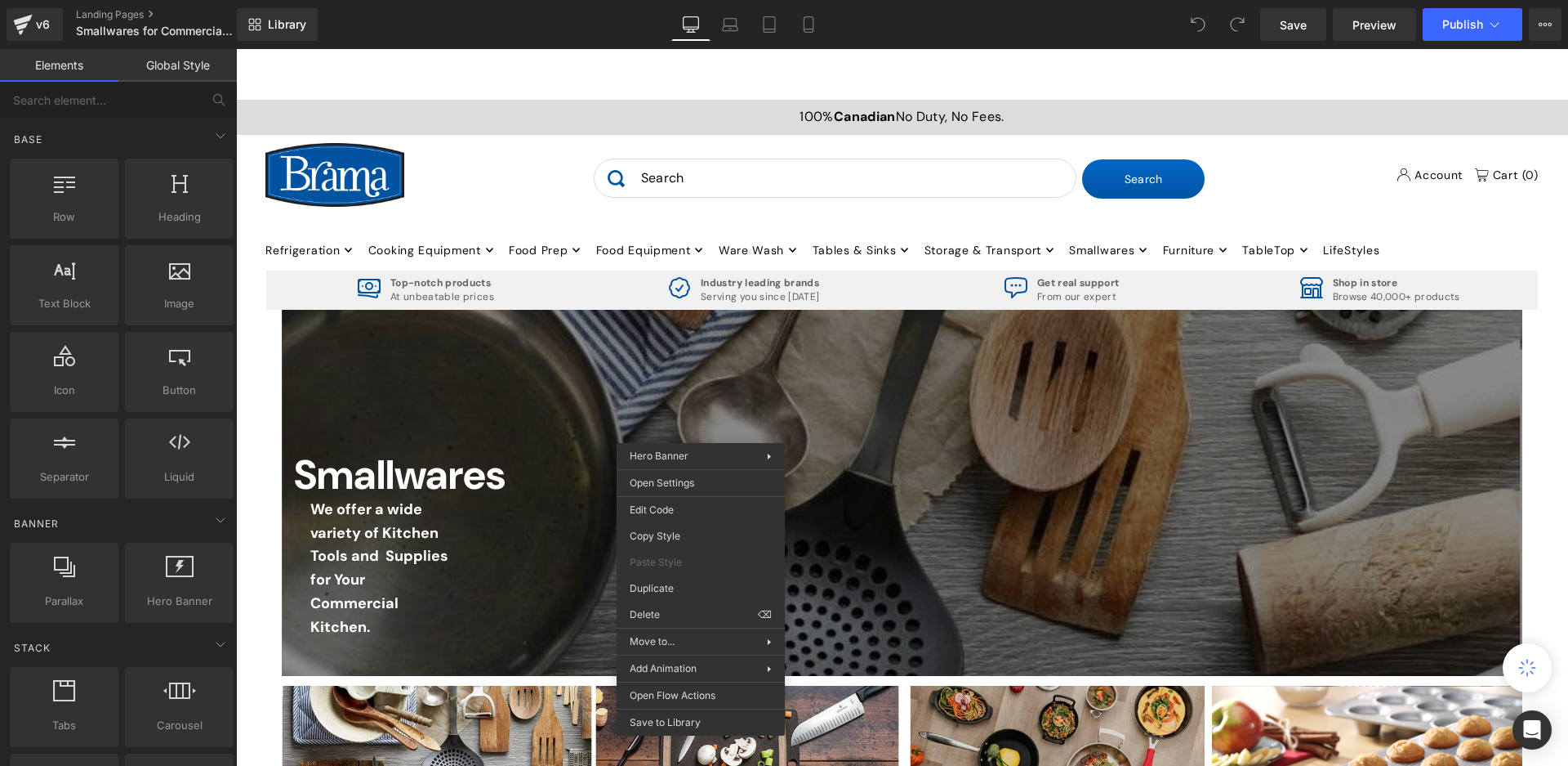
click at [1418, 231] on ul "Refrigeration .navigation__menulink .icon--apollo-down-carrot:hover .hover-fill…" at bounding box center [902, 249] width 1273 height 41
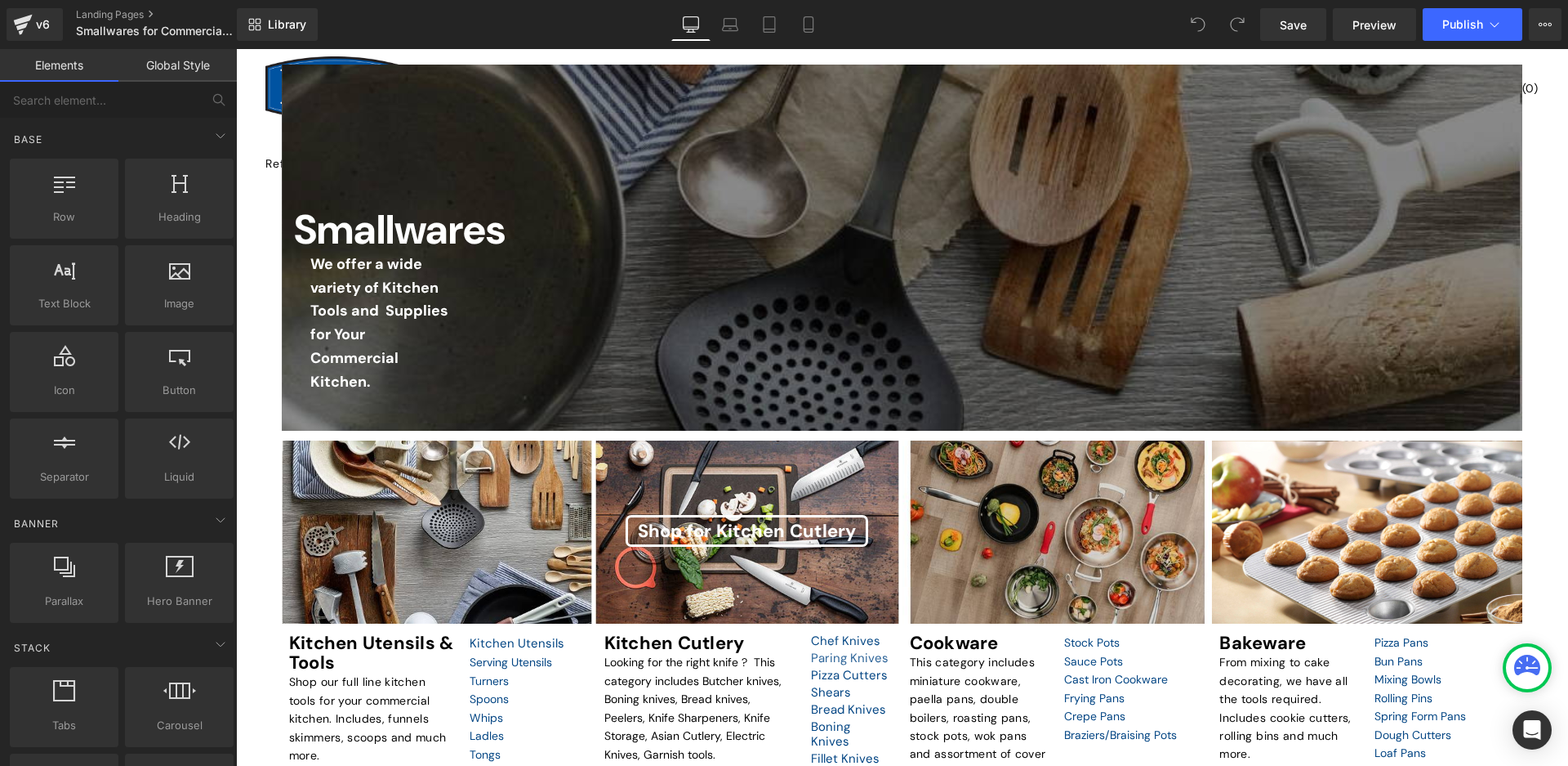
scroll to position [653, 0]
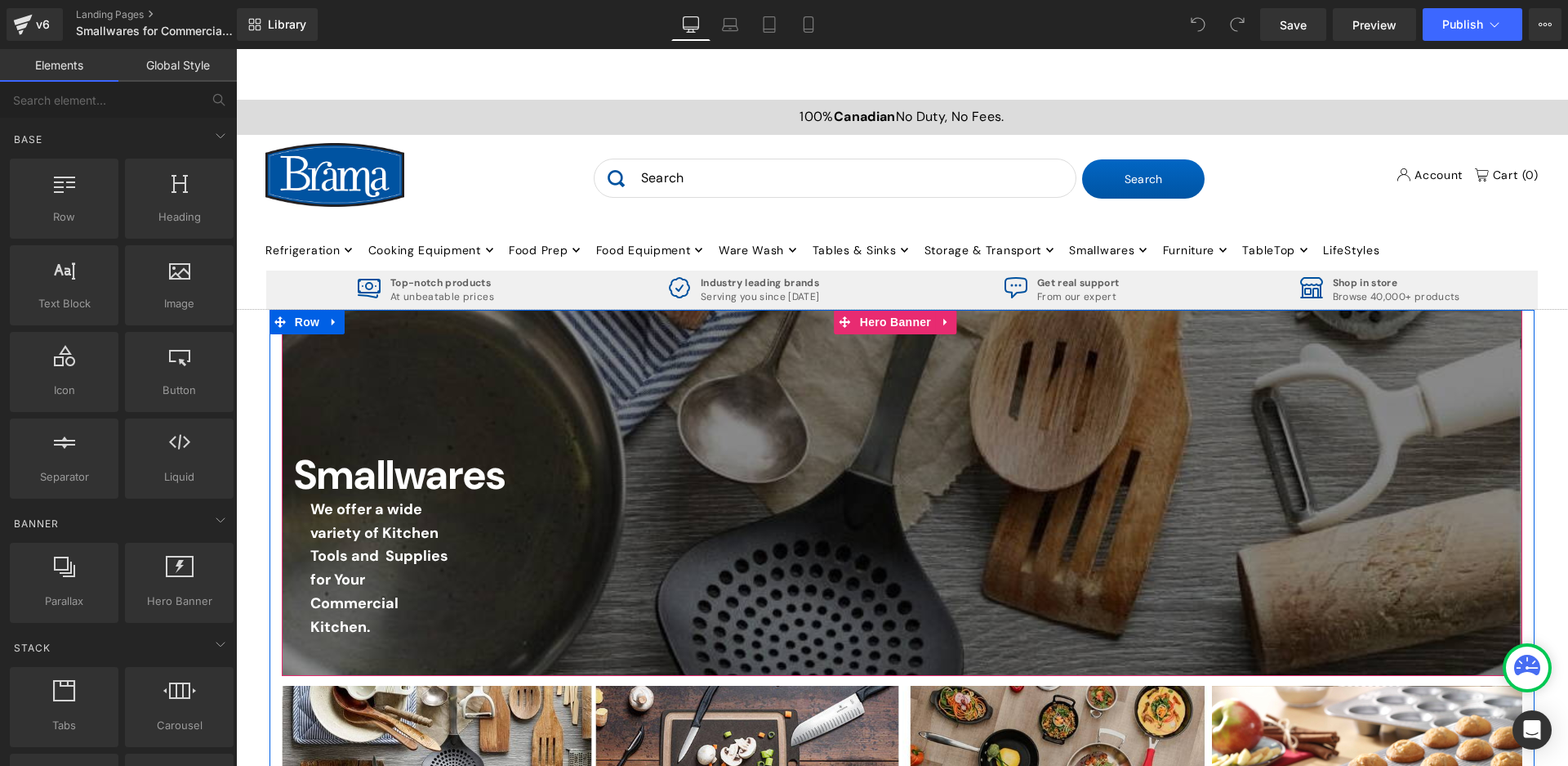
click at [1132, 389] on div at bounding box center [902, 492] width 1240 height 365
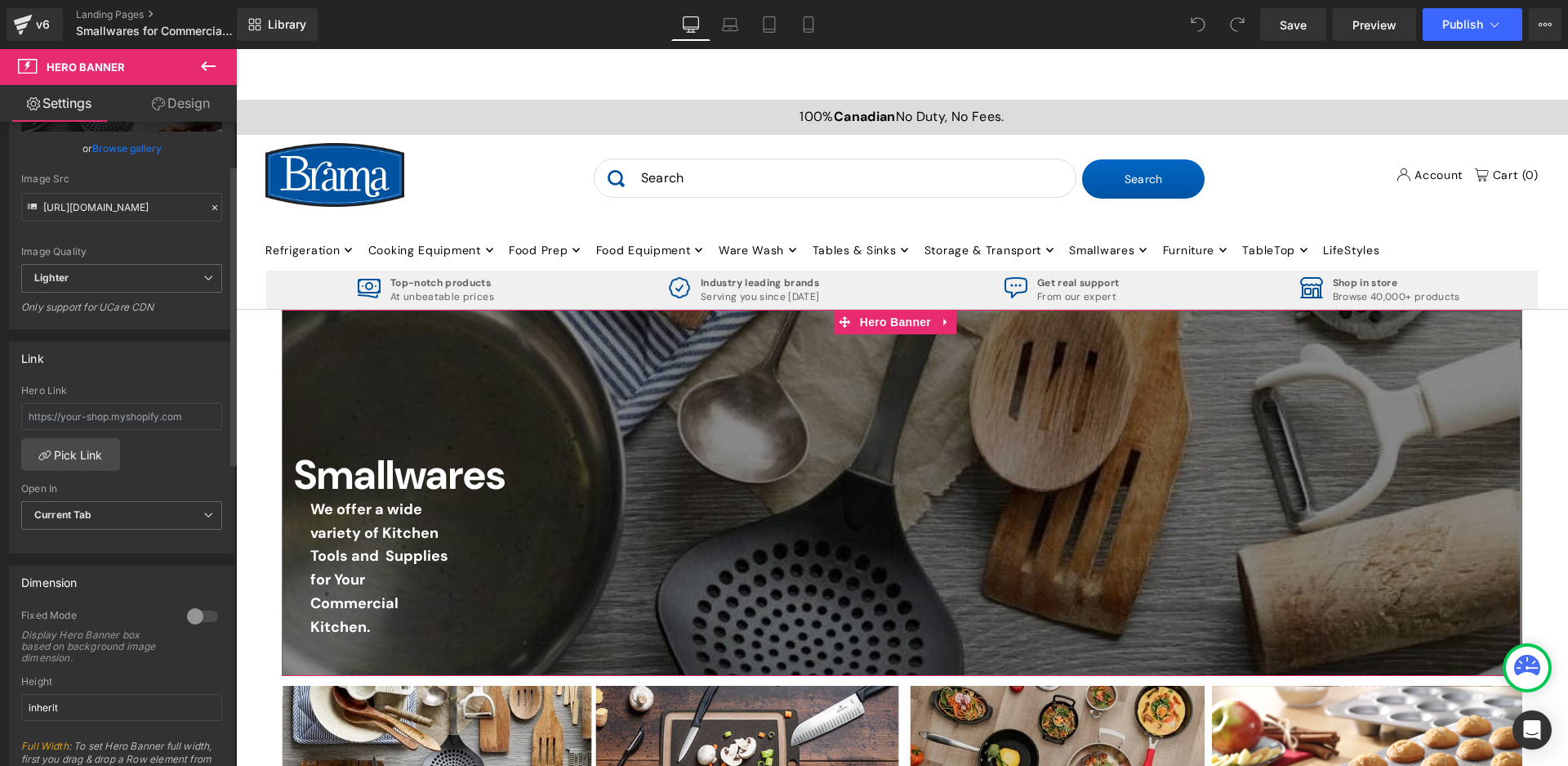
scroll to position [86, 0]
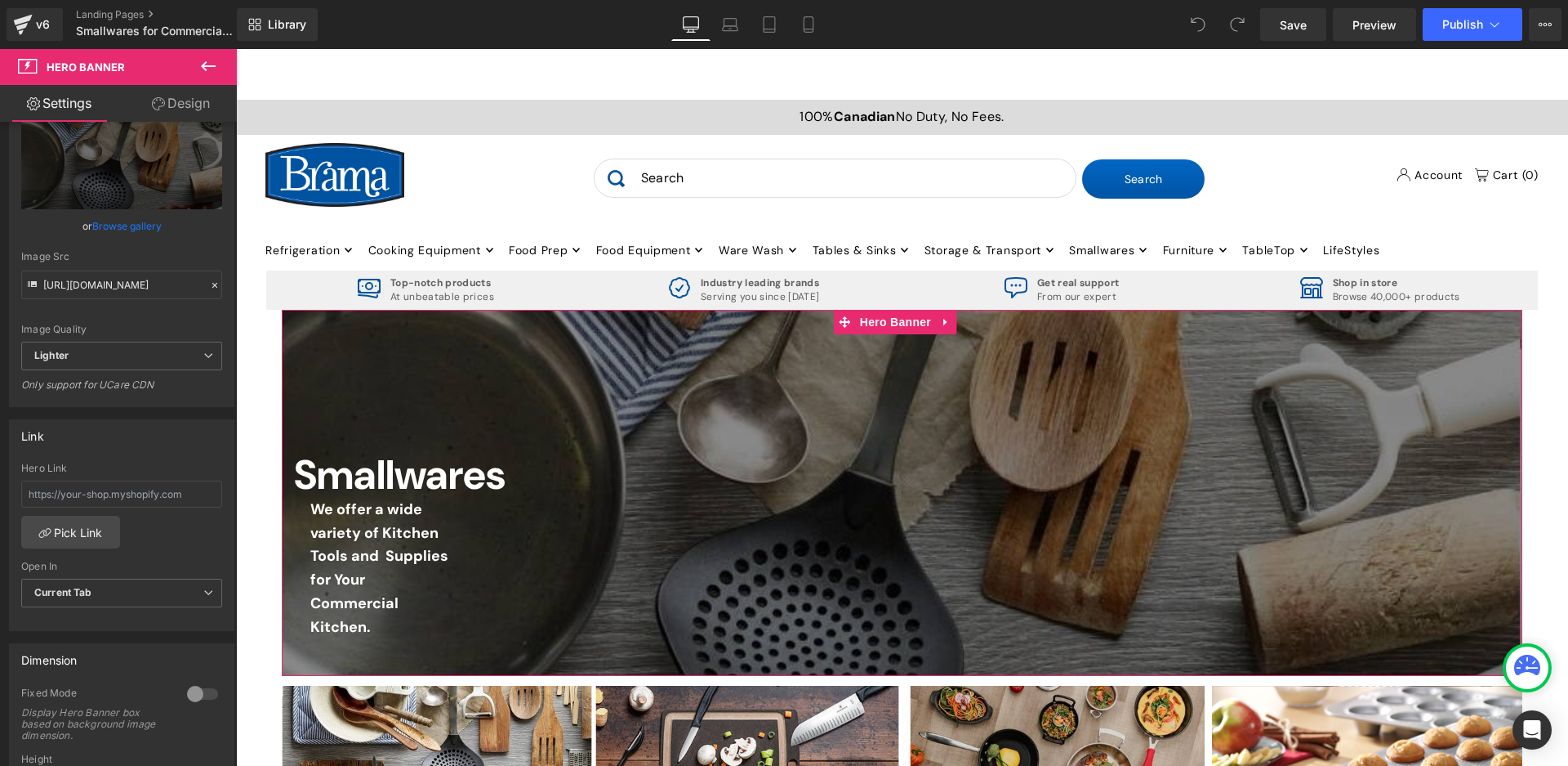
click at [165, 100] on link "Design" at bounding box center [180, 103] width 118 height 37
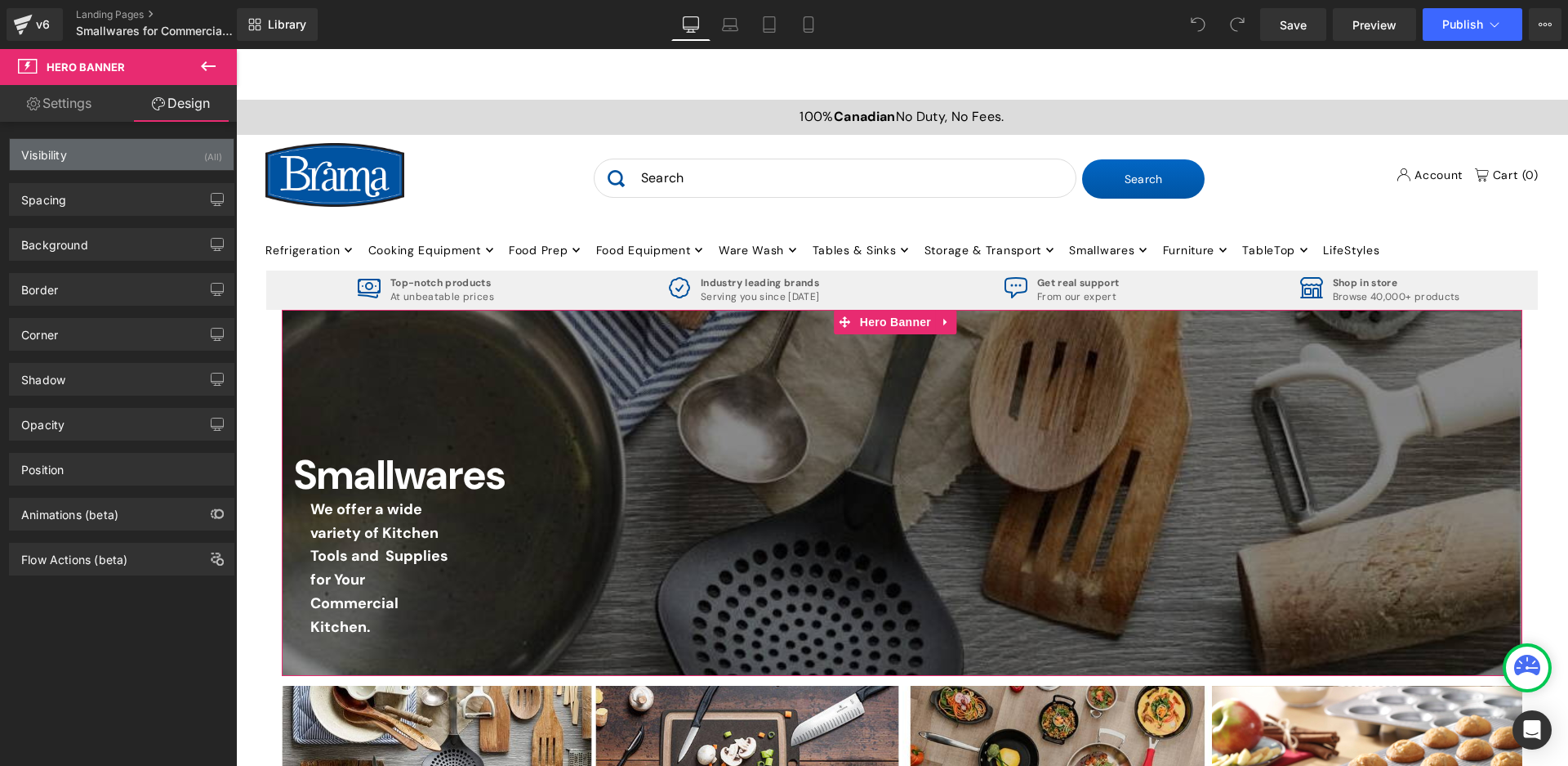
type input "0"
type input "10"
type input "0"
type input "175"
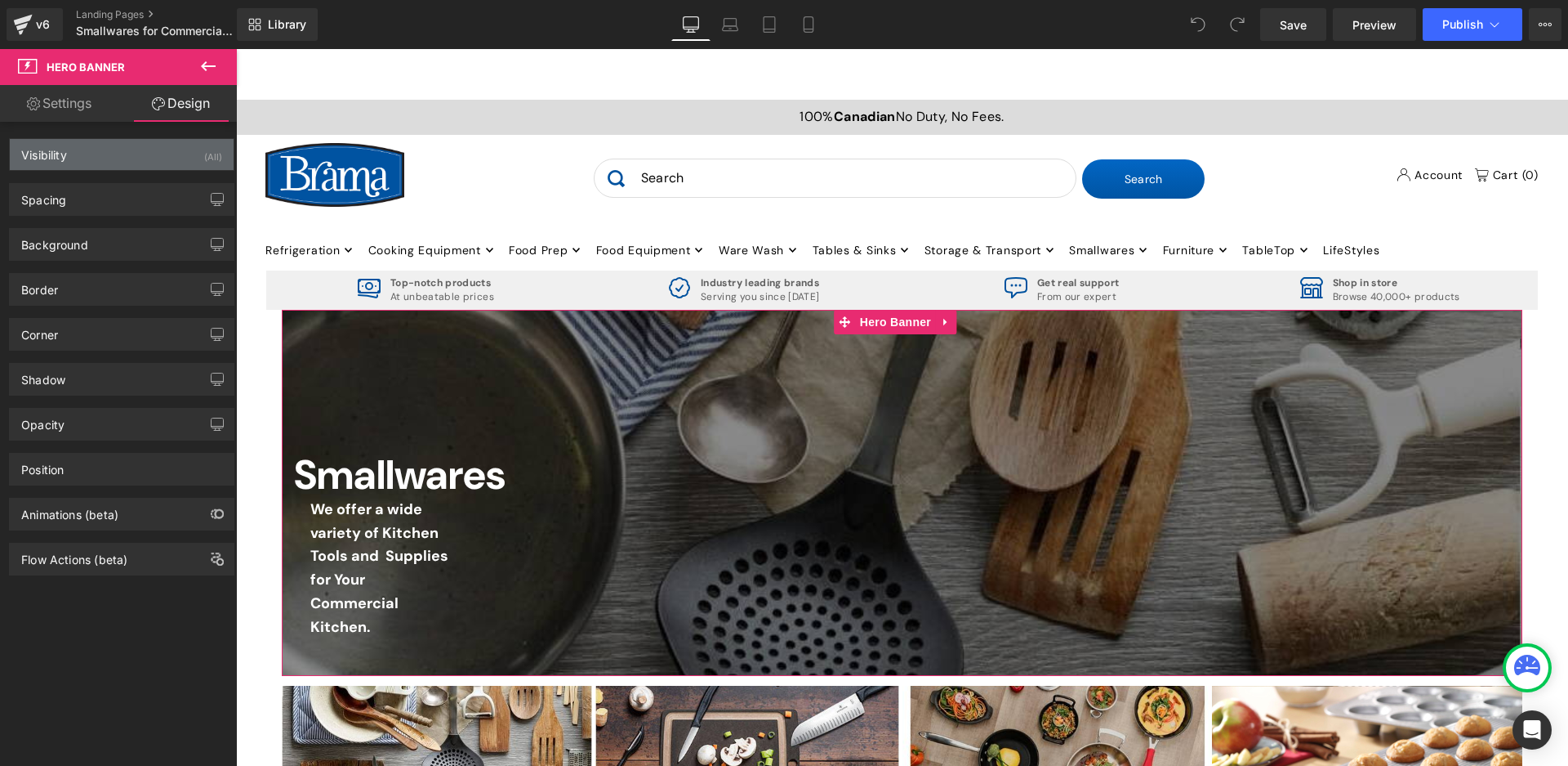
type input "0"
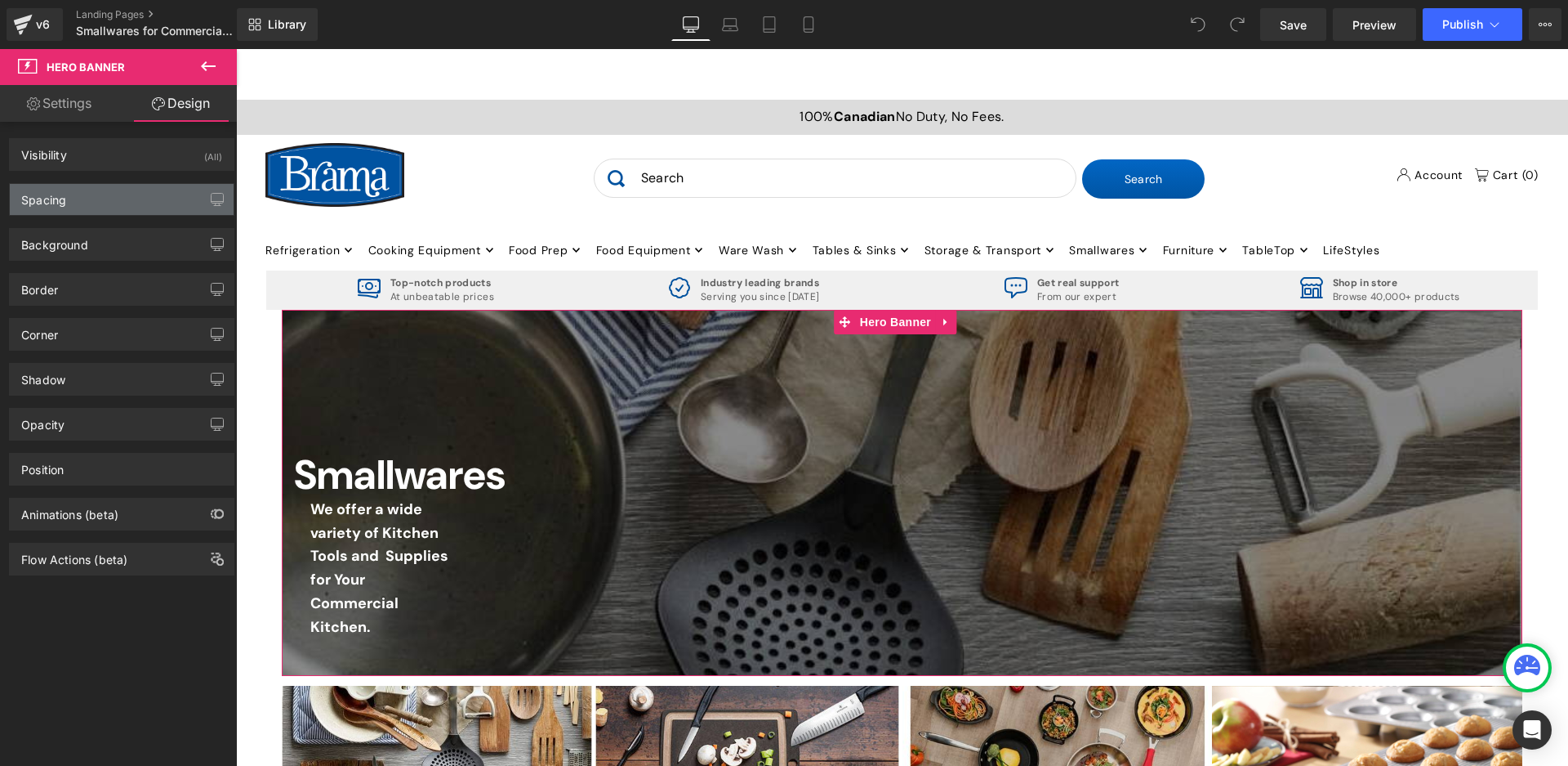
click at [98, 188] on div "Spacing" at bounding box center [122, 199] width 223 height 31
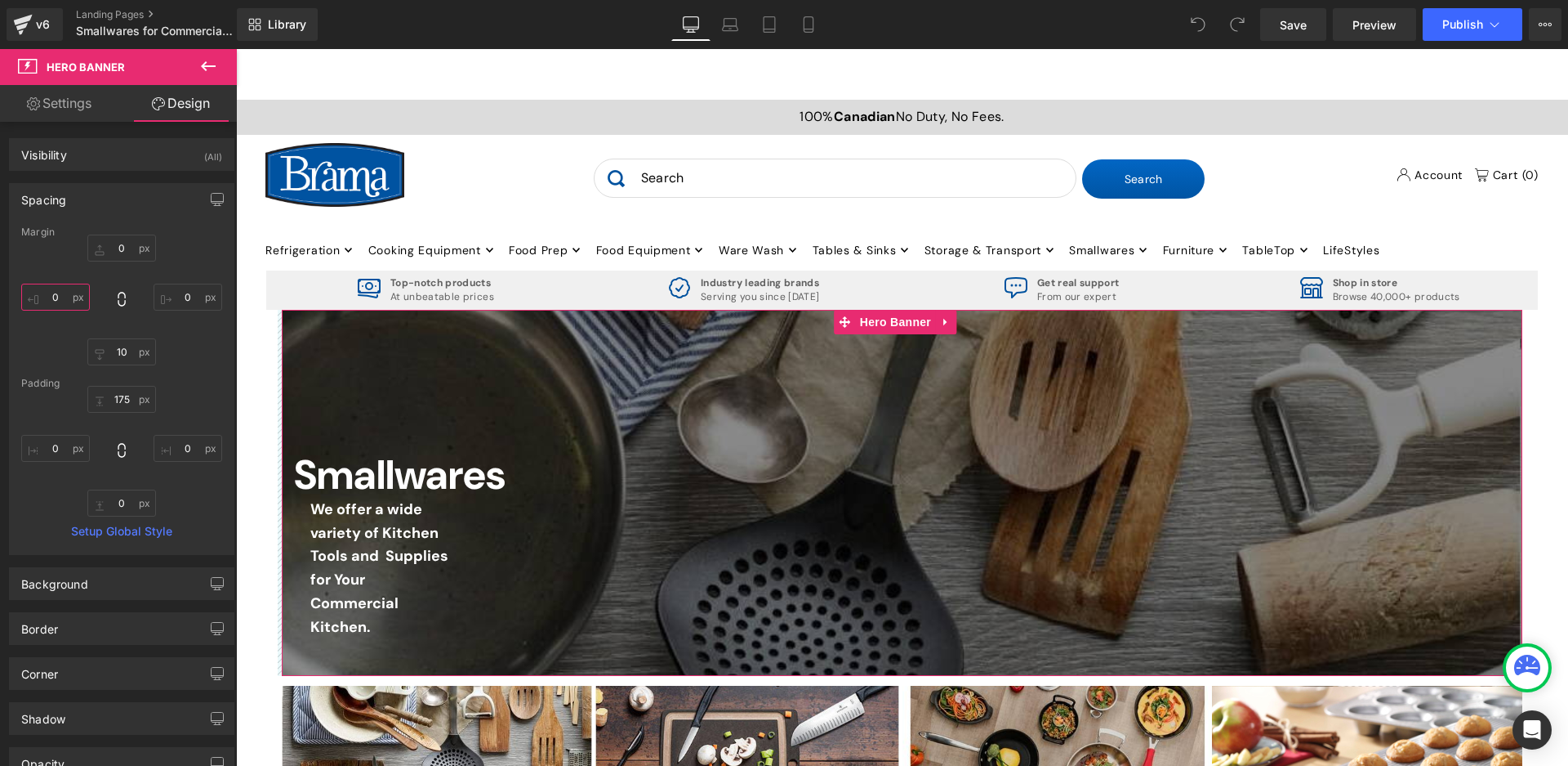
click at [58, 296] on input "0" at bounding box center [56, 297] width 68 height 27
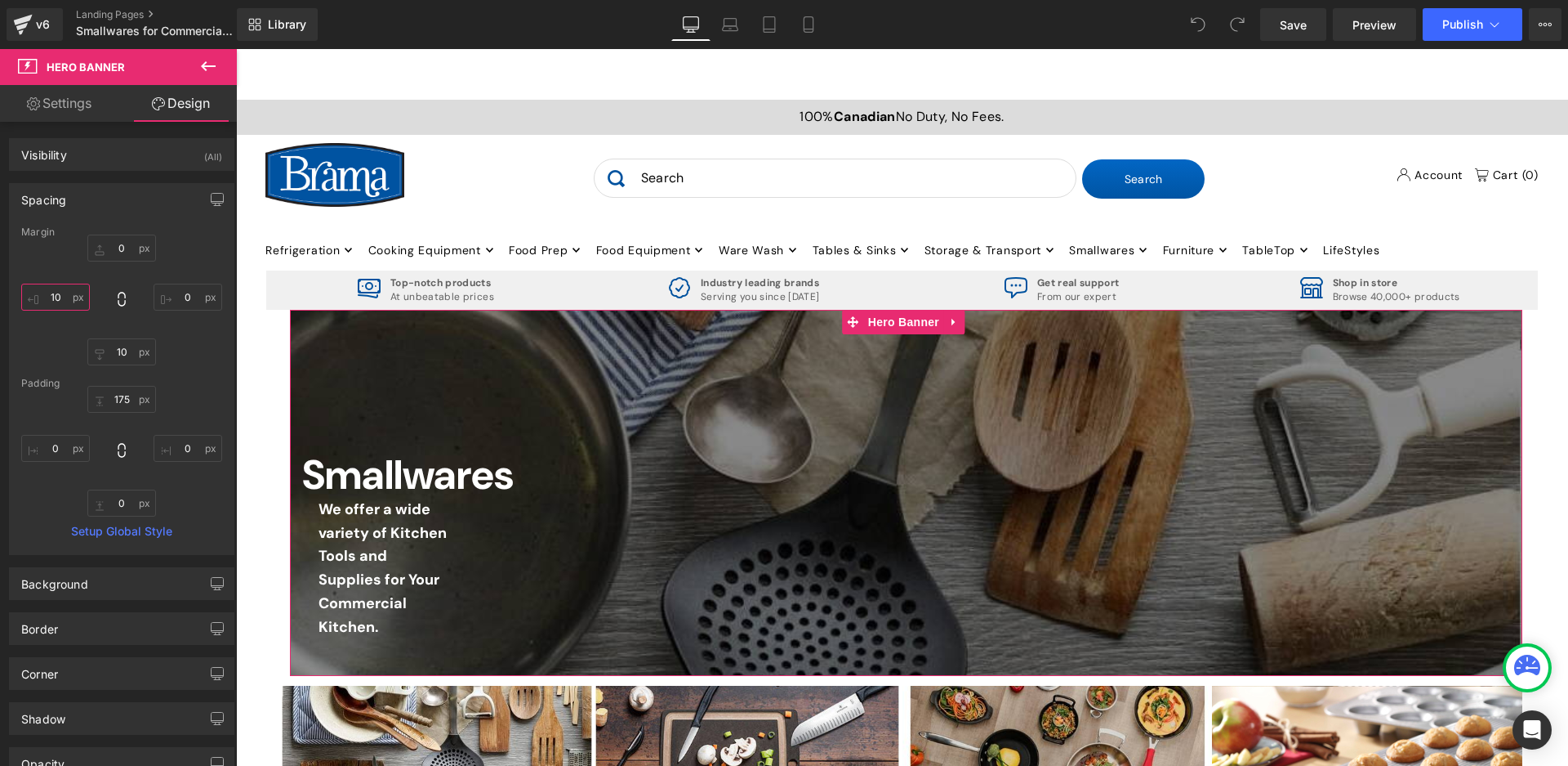
type input "1"
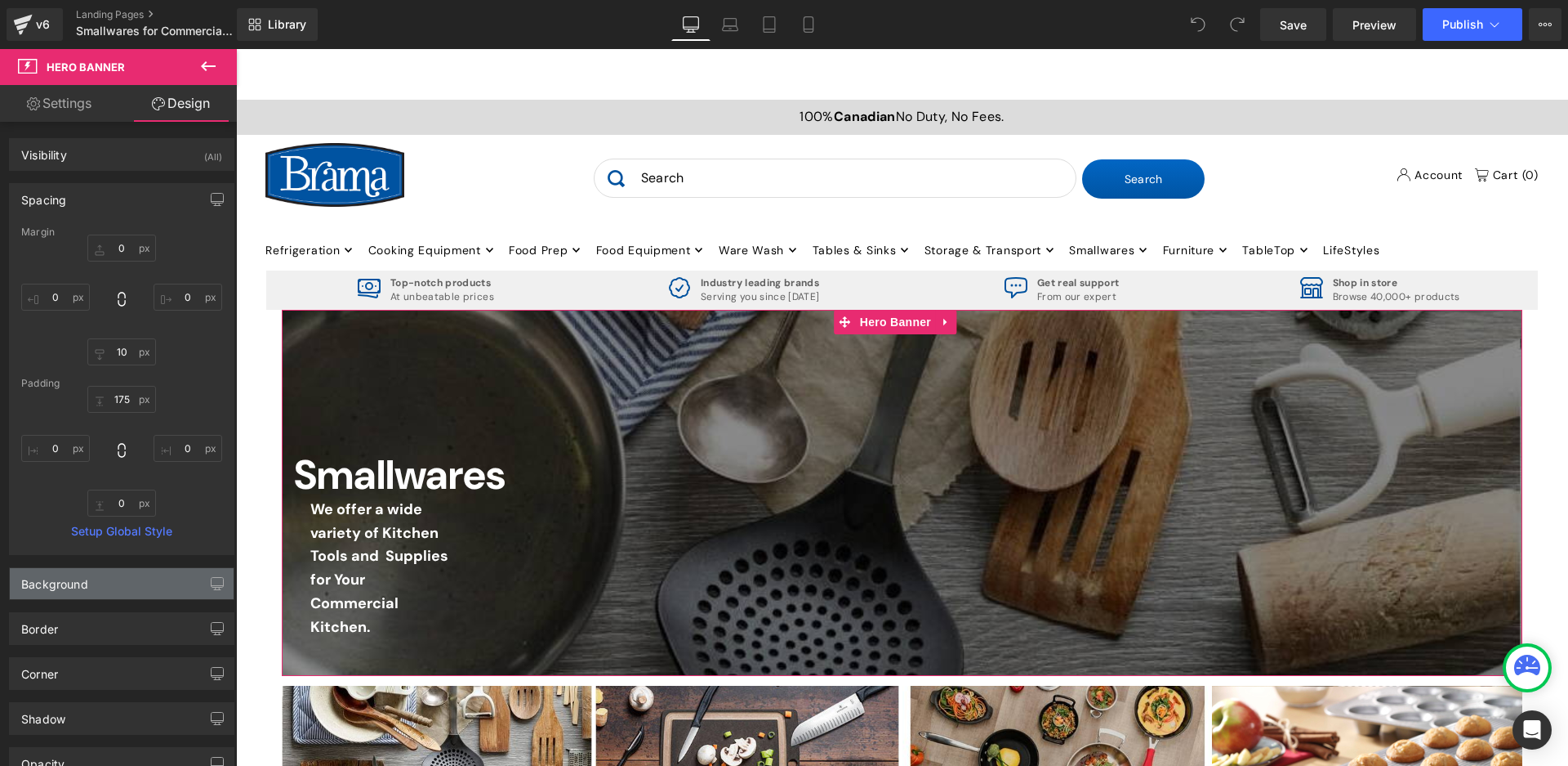
click at [82, 587] on div "Background" at bounding box center [55, 579] width 67 height 23
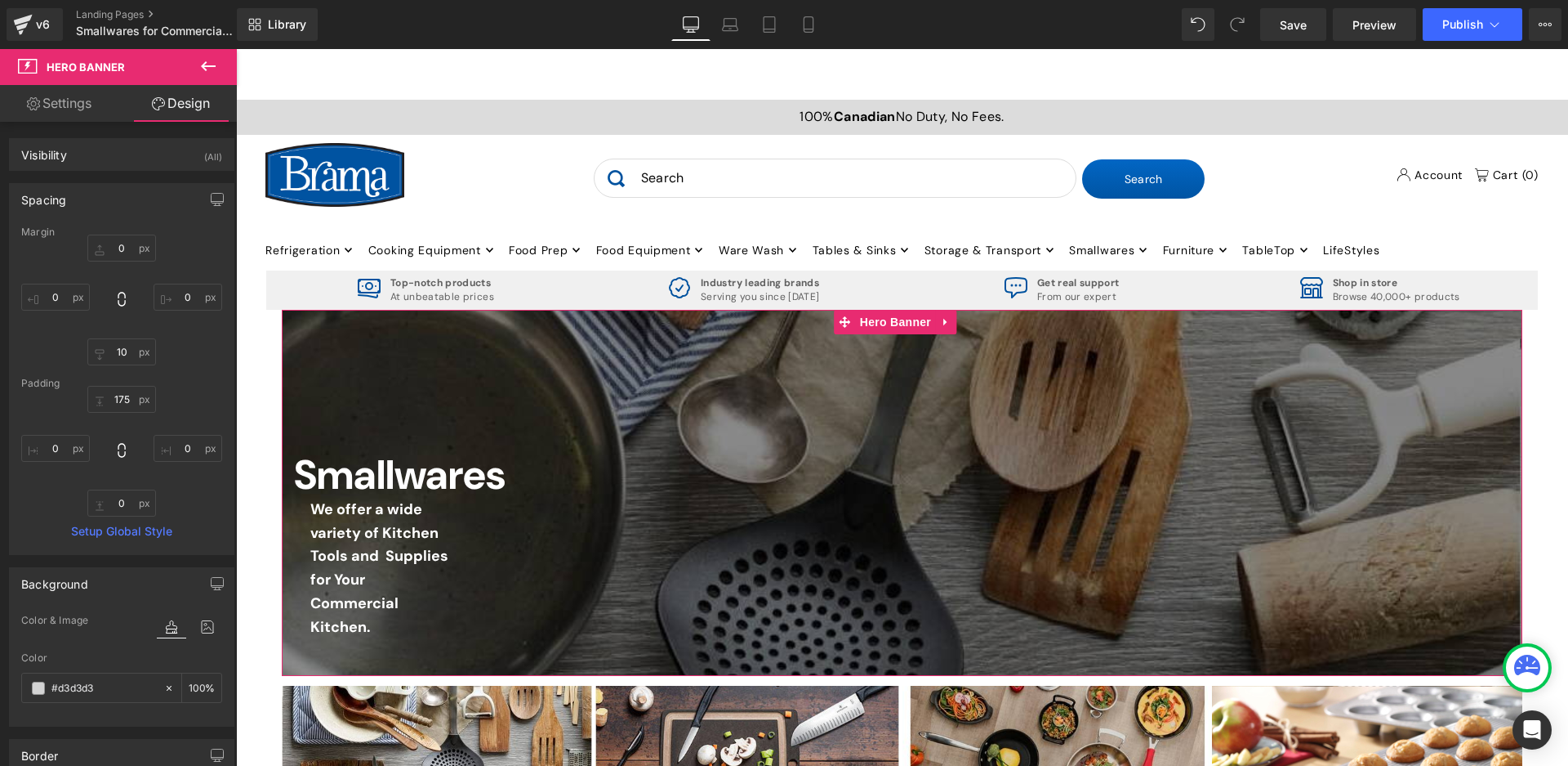
drag, startPoint x: 77, startPoint y: 571, endPoint x: 74, endPoint y: 564, distance: 7.6
click at [77, 571] on div "Background" at bounding box center [55, 579] width 67 height 23
click at [66, 196] on div "Spacing" at bounding box center [44, 195] width 45 height 23
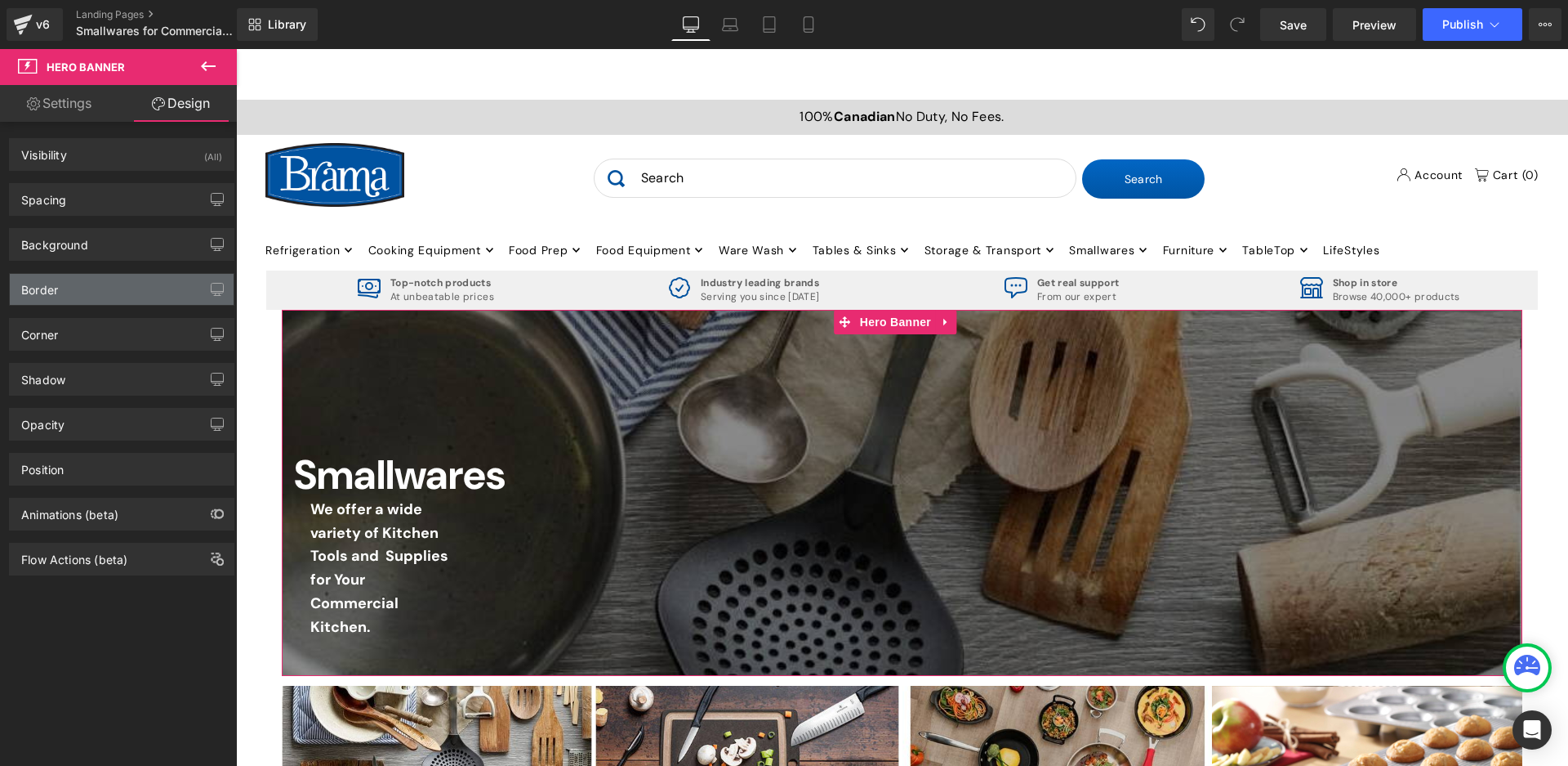
click at [79, 291] on div "Border" at bounding box center [122, 289] width 223 height 31
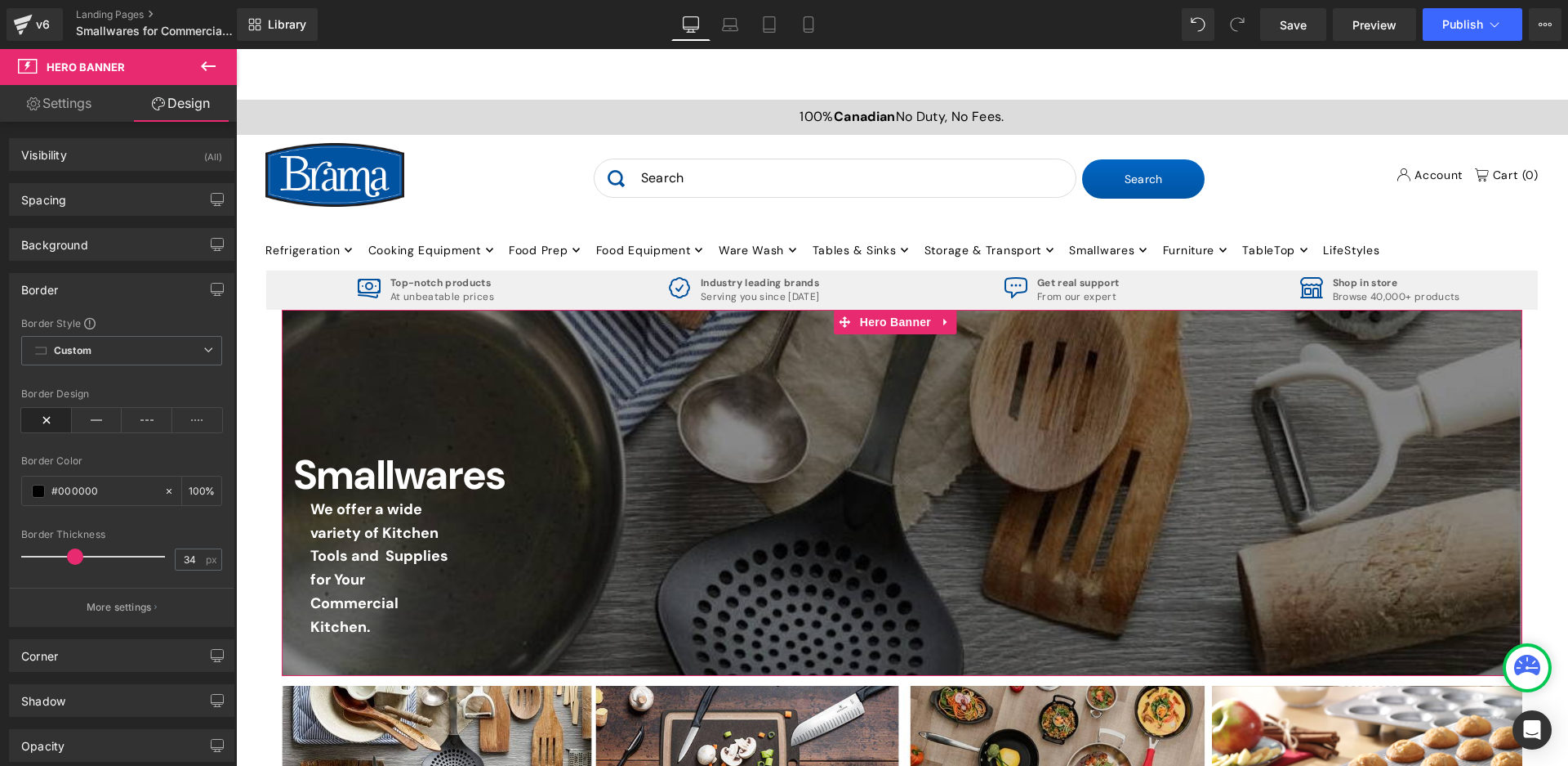
drag, startPoint x: 32, startPoint y: 556, endPoint x: 77, endPoint y: 555, distance: 45.0
click at [77, 555] on span at bounding box center [75, 556] width 16 height 16
type input "0"
drag, startPoint x: 75, startPoint y: 557, endPoint x: 14, endPoint y: 559, distance: 61.0
click at [14, 559] on div "Border Style Custom Custom Setup Global Style Custom Setup Global Style none Bo…" at bounding box center [122, 471] width 223 height 310
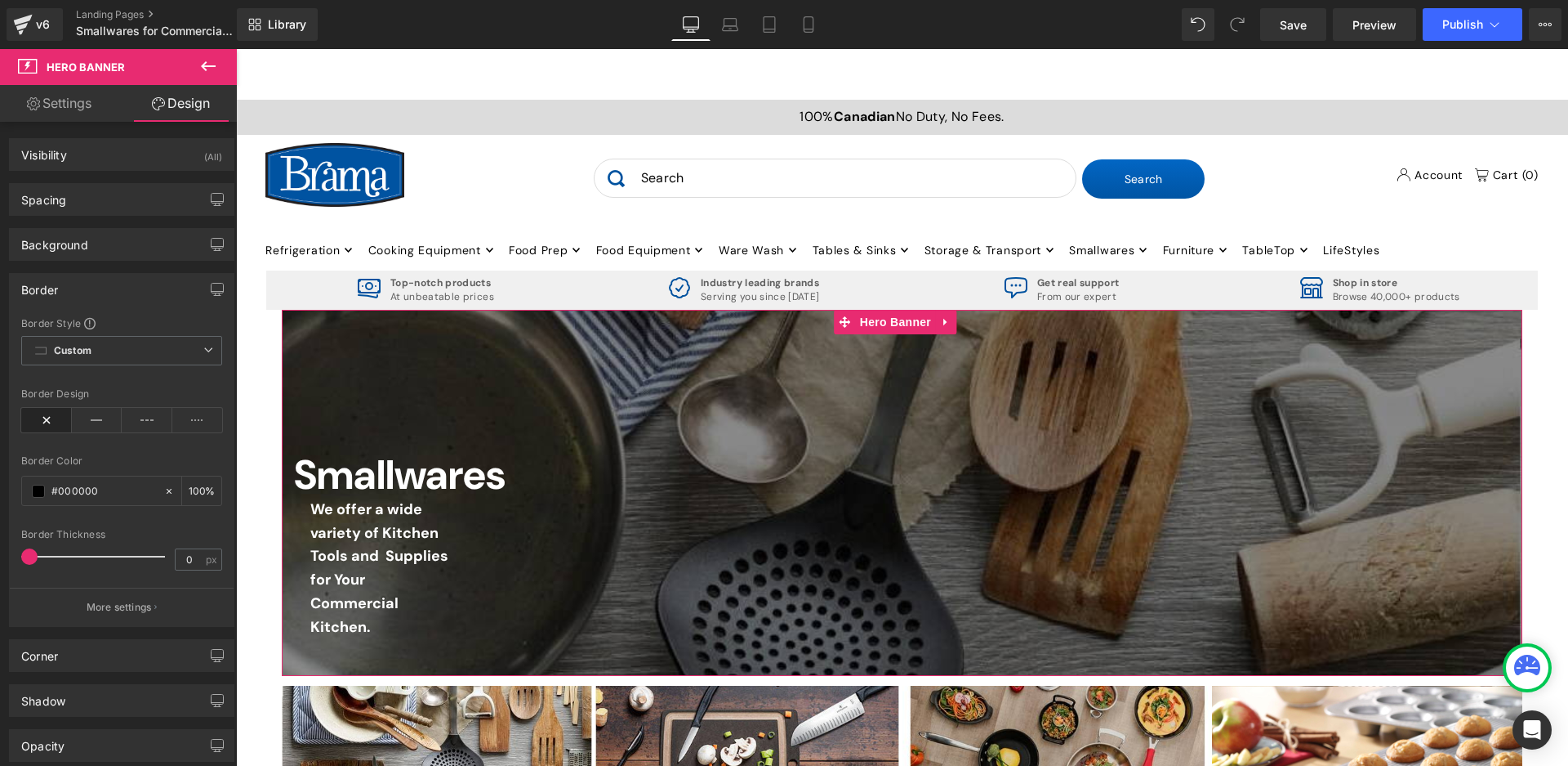
click at [85, 282] on div "Border" at bounding box center [122, 289] width 223 height 31
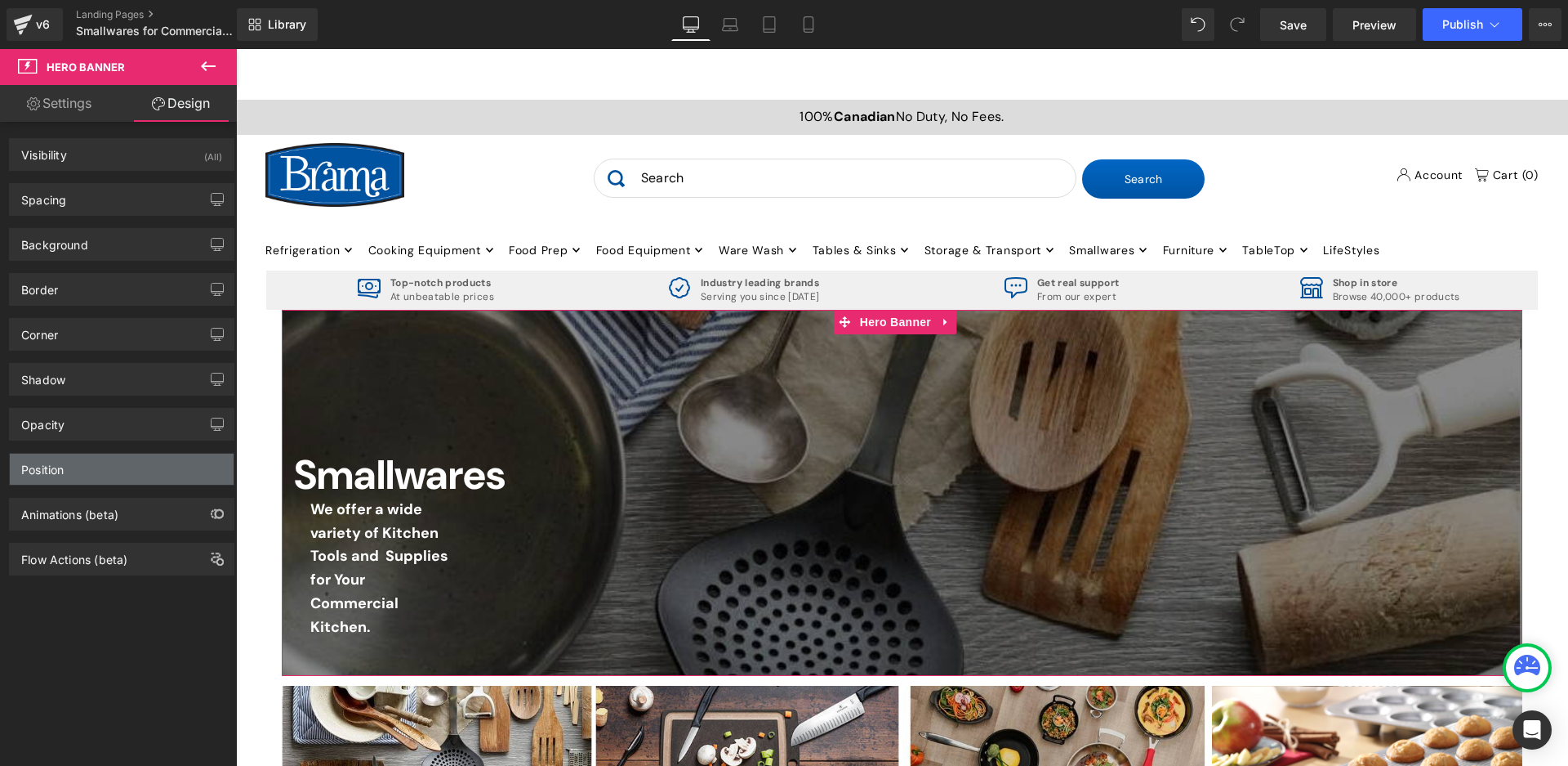
click at [53, 467] on div "Position" at bounding box center [42, 464] width 42 height 23
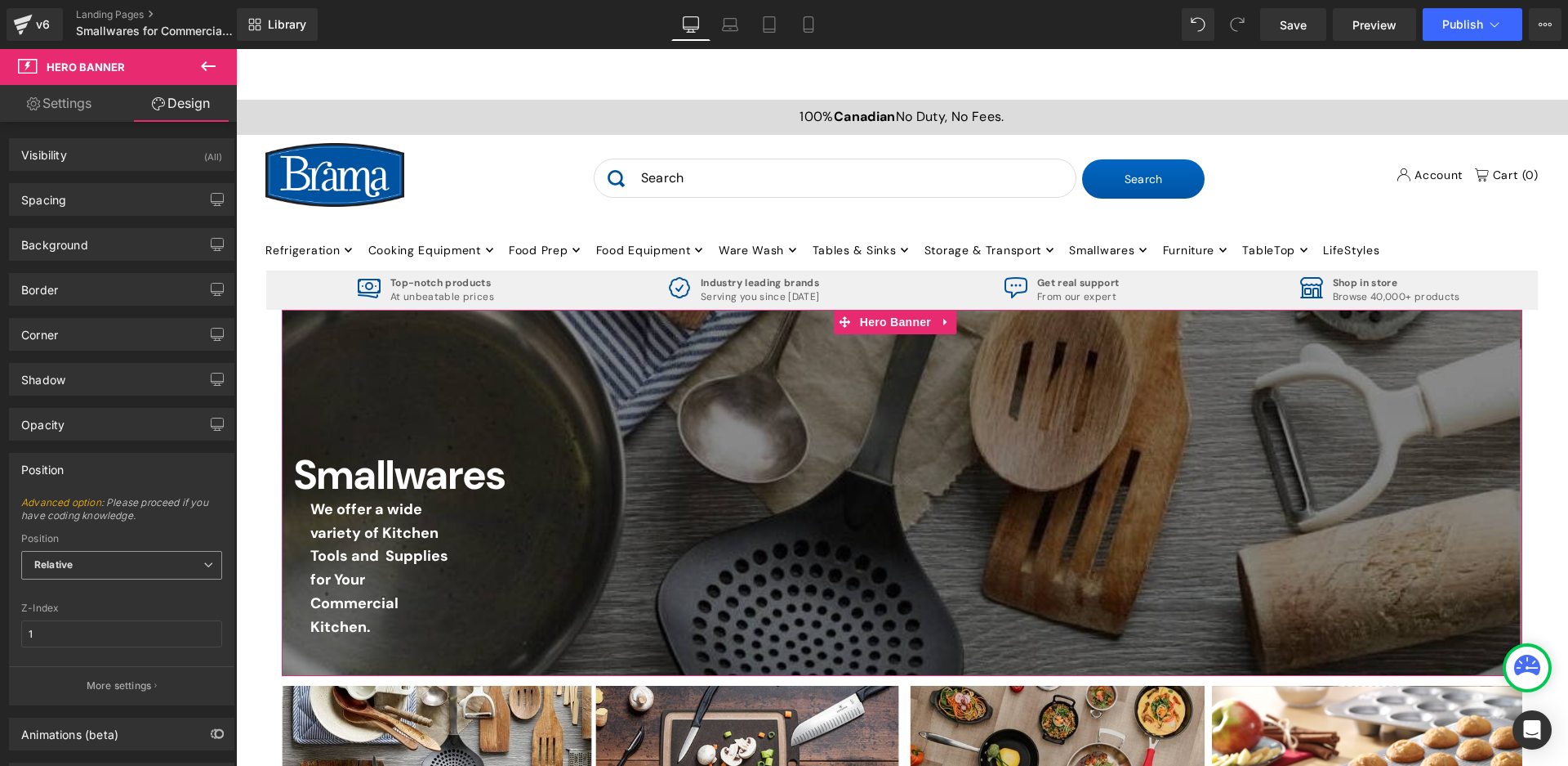
click at [85, 568] on span "Relative" at bounding box center [122, 565] width 201 height 29
click at [84, 564] on span "Relative" at bounding box center [122, 565] width 201 height 29
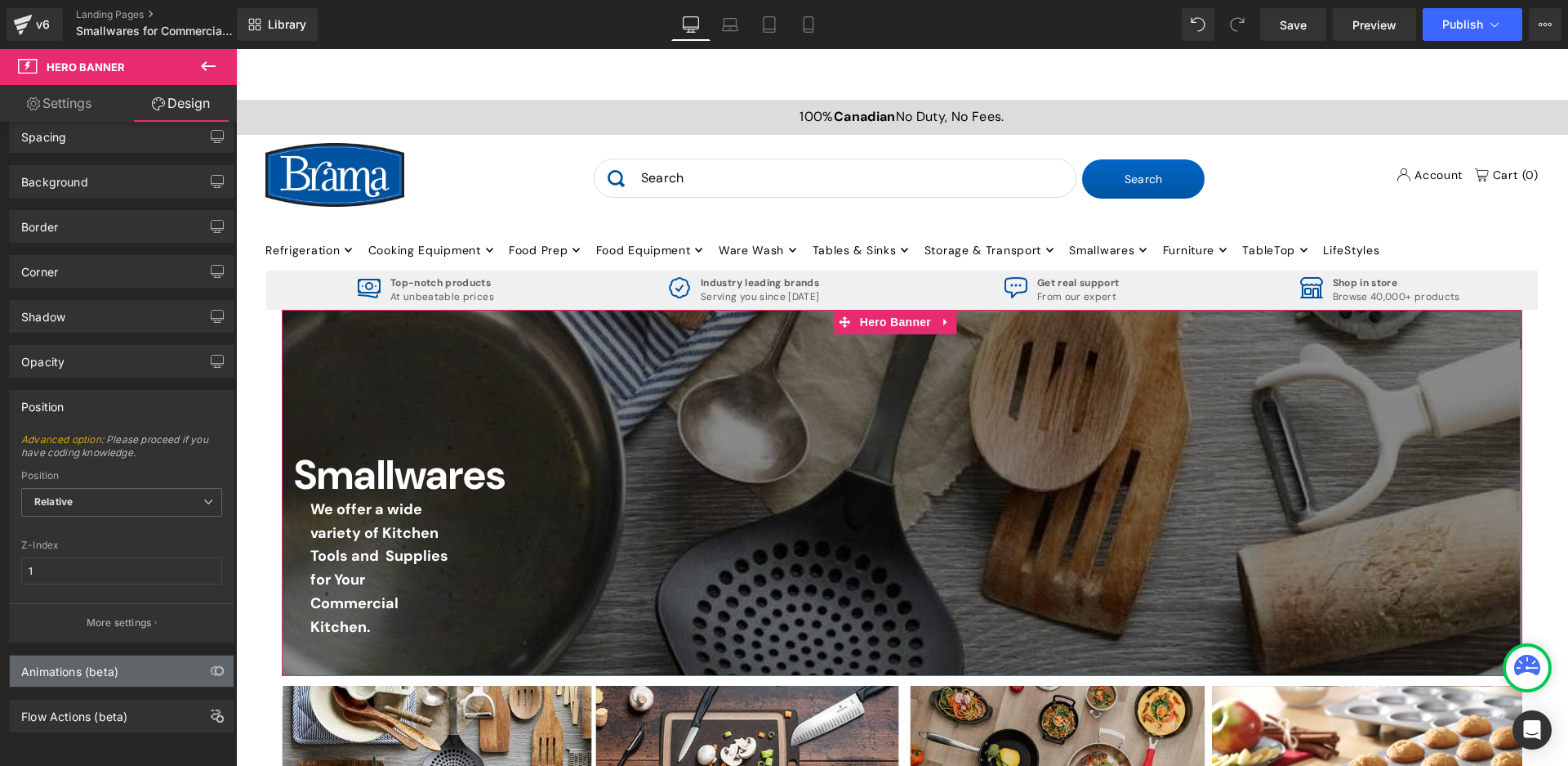
scroll to position [0, 0]
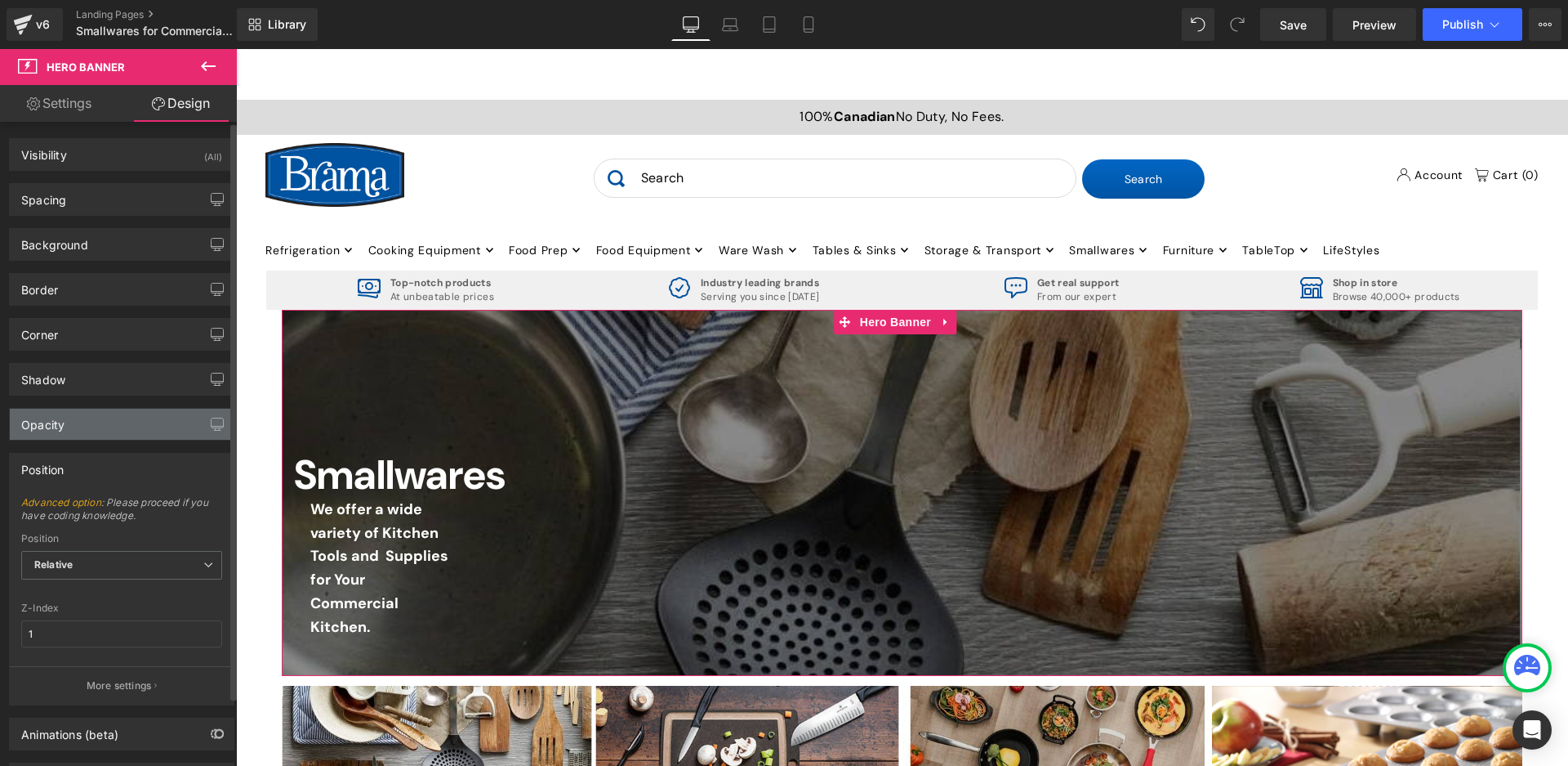
click at [107, 420] on div "Opacity" at bounding box center [122, 424] width 223 height 31
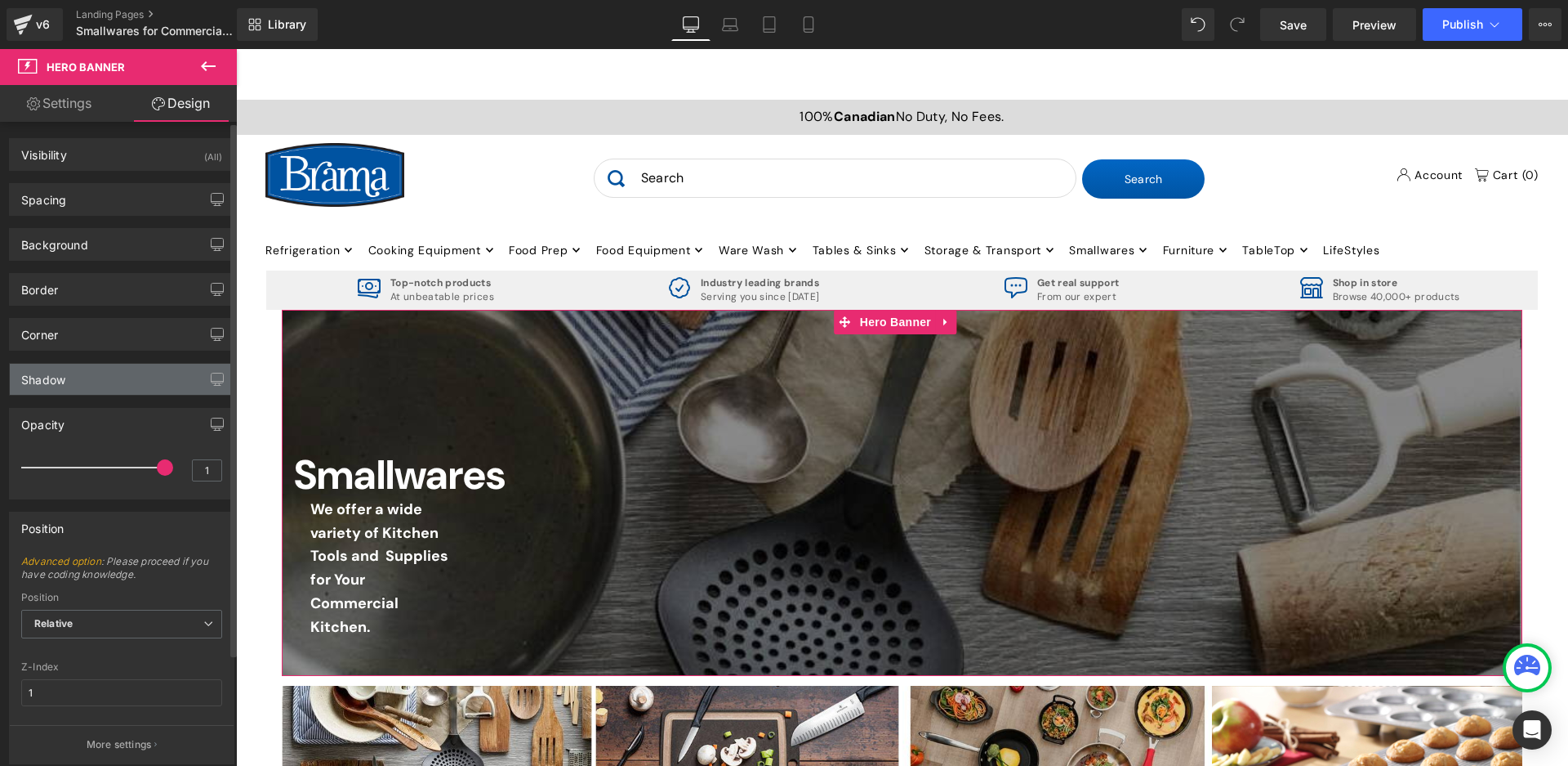
click at [107, 384] on div "Shadow" at bounding box center [122, 378] width 223 height 31
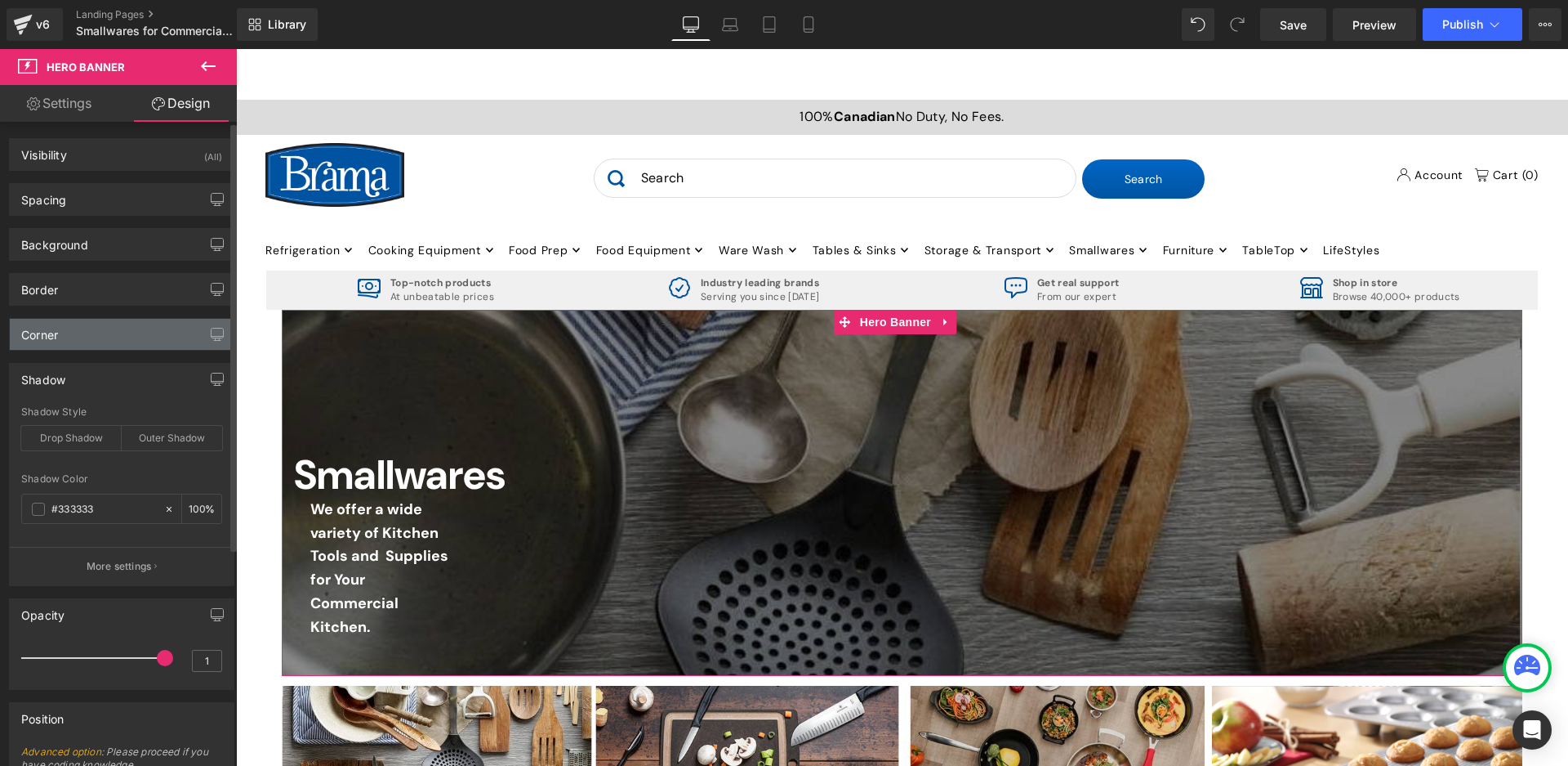
click at [105, 337] on div "Corner" at bounding box center [122, 334] width 223 height 31
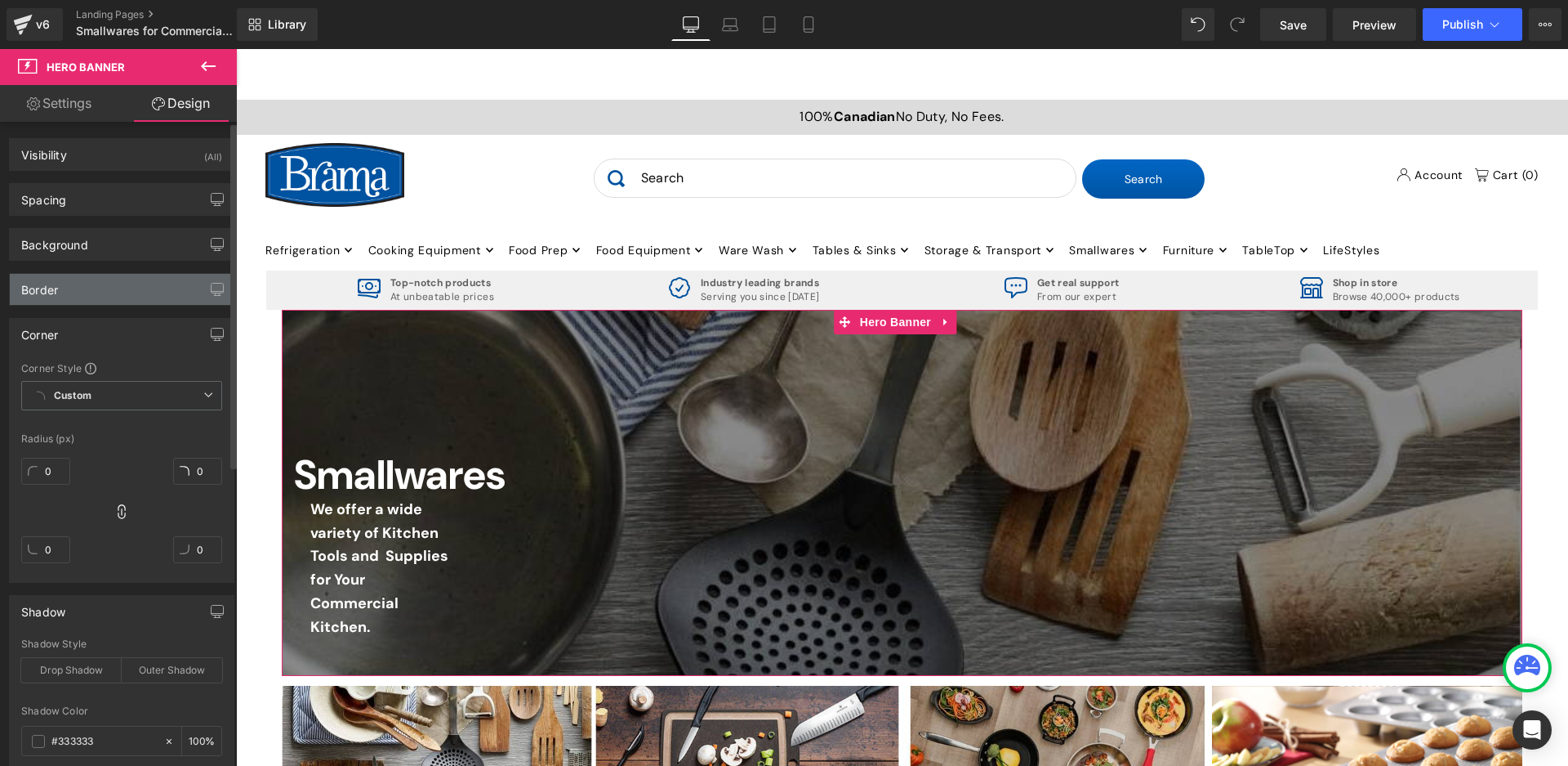
click at [108, 301] on div "Border" at bounding box center [122, 289] width 223 height 31
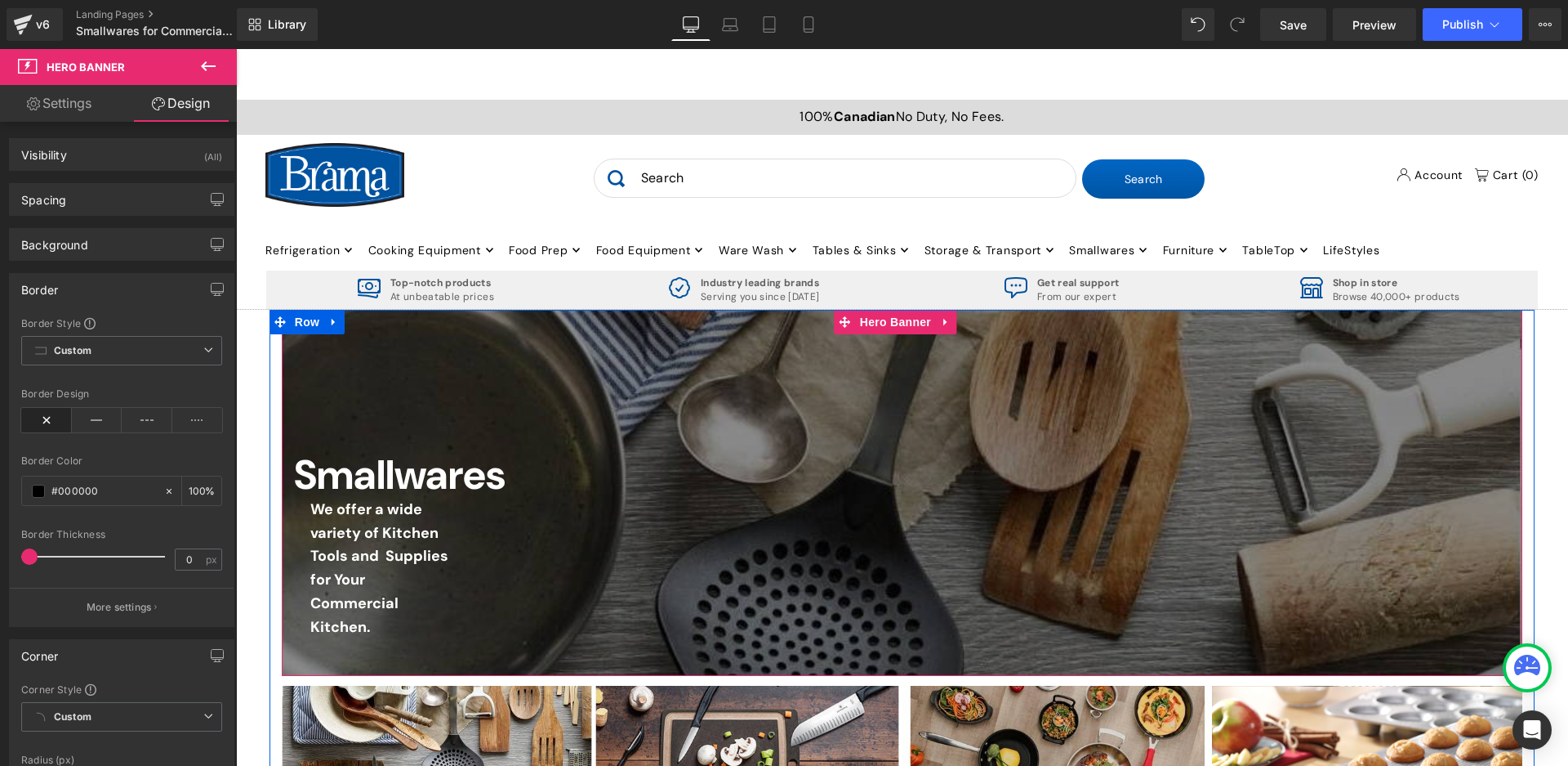
click at [869, 402] on div at bounding box center [902, 492] width 1240 height 365
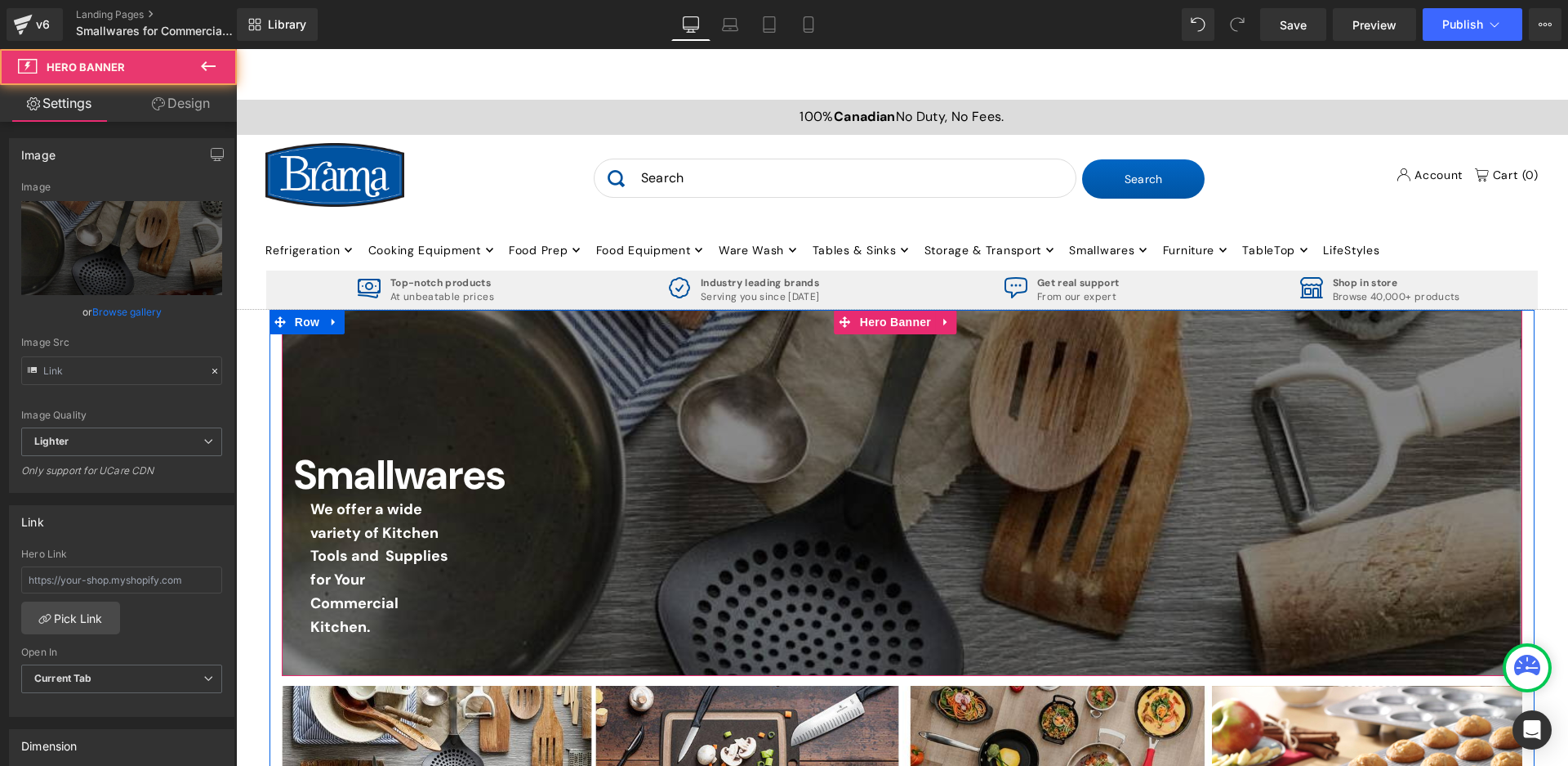
type input "[URL][DOMAIN_NAME]"
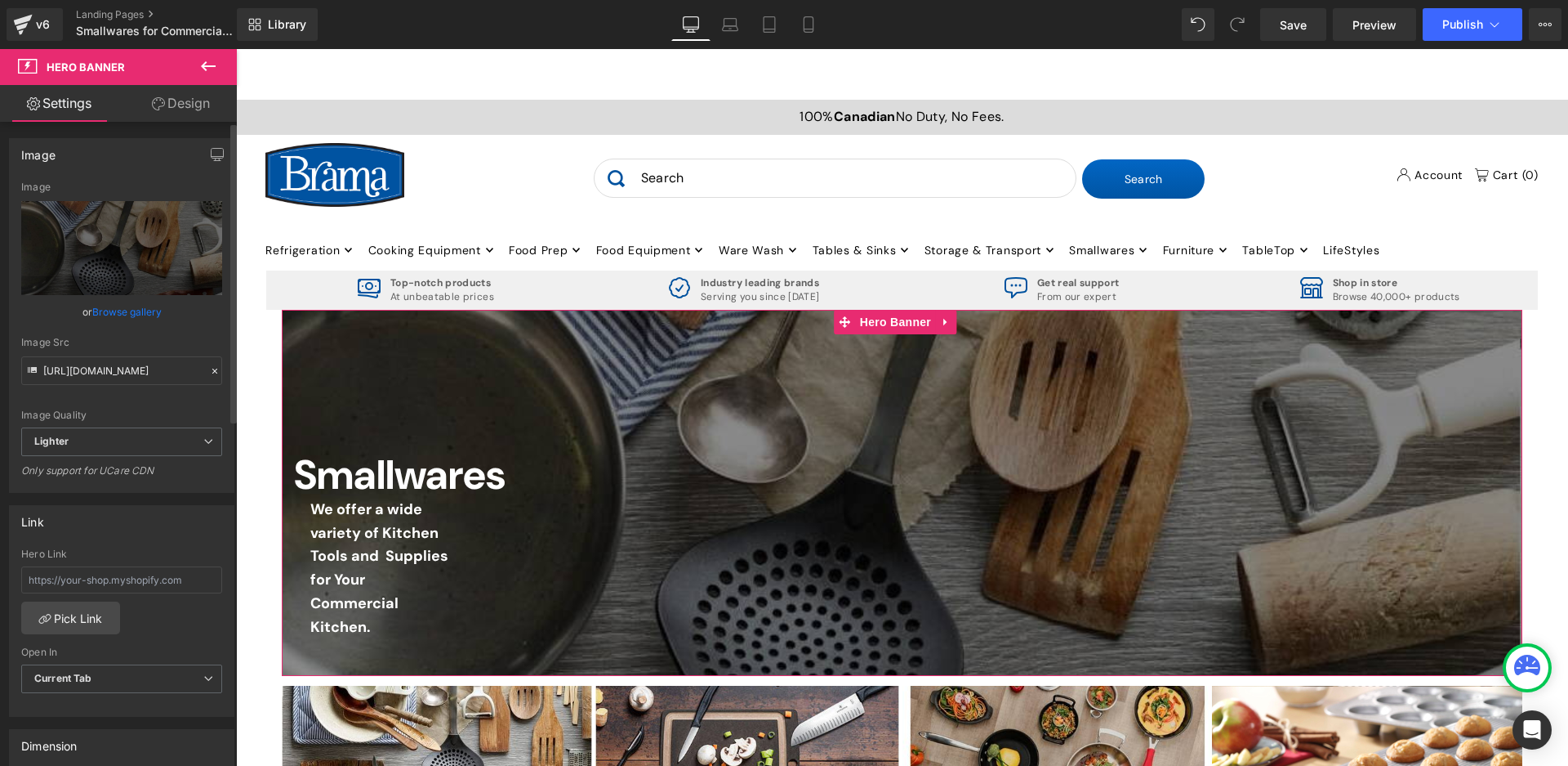
click at [136, 315] on link "Browse gallery" at bounding box center [126, 312] width 69 height 29
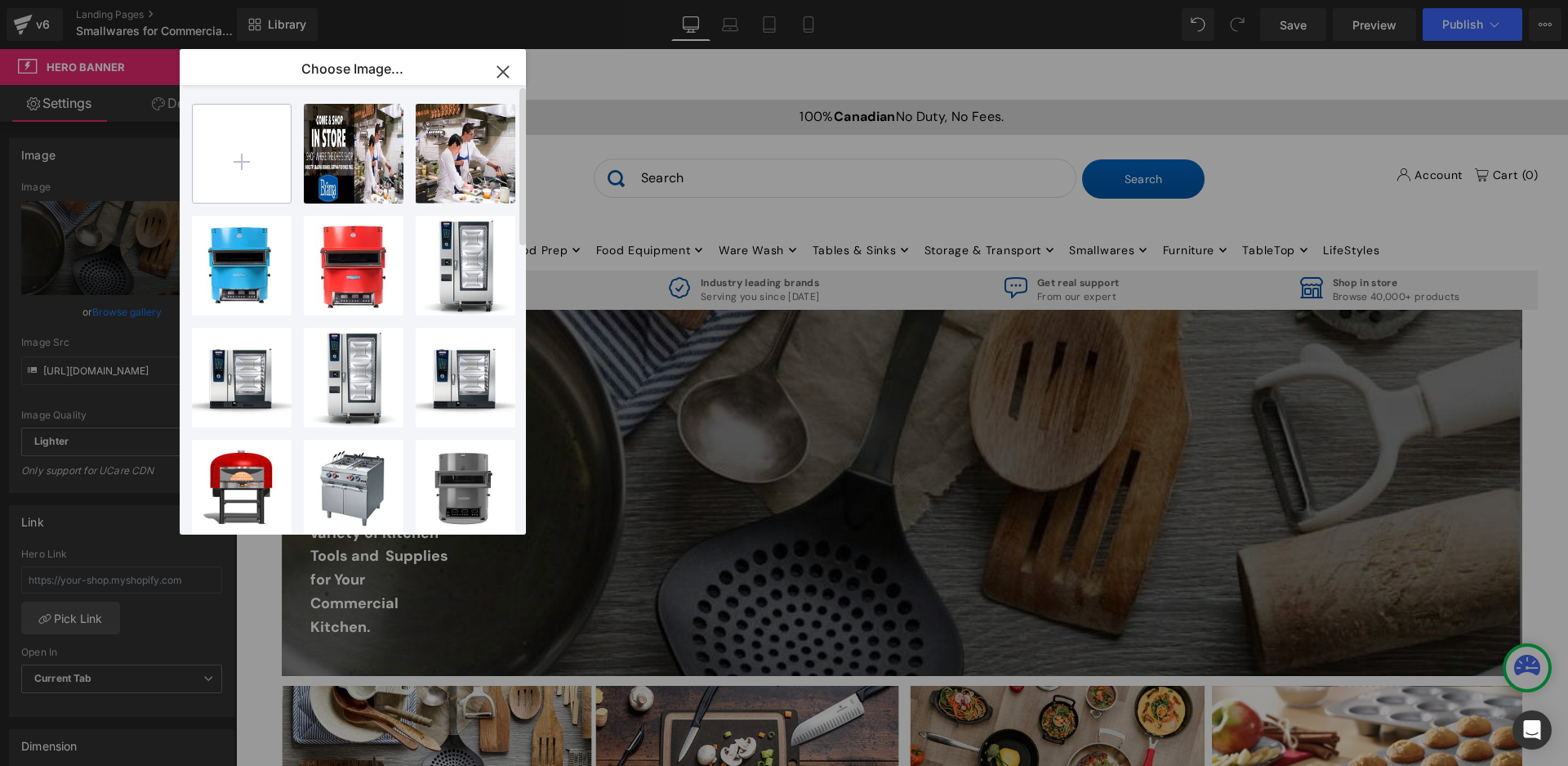
click at [216, 182] on input "file" at bounding box center [241, 153] width 98 height 98
click at [237, 157] on input "file" at bounding box center [241, 153] width 98 height 98
type input "C:\fakepath\smallwares.webp"
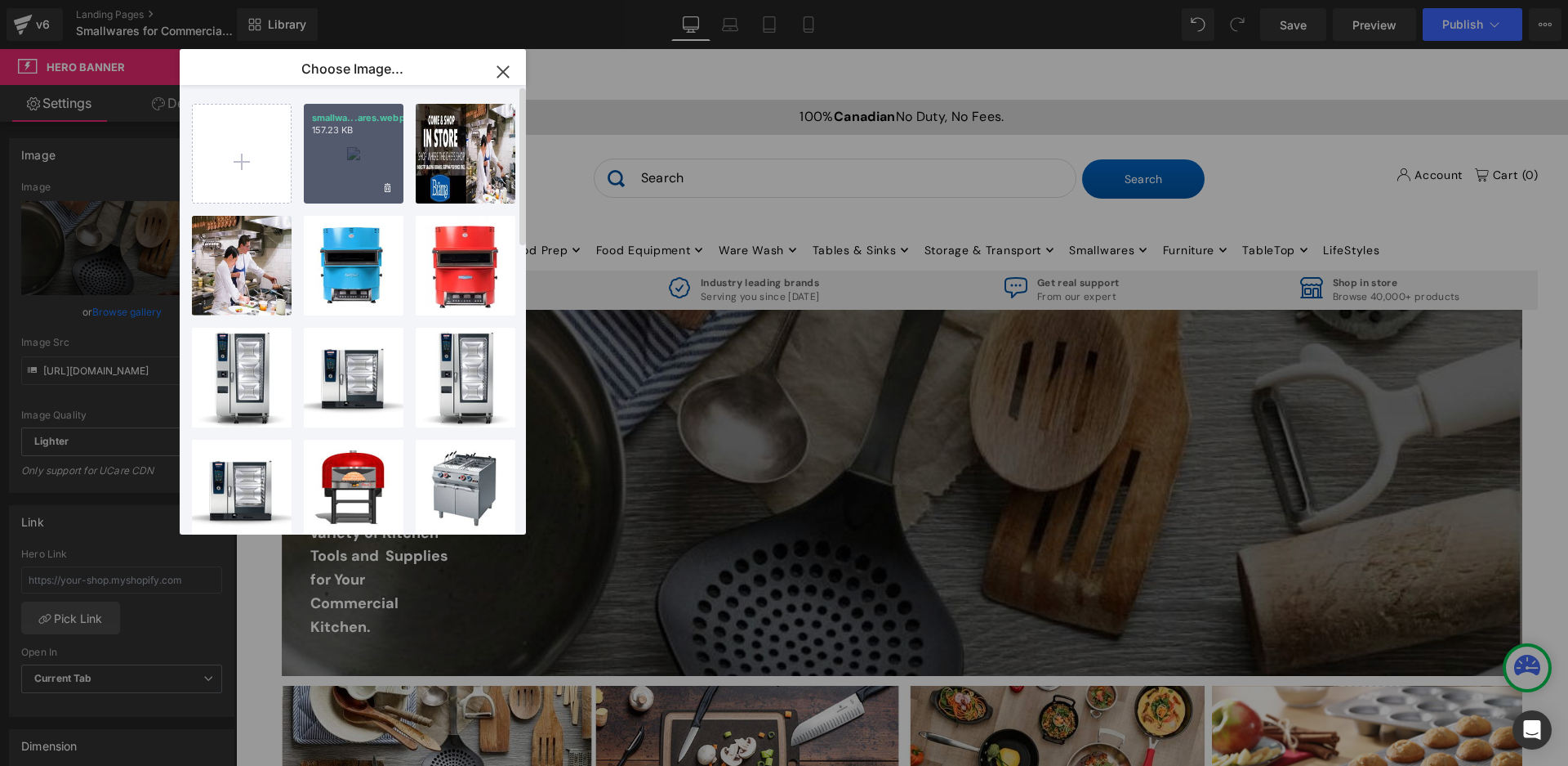
click at [334, 147] on div "smallwa...ares.webp 157.23 KB" at bounding box center [353, 153] width 100 height 100
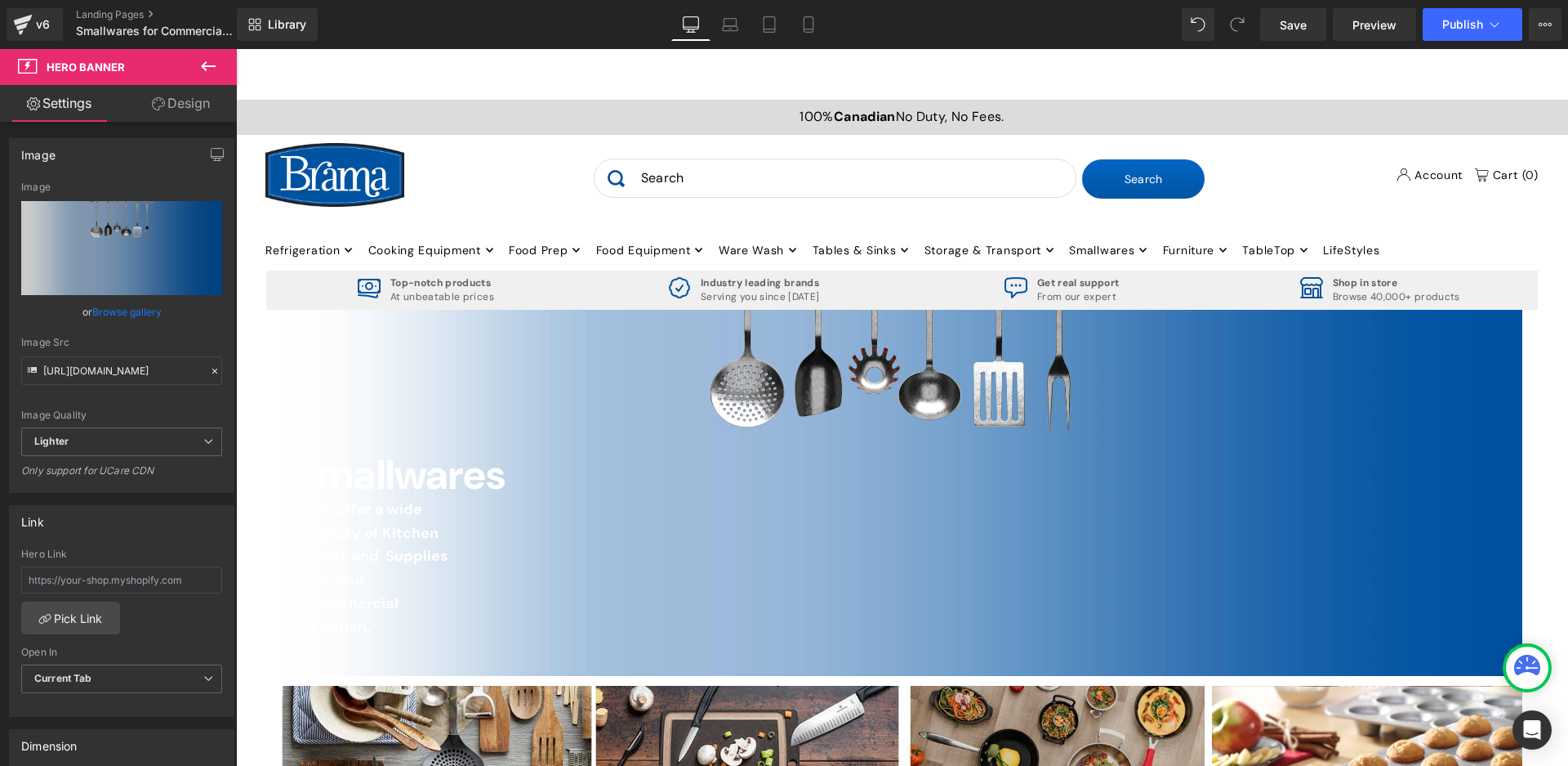
type input "[URL][DOMAIN_NAME]"
click at [197, 105] on link "Design" at bounding box center [180, 103] width 118 height 37
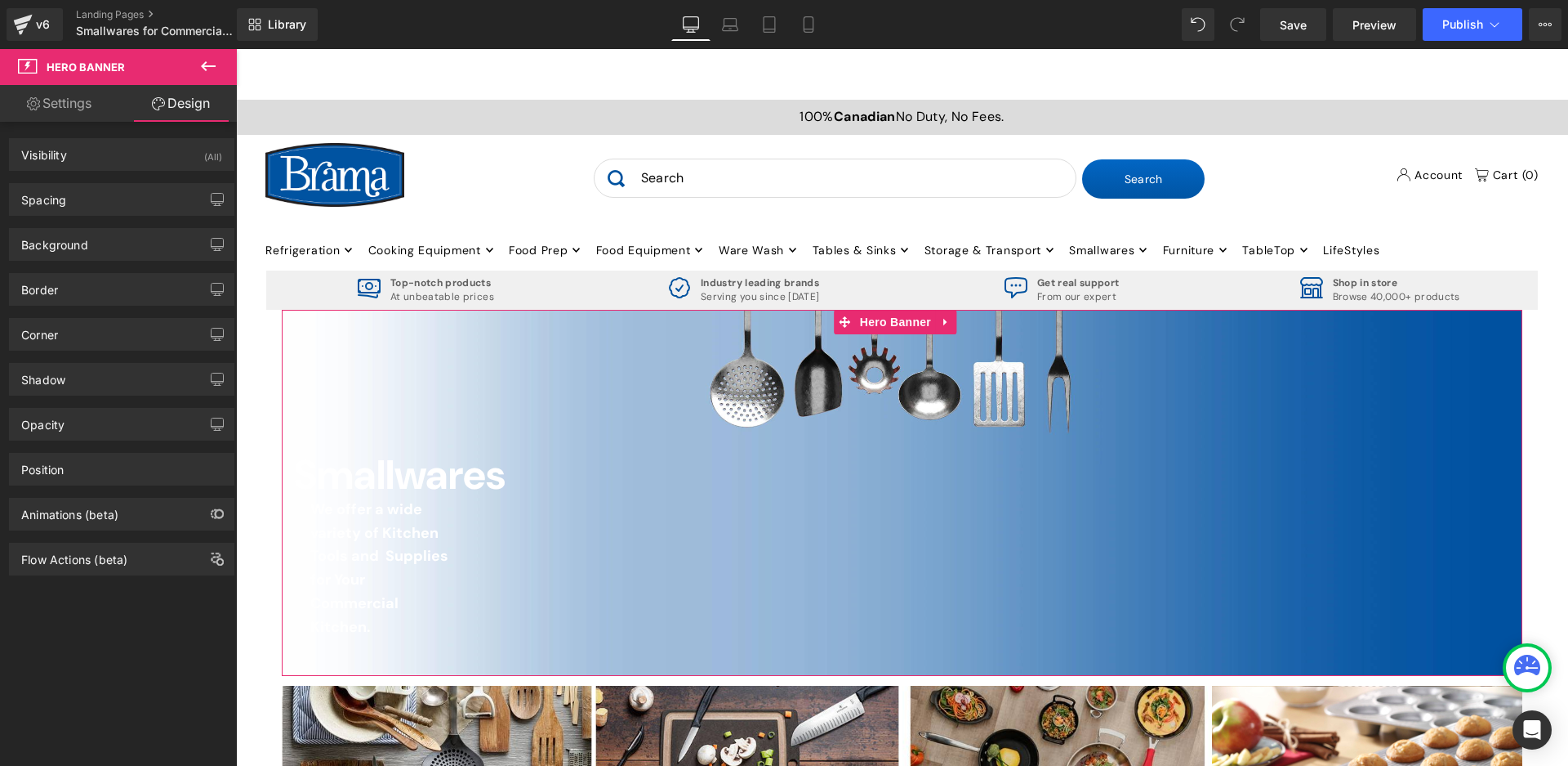
click at [57, 104] on link "Settings" at bounding box center [59, 103] width 118 height 37
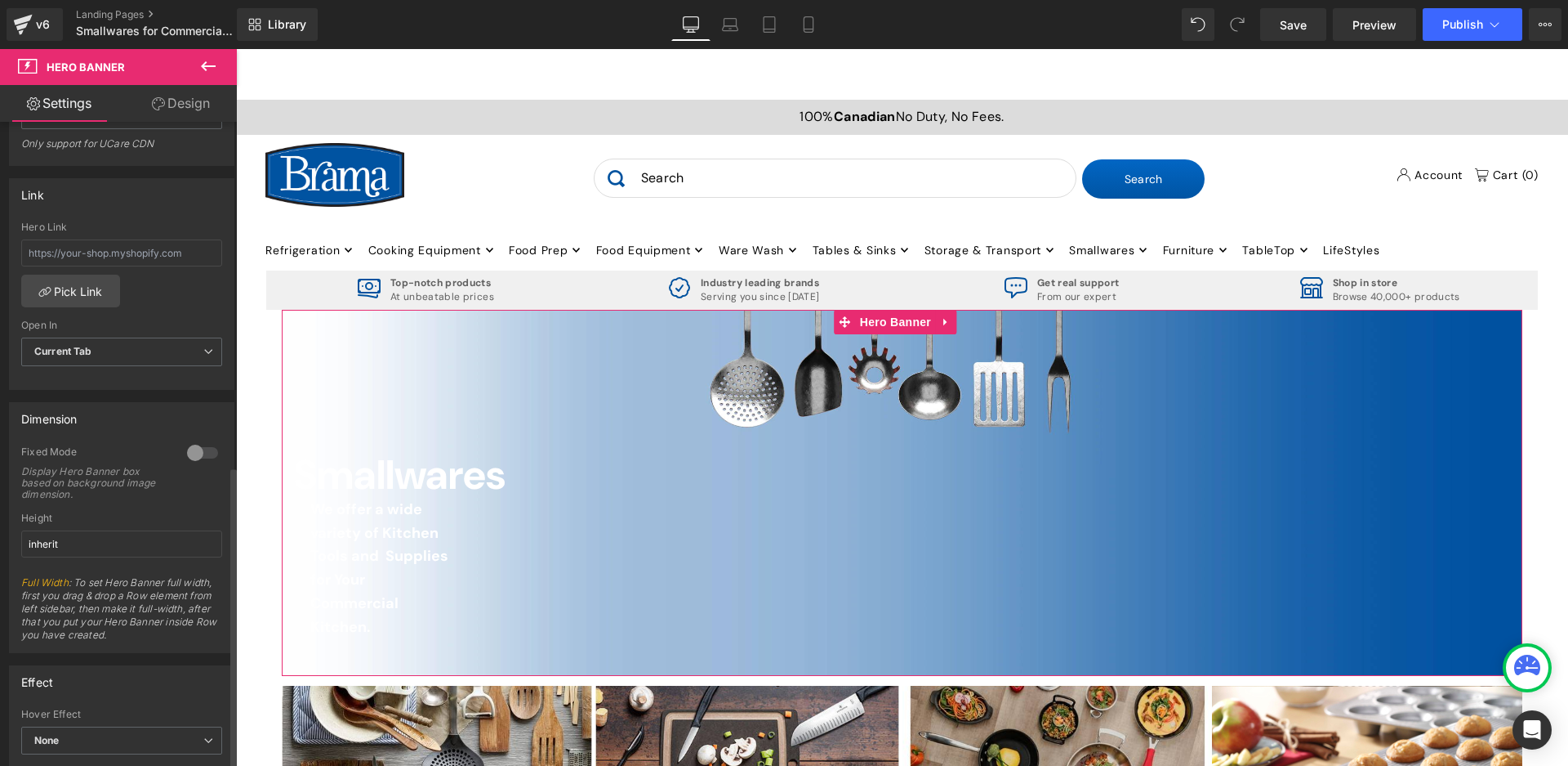
scroll to position [735, 0]
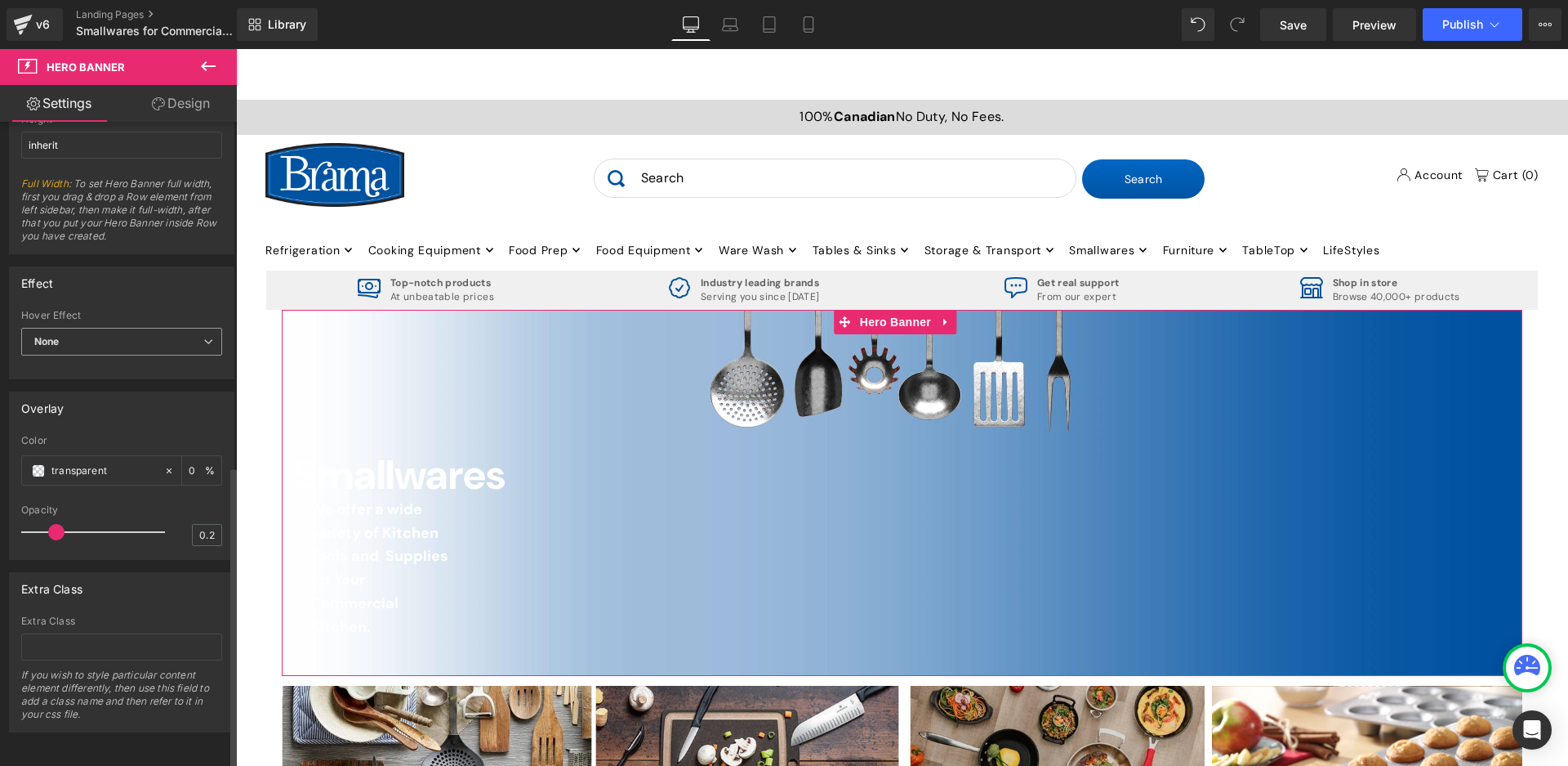
click at [98, 344] on span "None" at bounding box center [122, 342] width 201 height 29
click at [80, 382] on li "Zoom" at bounding box center [119, 394] width 195 height 24
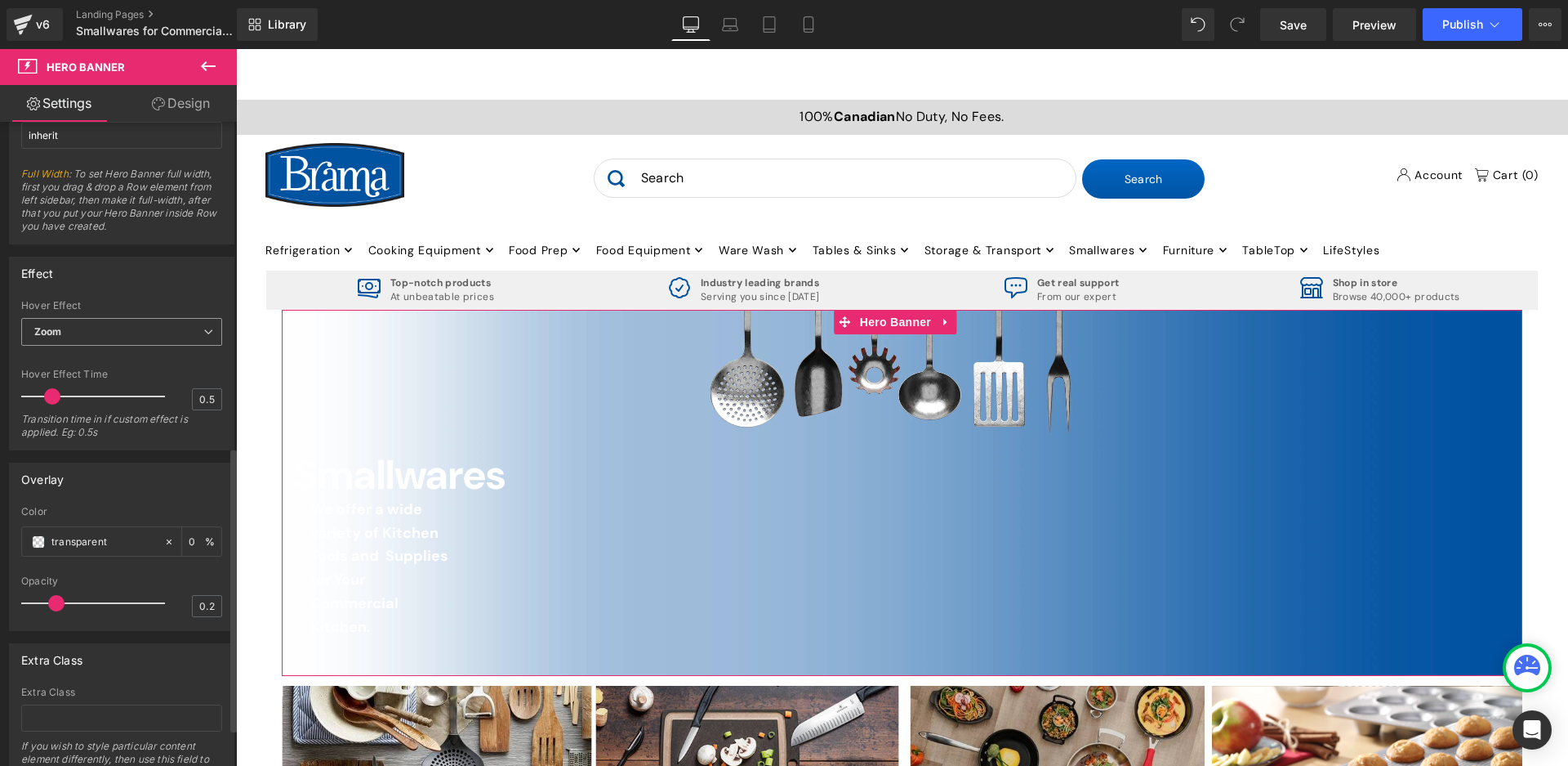
click at [83, 339] on span "Zoom" at bounding box center [122, 333] width 201 height 29
click at [66, 354] on div "None" at bounding box center [59, 360] width 25 height 12
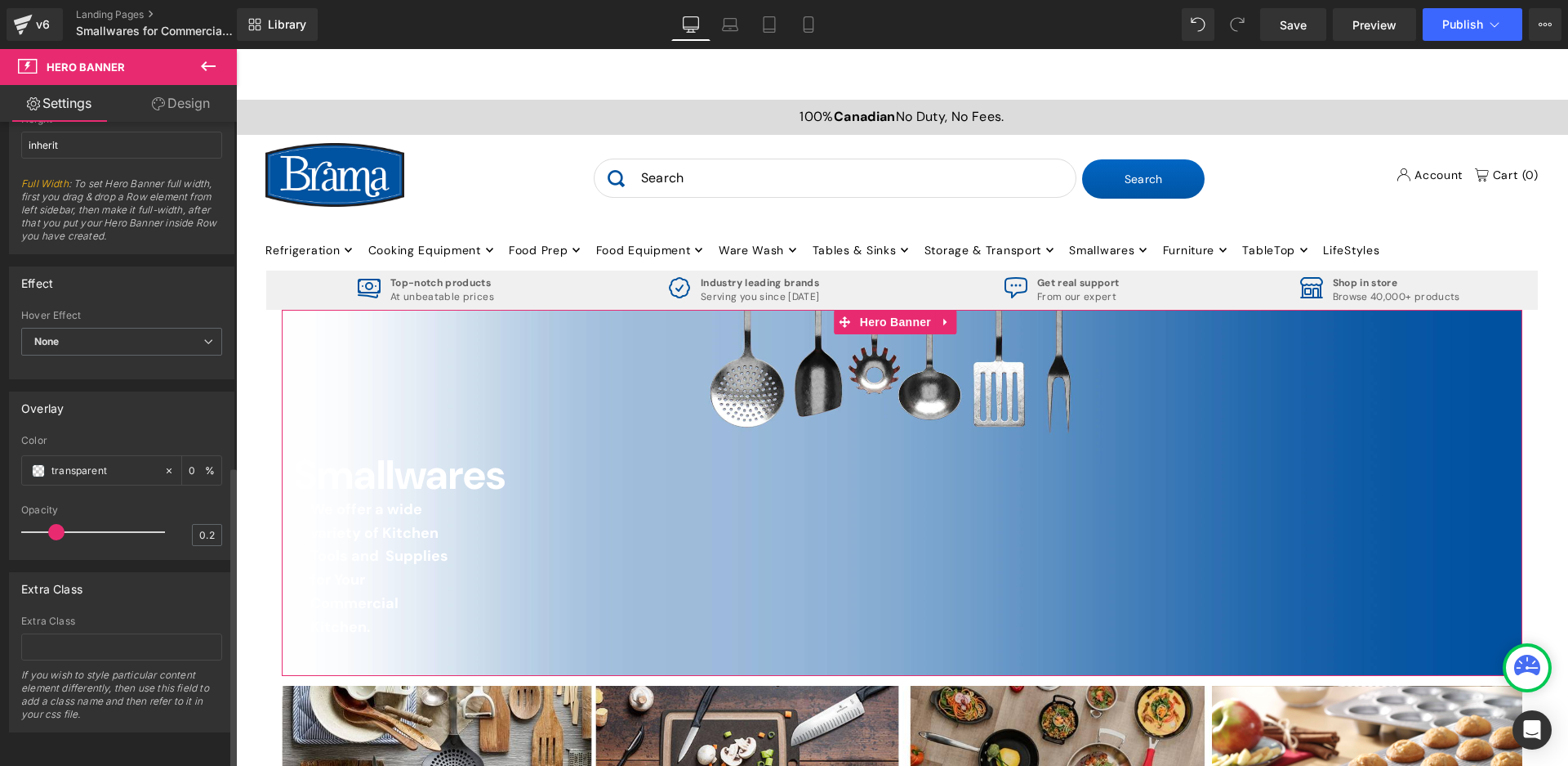
click at [184, 405] on div "Overlay" at bounding box center [122, 407] width 223 height 31
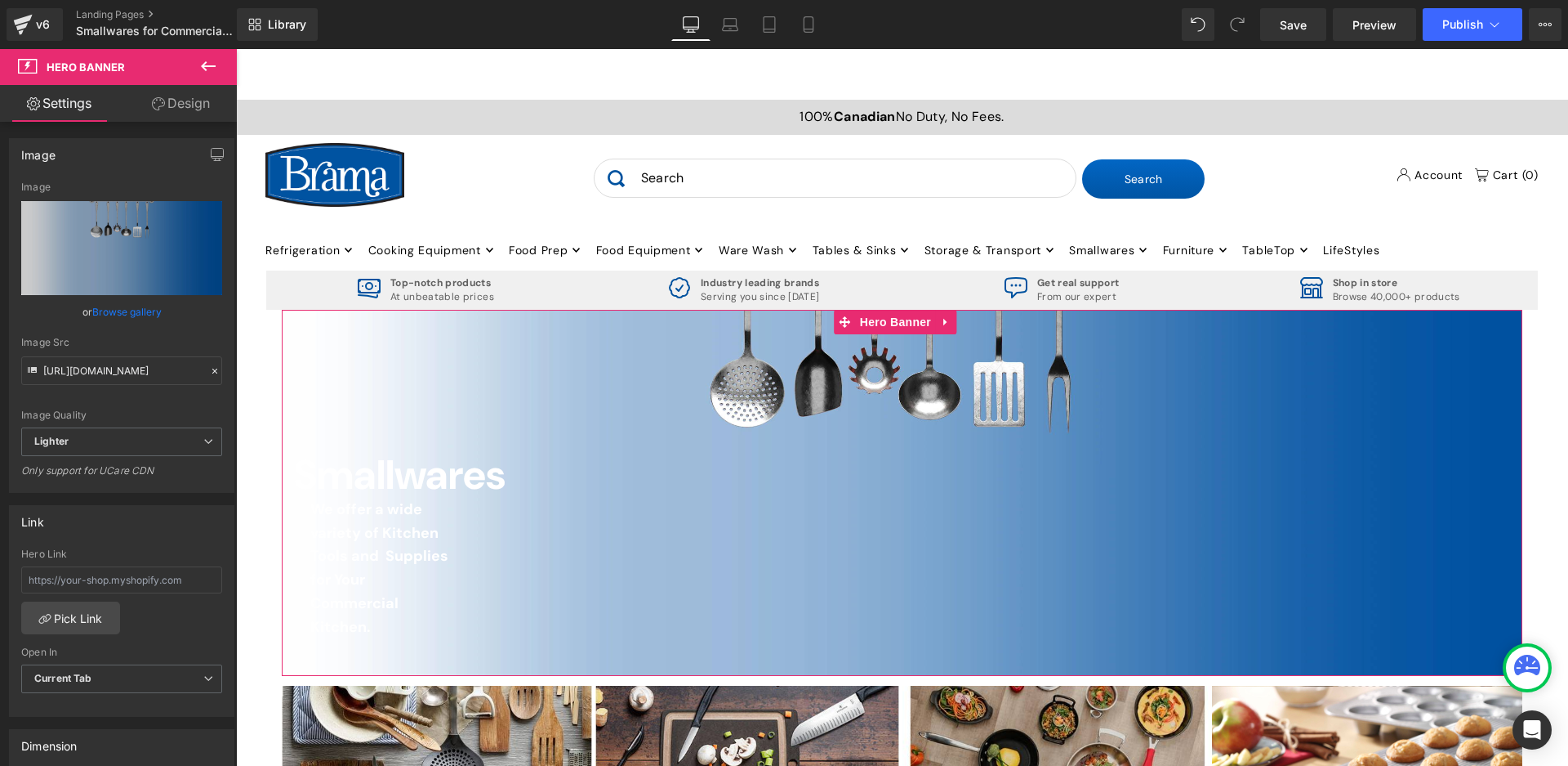
click at [164, 106] on link "Design" at bounding box center [180, 103] width 118 height 37
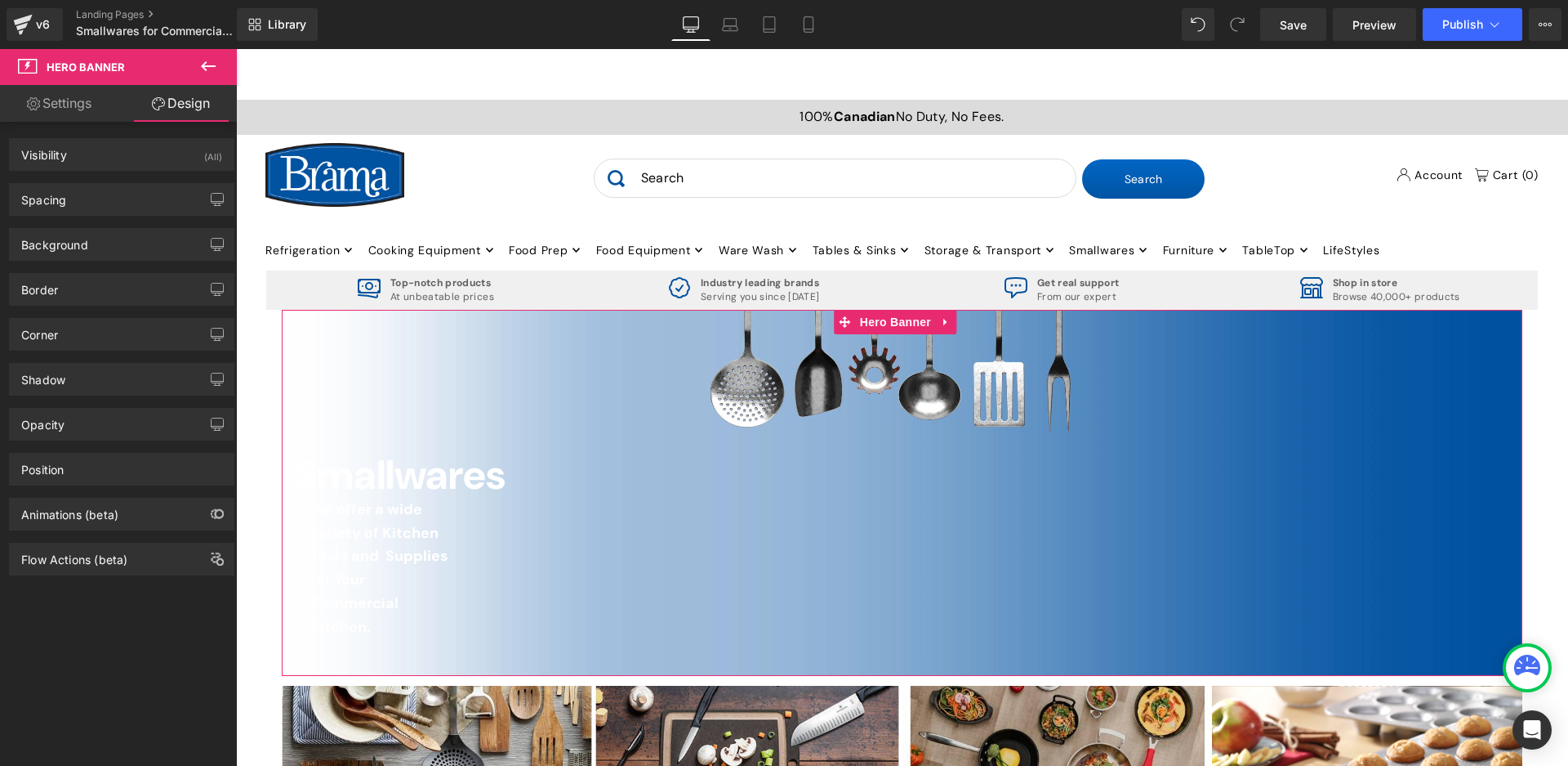
click at [67, 92] on link "Settings" at bounding box center [59, 103] width 118 height 37
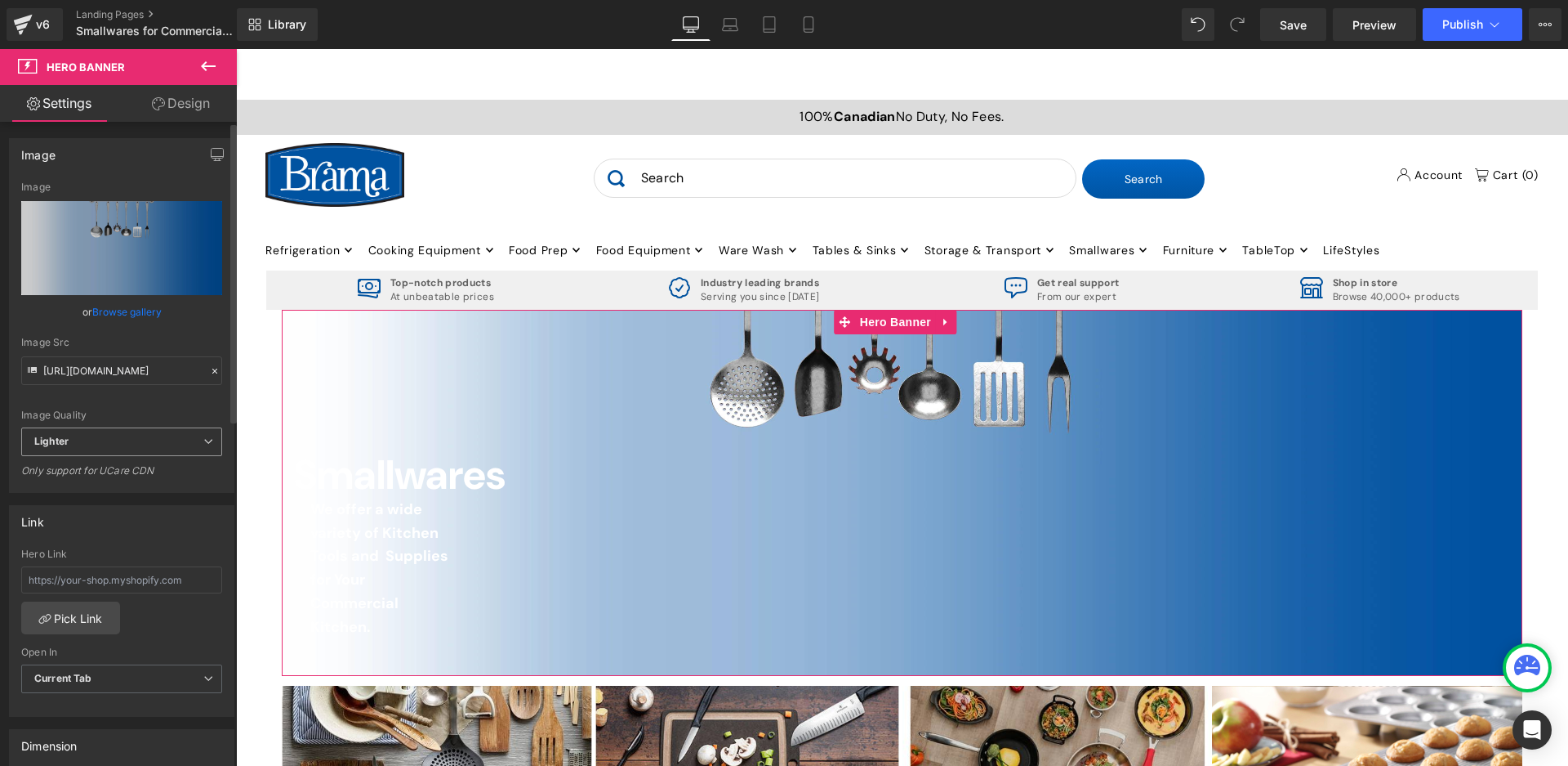
click at [162, 444] on span "Lighter" at bounding box center [122, 442] width 201 height 29
click at [161, 444] on span "Lighter" at bounding box center [119, 442] width 195 height 29
click at [152, 103] on icon at bounding box center [159, 104] width 14 height 14
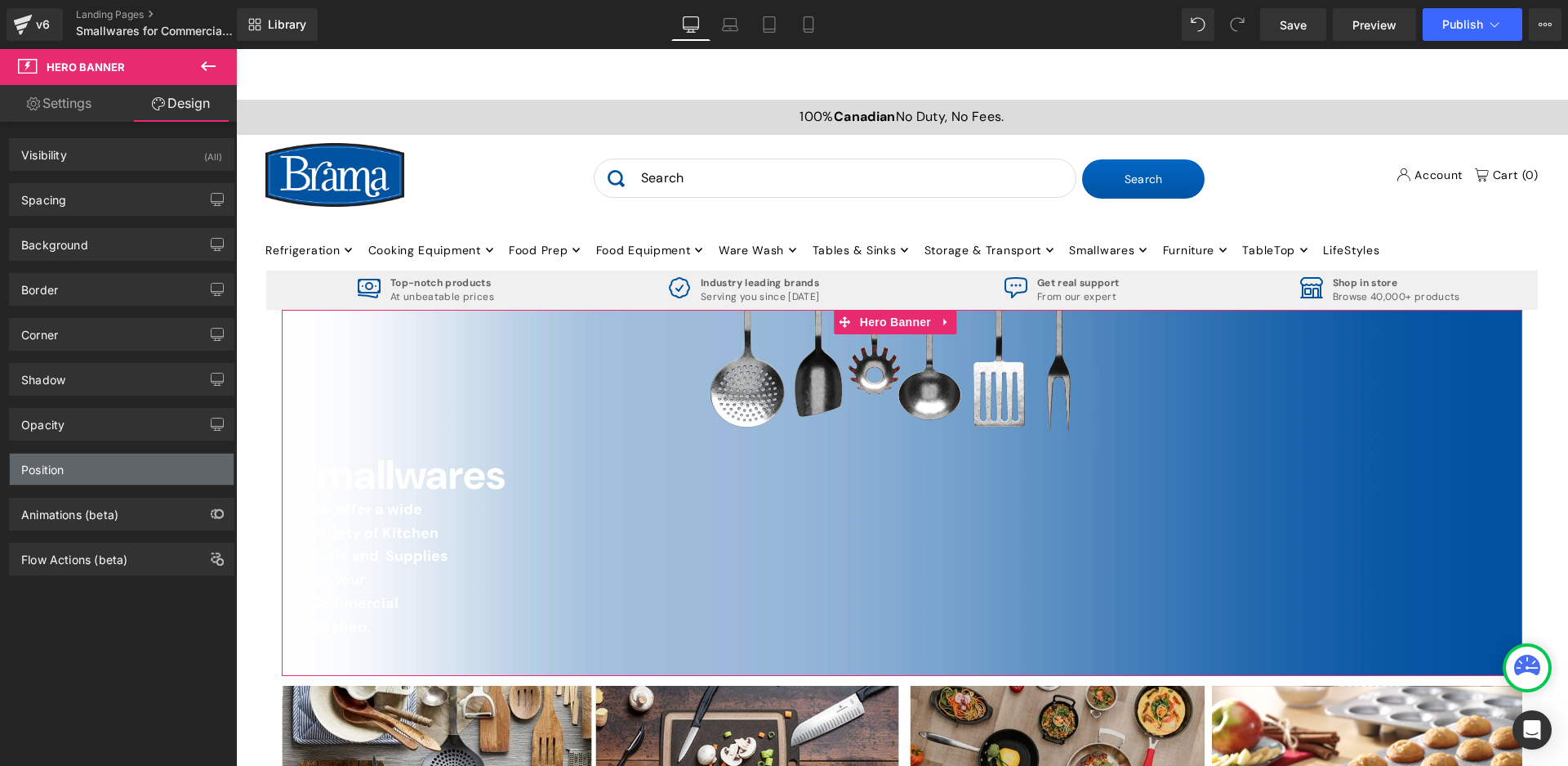
click at [68, 472] on div "Position" at bounding box center [122, 469] width 223 height 31
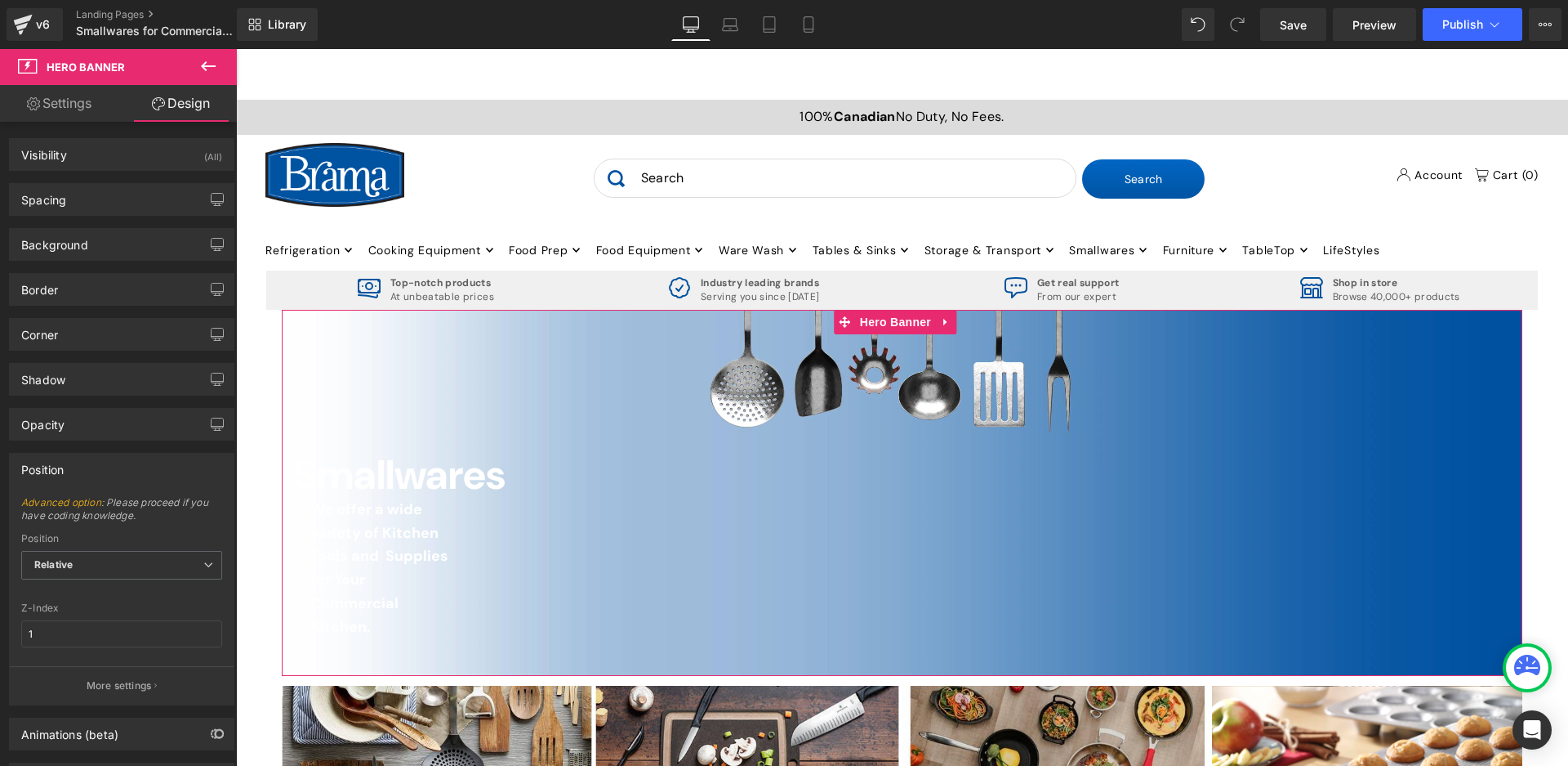
click at [93, 460] on div "Position" at bounding box center [122, 469] width 223 height 31
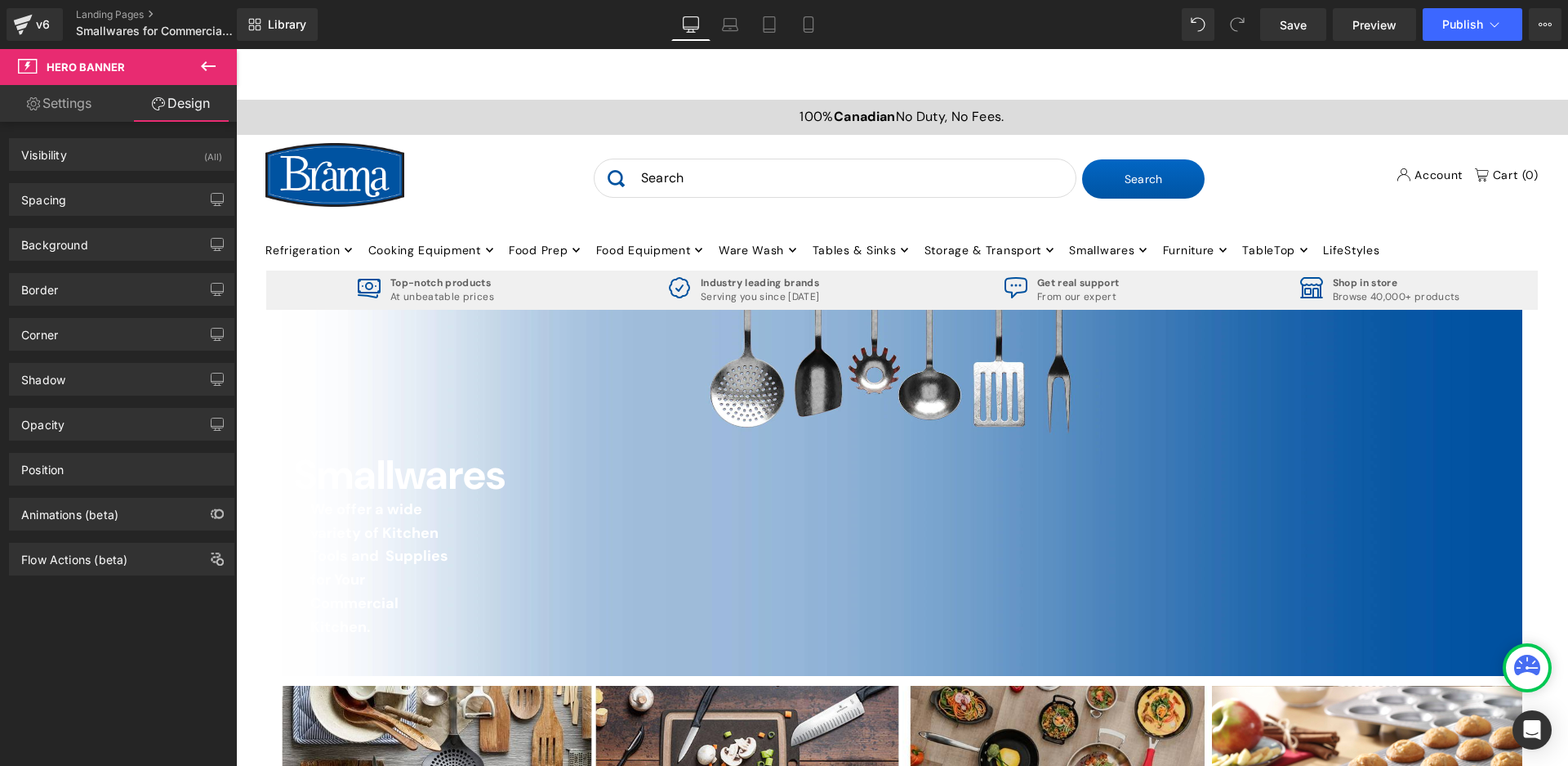
click at [41, 97] on link "Settings" at bounding box center [59, 103] width 118 height 37
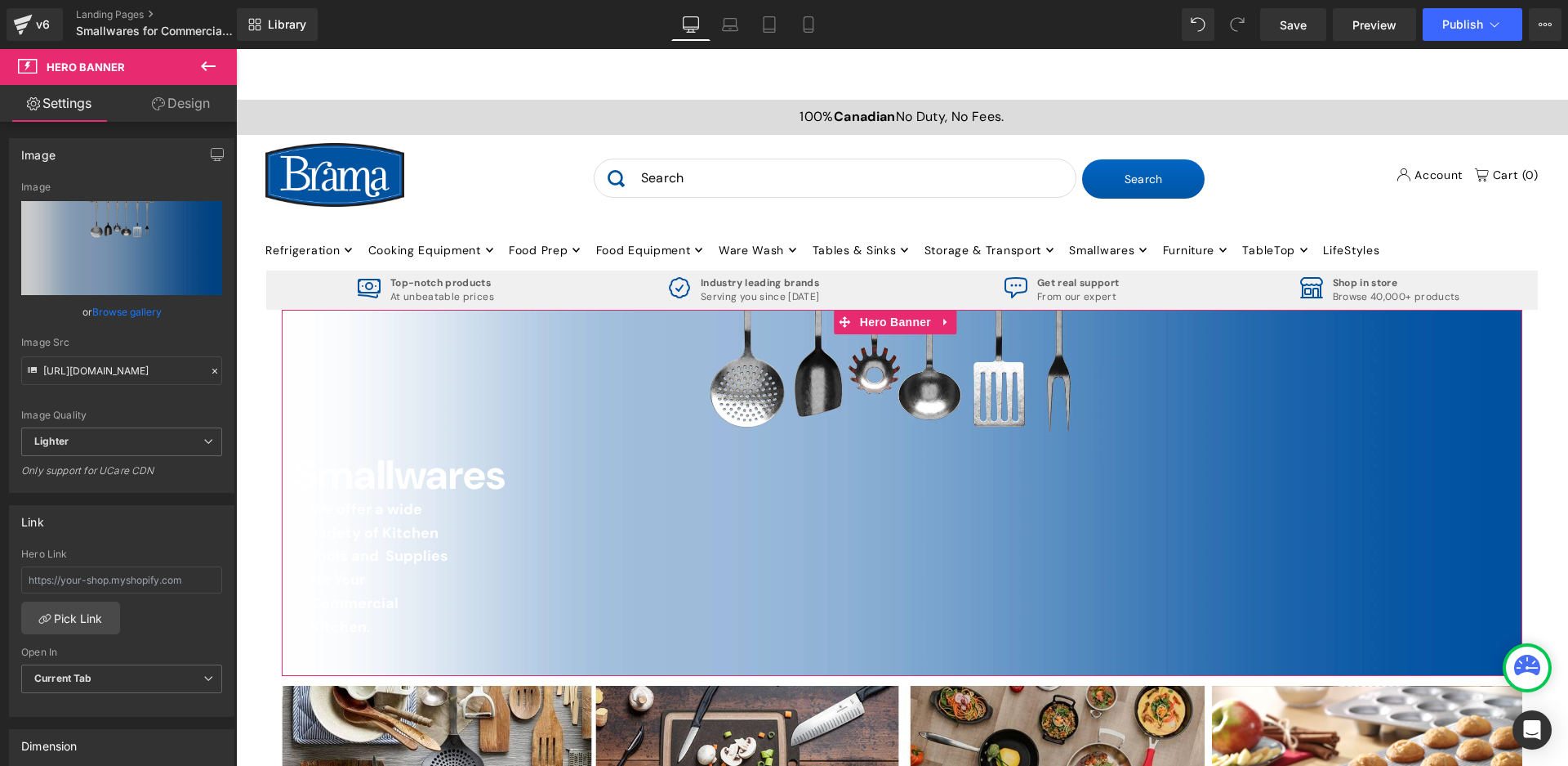
click at [162, 106] on icon at bounding box center [159, 104] width 14 height 14
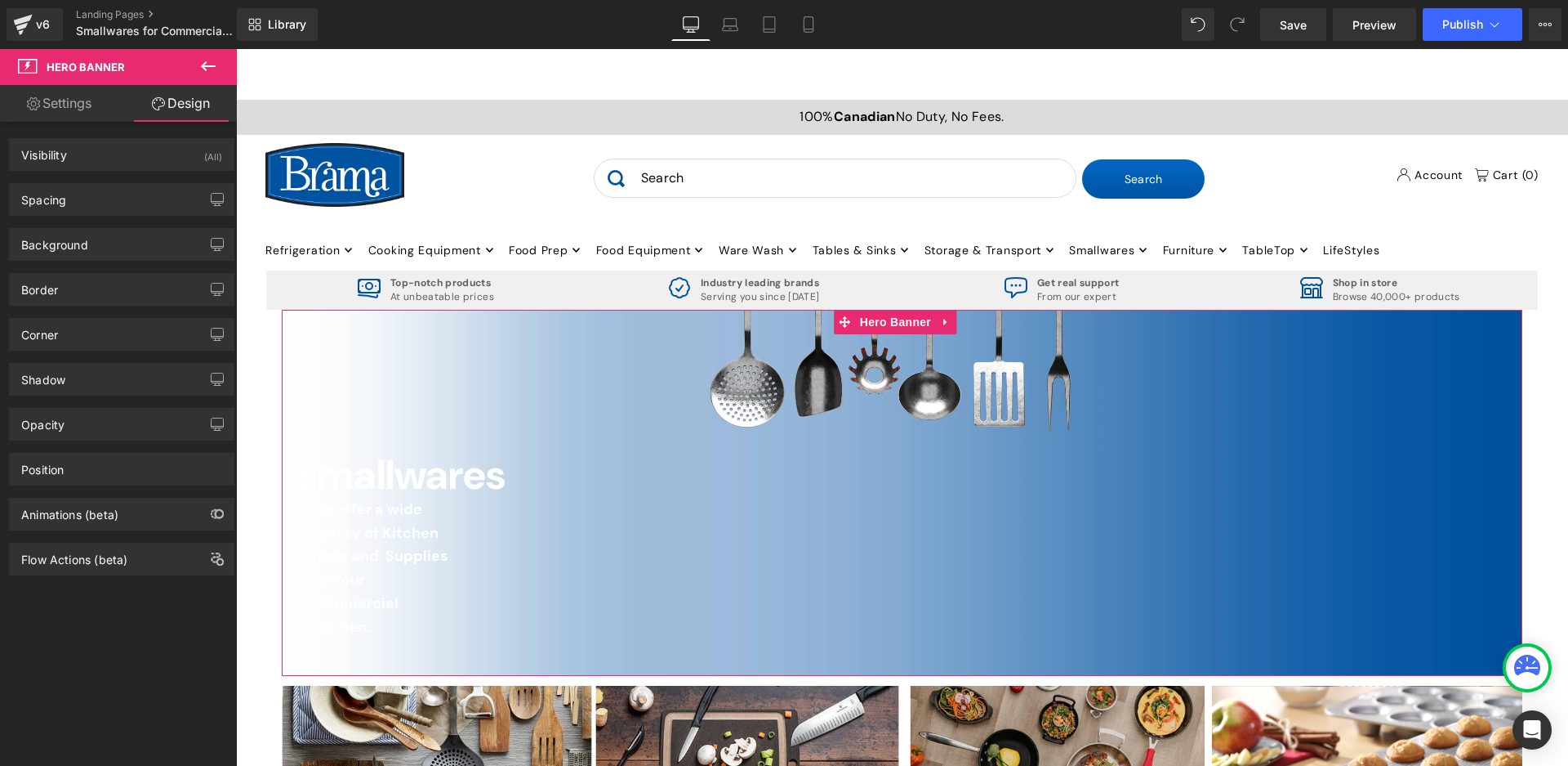
click at [92, 100] on link "Settings" at bounding box center [59, 103] width 118 height 37
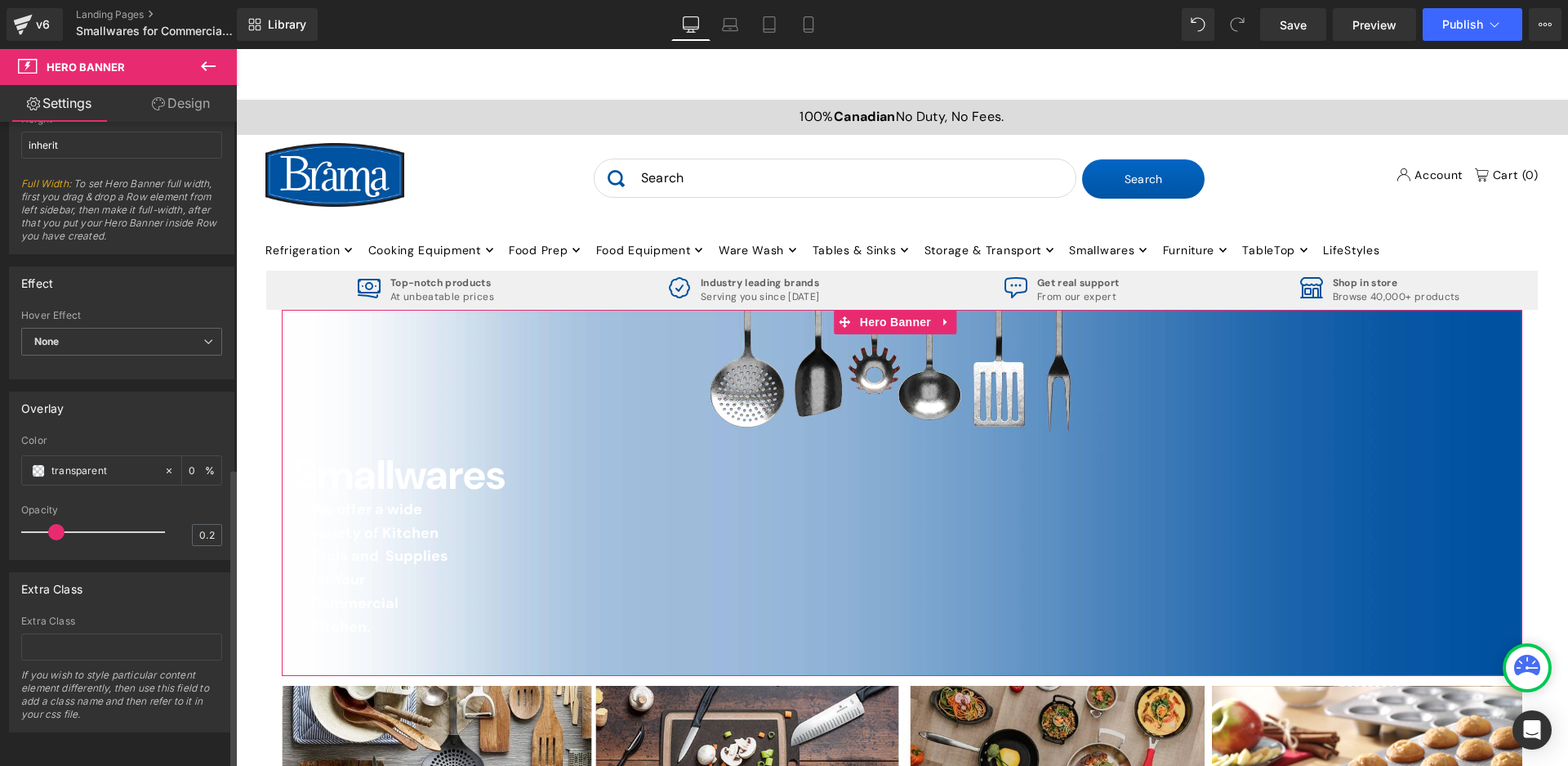
scroll to position [740, 0]
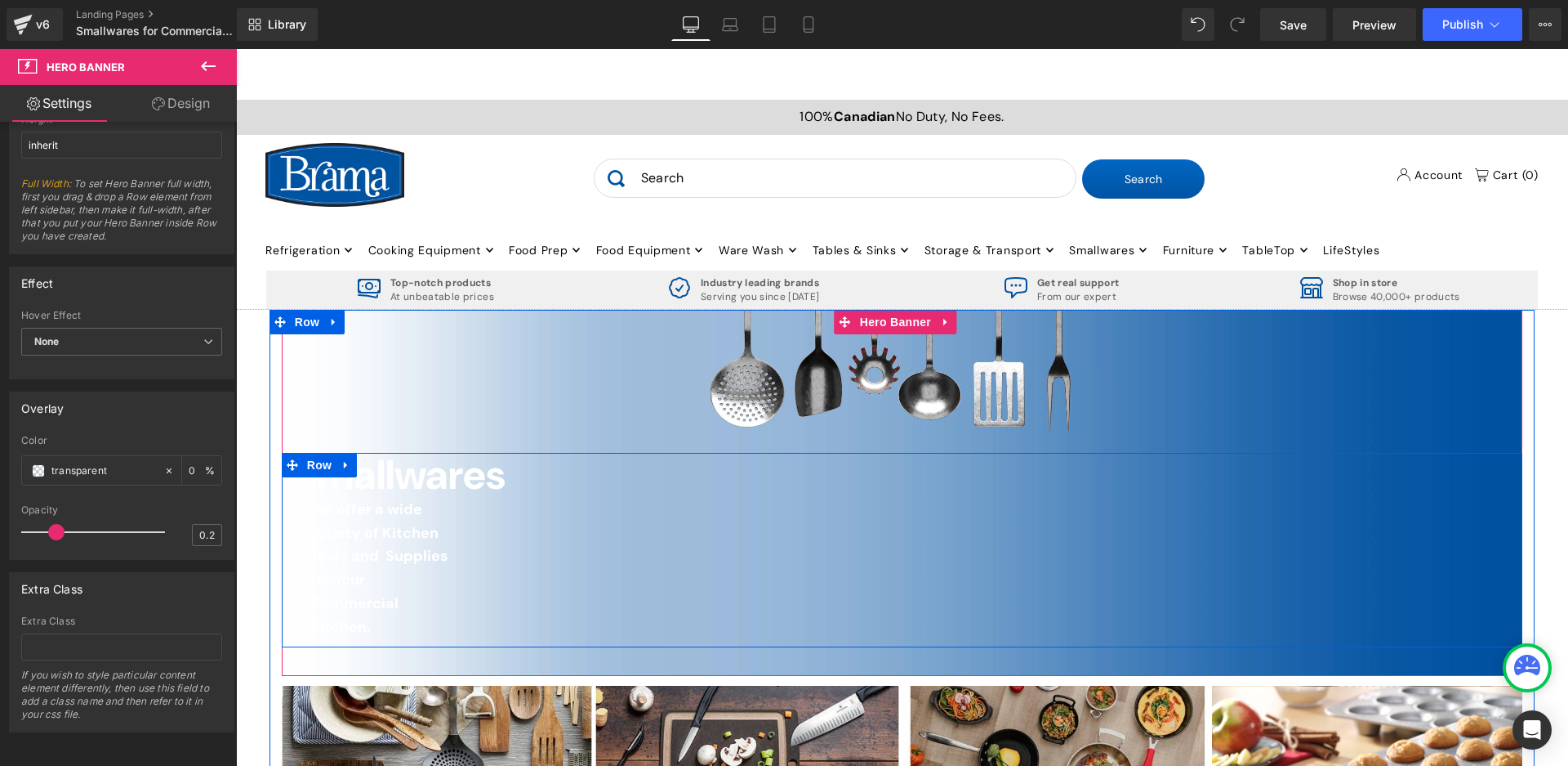
click at [894, 579] on div "Smallwares Heading We offer a wide variety of Kitchen Tools and Supplies for Yo…" at bounding box center [902, 549] width 1240 height 194
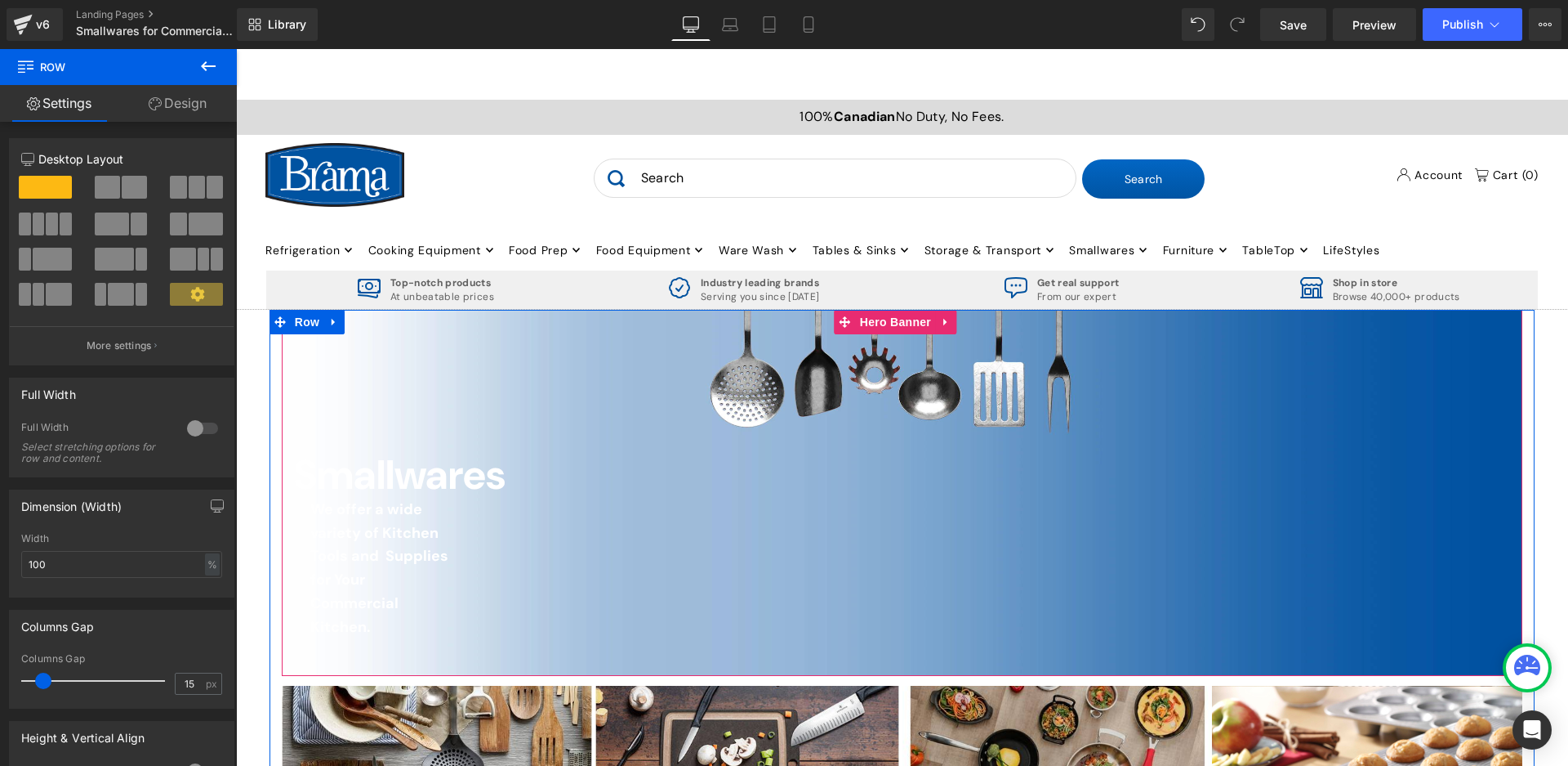
click at [559, 658] on span "Smallwares Heading We offer a wide variety of Kitchen Tools and Supplies for Yo…" at bounding box center [902, 563] width 1240 height 223
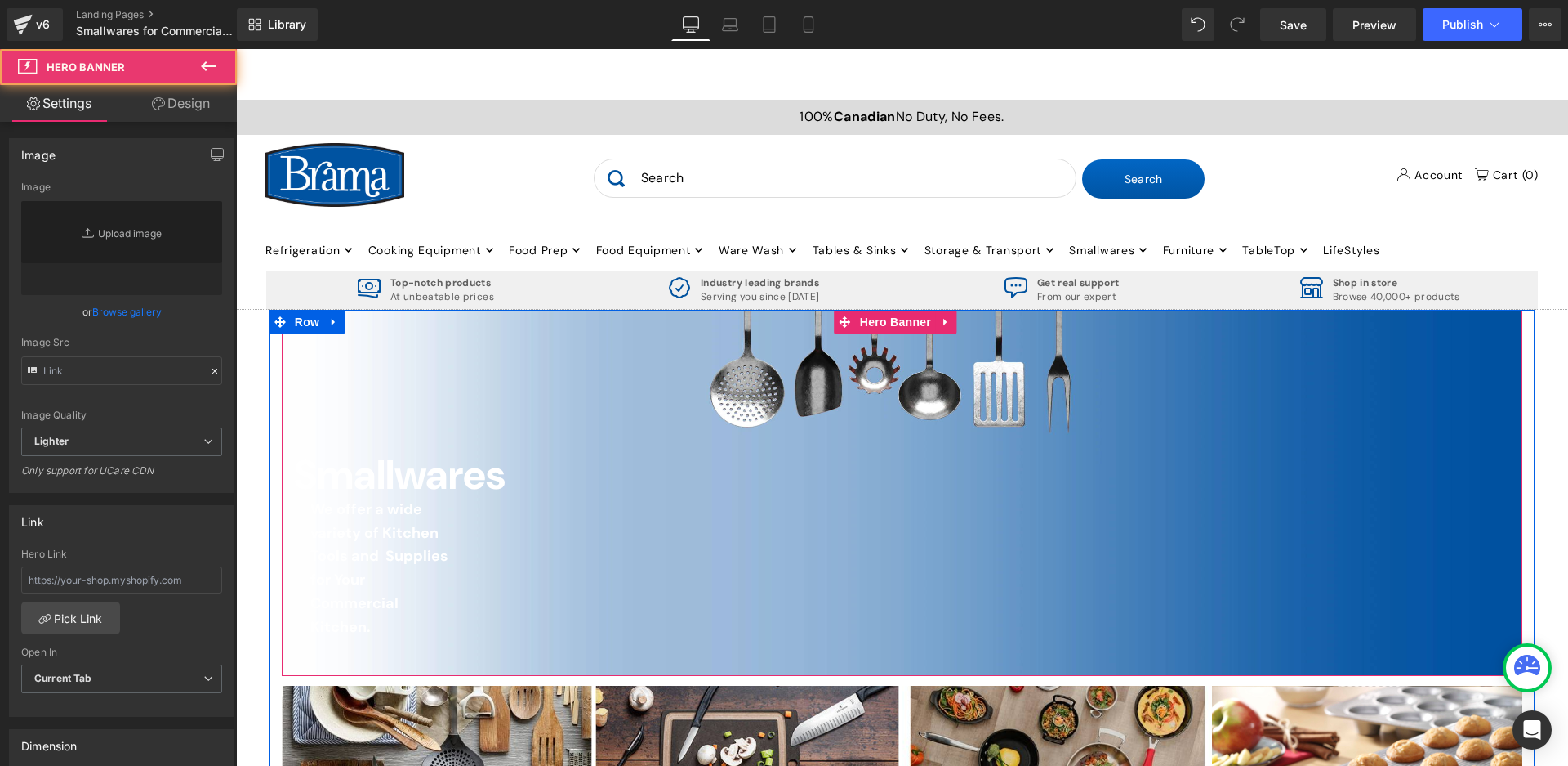
type input "[URL][DOMAIN_NAME]"
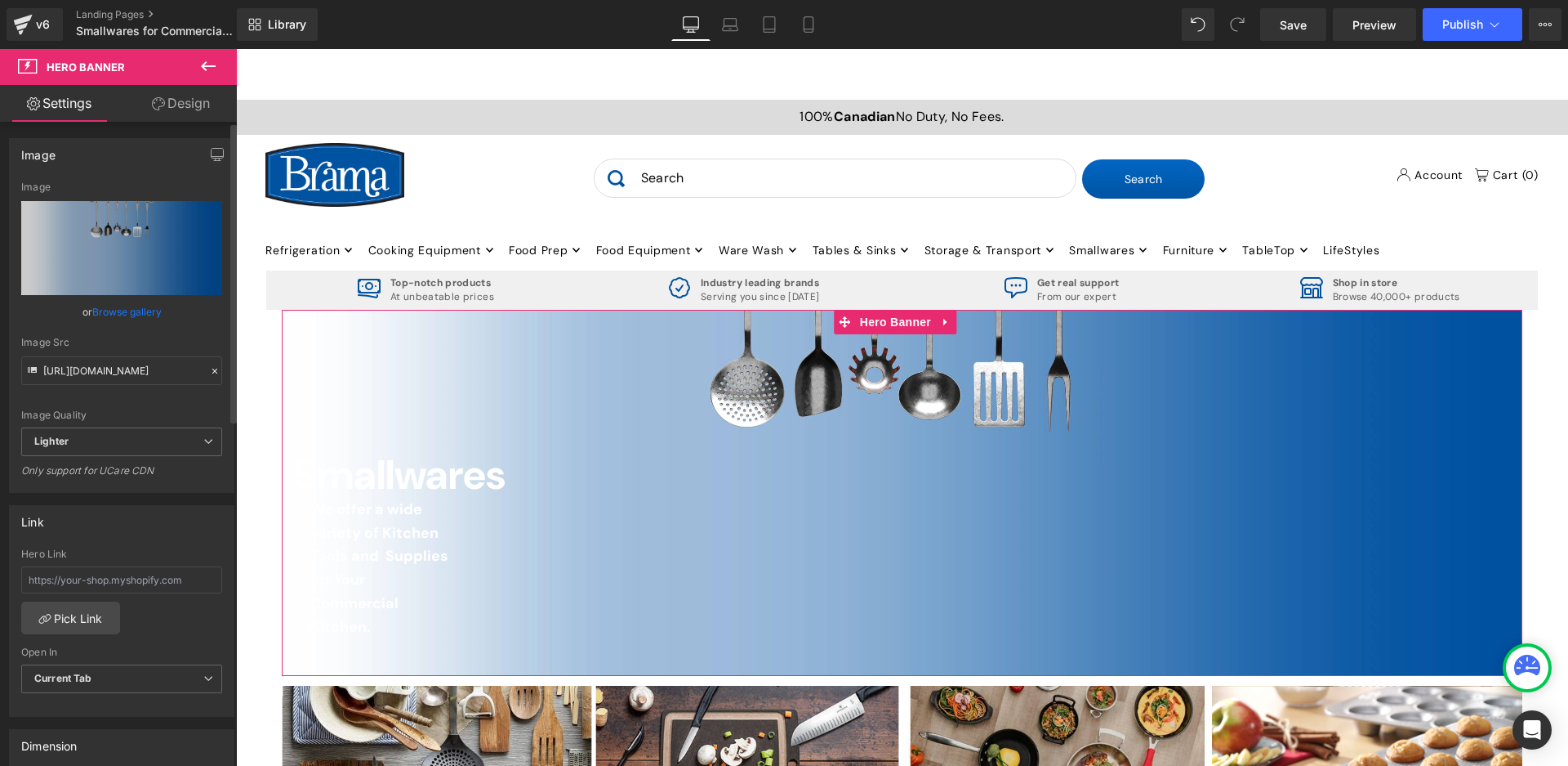
click at [48, 153] on div "Image" at bounding box center [39, 150] width 34 height 23
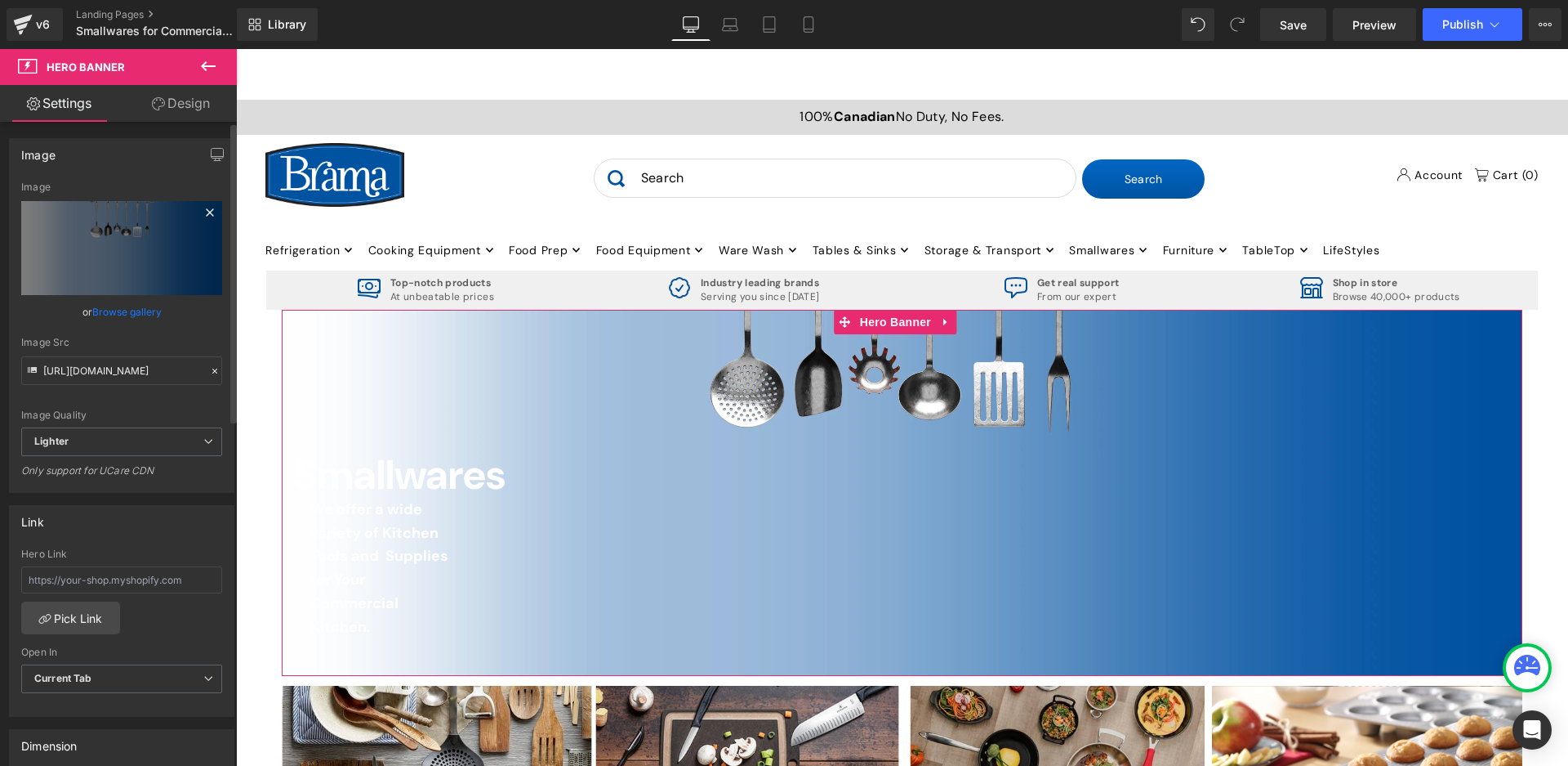
click at [36, 182] on div "Image [URL][DOMAIN_NAME] Image Replace Image Upload image or Browse gallery Ima…" at bounding box center [122, 315] width 225 height 354
click at [36, 187] on div "Image" at bounding box center [122, 187] width 201 height 12
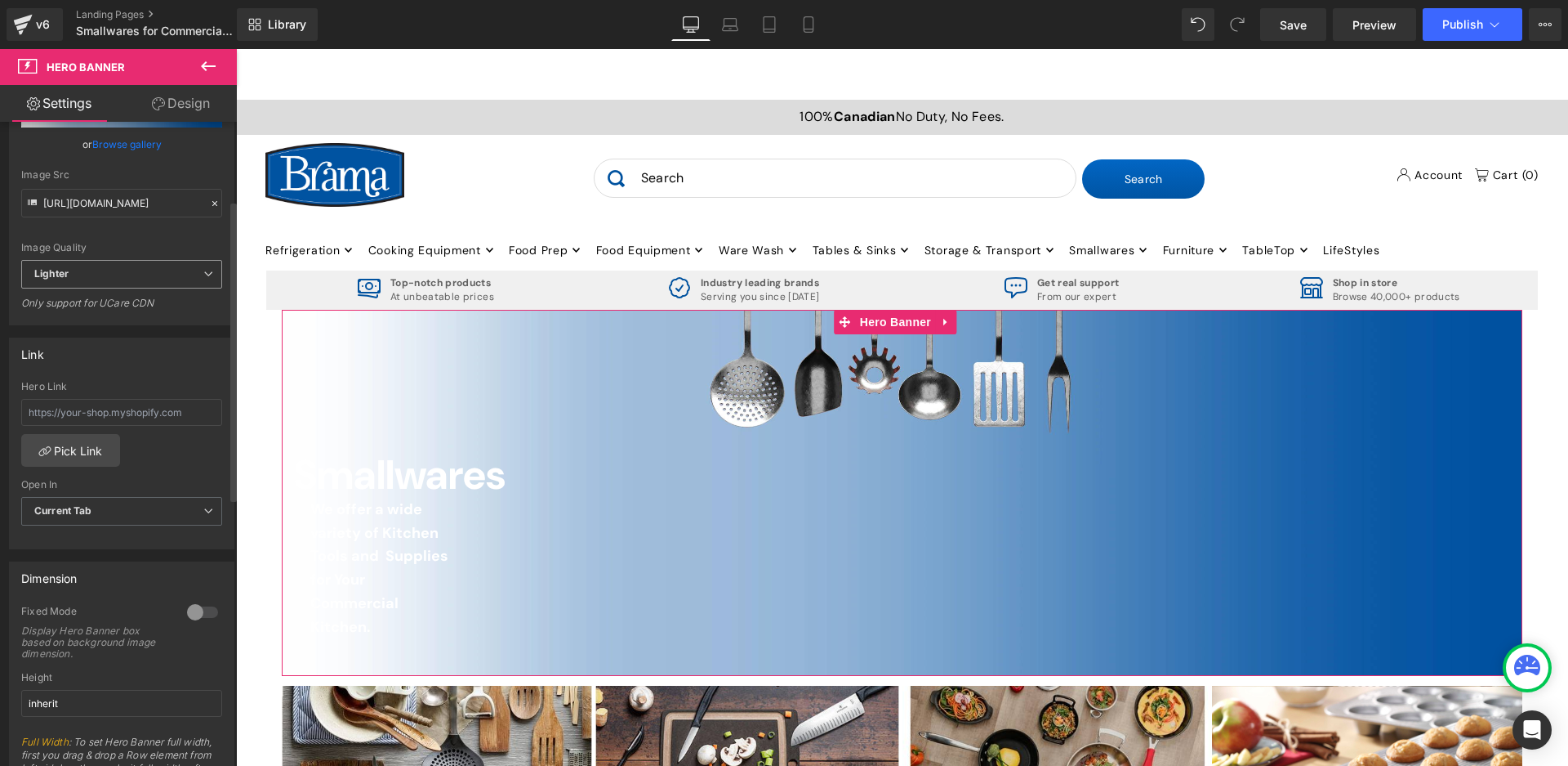
scroll to position [0, 0]
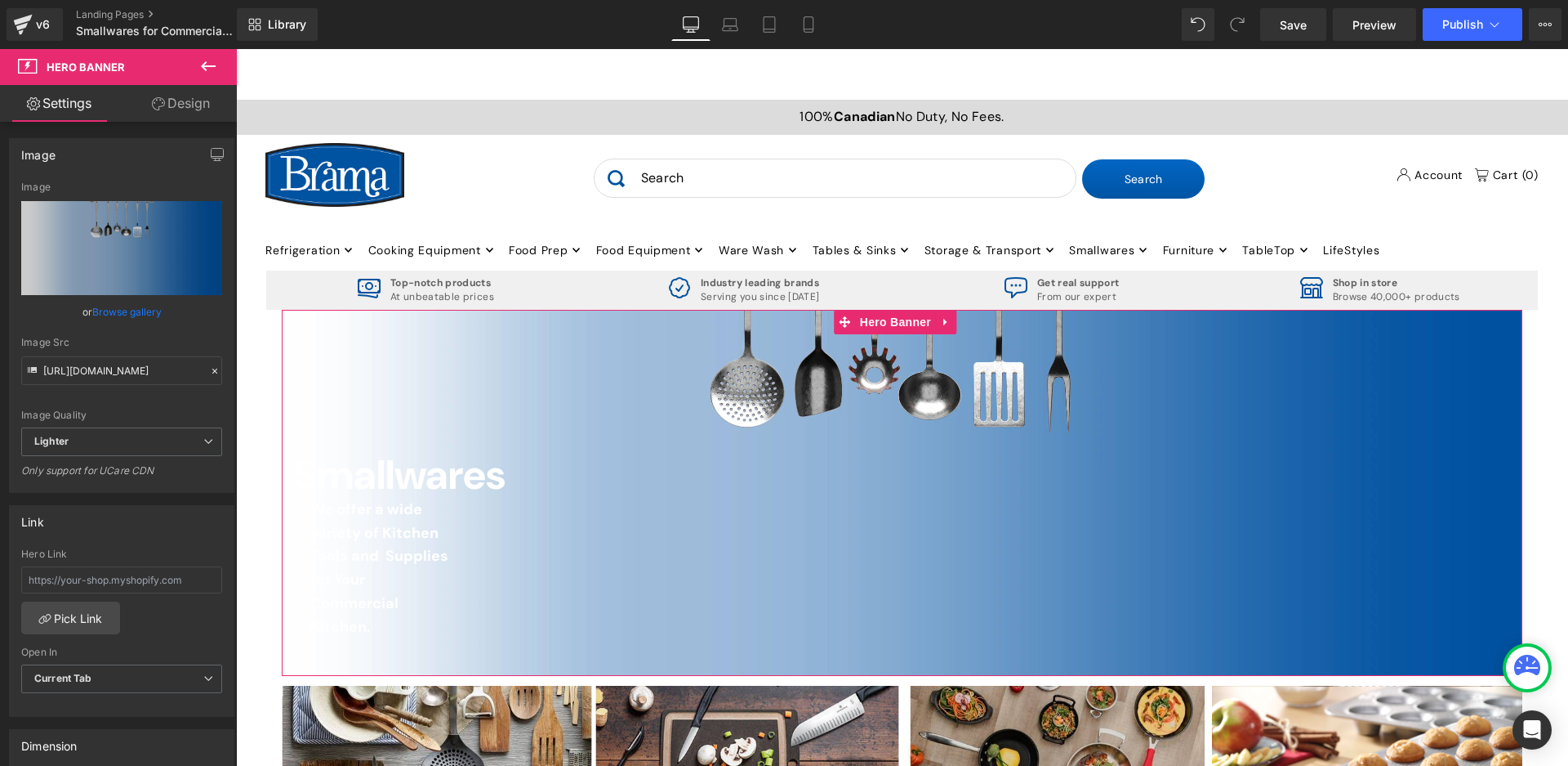
click at [188, 101] on link "Design" at bounding box center [180, 103] width 118 height 37
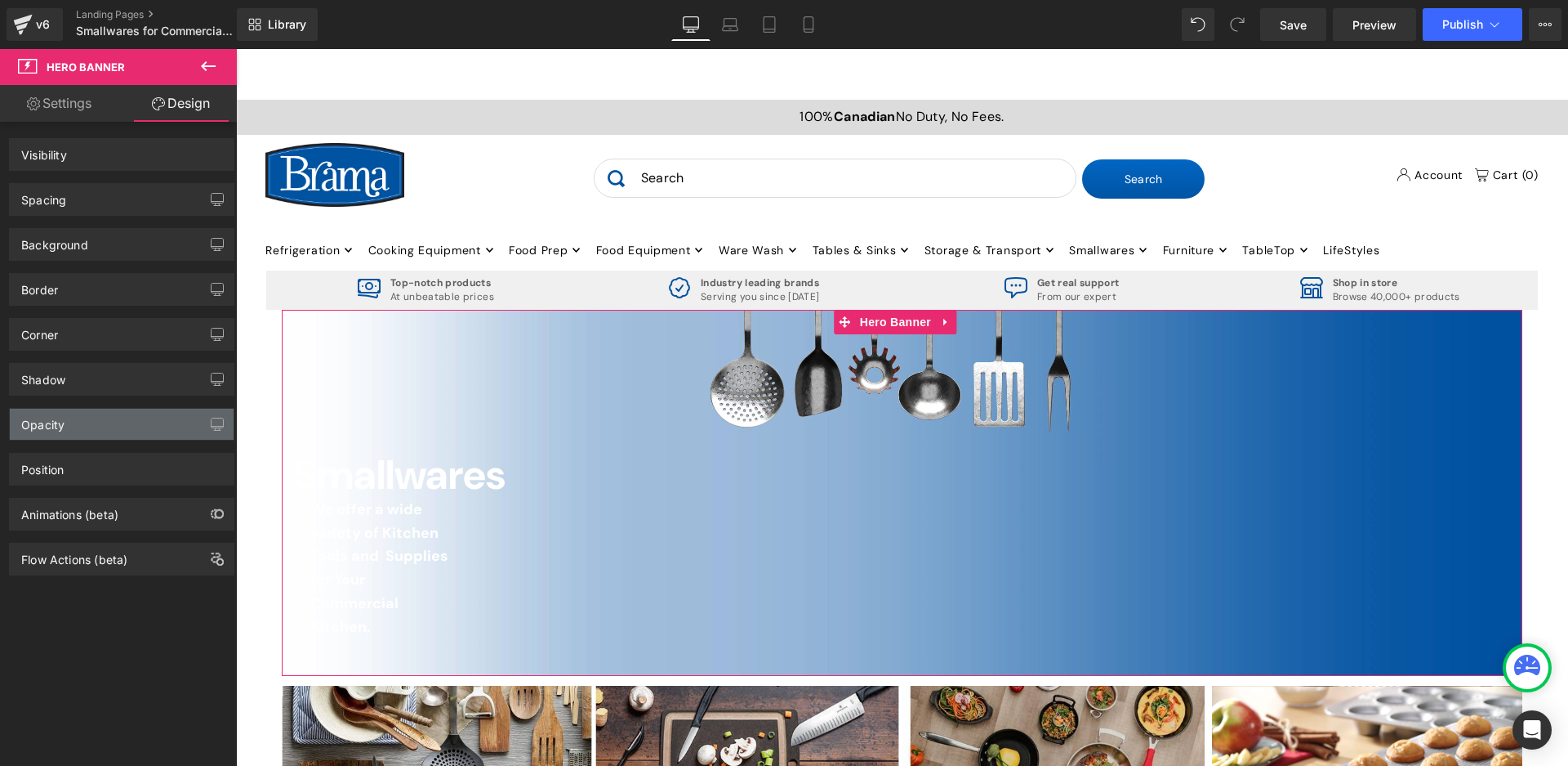
click at [140, 469] on div "Position" at bounding box center [122, 469] width 223 height 31
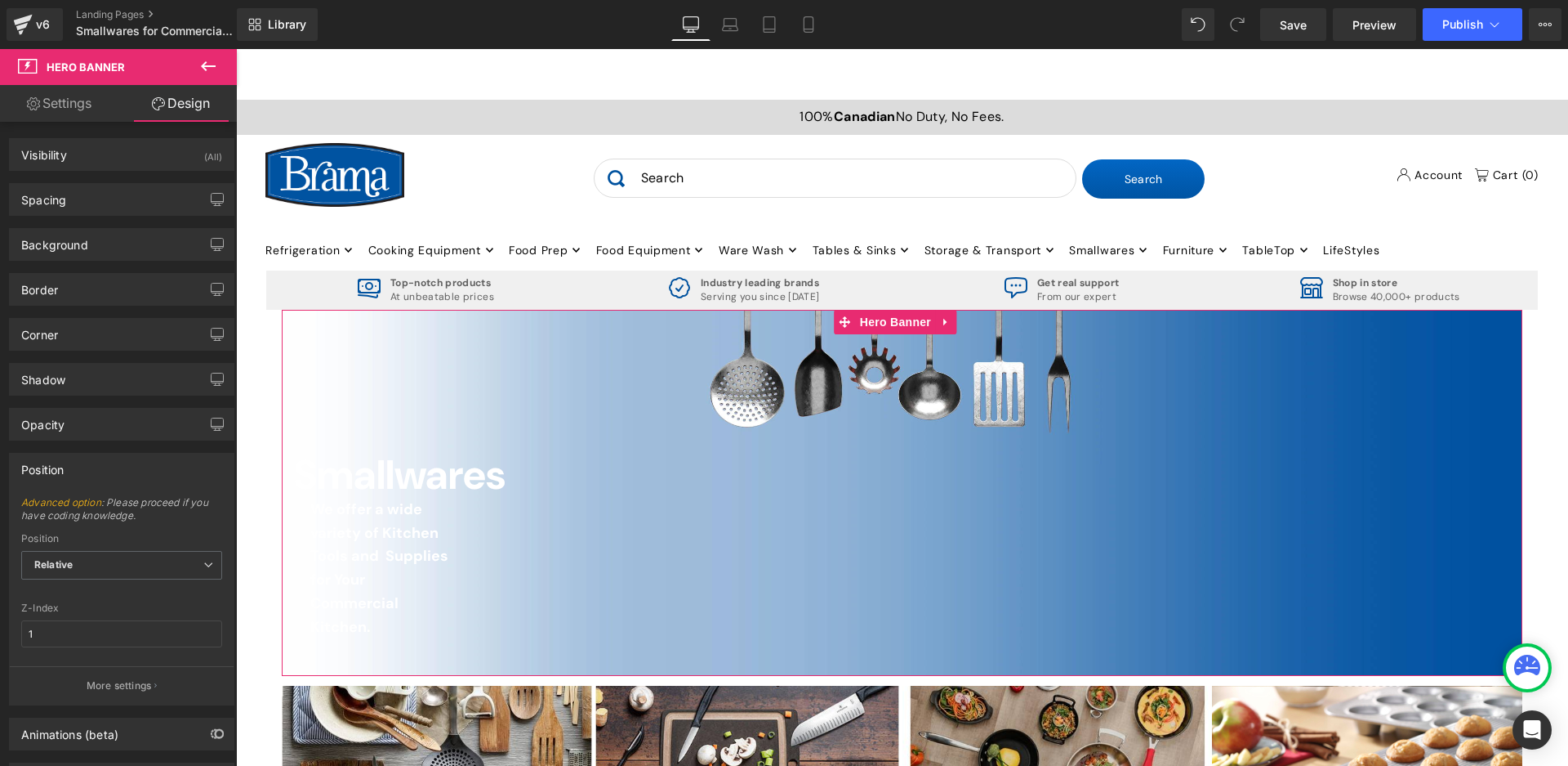
click at [99, 547] on div "Position Relative Relative Sticky to the screen (Fixed) Static" at bounding box center [122, 565] width 201 height 66
click at [69, 155] on div "Visibility (All)" at bounding box center [122, 154] width 223 height 31
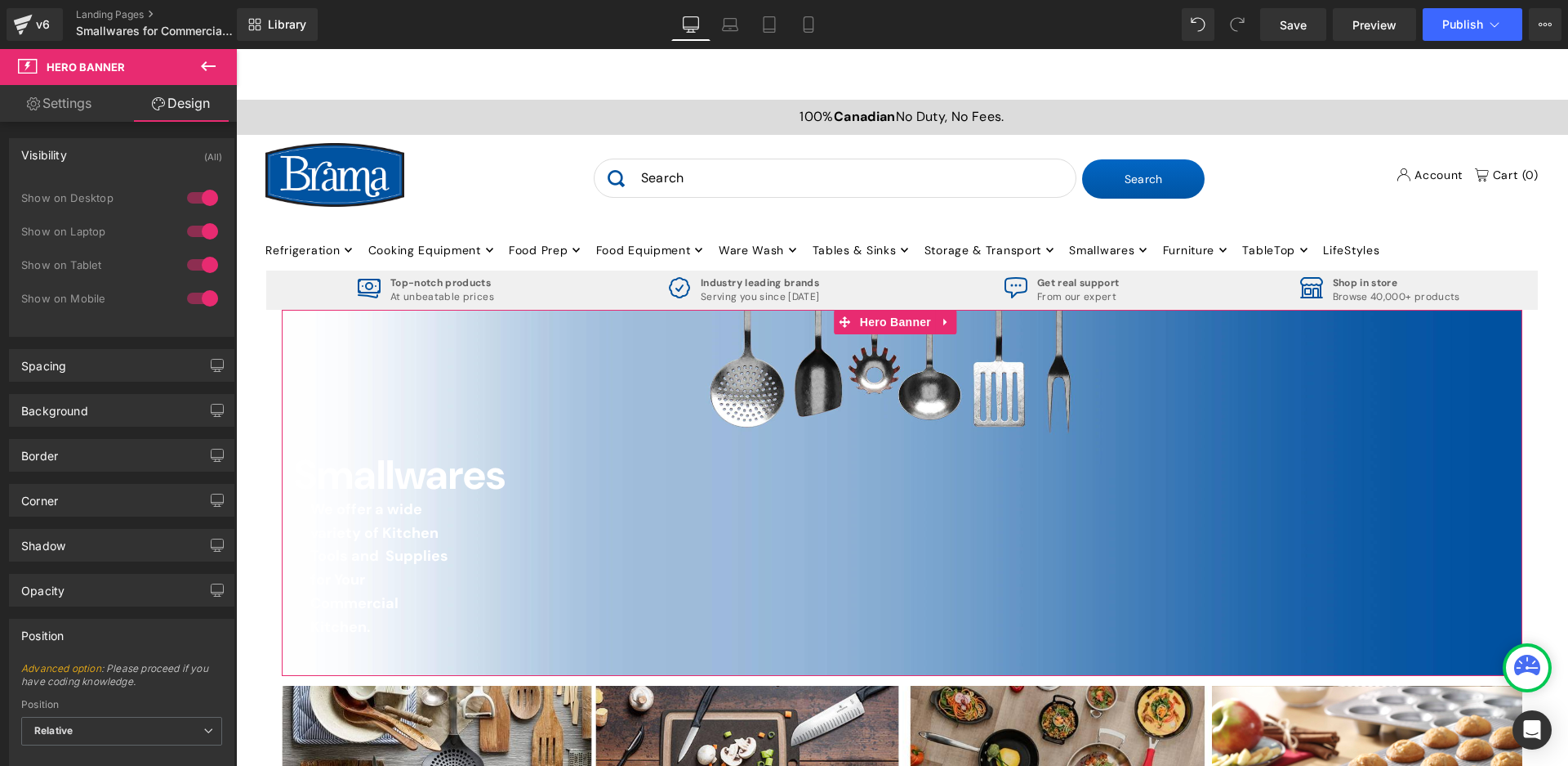
click at [68, 104] on link "Settings" at bounding box center [59, 103] width 118 height 37
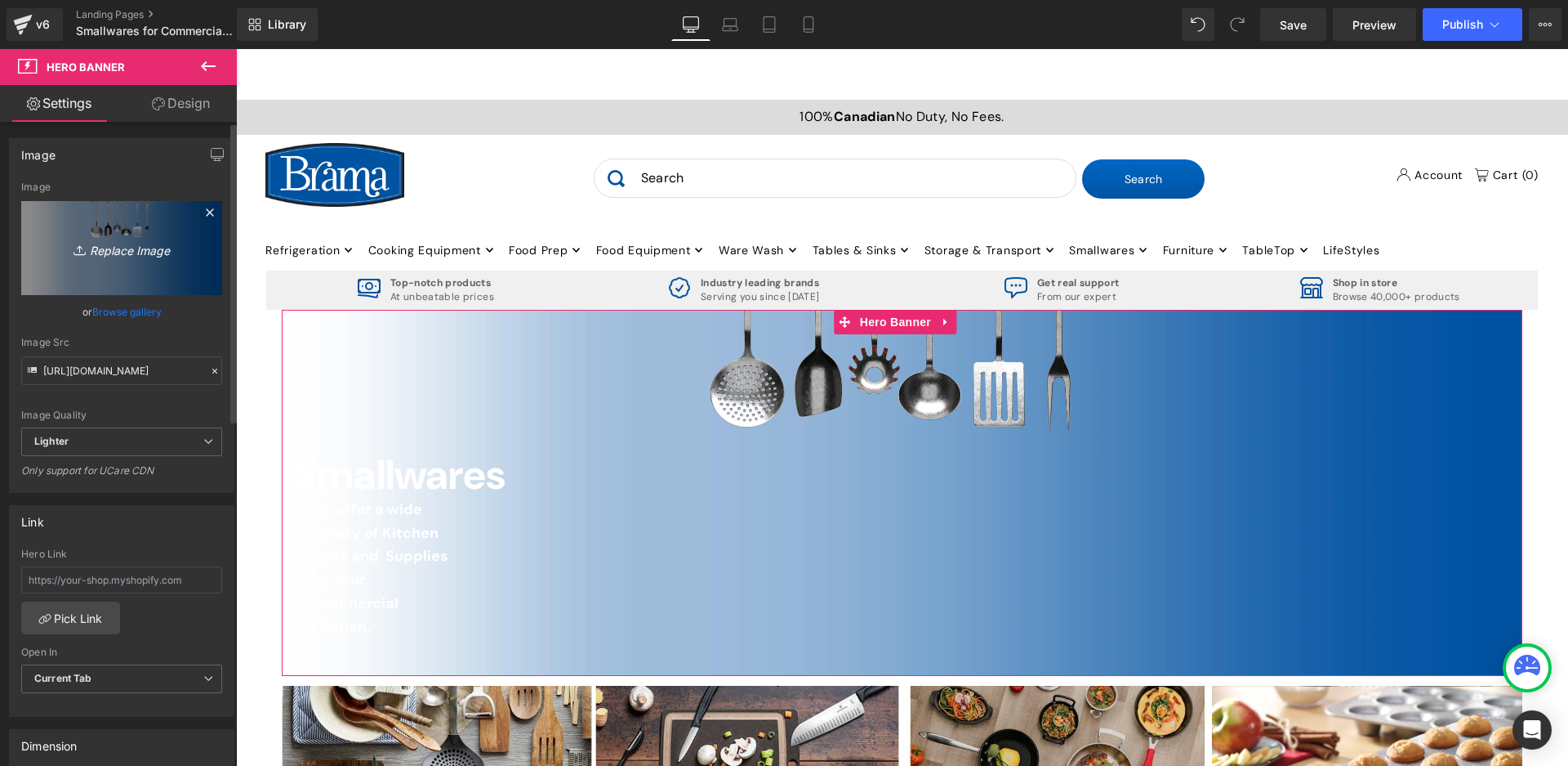
click at [75, 219] on link "Replace Image" at bounding box center [122, 248] width 201 height 94
click at [121, 251] on icon "Replace Image" at bounding box center [122, 248] width 131 height 21
type input "C:\fakepath\Smallwaress.JPG"
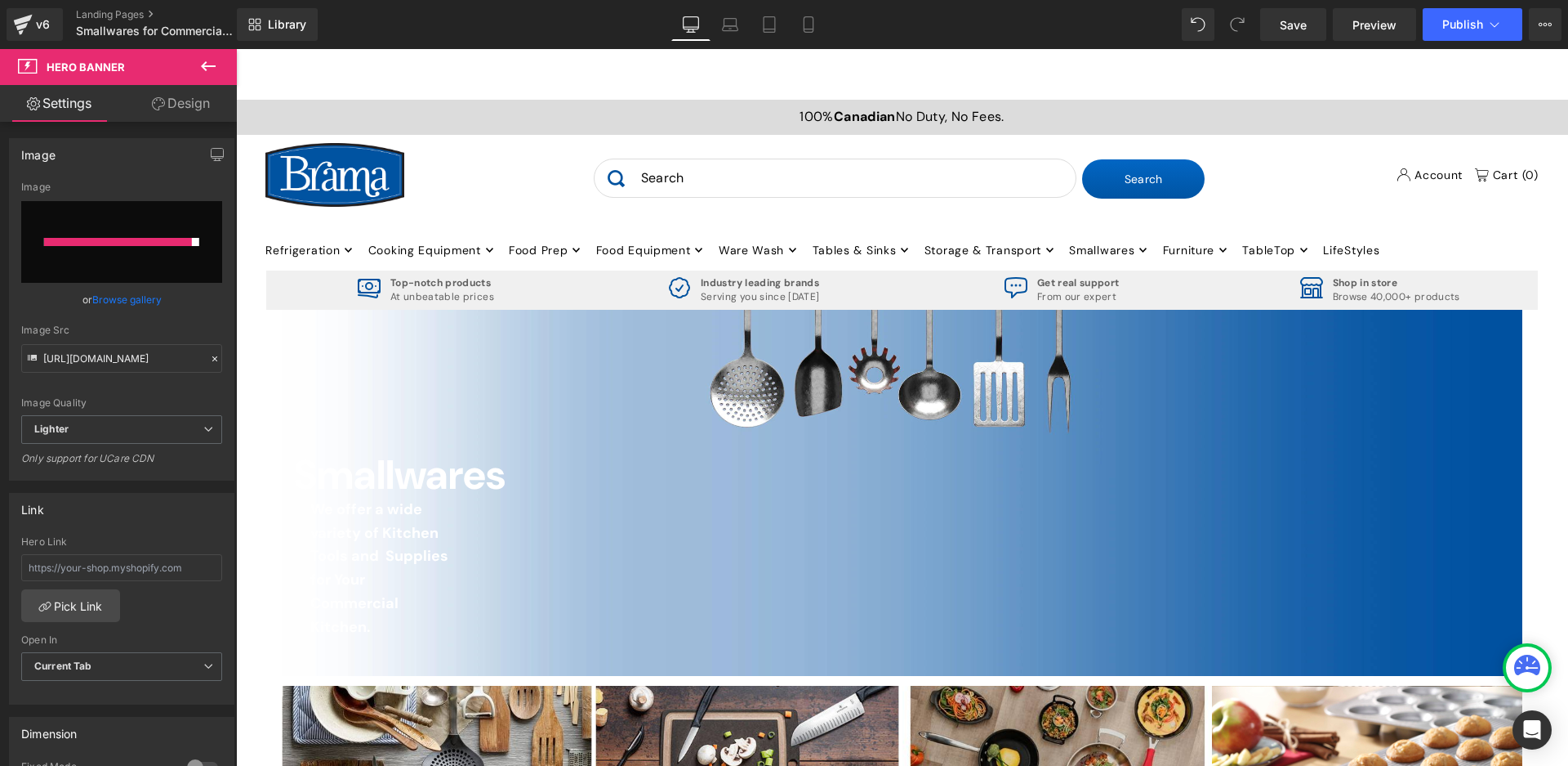
click at [1404, 257] on ul "Refrigeration .navigation__menulink .icon--apollo-down-carrot:hover .hover-fill…" at bounding box center [902, 249] width 1273 height 41
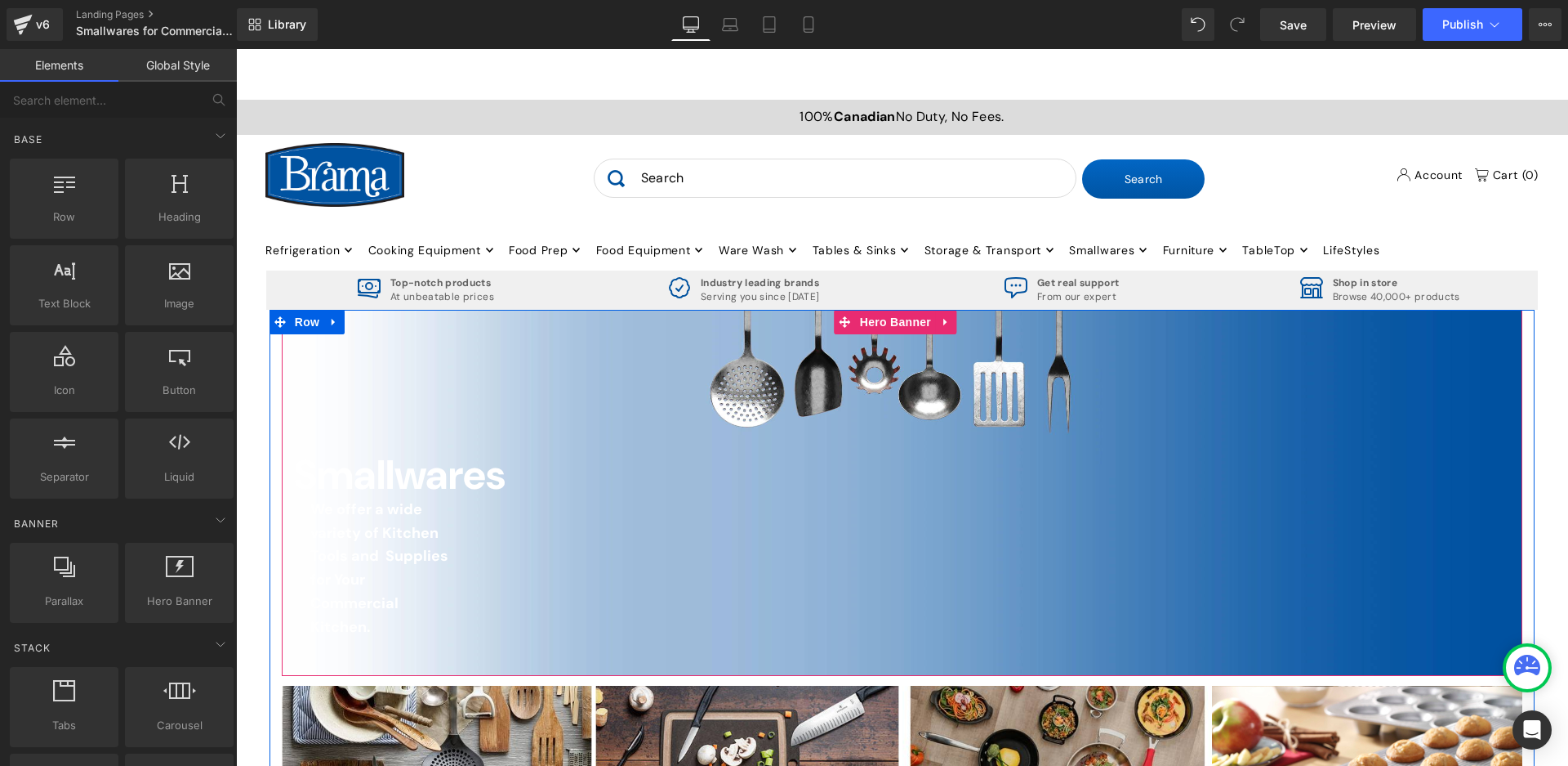
click at [886, 316] on span "Hero Banner" at bounding box center [895, 322] width 79 height 24
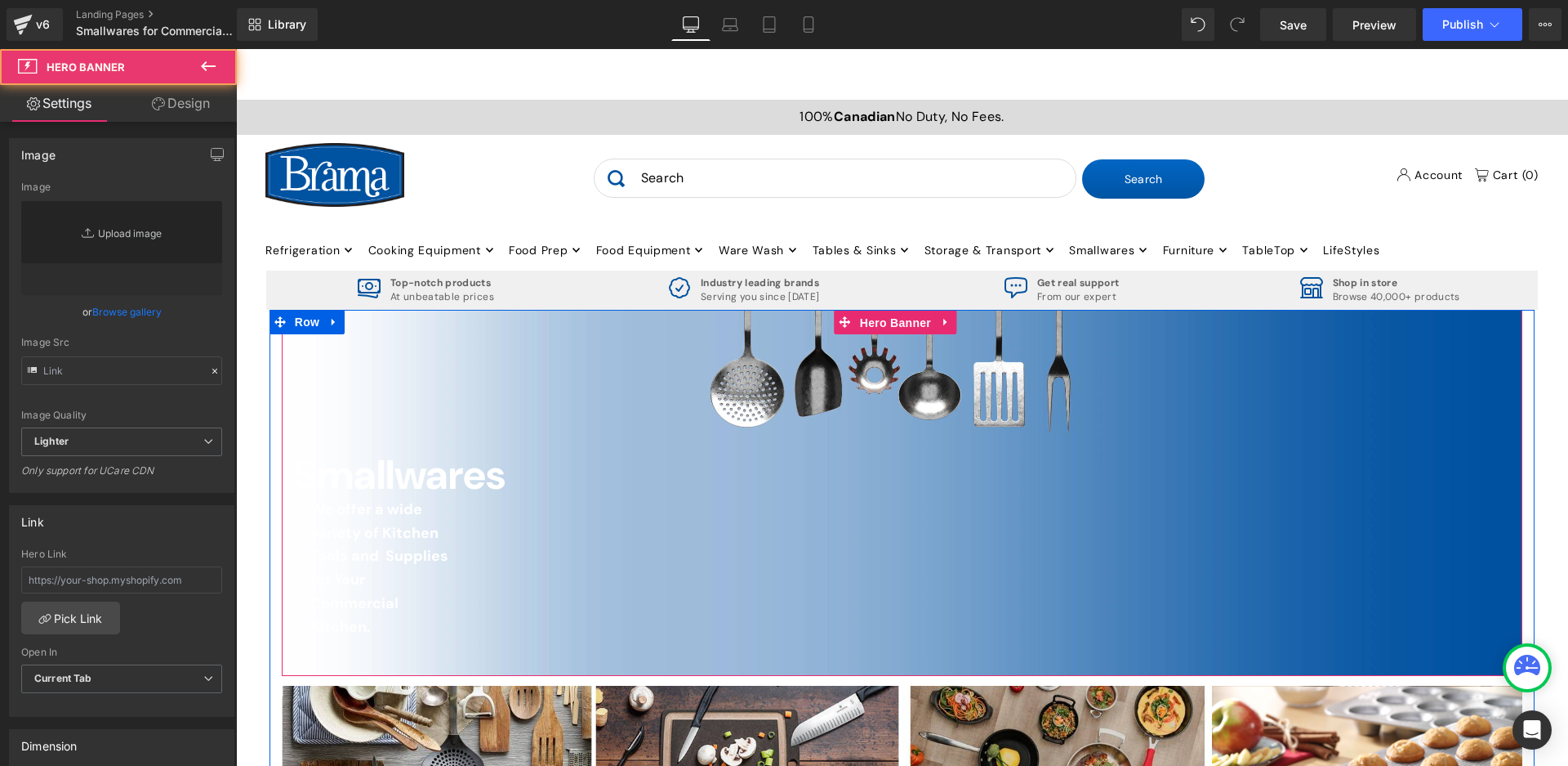
type input "[URL][DOMAIN_NAME]"
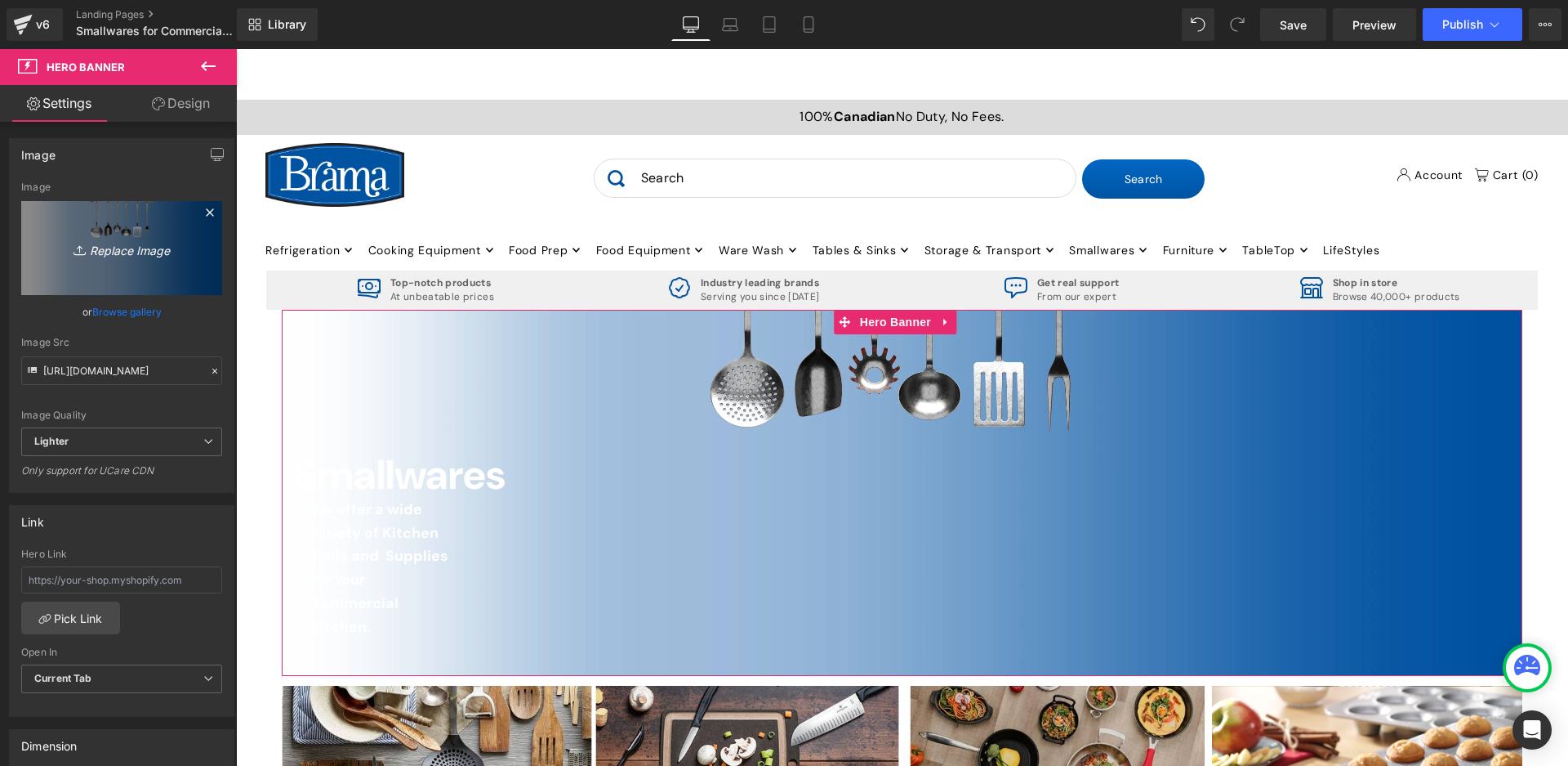
click at [160, 258] on icon "Replace Image" at bounding box center [122, 248] width 131 height 21
type input "C:\fakepath\Smallwaress.JPG"
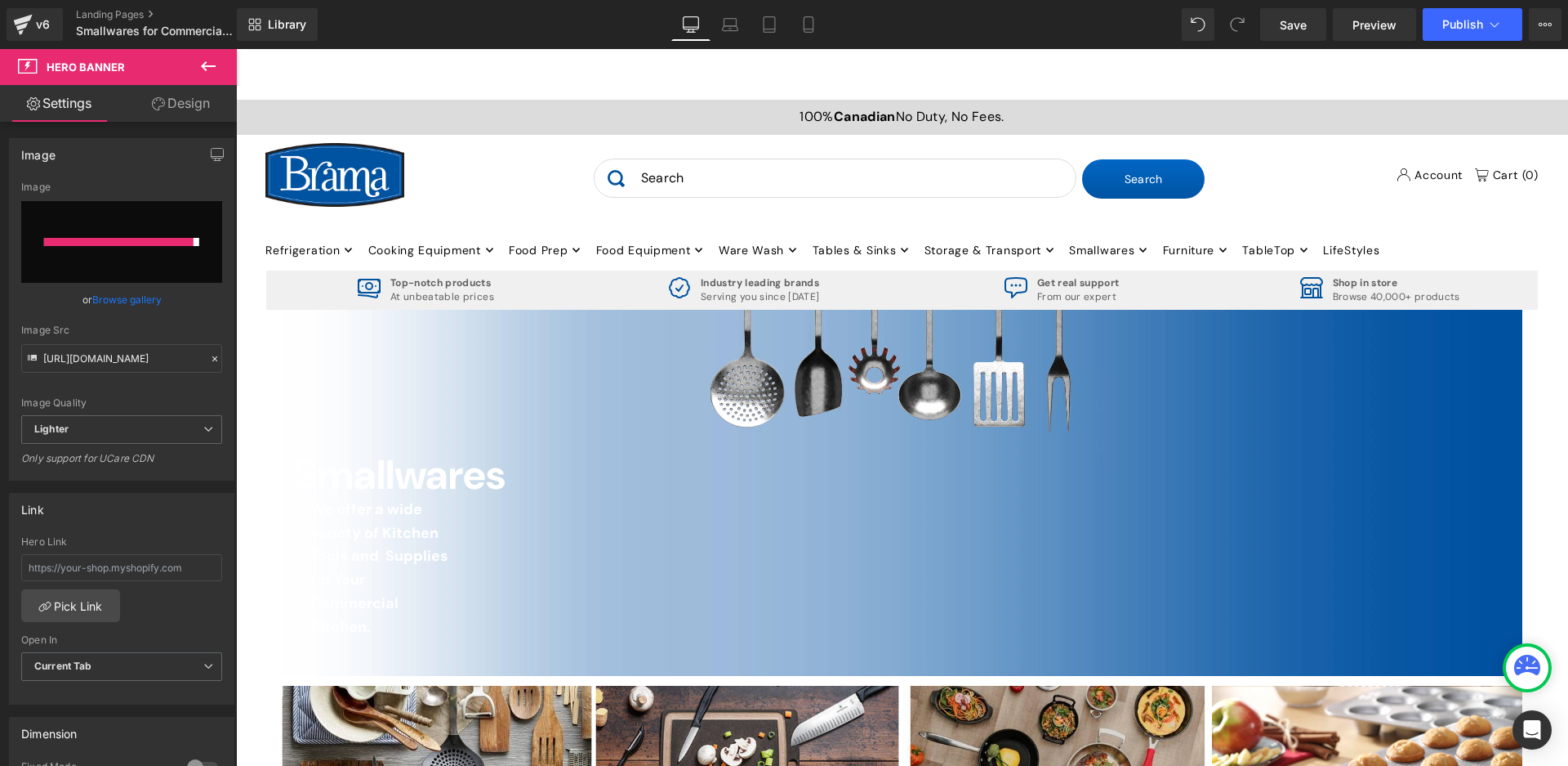
type input "[URL][DOMAIN_NAME]"
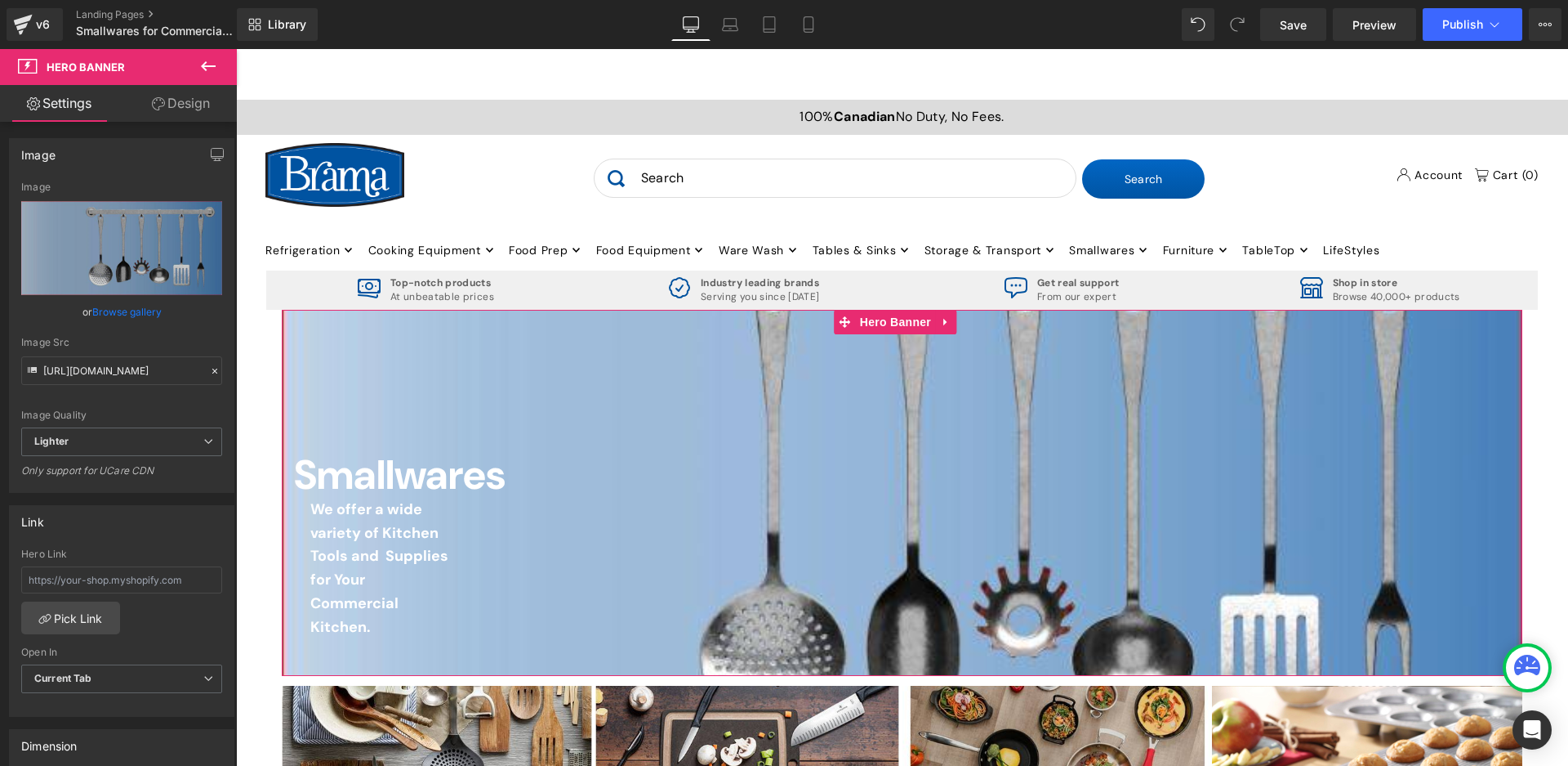
click at [120, 316] on link "Browse gallery" at bounding box center [126, 312] width 69 height 29
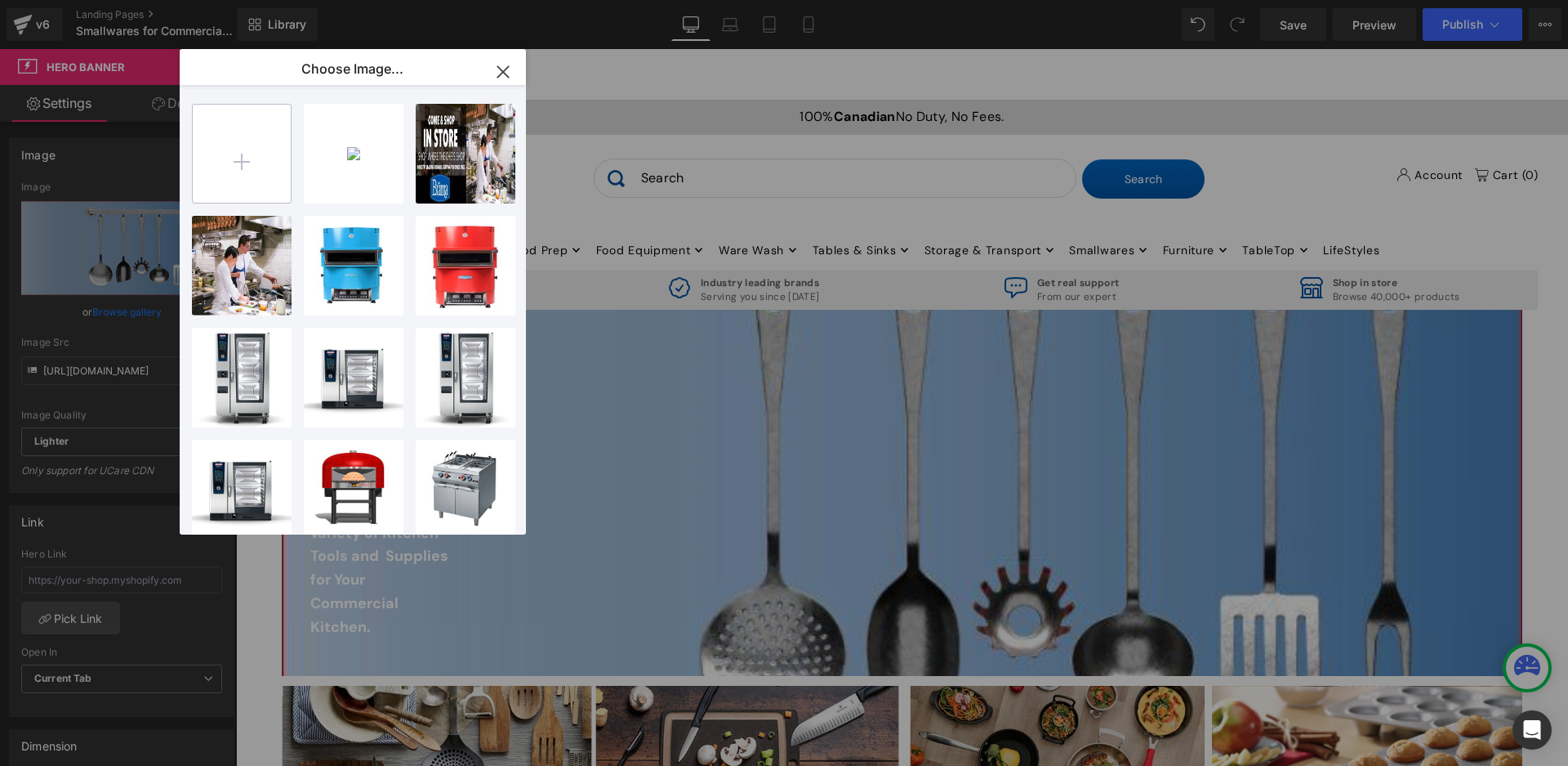
click at [240, 150] on input "file" at bounding box center [241, 153] width 98 height 98
type input "C:\fakepath\Smallwaress.JPG"
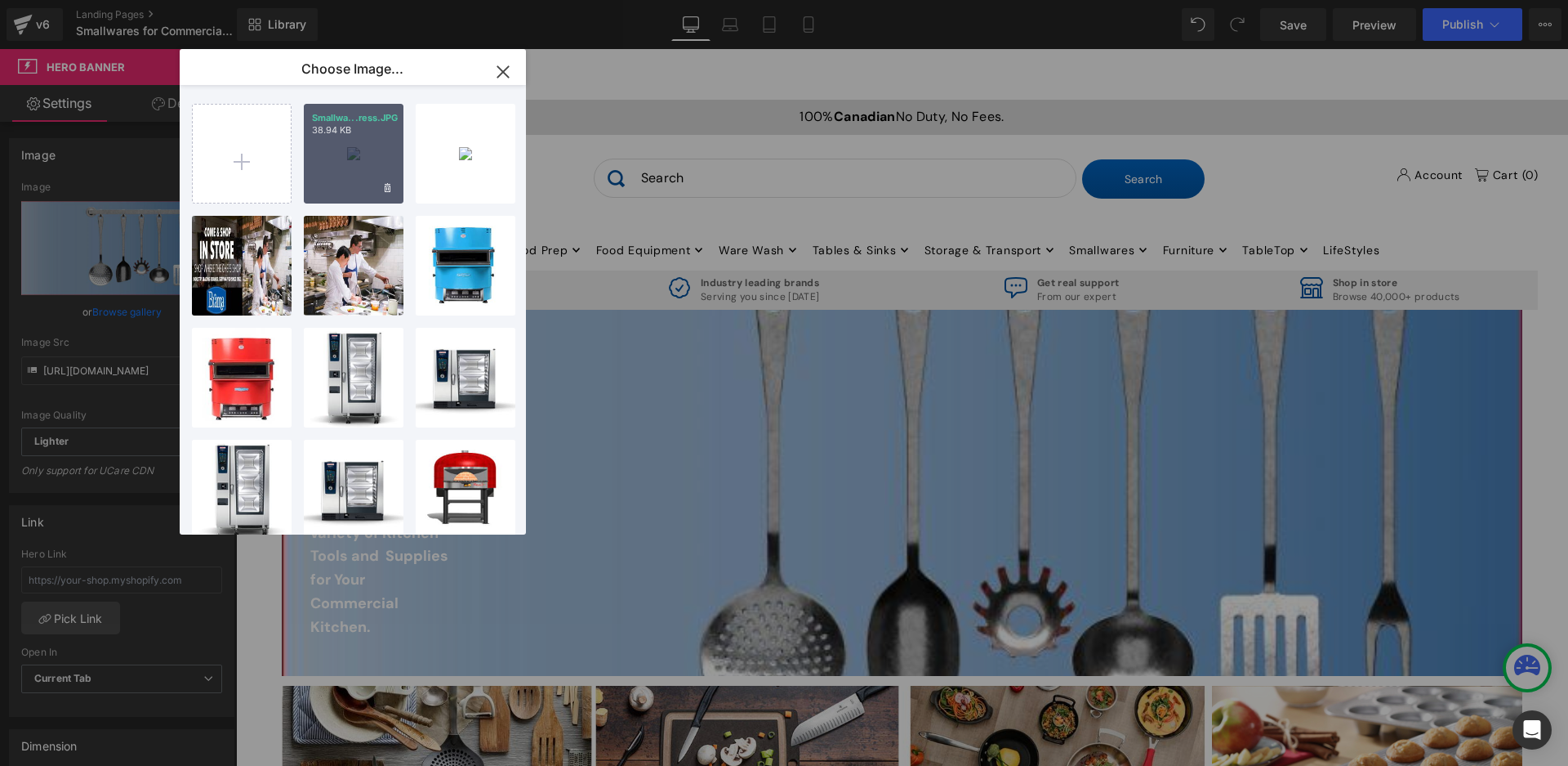
click at [337, 148] on div "Smallwa...ress.JPG 38.94 KB" at bounding box center [353, 153] width 100 height 100
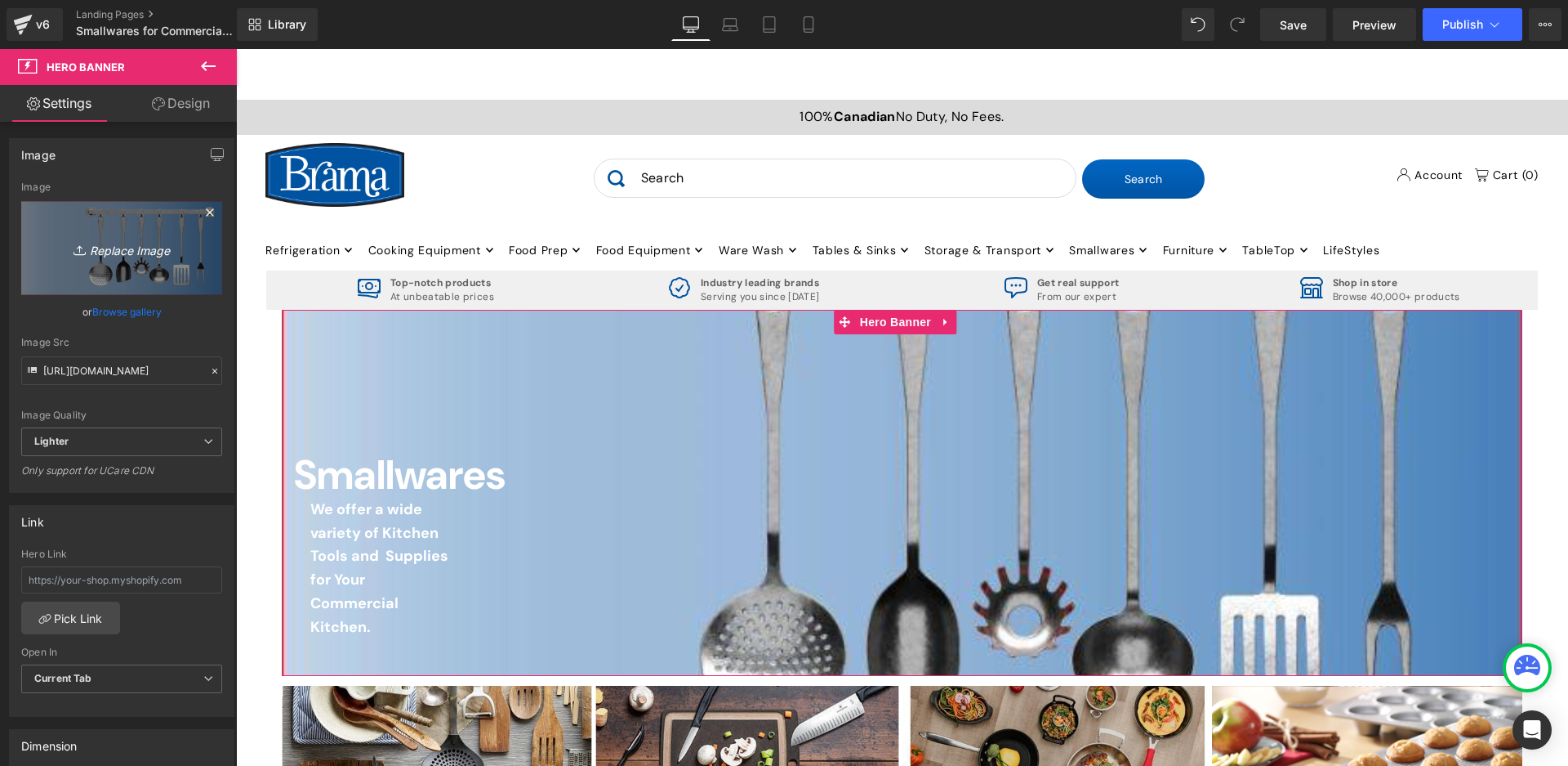
click at [129, 249] on icon "Replace Image" at bounding box center [122, 248] width 131 height 21
type input "C:\fakepath\Smallwaress.JPG"
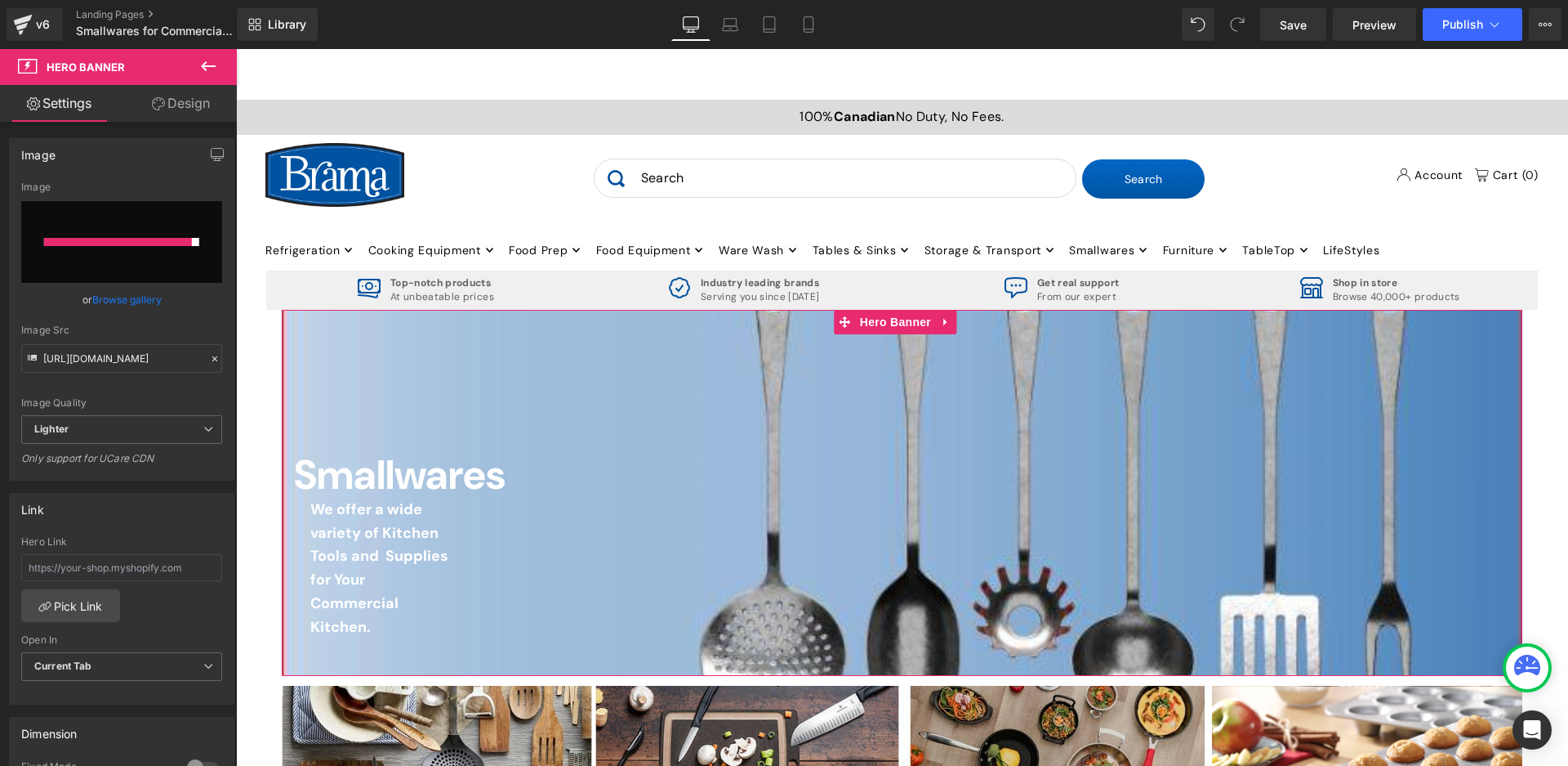
click at [146, 264] on input "file" at bounding box center [122, 242] width 201 height 82
type input "C:\fakepath\Smallwaress.JPG"
type input "[URL][DOMAIN_NAME]"
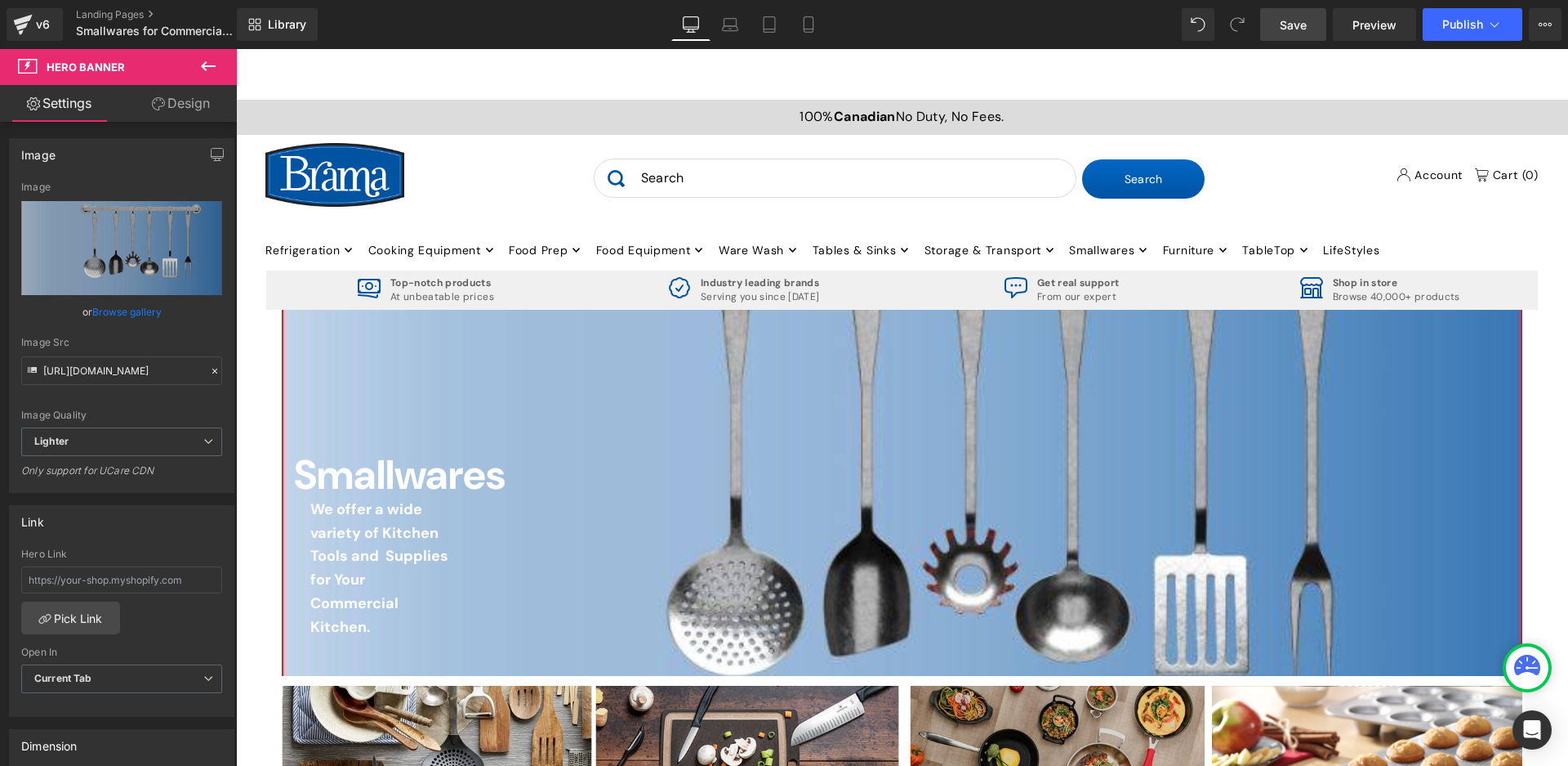
click at [1282, 16] on span "Save" at bounding box center [1293, 24] width 27 height 17
